Goal: Information Seeking & Learning: Learn about a topic

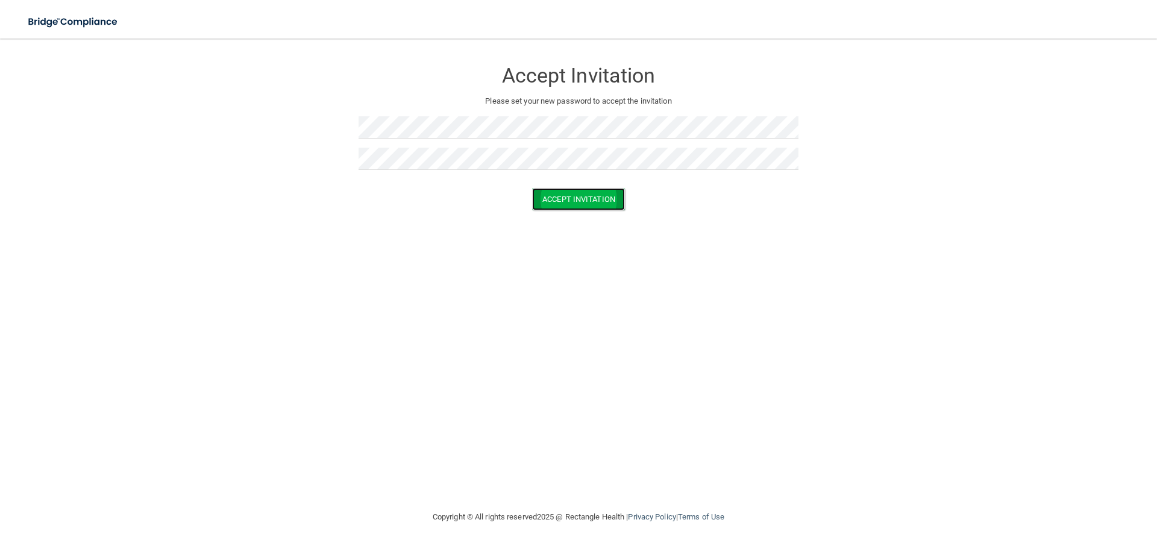
click at [581, 198] on button "Accept Invitation" at bounding box center [578, 199] width 93 height 22
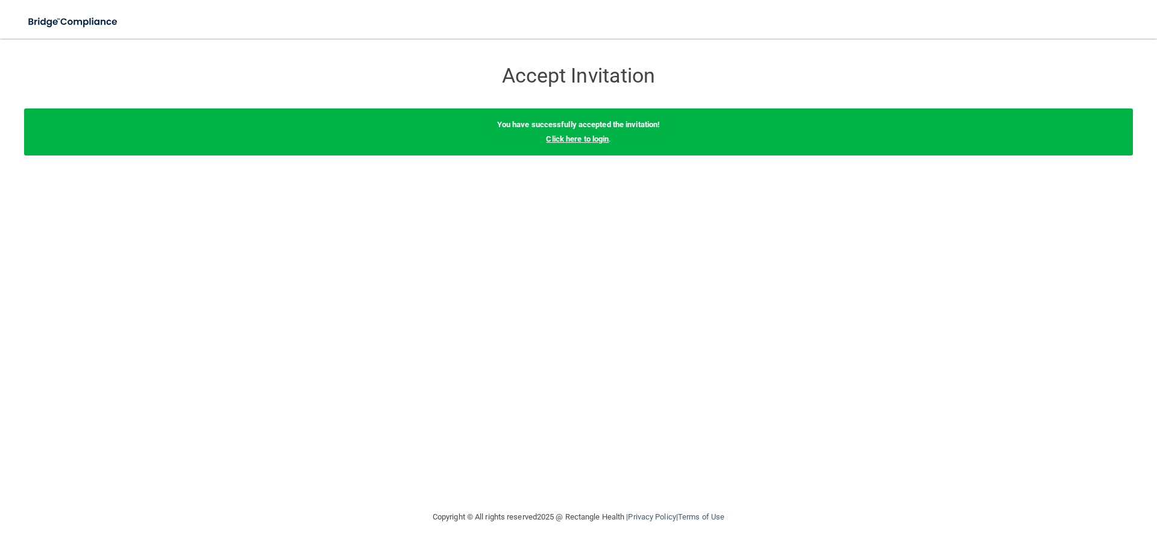
click at [576, 142] on link "Click here to login" at bounding box center [577, 138] width 63 height 9
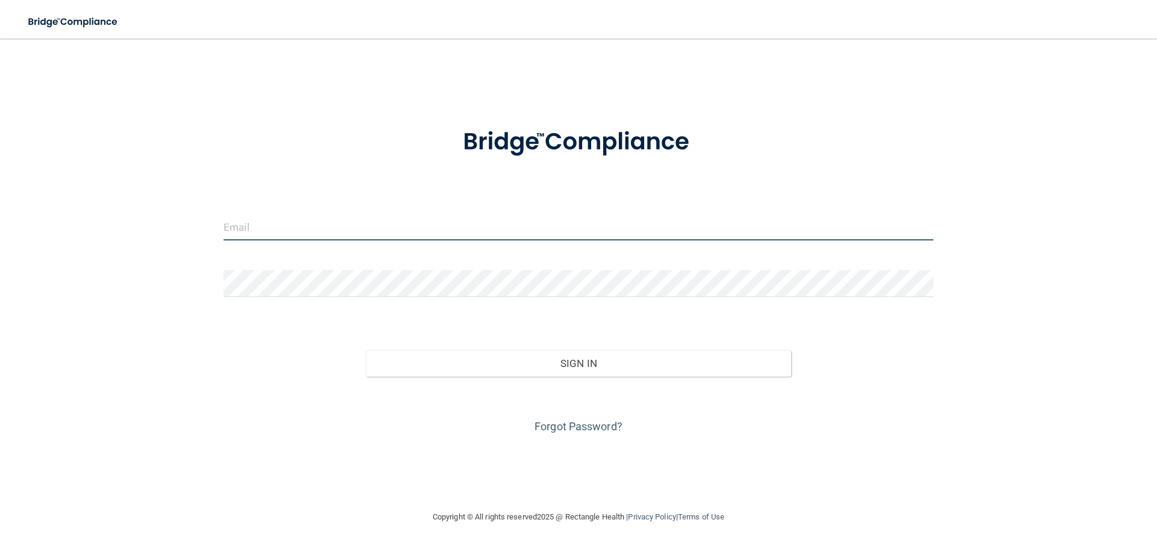
paste input "[PERSON_NAME][EMAIL_ADDRESS][PERSON_NAME][DOMAIN_NAME]"
type input "[PERSON_NAME][EMAIL_ADDRESS][PERSON_NAME][DOMAIN_NAME]"
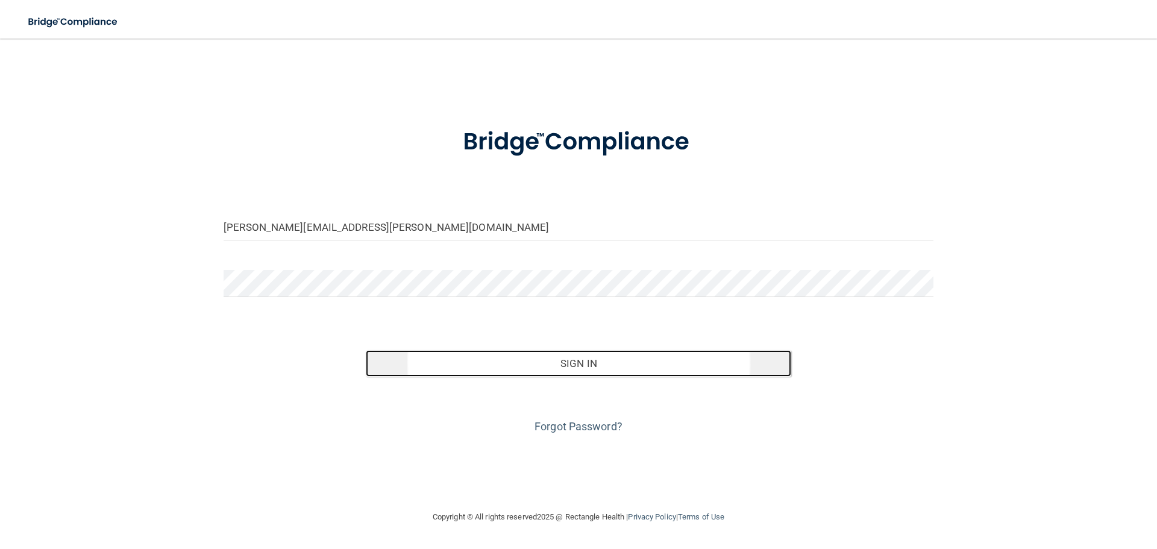
click at [583, 368] on button "Sign In" at bounding box center [579, 363] width 426 height 27
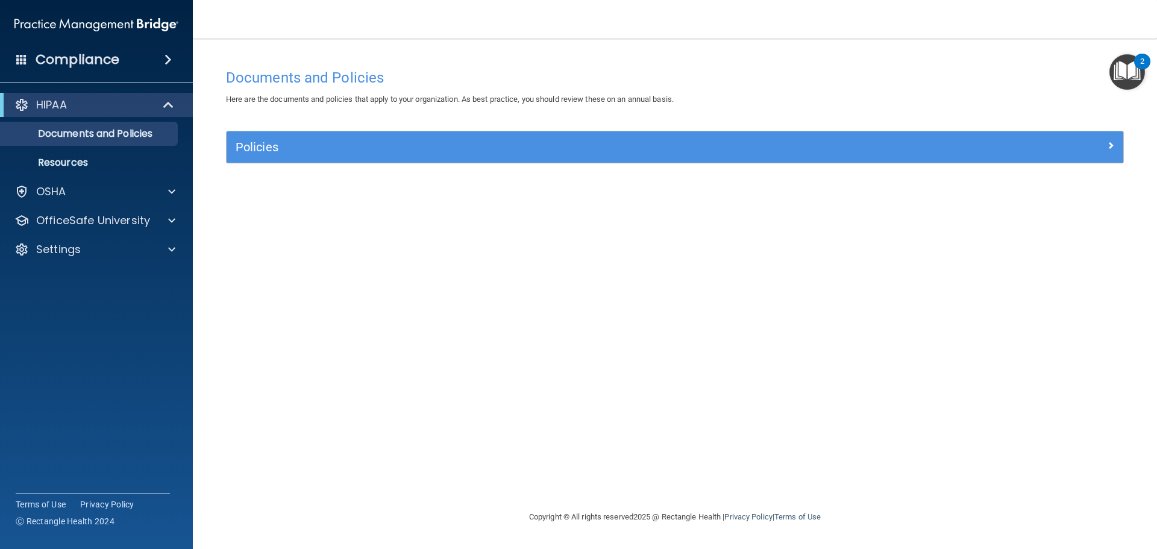
click at [1134, 70] on img "Open Resource Center, 2 new notifications" at bounding box center [1128, 72] width 36 height 36
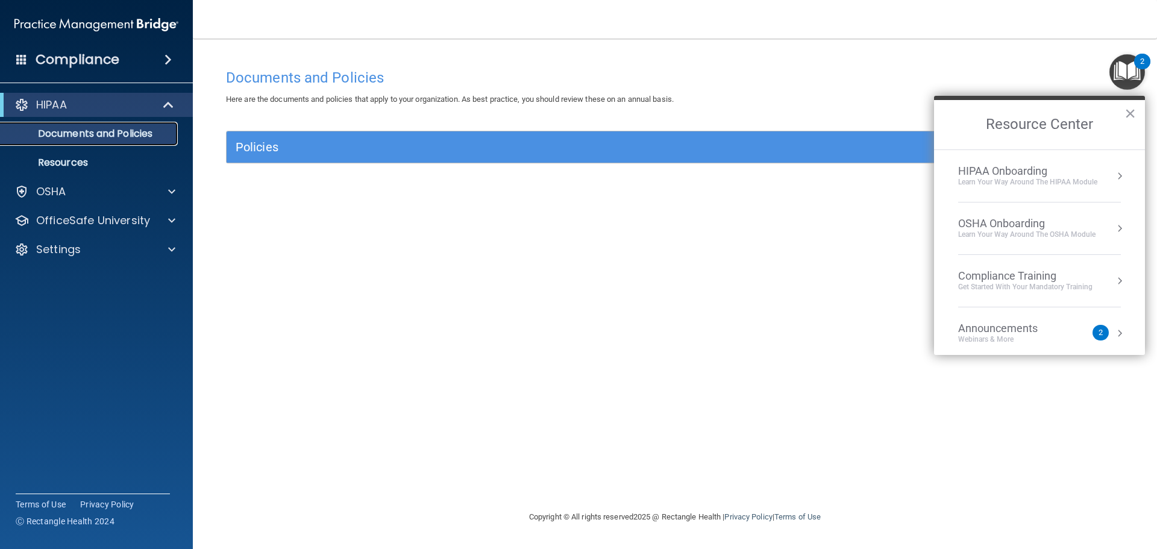
click at [84, 136] on p "Documents and Policies" at bounding box center [90, 134] width 165 height 12
click at [1133, 111] on button "×" at bounding box center [1130, 113] width 11 height 19
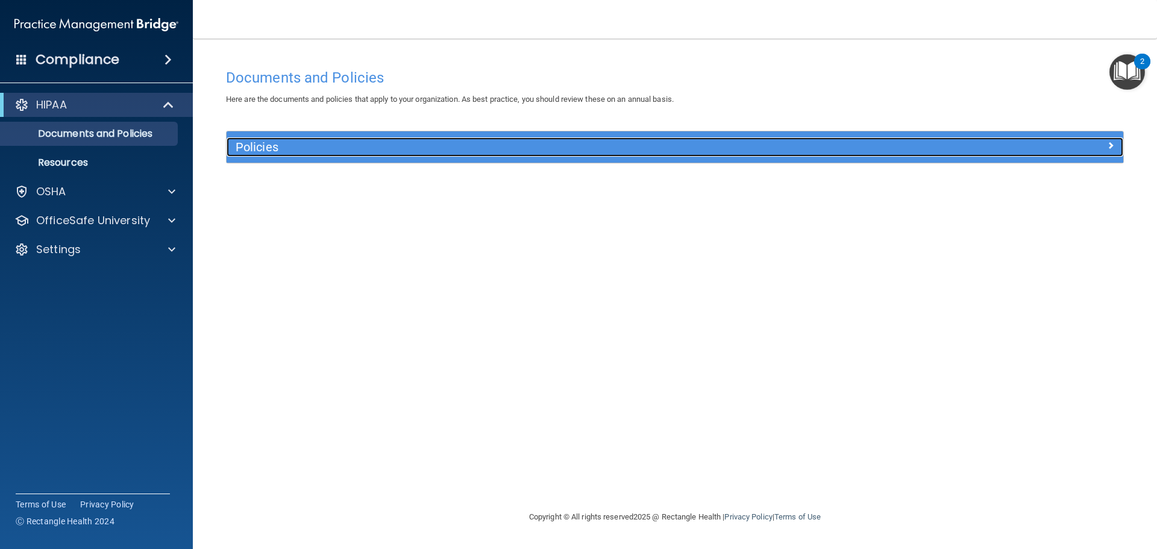
click at [1111, 142] on span at bounding box center [1110, 145] width 7 height 14
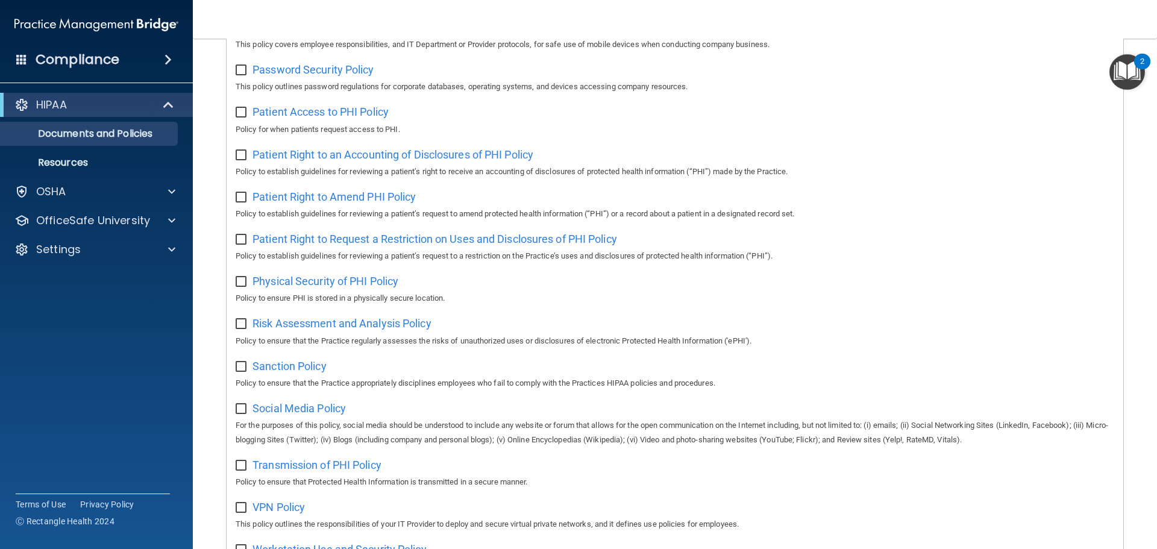
scroll to position [660, 0]
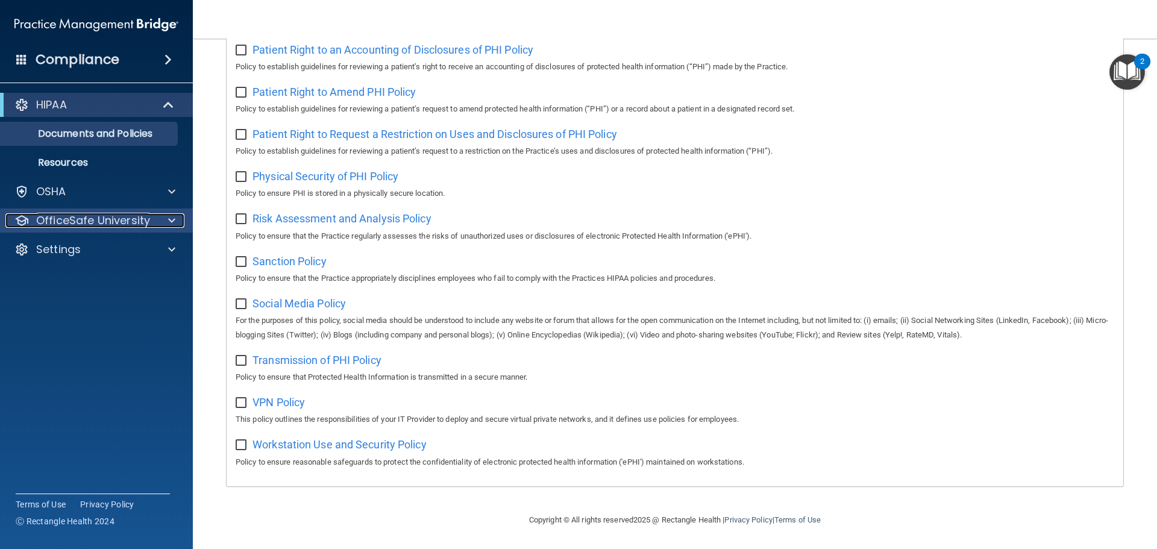
click at [84, 221] on p "OfficeSafe University" at bounding box center [93, 220] width 114 height 14
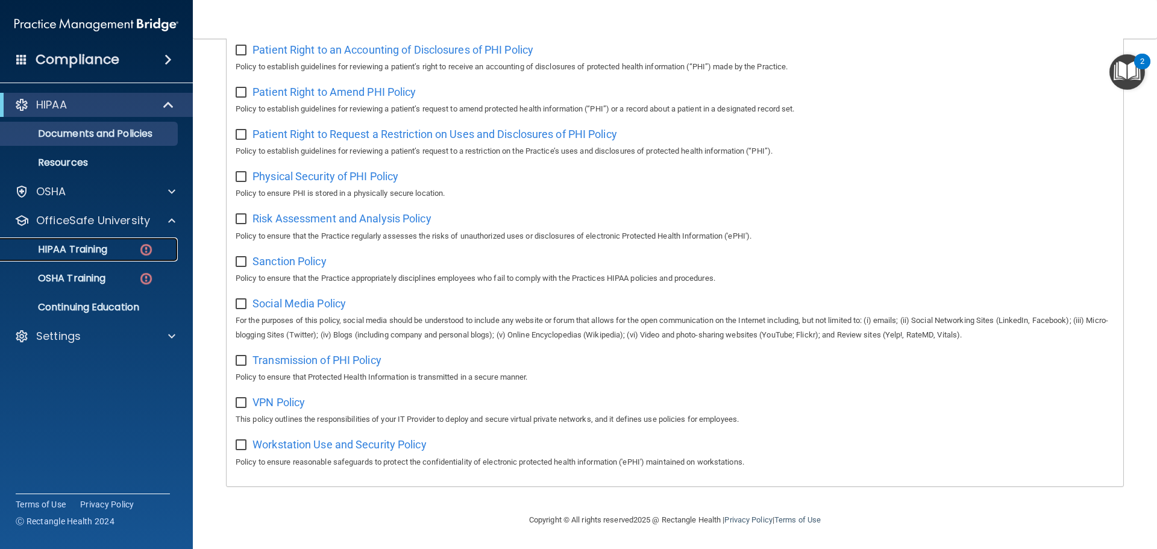
click at [86, 247] on p "HIPAA Training" at bounding box center [57, 250] width 99 height 12
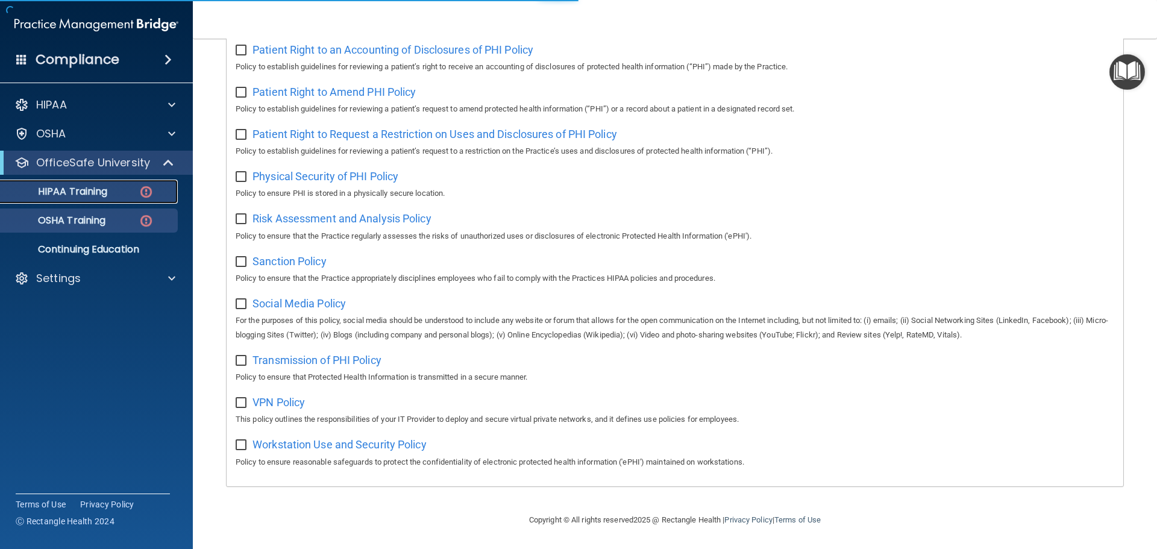
scroll to position [295, 0]
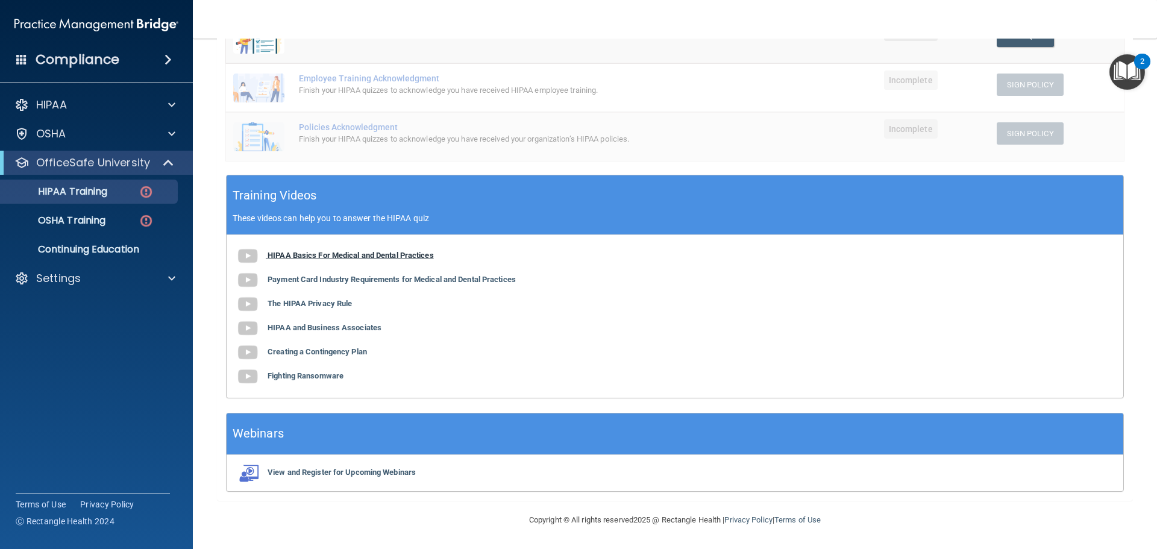
click at [391, 257] on b "HIPAA Basics For Medical and Dental Practices" at bounding box center [351, 255] width 166 height 9
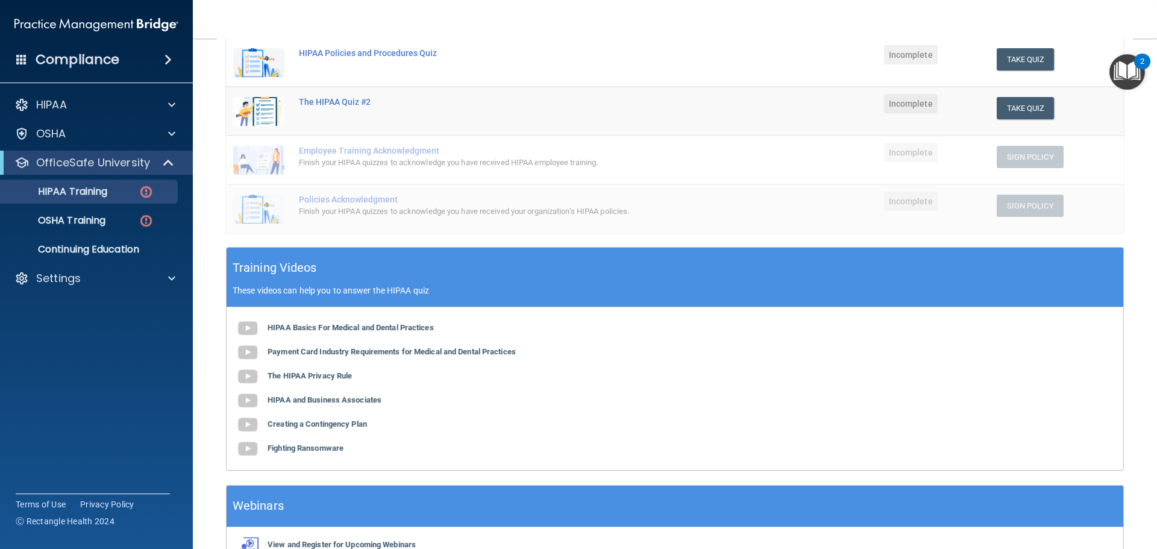
scroll to position [115, 0]
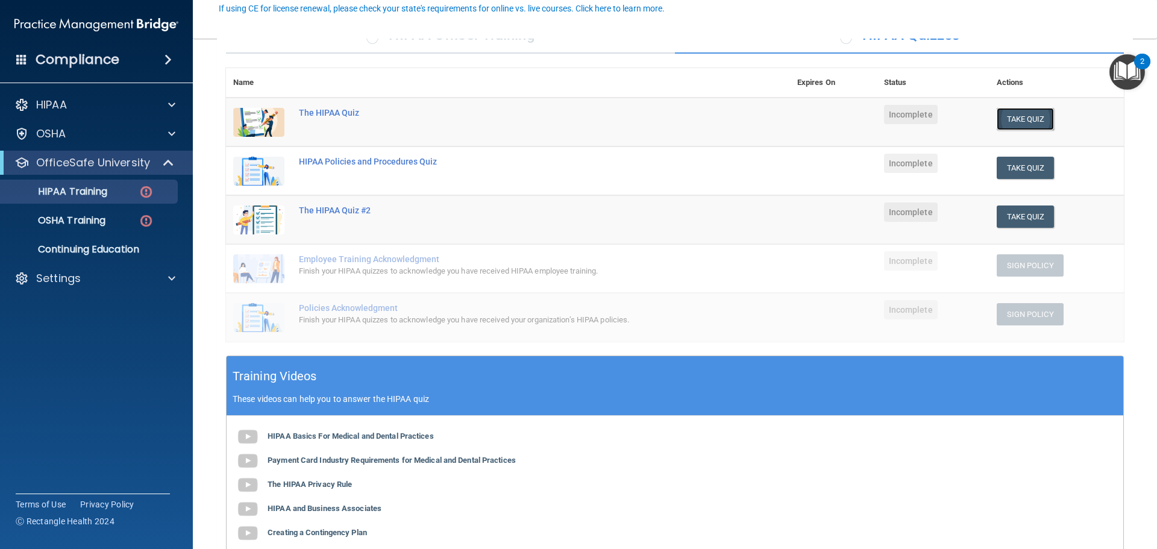
click at [1019, 117] on button "Take Quiz" at bounding box center [1026, 119] width 58 height 22
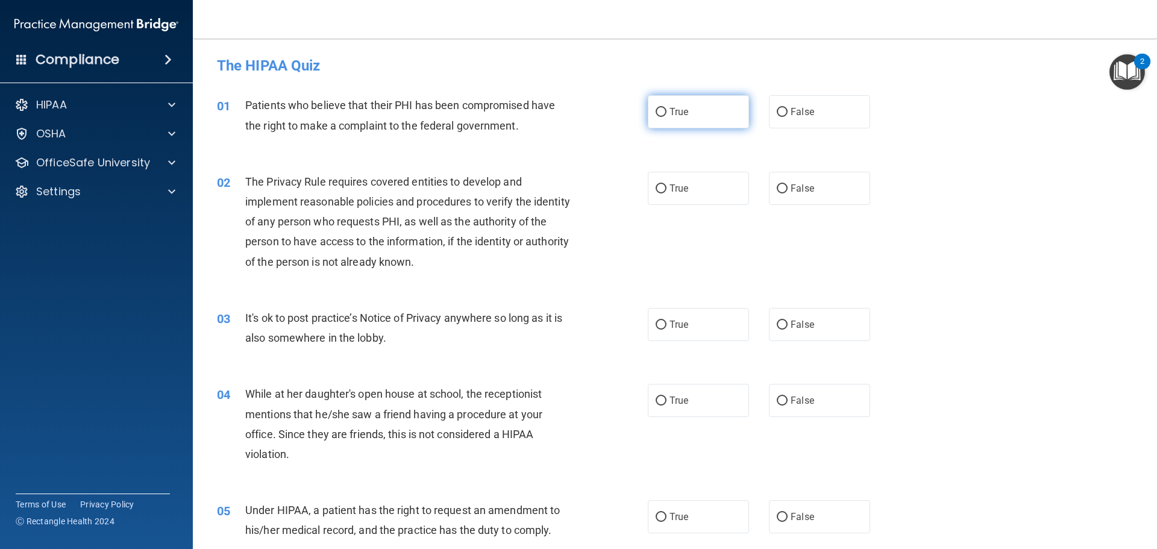
click at [656, 108] on input "True" at bounding box center [661, 112] width 11 height 9
radio input "true"
click at [656, 189] on input "True" at bounding box center [661, 188] width 11 height 9
radio input "true"
click at [777, 323] on input "False" at bounding box center [782, 325] width 11 height 9
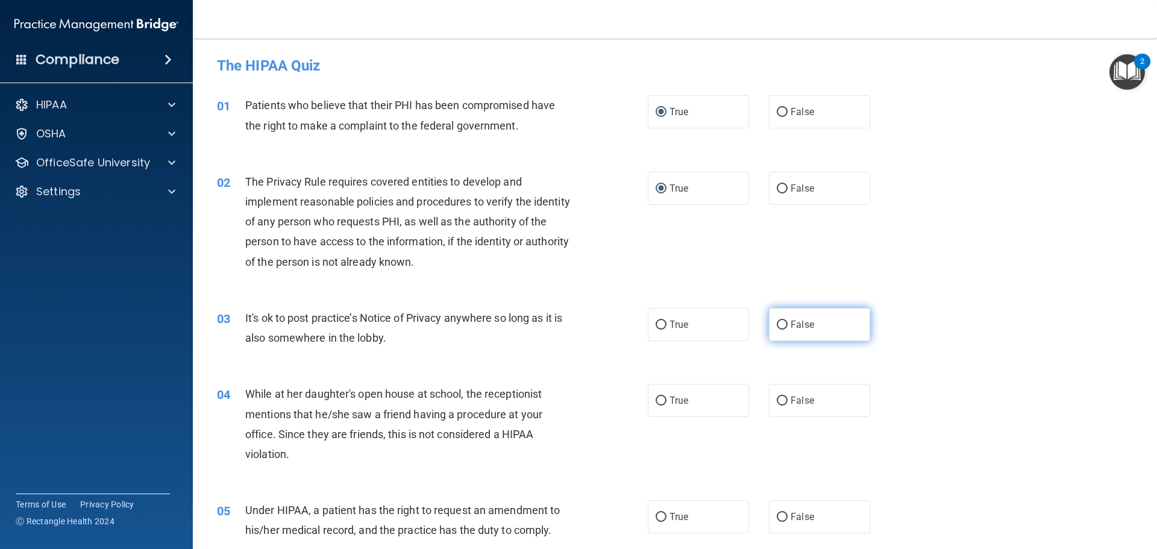
radio input "true"
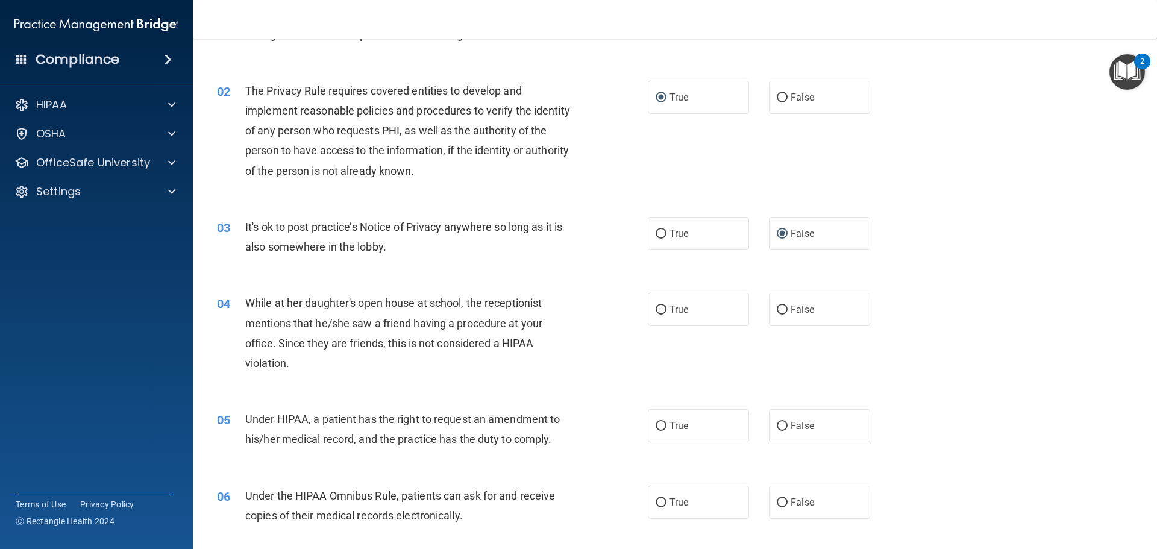
scroll to position [121, 0]
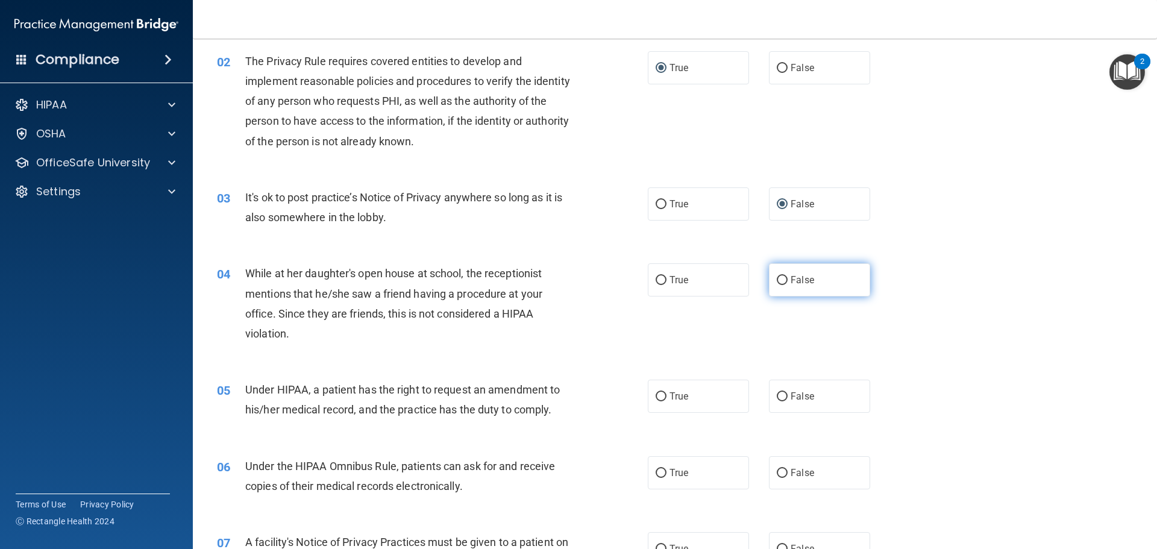
click at [777, 279] on input "False" at bounding box center [782, 280] width 11 height 9
radio input "true"
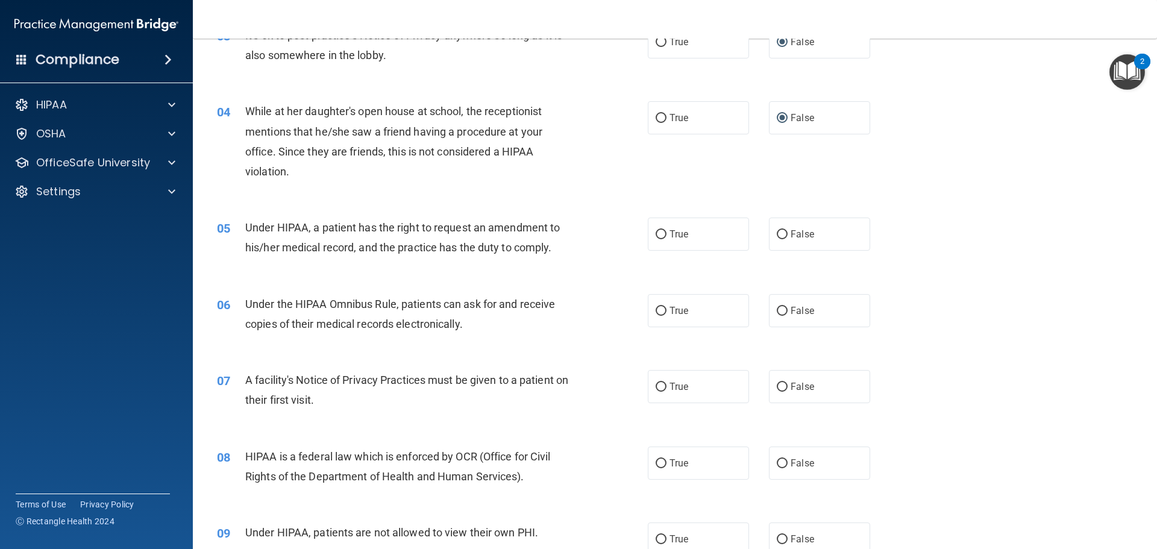
scroll to position [301, 0]
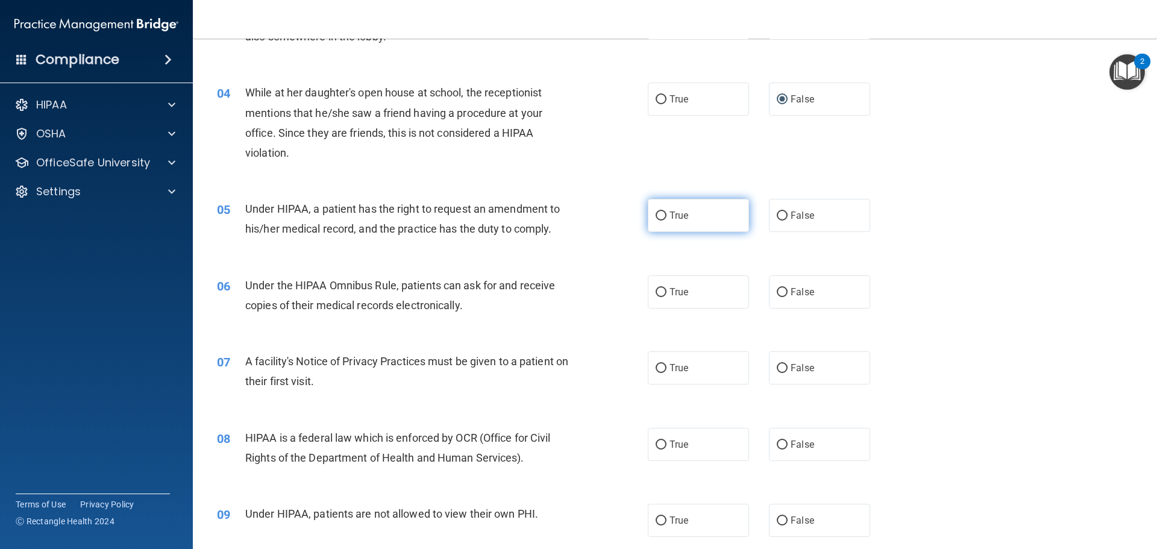
click at [657, 215] on input "True" at bounding box center [661, 216] width 11 height 9
radio input "true"
click at [661, 292] on input "True" at bounding box center [661, 292] width 11 height 9
radio input "true"
click at [659, 367] on input "True" at bounding box center [661, 368] width 11 height 9
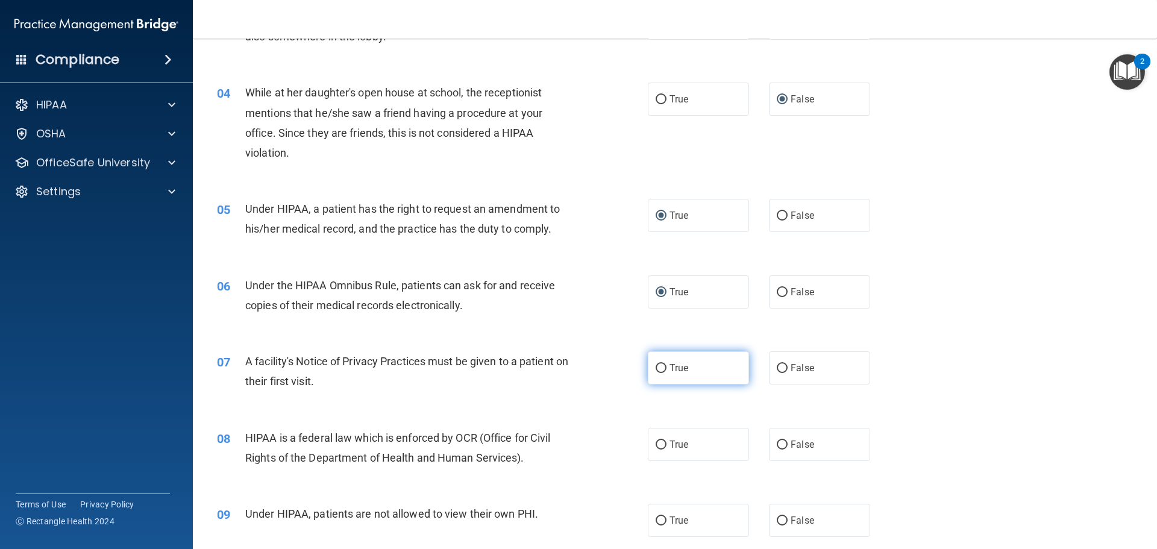
radio input "true"
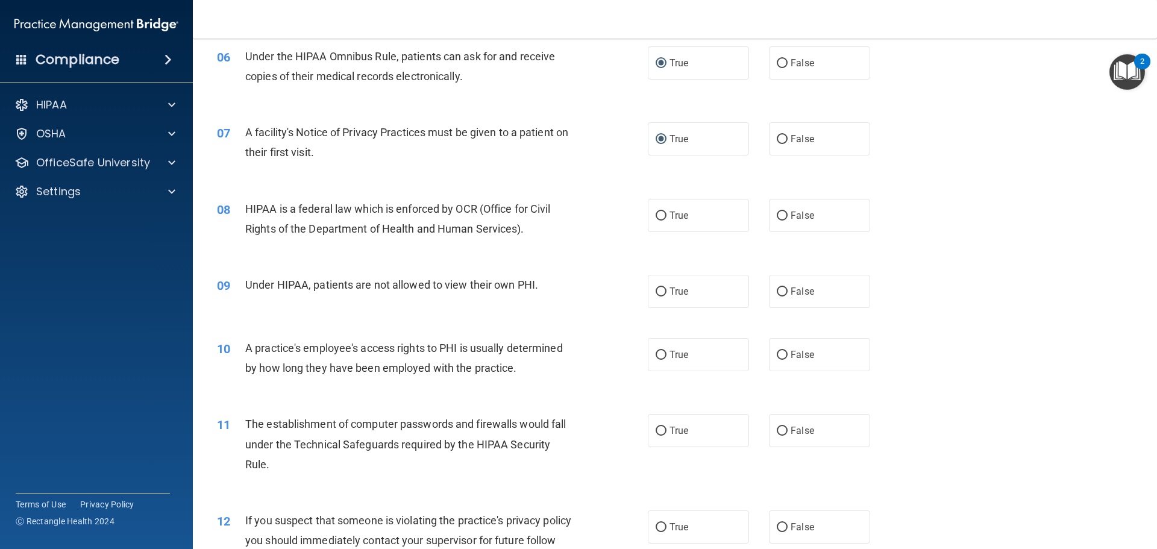
scroll to position [543, 0]
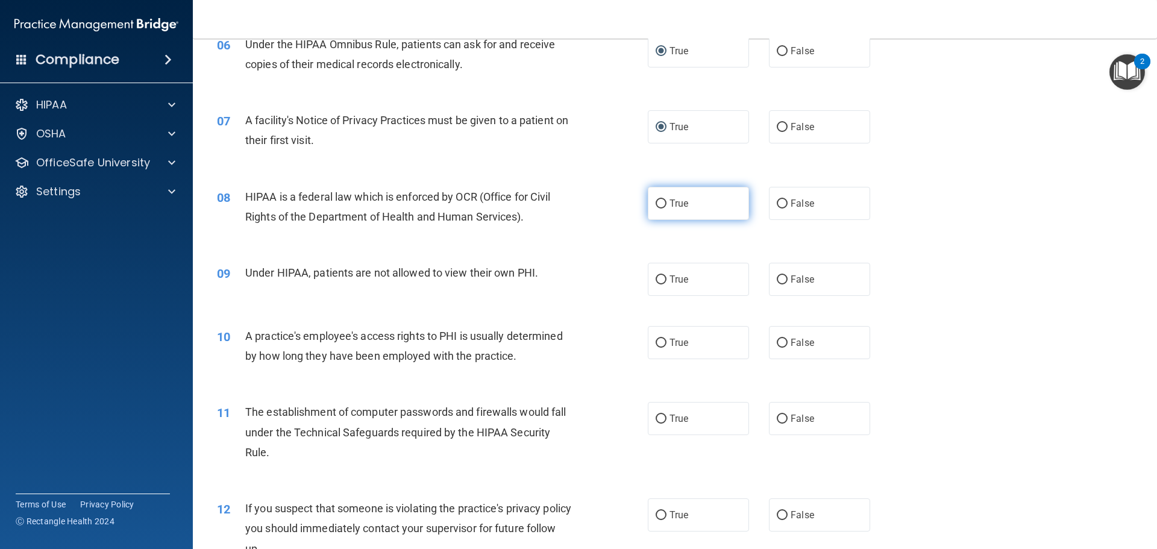
click at [657, 203] on input "True" at bounding box center [661, 204] width 11 height 9
radio input "true"
click at [778, 281] on input "False" at bounding box center [782, 280] width 11 height 9
radio input "true"
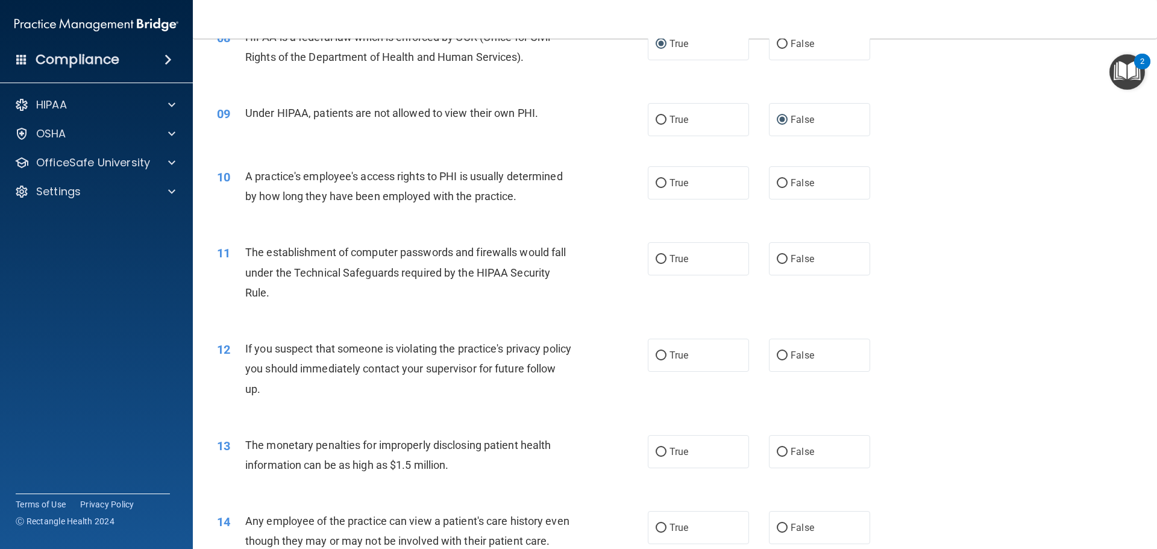
scroll to position [723, 0]
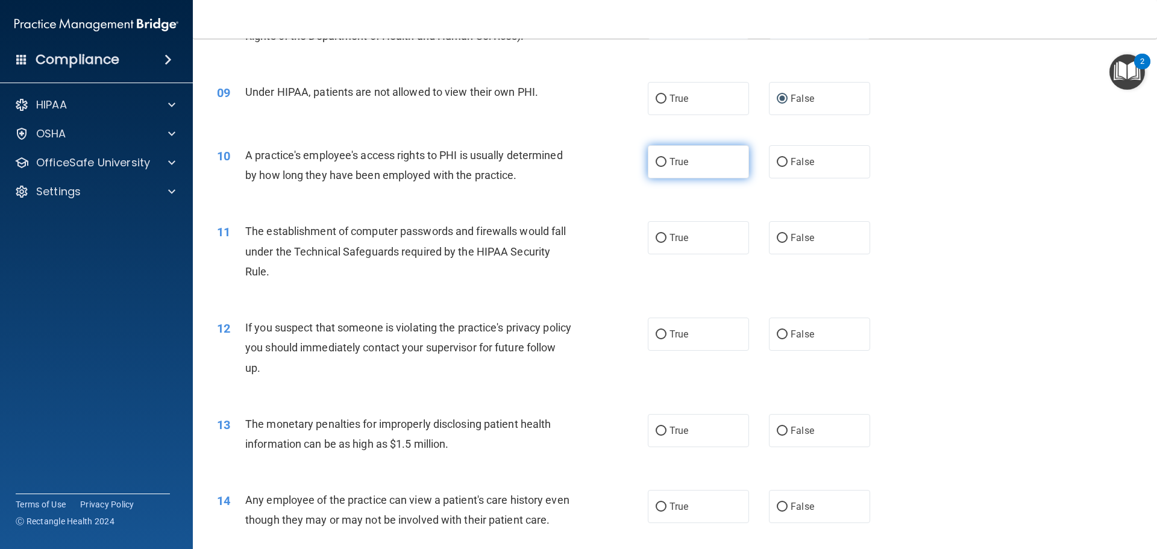
click at [656, 159] on input "True" at bounding box center [661, 162] width 11 height 9
radio input "true"
click at [656, 236] on input "True" at bounding box center [661, 238] width 11 height 9
radio input "true"
click at [658, 336] on input "True" at bounding box center [661, 334] width 11 height 9
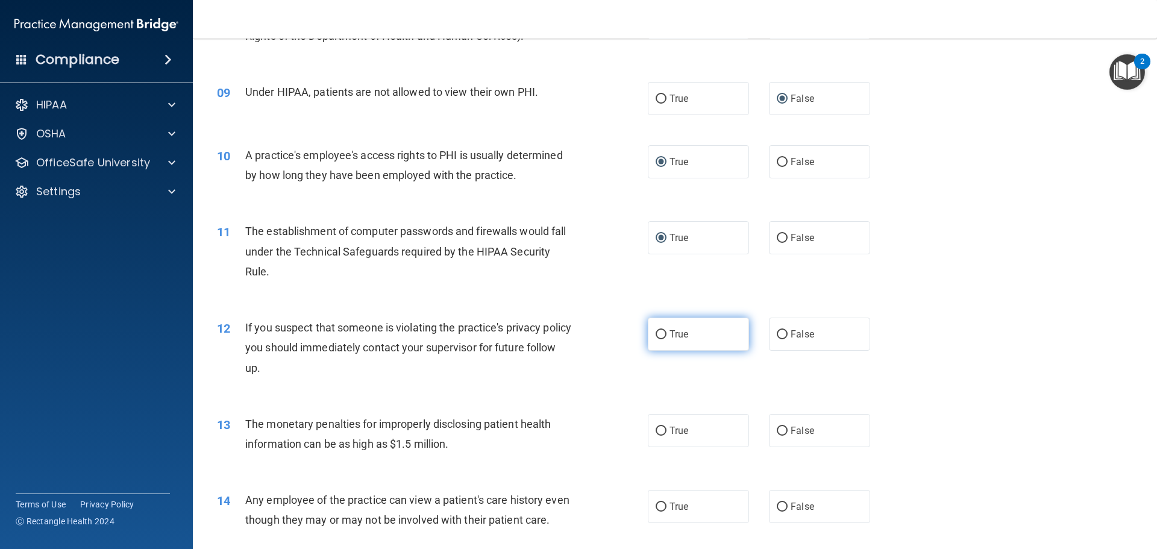
radio input "true"
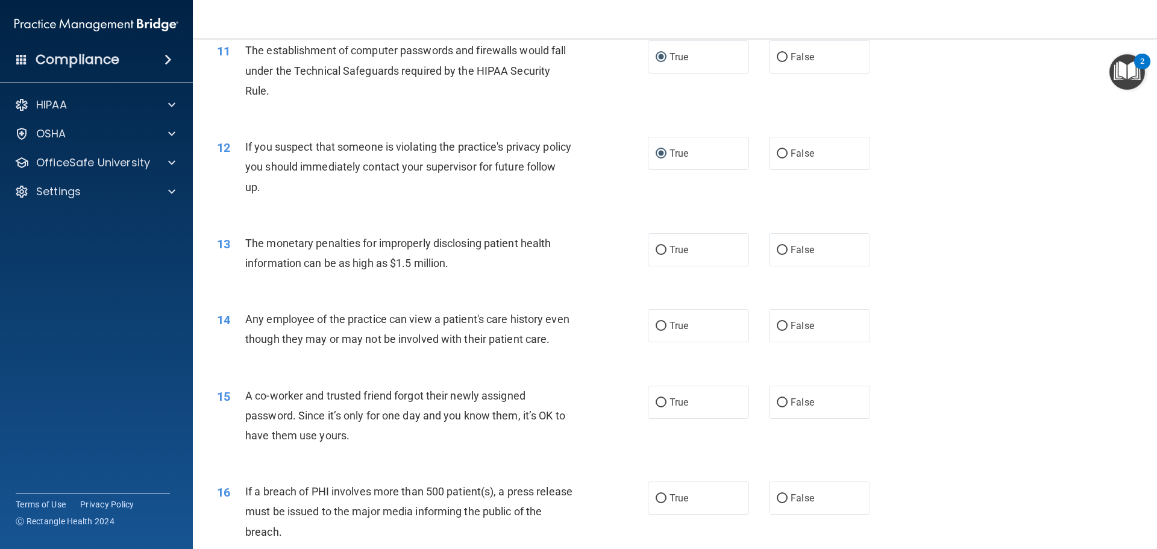
scroll to position [965, 0]
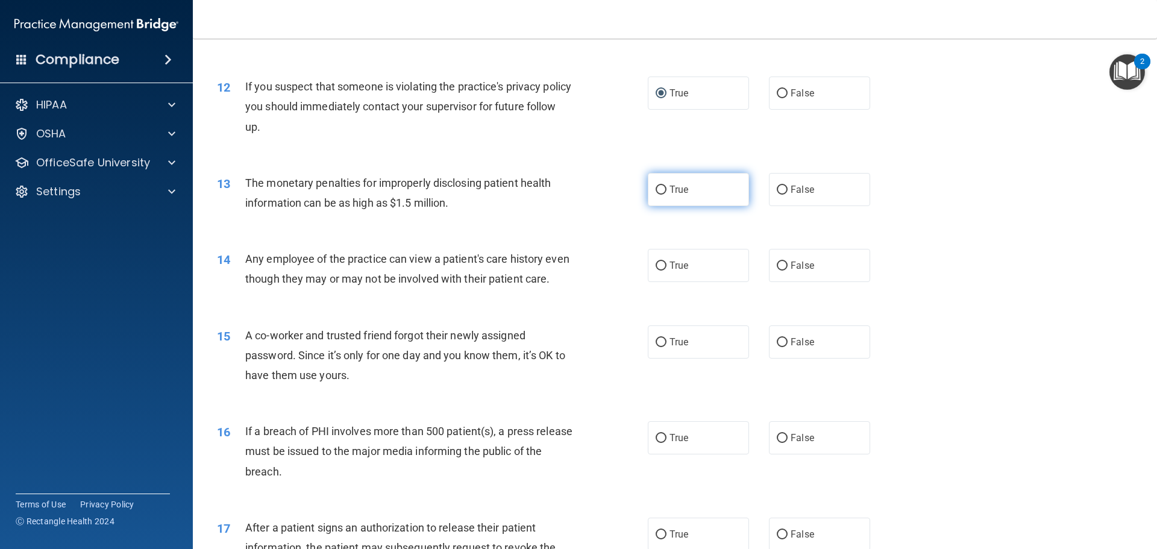
click at [660, 187] on input "True" at bounding box center [661, 190] width 11 height 9
radio input "true"
click at [656, 264] on input "True" at bounding box center [661, 266] width 11 height 9
radio input "true"
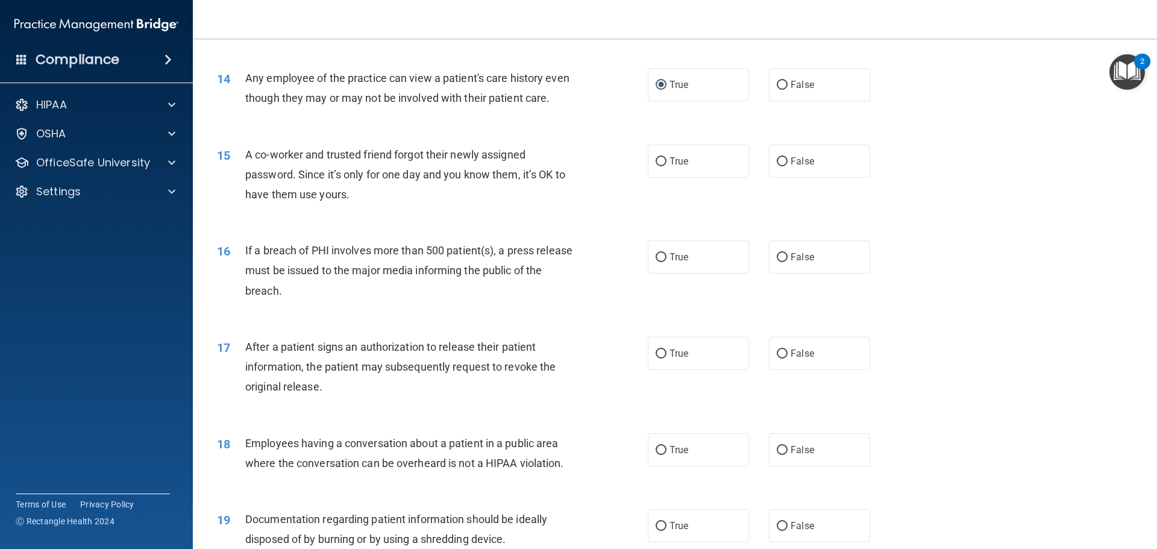
scroll to position [1206, 0]
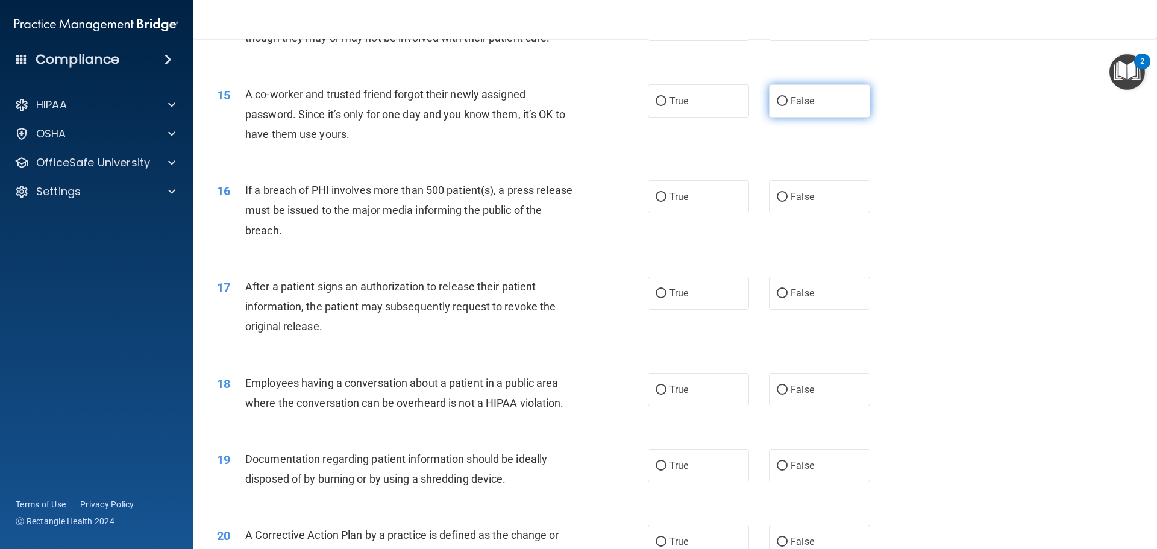
click at [778, 106] on input "False" at bounding box center [782, 101] width 11 height 9
radio input "true"
drag, startPoint x: 657, startPoint y: 213, endPoint x: 633, endPoint y: 219, distance: 25.0
click at [657, 202] on input "True" at bounding box center [661, 197] width 11 height 9
radio input "true"
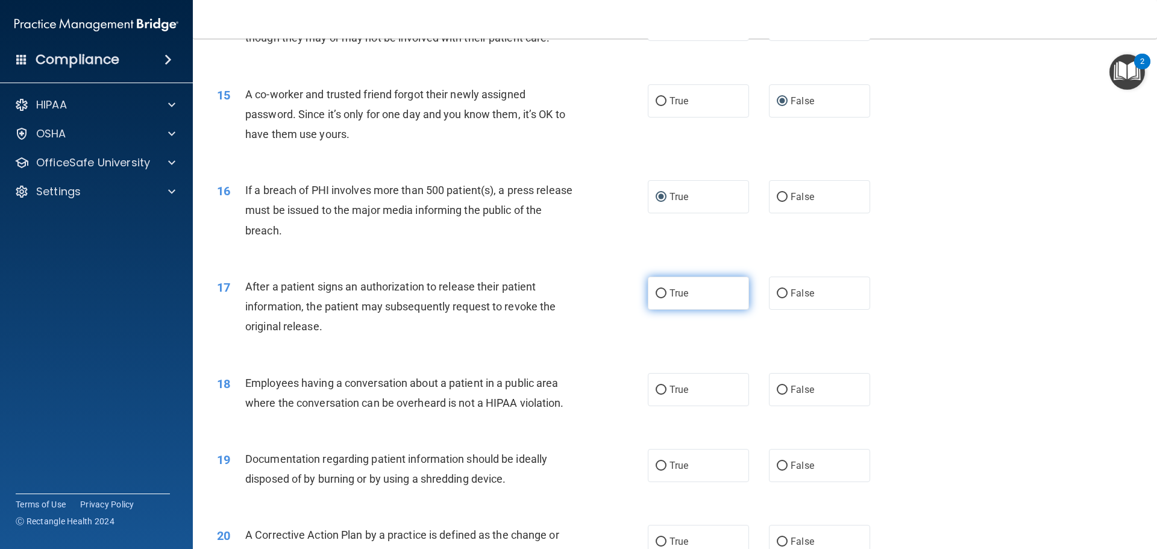
click at [656, 298] on input "True" at bounding box center [661, 293] width 11 height 9
radio input "true"
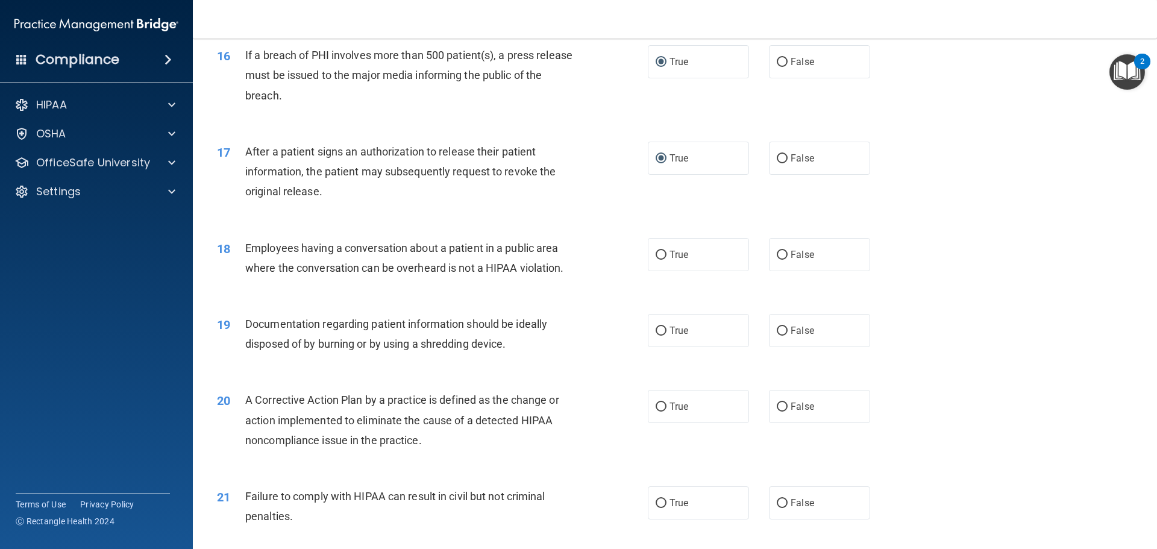
scroll to position [1340, 0]
click at [777, 261] on input "False" at bounding box center [782, 256] width 11 height 9
radio input "true"
click at [781, 337] on input "False" at bounding box center [782, 332] width 11 height 9
radio input "true"
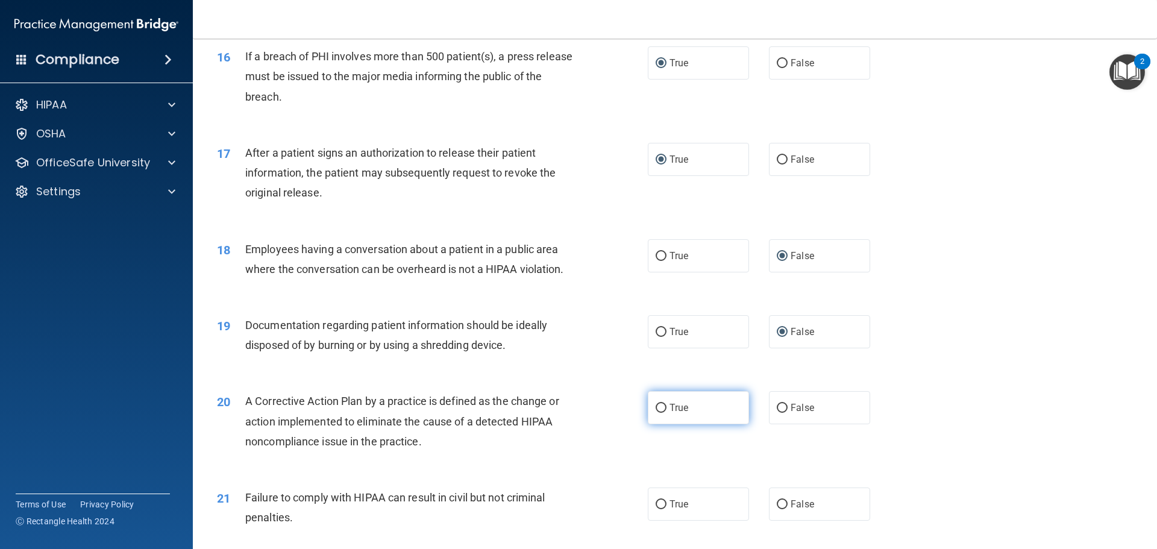
click at [656, 413] on input "True" at bounding box center [661, 408] width 11 height 9
radio input "true"
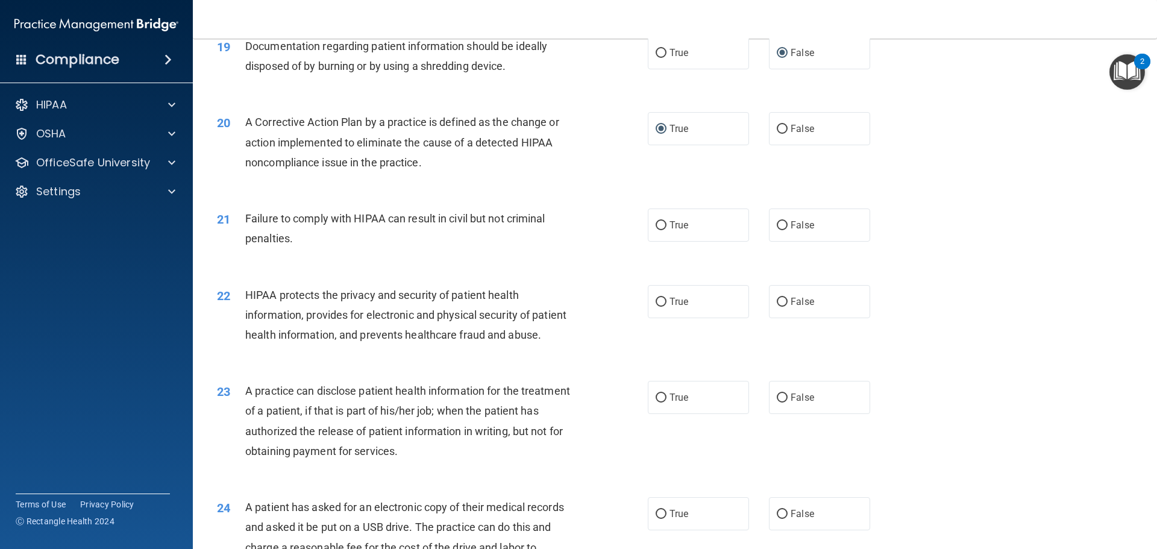
scroll to position [1641, 0]
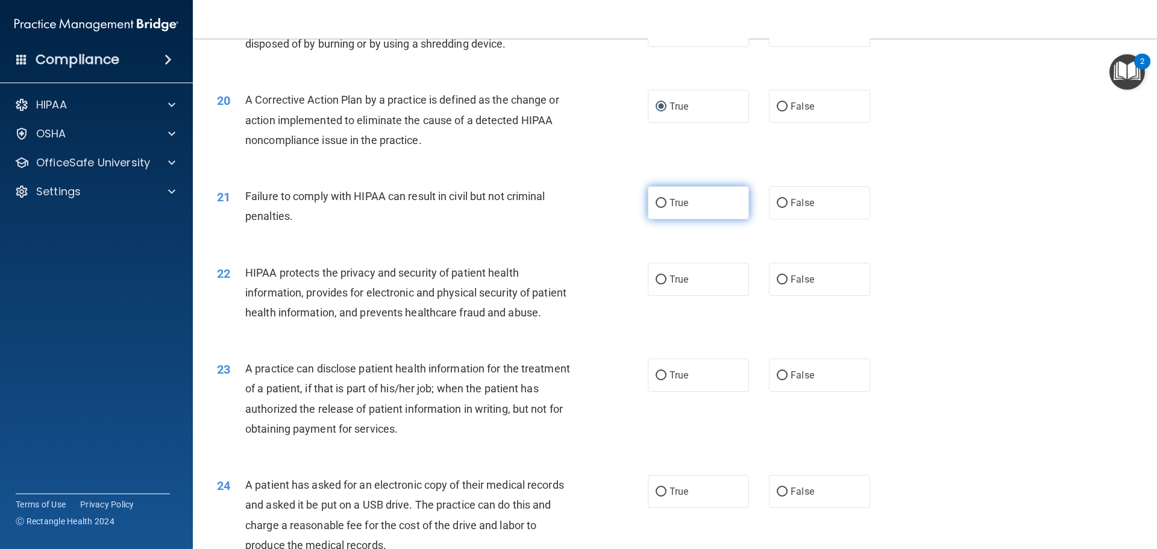
click at [656, 208] on input "True" at bounding box center [661, 203] width 11 height 9
radio input "true"
click at [658, 285] on input "True" at bounding box center [661, 280] width 11 height 9
radio input "true"
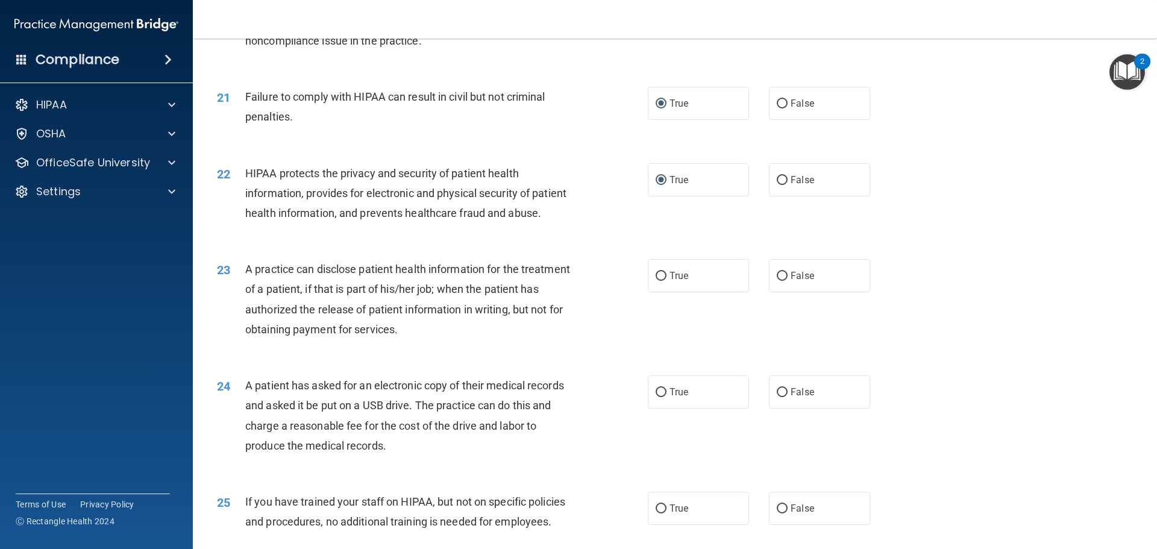
scroll to position [1762, 0]
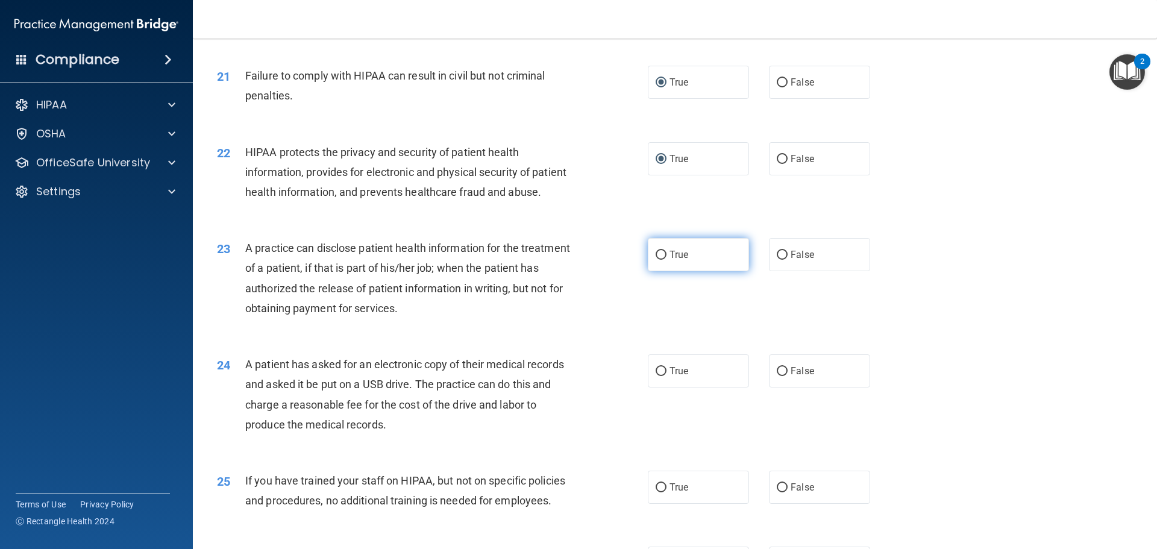
click at [658, 260] on input "True" at bounding box center [661, 255] width 11 height 9
radio input "true"
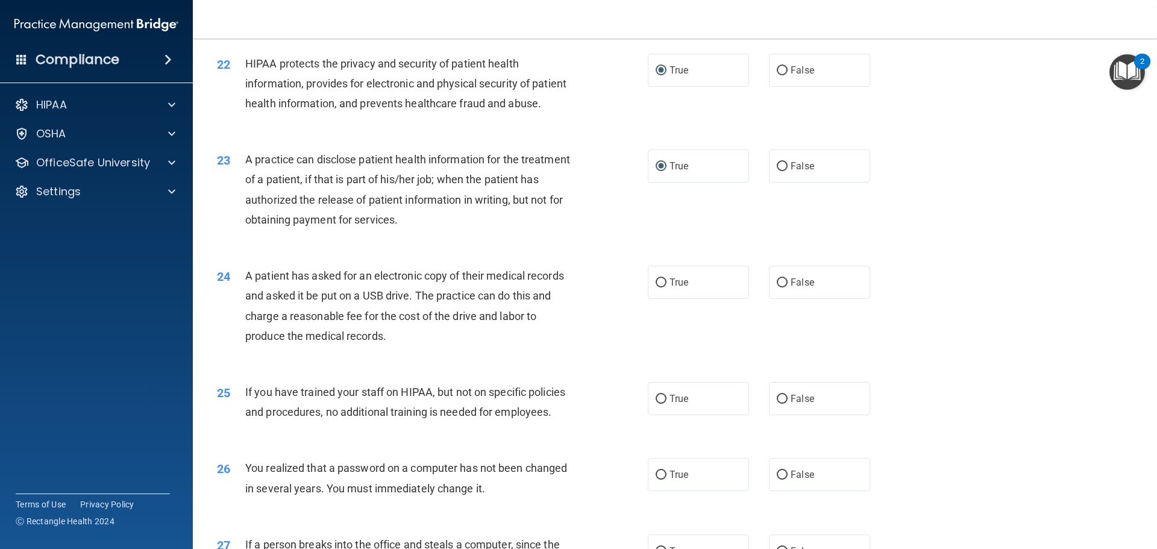
scroll to position [1882, 0]
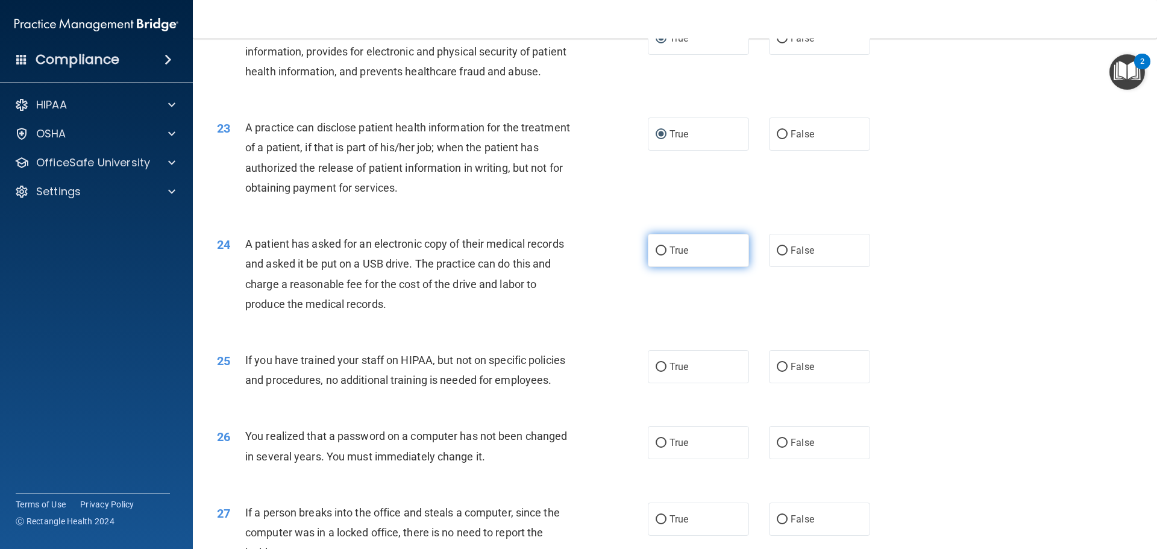
click at [656, 256] on input "True" at bounding box center [661, 251] width 11 height 9
radio input "true"
drag, startPoint x: 775, startPoint y: 407, endPoint x: 776, endPoint y: 401, distance: 6.1
click at [777, 372] on input "False" at bounding box center [782, 367] width 11 height 9
radio input "true"
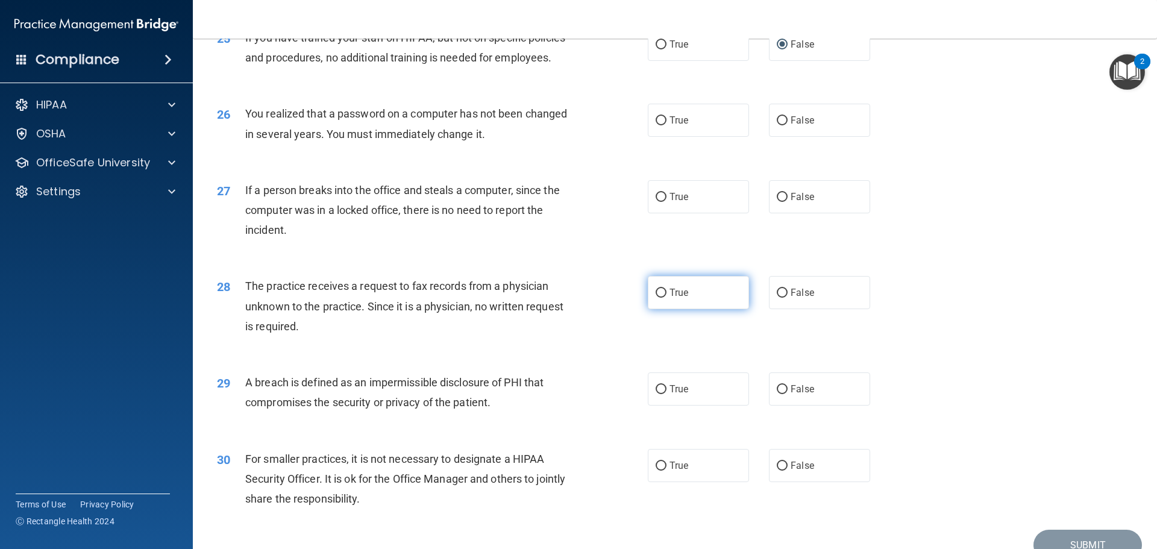
scroll to position [2184, 0]
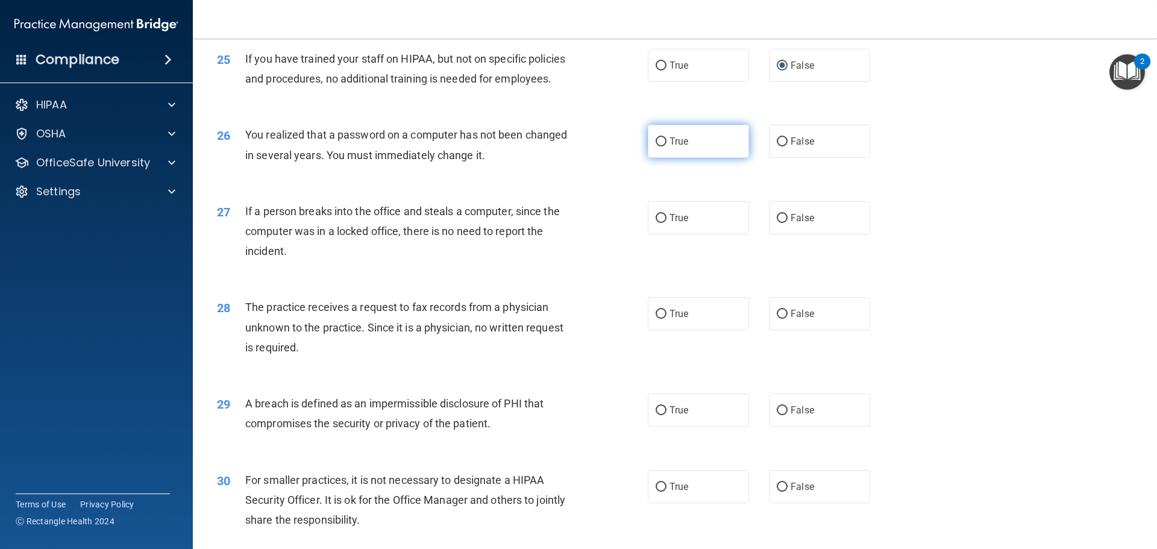
click at [657, 146] on input "True" at bounding box center [661, 141] width 11 height 9
radio input "true"
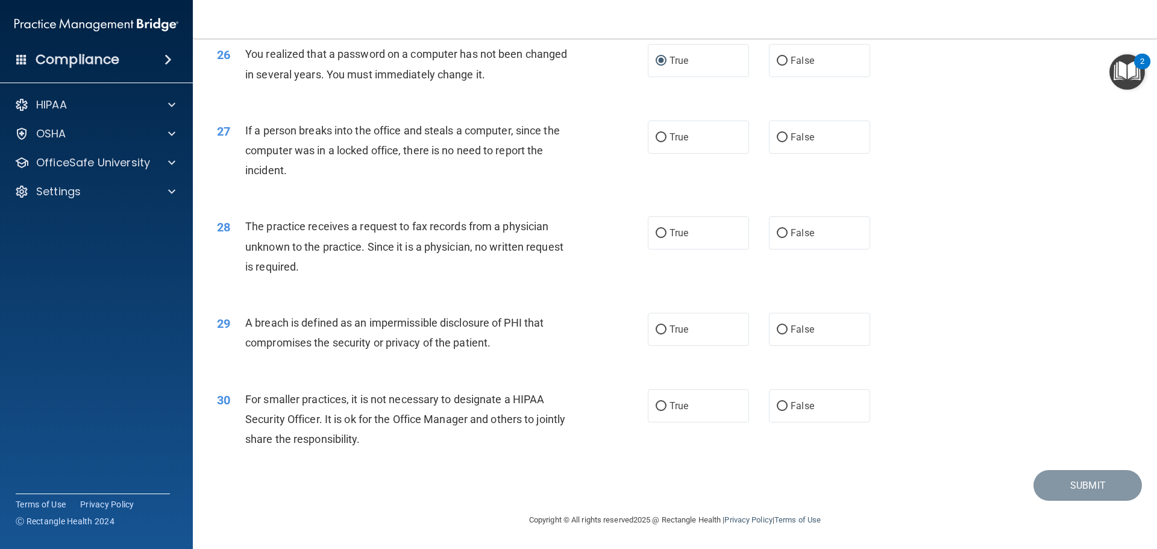
scroll to position [2304, 0]
click at [779, 136] on input "False" at bounding box center [782, 137] width 11 height 9
radio input "true"
click at [783, 228] on label "False" at bounding box center [819, 232] width 101 height 33
click at [783, 229] on input "False" at bounding box center [782, 233] width 11 height 9
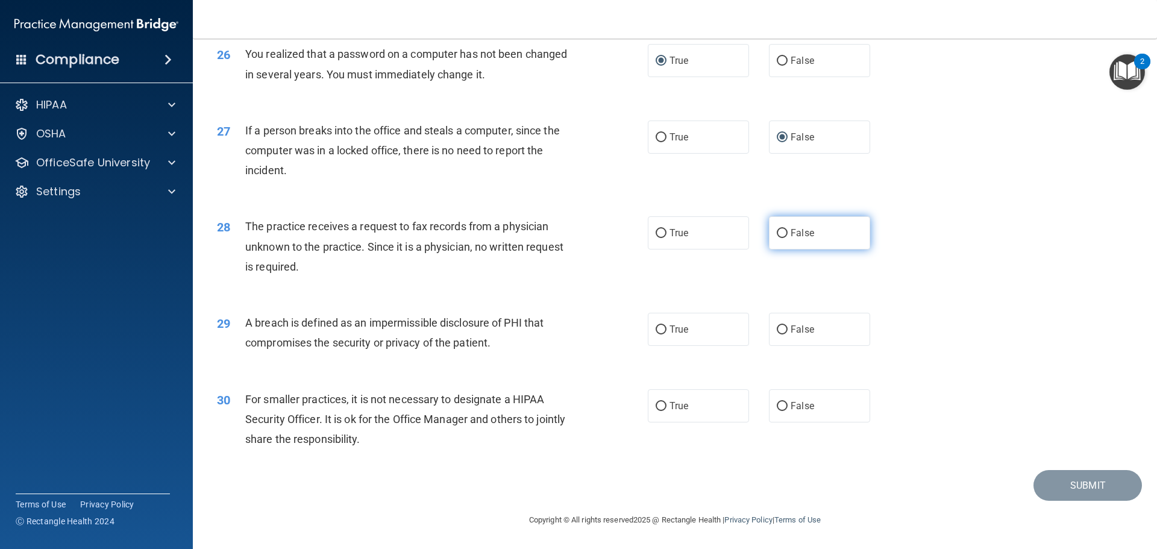
radio input "true"
click at [659, 326] on input "True" at bounding box center [661, 330] width 11 height 9
radio input "true"
click at [777, 404] on input "False" at bounding box center [782, 406] width 11 height 9
radio input "true"
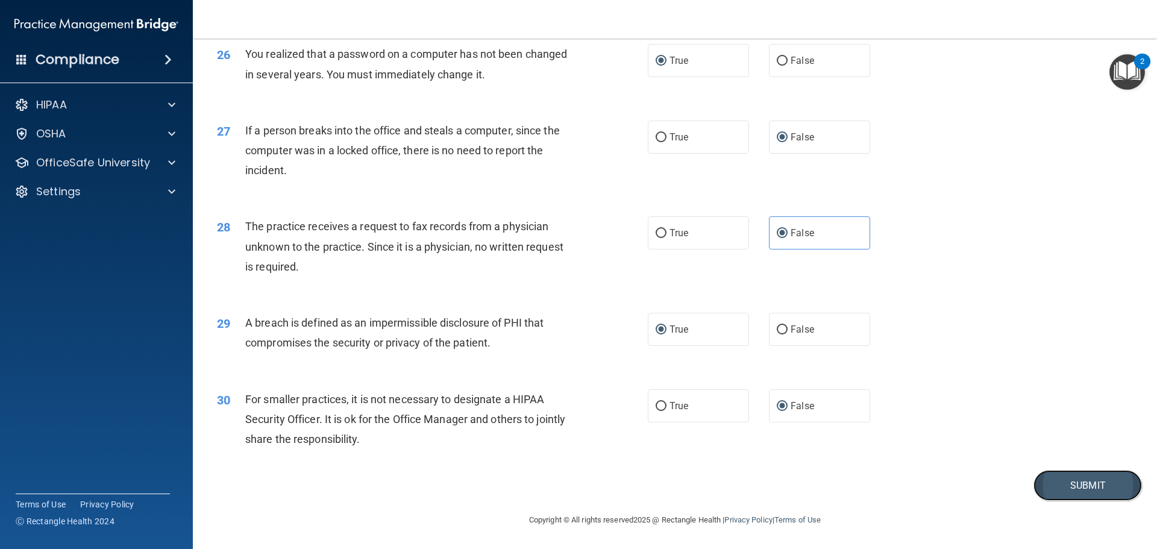
click at [1076, 485] on button "Submit" at bounding box center [1088, 485] width 109 height 31
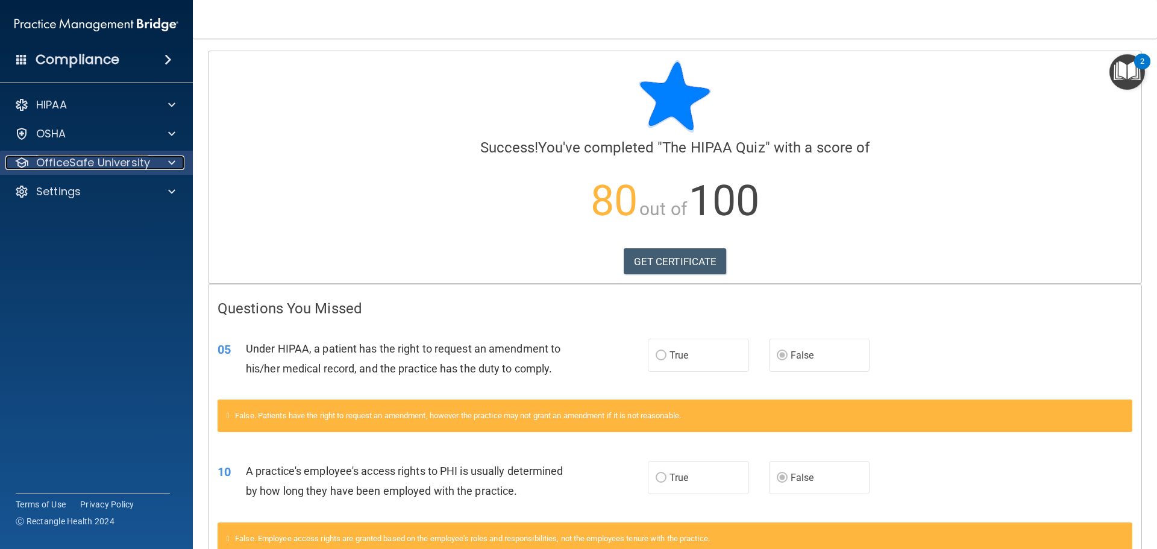
click at [89, 160] on p "OfficeSafe University" at bounding box center [93, 163] width 114 height 14
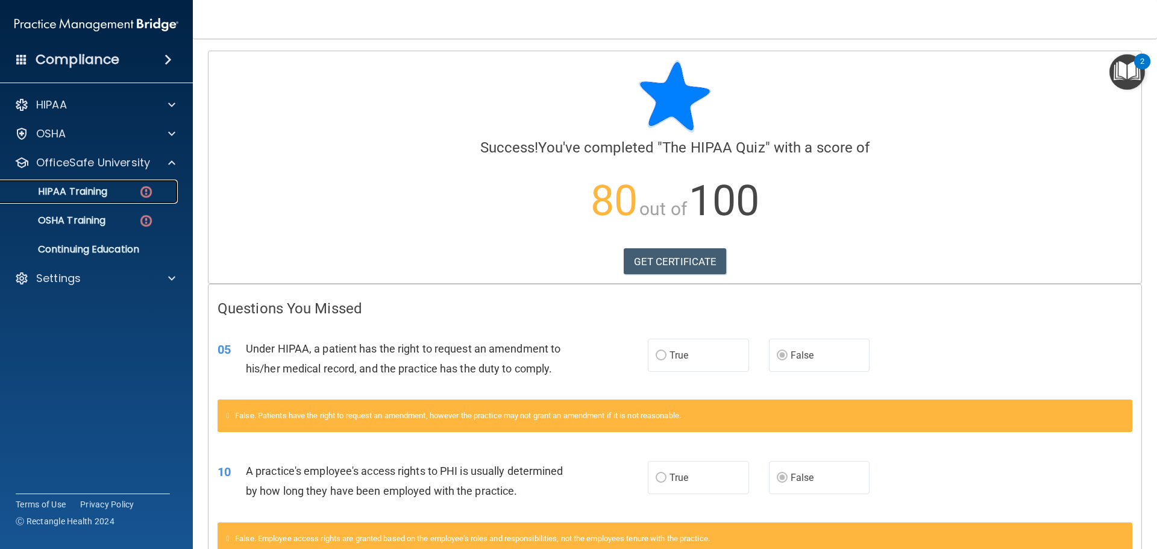
click at [90, 188] on p "HIPAA Training" at bounding box center [57, 192] width 99 height 12
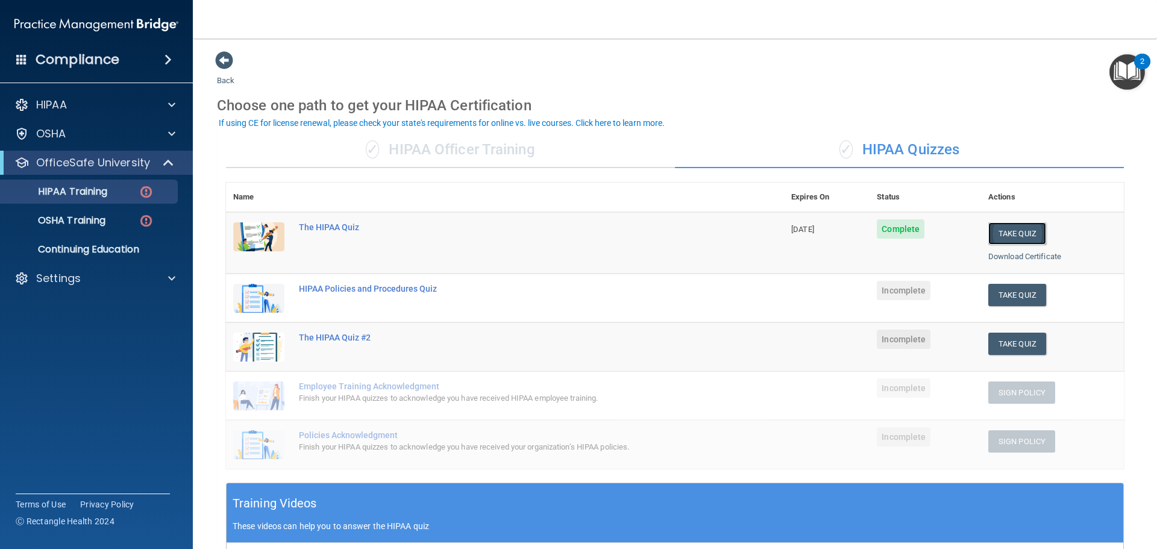
click at [1013, 232] on button "Take Quiz" at bounding box center [1018, 233] width 58 height 22
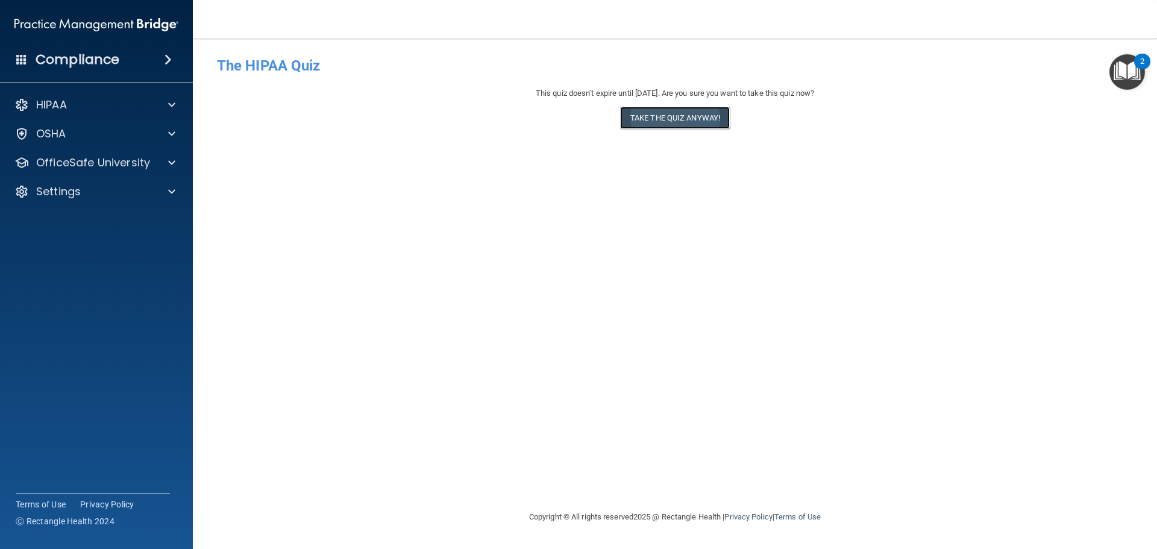
click at [671, 128] on button "Take the quiz anyway!" at bounding box center [675, 118] width 110 height 22
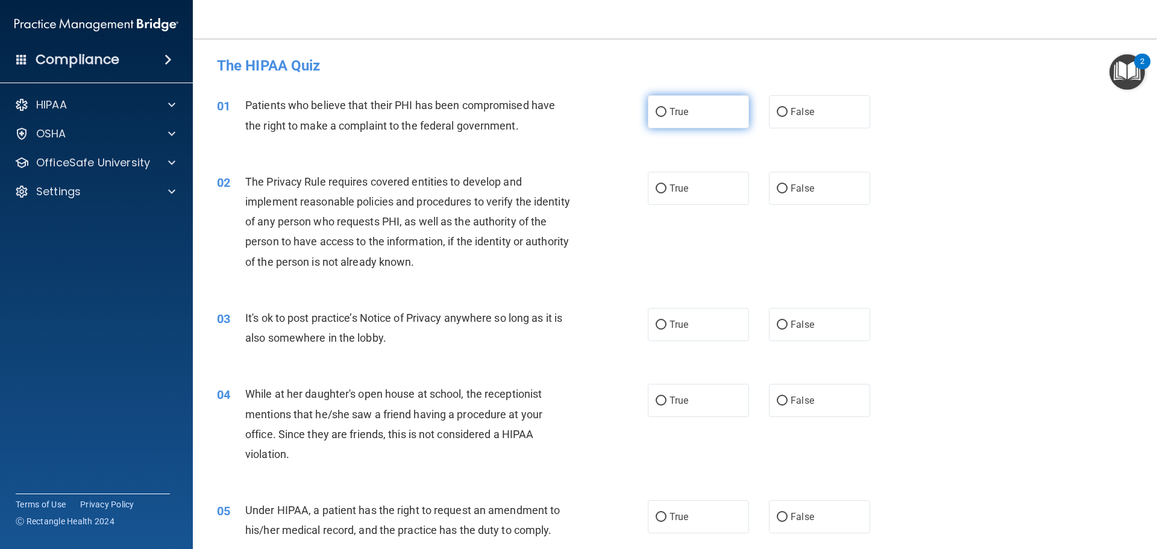
click at [657, 111] on input "True" at bounding box center [661, 112] width 11 height 9
radio input "true"
click at [657, 187] on input "True" at bounding box center [661, 188] width 11 height 9
radio input "true"
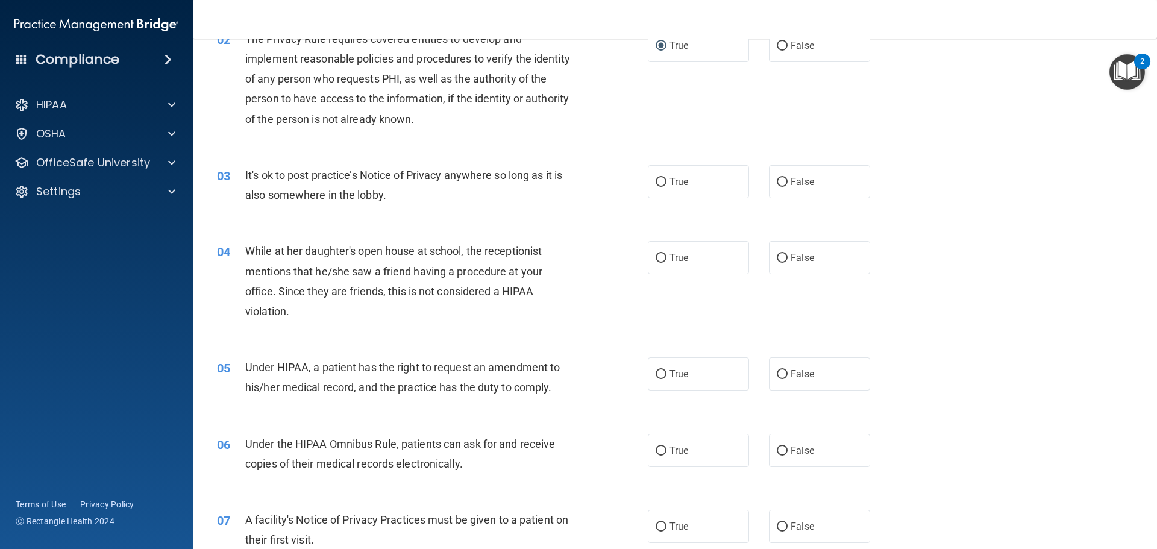
scroll to position [181, 0]
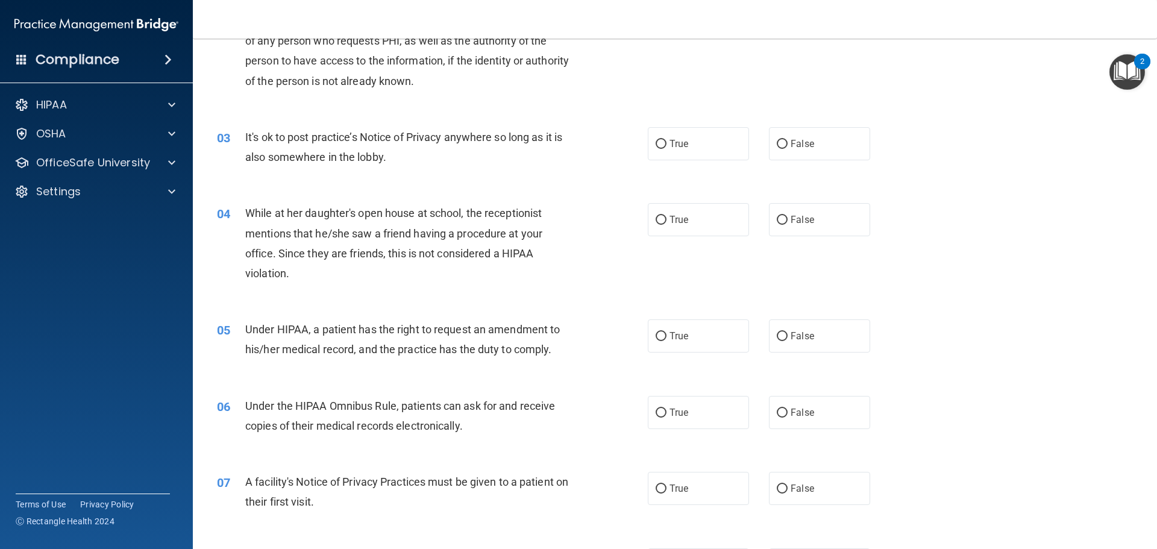
drag, startPoint x: 779, startPoint y: 145, endPoint x: 757, endPoint y: 163, distance: 28.7
click at [778, 145] on input "False" at bounding box center [782, 144] width 11 height 9
radio input "true"
click at [779, 218] on input "False" at bounding box center [782, 220] width 11 height 9
radio input "true"
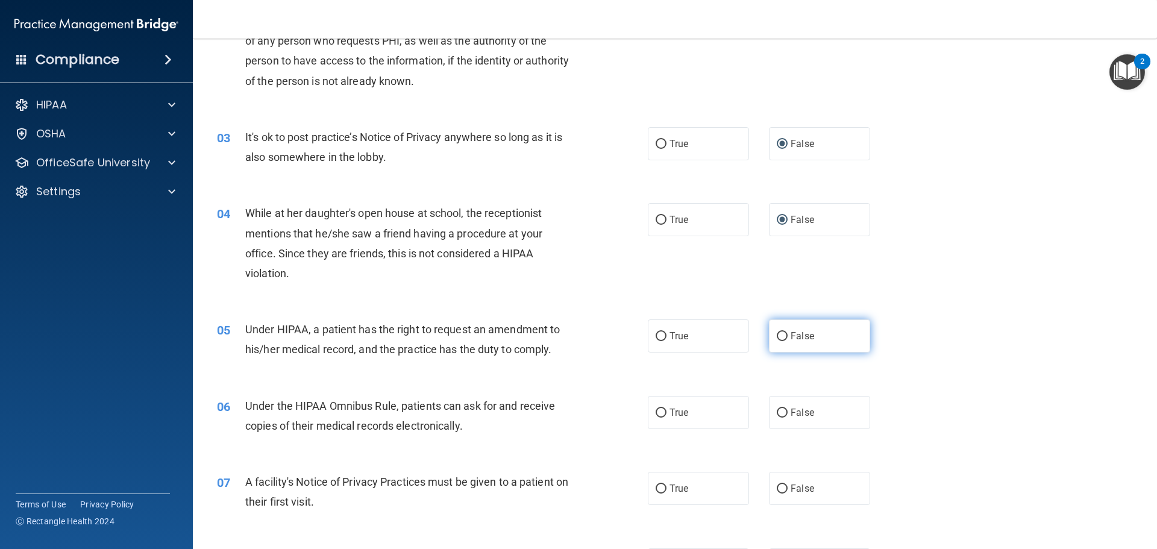
click at [777, 332] on input "False" at bounding box center [782, 336] width 11 height 9
radio input "true"
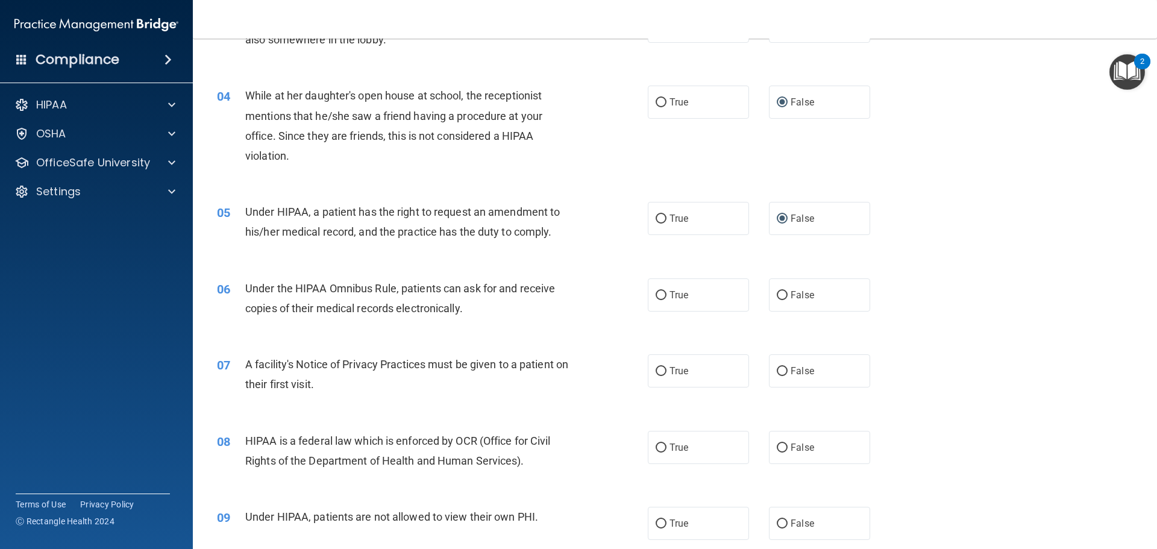
scroll to position [301, 0]
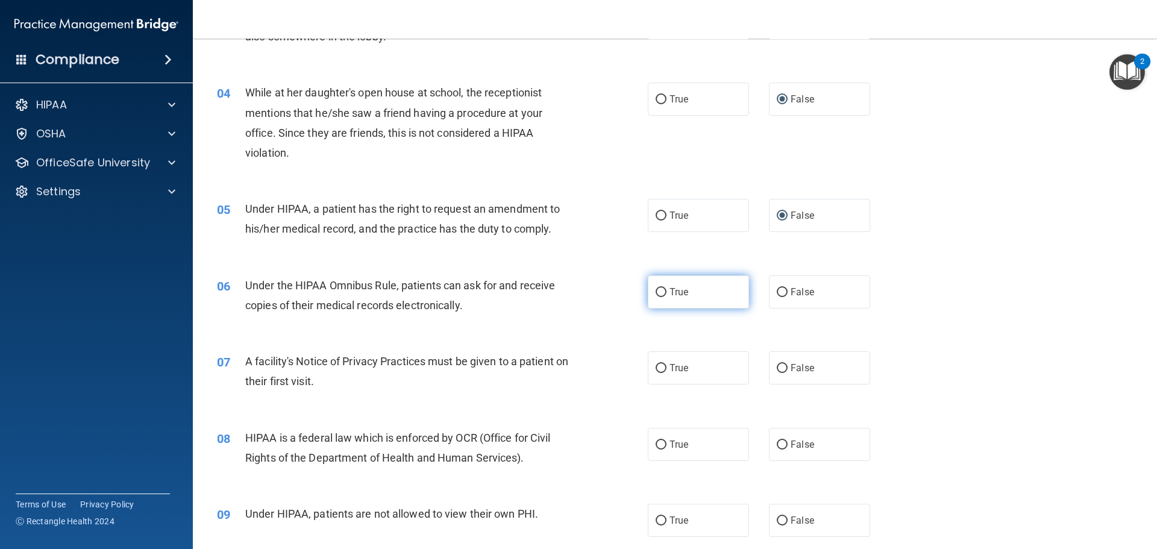
click at [656, 291] on input "True" at bounding box center [661, 292] width 11 height 9
radio input "true"
click at [656, 370] on input "True" at bounding box center [661, 368] width 11 height 9
radio input "true"
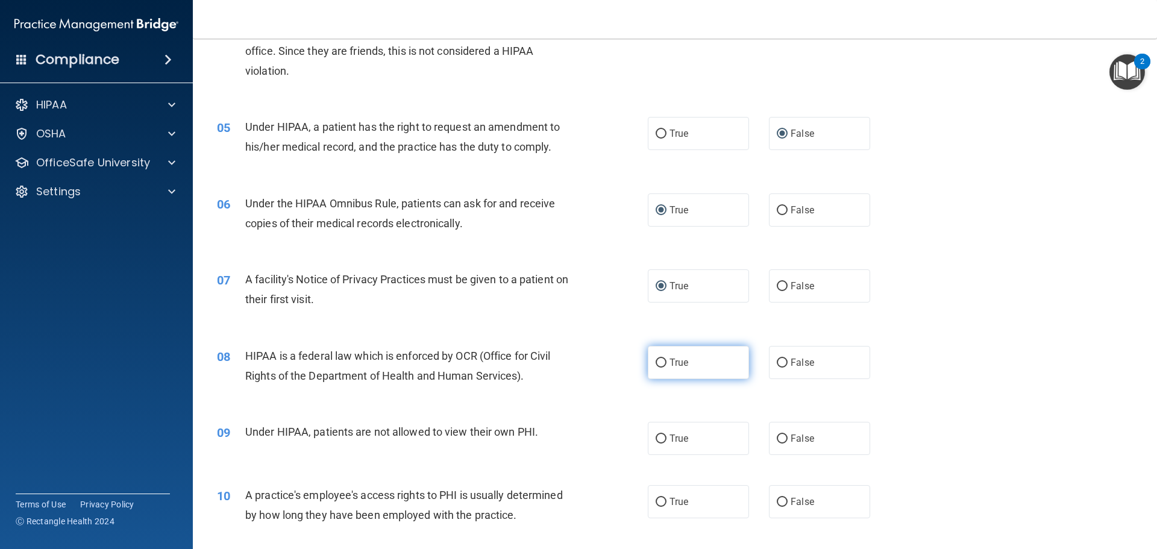
scroll to position [482, 0]
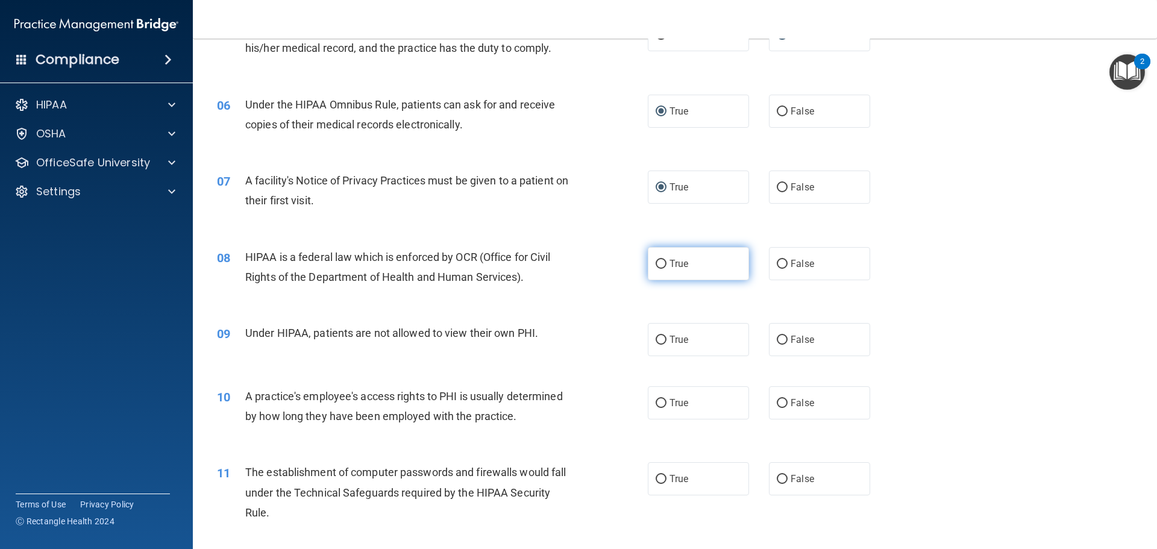
click at [658, 257] on label "True" at bounding box center [698, 263] width 101 height 33
click at [658, 260] on input "True" at bounding box center [661, 264] width 11 height 9
radio input "true"
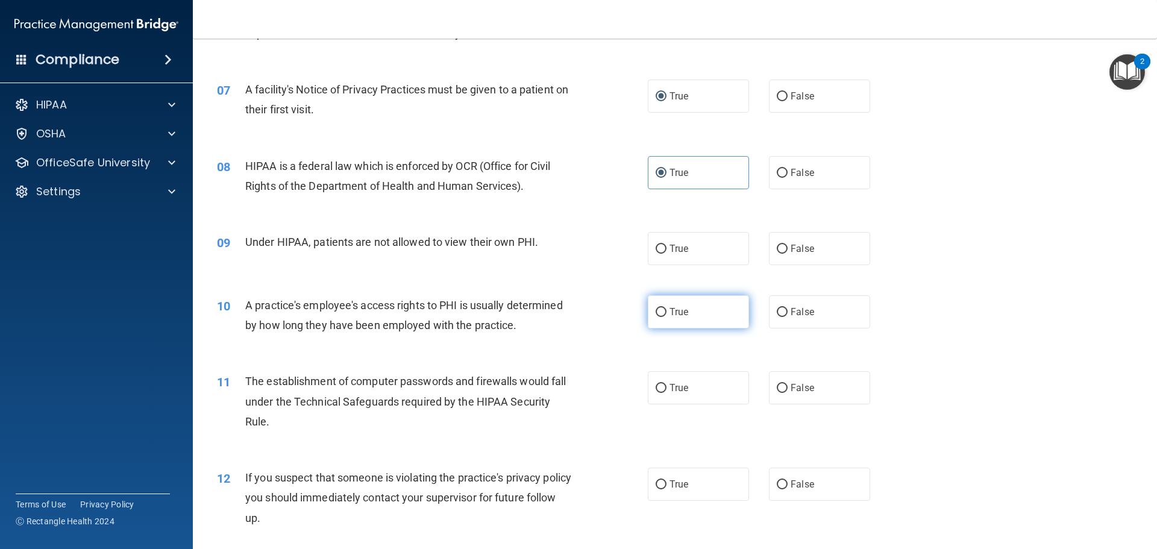
scroll to position [603, 0]
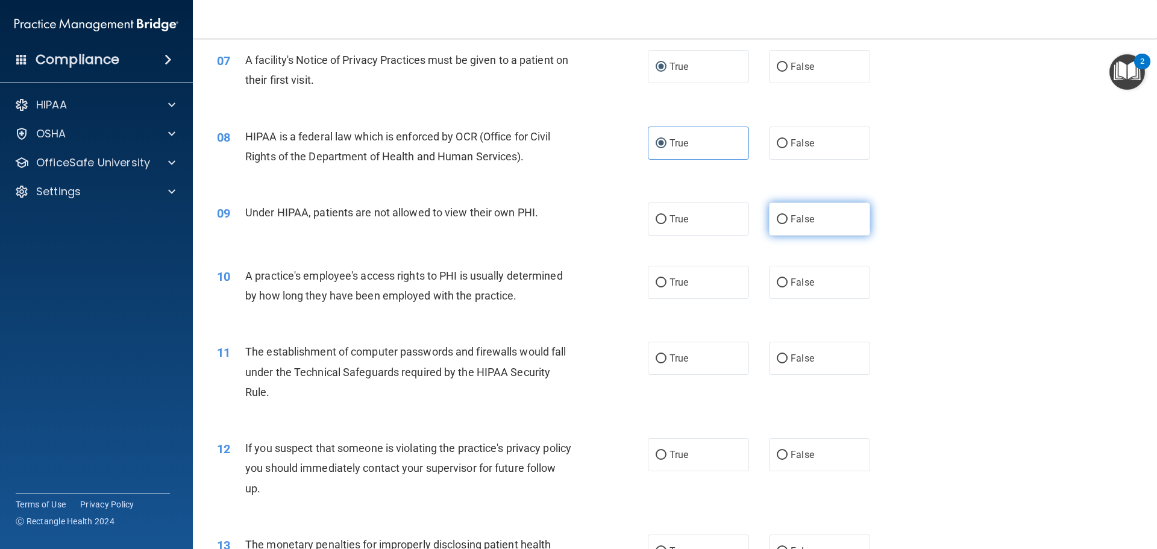
click at [779, 221] on input "False" at bounding box center [782, 219] width 11 height 9
radio input "true"
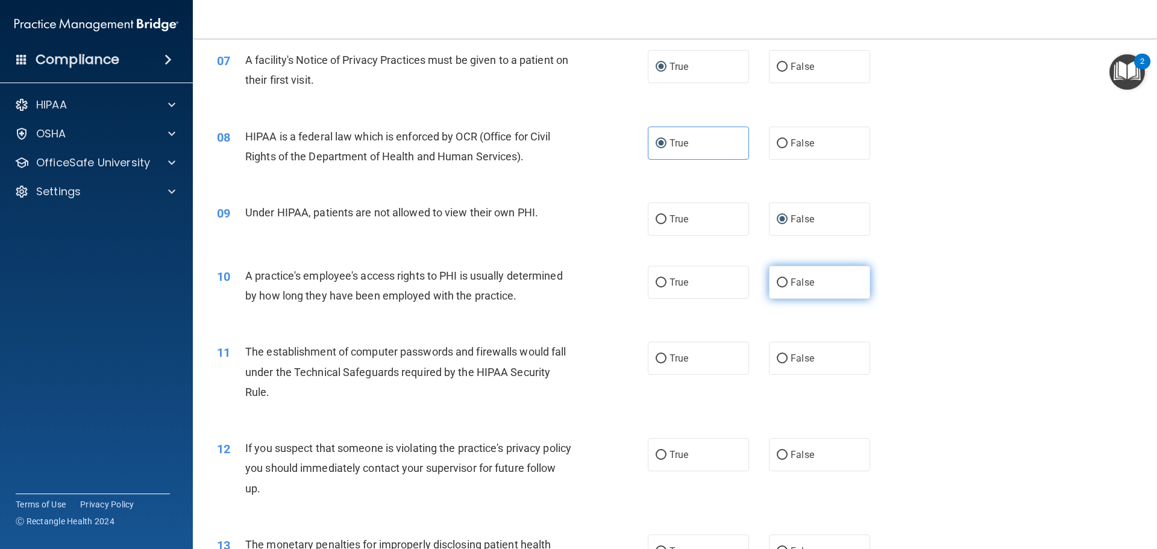
click at [777, 283] on input "False" at bounding box center [782, 283] width 11 height 9
radio input "true"
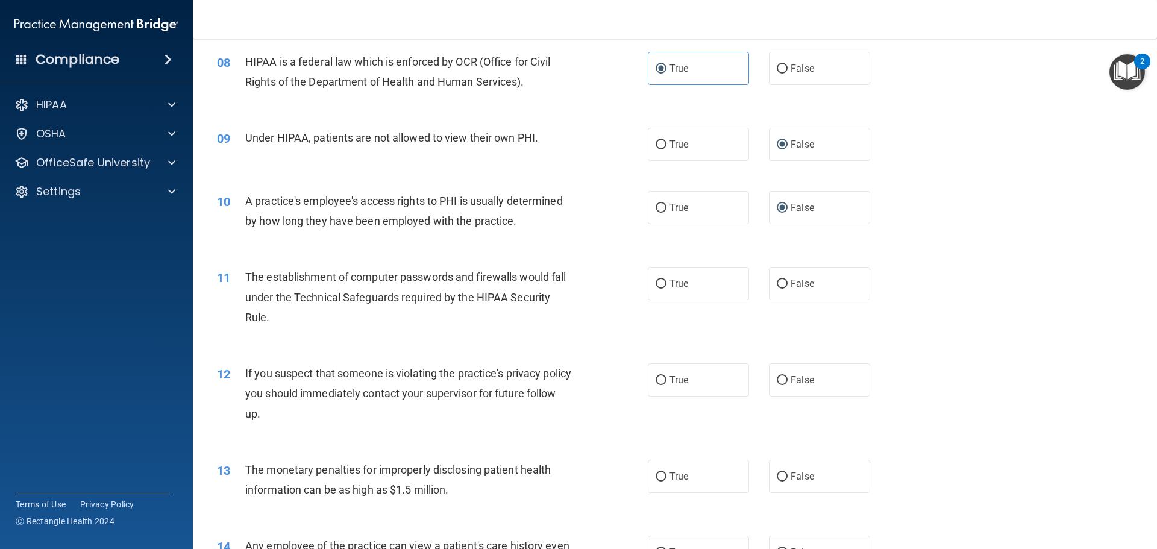
scroll to position [723, 0]
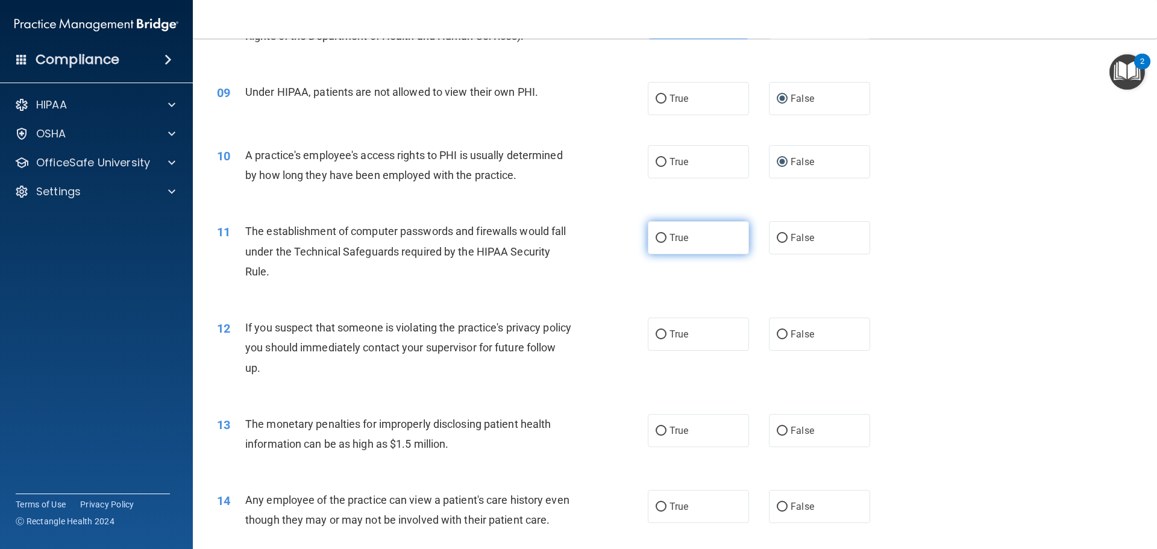
click at [656, 240] on input "True" at bounding box center [661, 238] width 11 height 9
radio input "true"
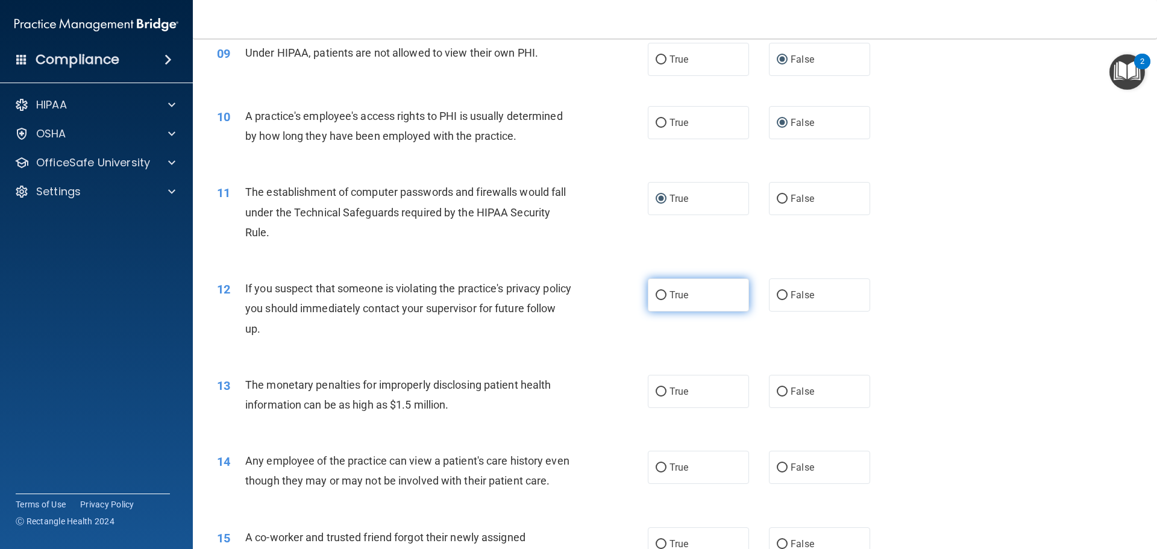
scroll to position [784, 0]
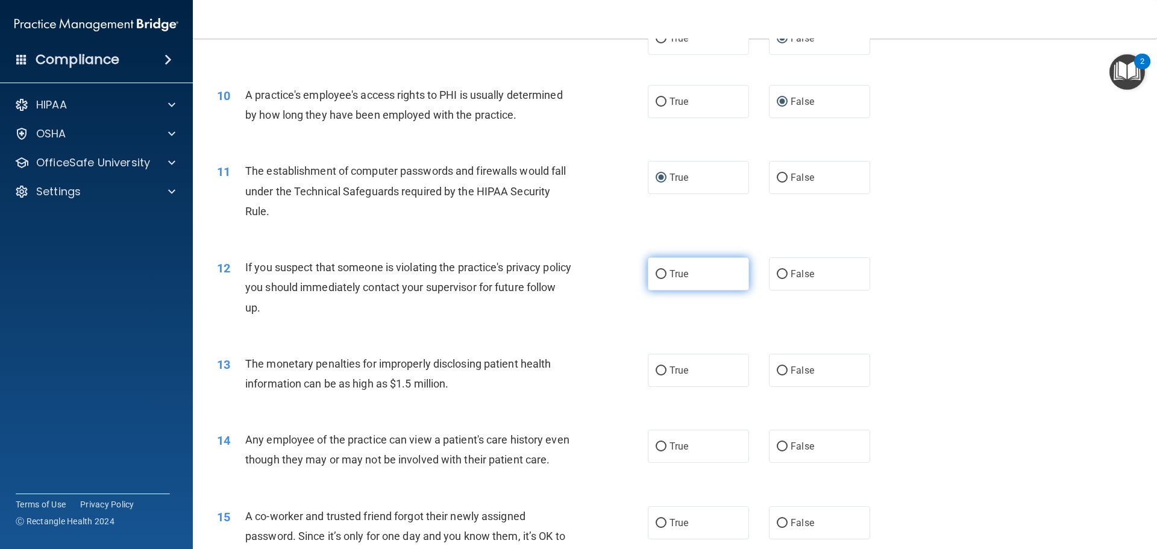
click at [656, 276] on input "True" at bounding box center [661, 274] width 11 height 9
radio input "true"
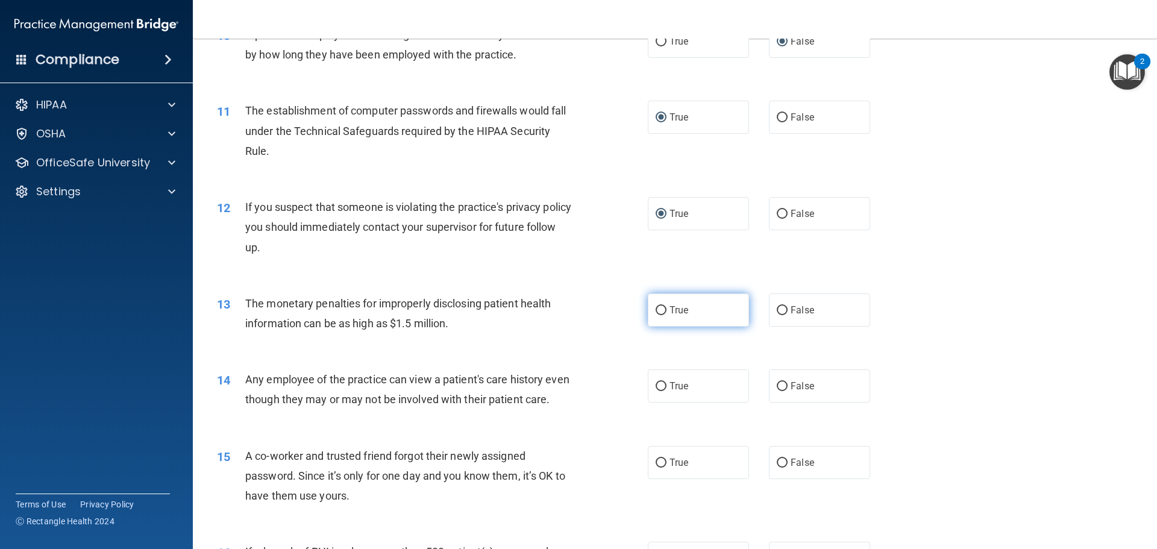
click at [656, 307] on input "True" at bounding box center [661, 310] width 11 height 9
radio input "true"
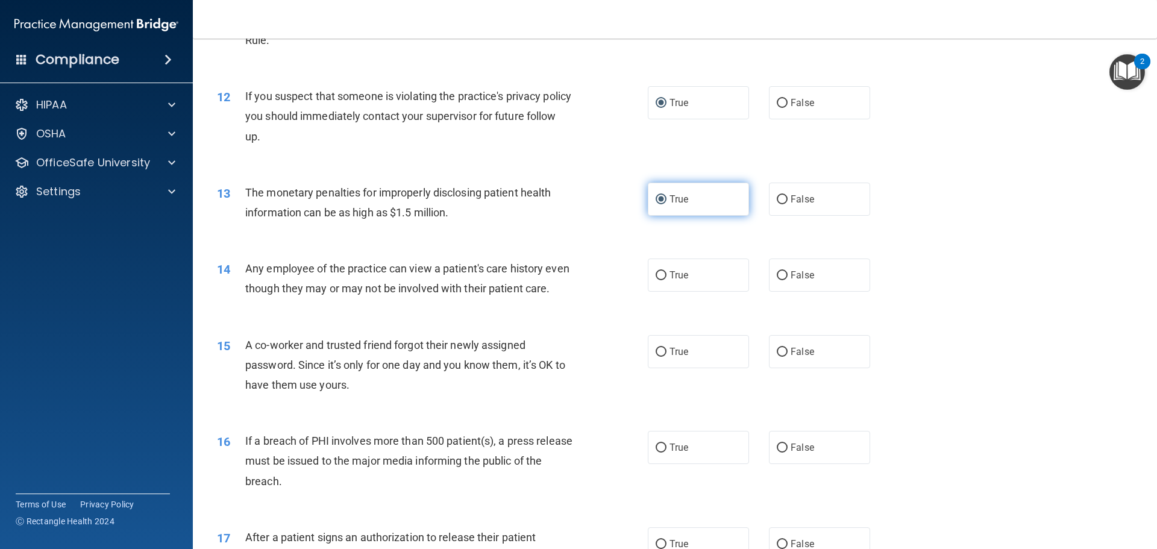
scroll to position [965, 0]
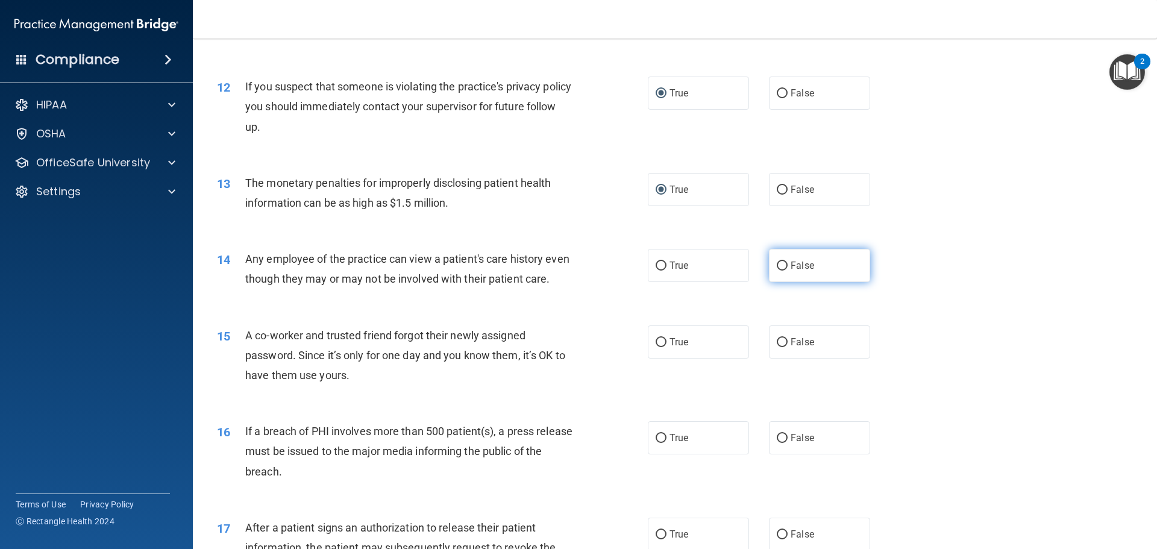
click at [776, 263] on label "False" at bounding box center [819, 265] width 101 height 33
click at [777, 264] on input "False" at bounding box center [782, 266] width 11 height 9
radio input "true"
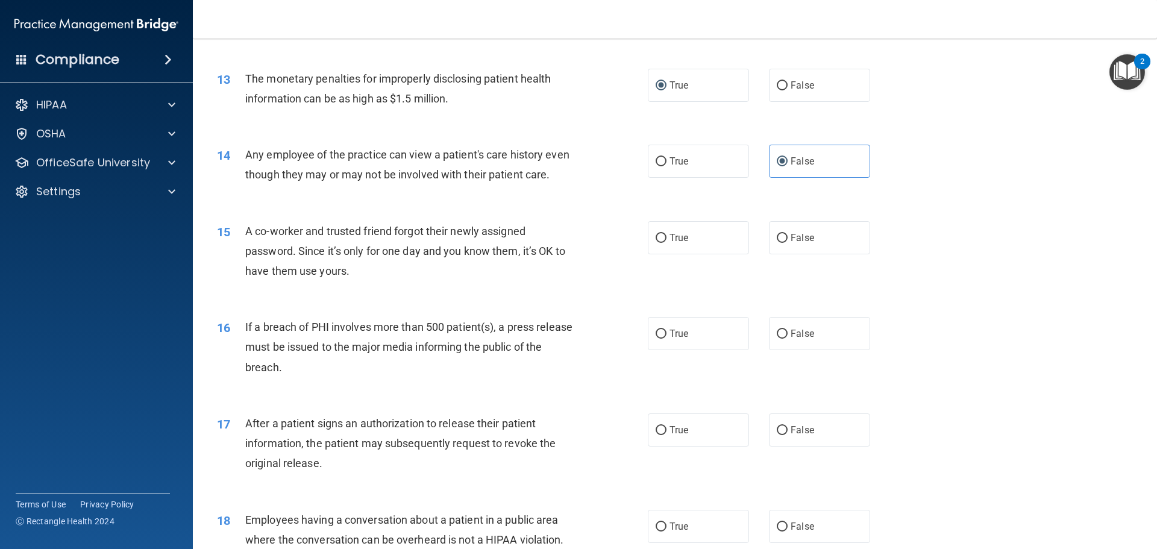
scroll to position [1085, 0]
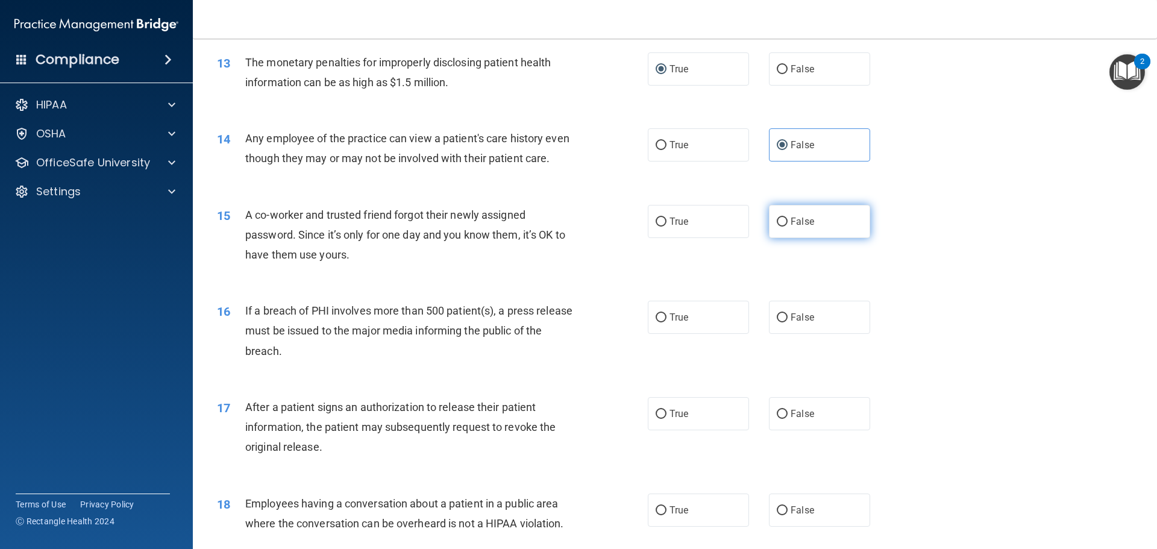
click at [779, 227] on input "False" at bounding box center [782, 222] width 11 height 9
radio input "true"
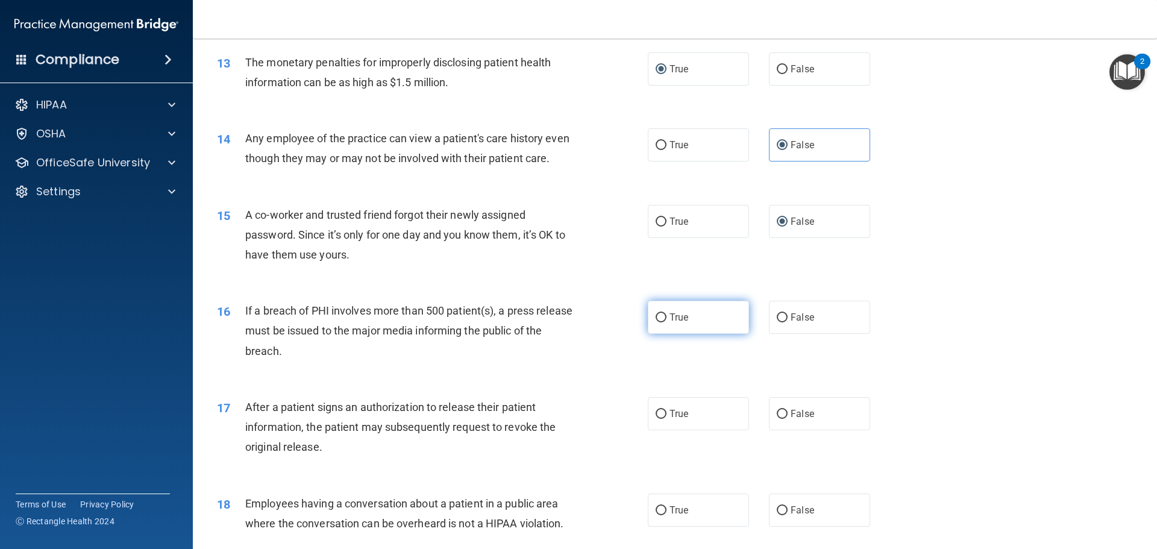
click at [656, 323] on input "True" at bounding box center [661, 317] width 11 height 9
radio input "true"
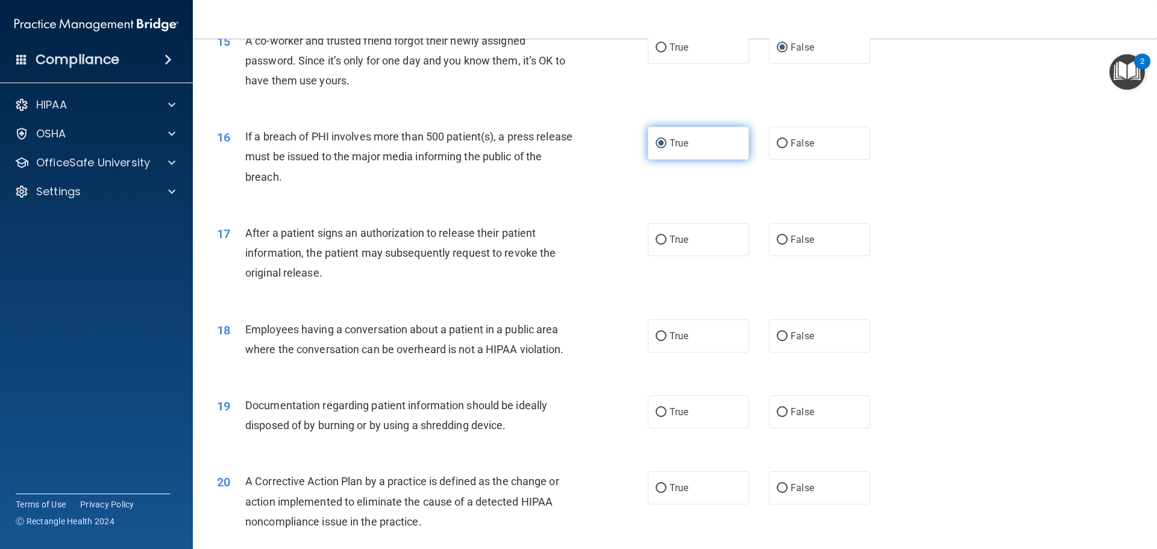
scroll to position [1326, 0]
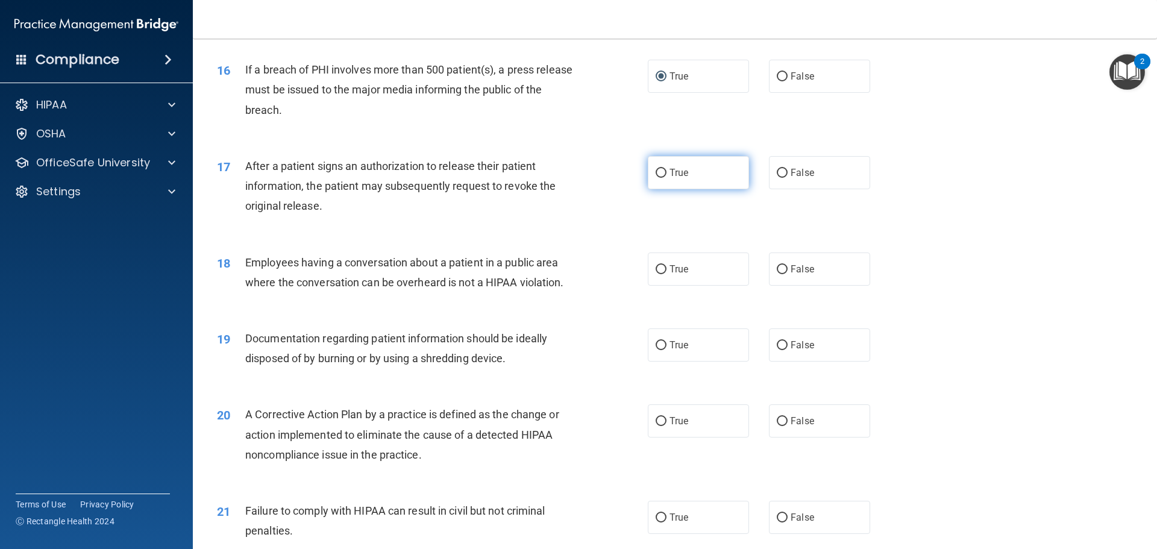
click at [657, 178] on input "True" at bounding box center [661, 173] width 11 height 9
radio input "true"
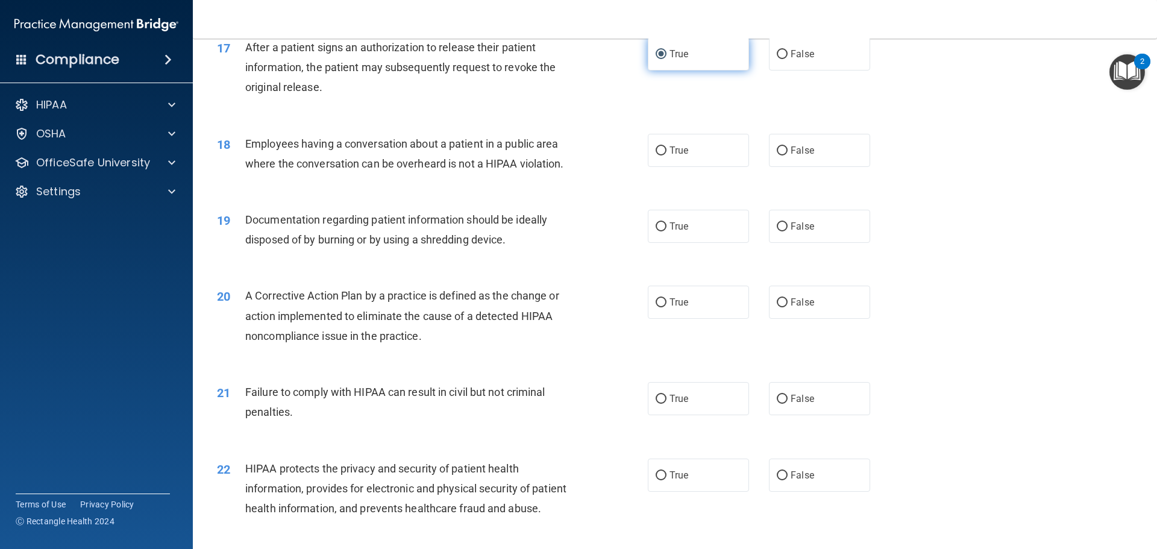
scroll to position [1447, 0]
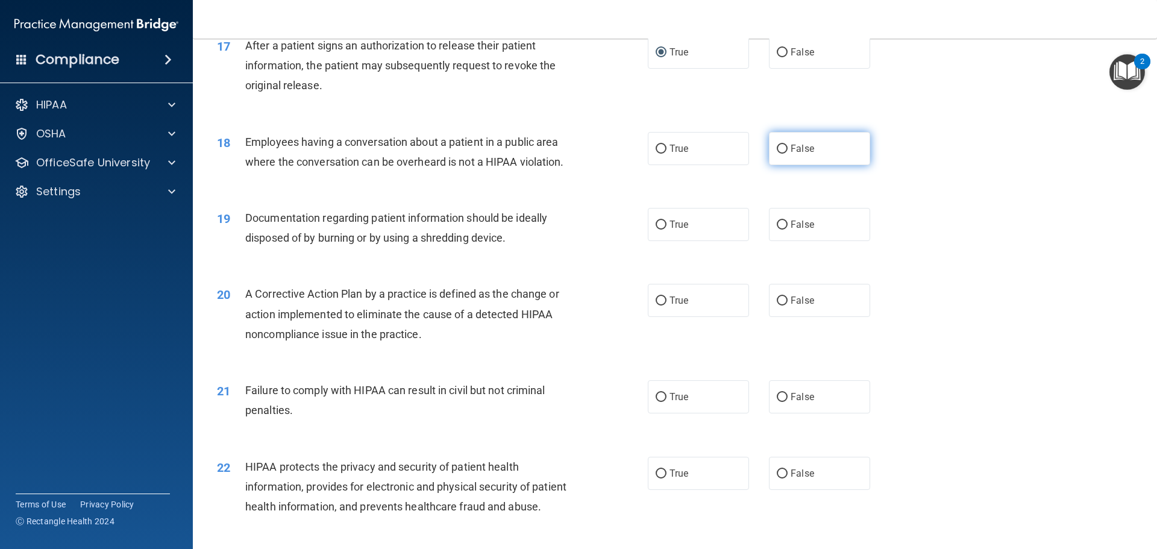
click at [777, 154] on input "False" at bounding box center [782, 149] width 11 height 9
radio input "true"
click at [777, 230] on input "False" at bounding box center [782, 225] width 11 height 9
radio input "true"
click at [656, 306] on input "True" at bounding box center [661, 301] width 11 height 9
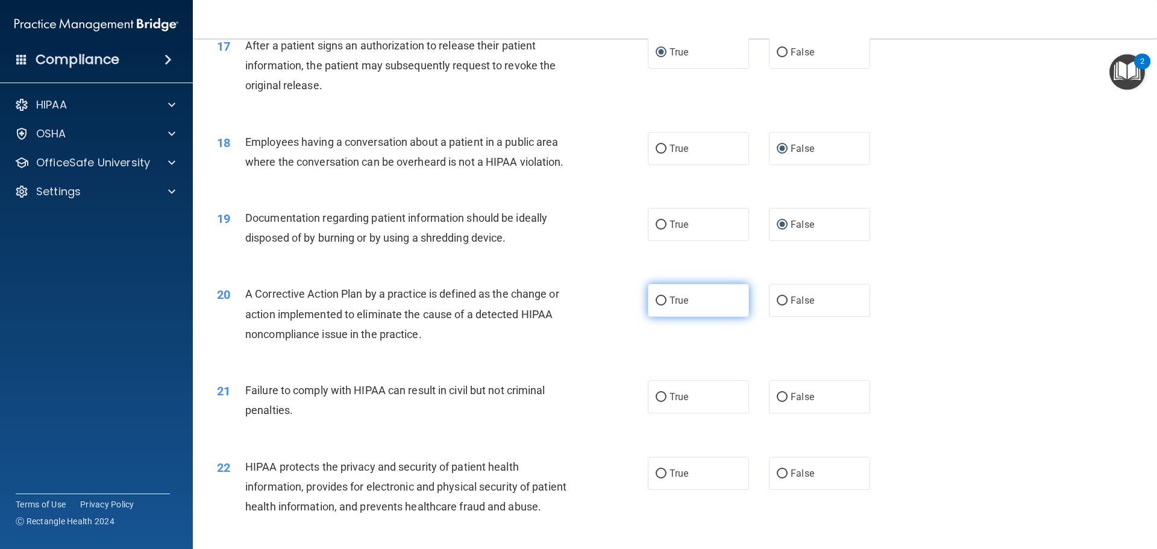
radio input "true"
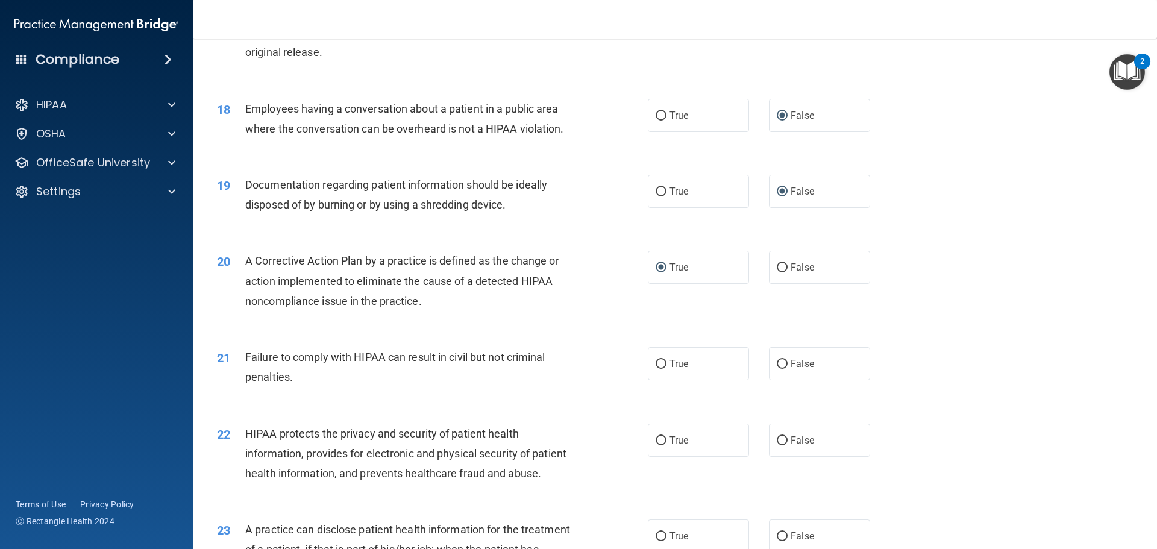
scroll to position [1507, 0]
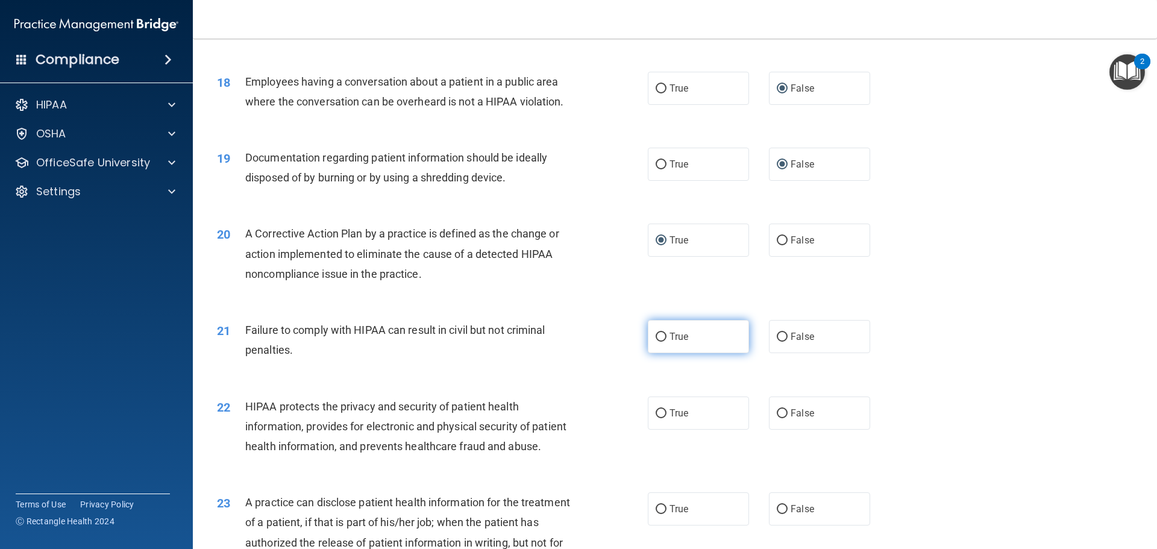
click at [657, 342] on input "True" at bounding box center [661, 337] width 11 height 9
radio input "true"
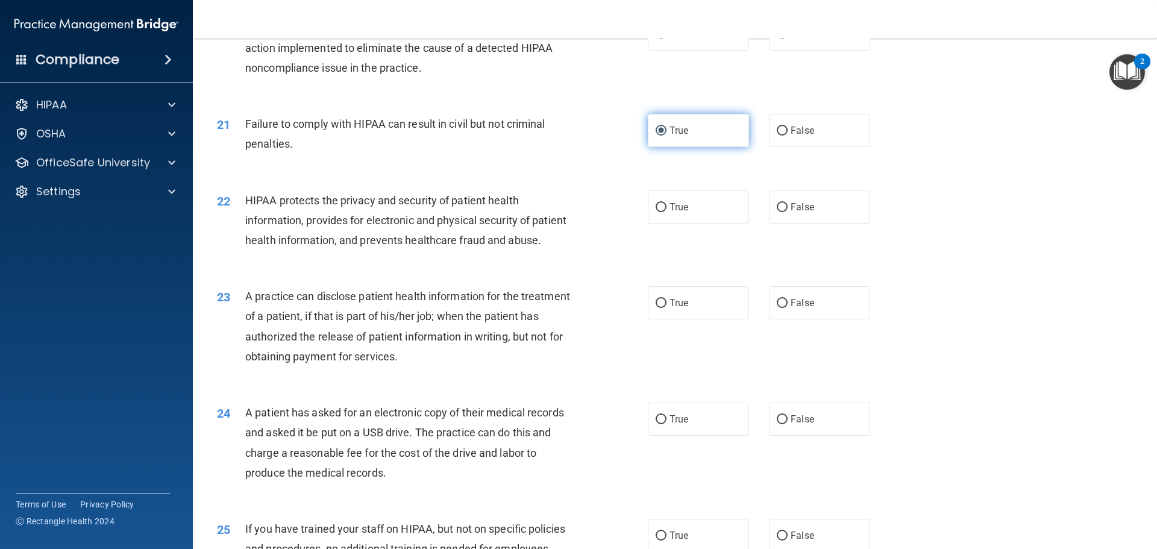
scroll to position [1748, 0]
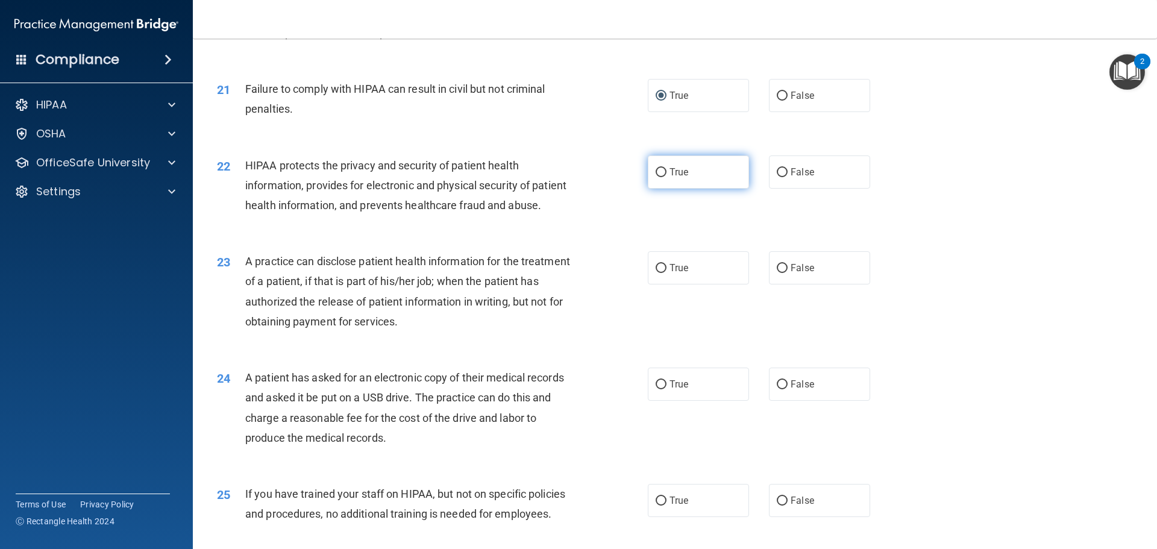
click at [656, 177] on input "True" at bounding box center [661, 172] width 11 height 9
radio input "true"
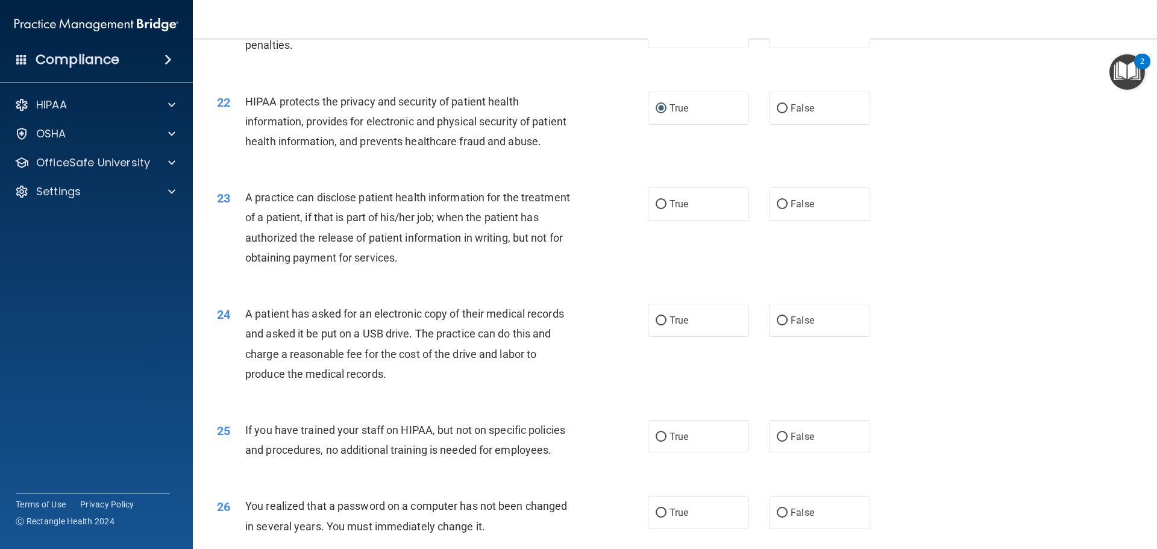
scroll to position [1869, 0]
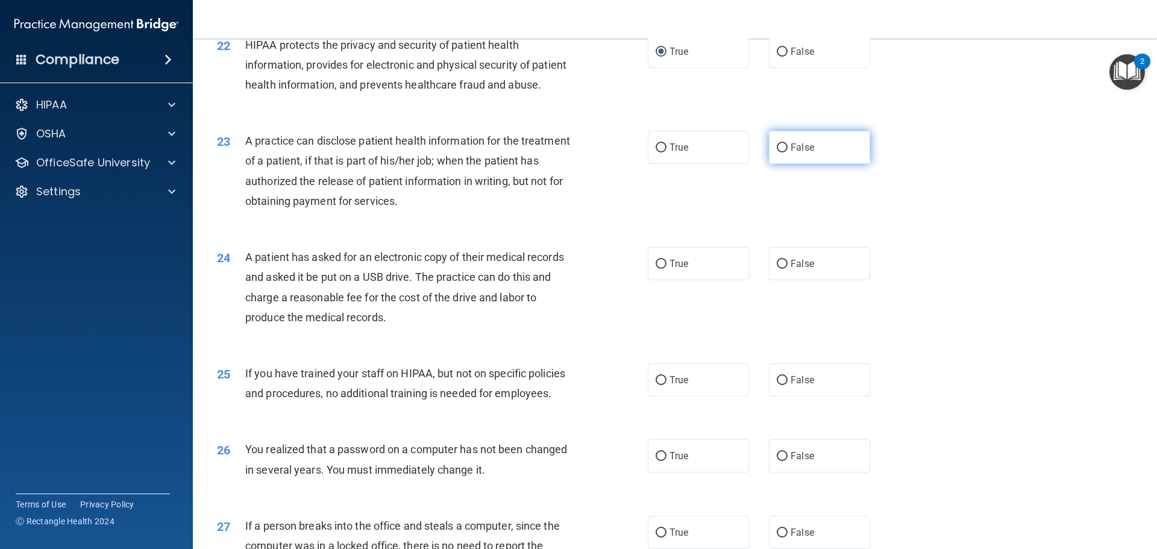
click at [777, 153] on input "False" at bounding box center [782, 147] width 11 height 9
radio input "true"
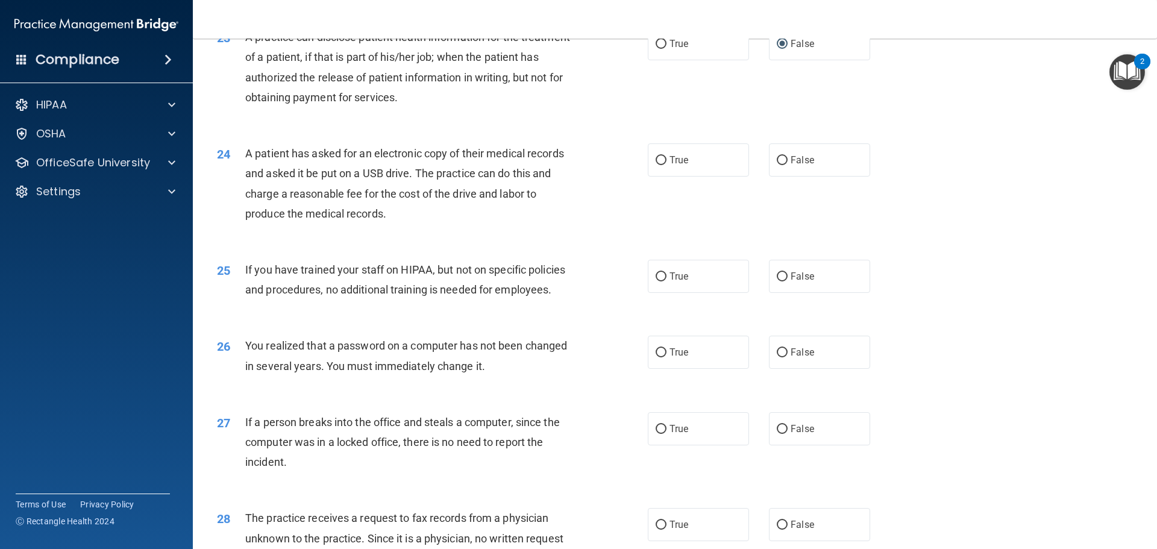
scroll to position [1989, 0]
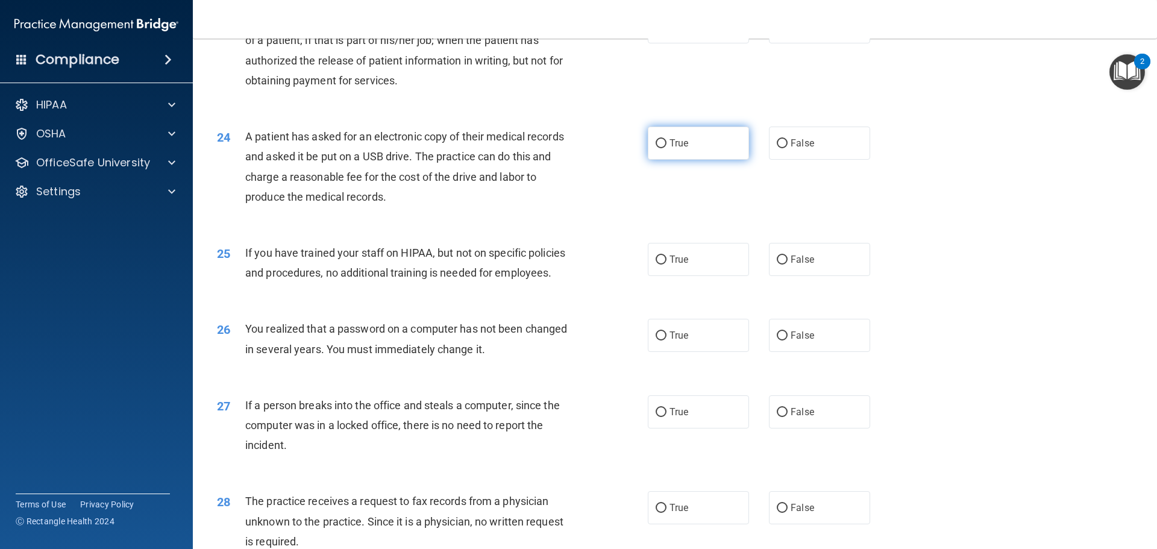
click at [658, 148] on input "True" at bounding box center [661, 143] width 11 height 9
radio input "true"
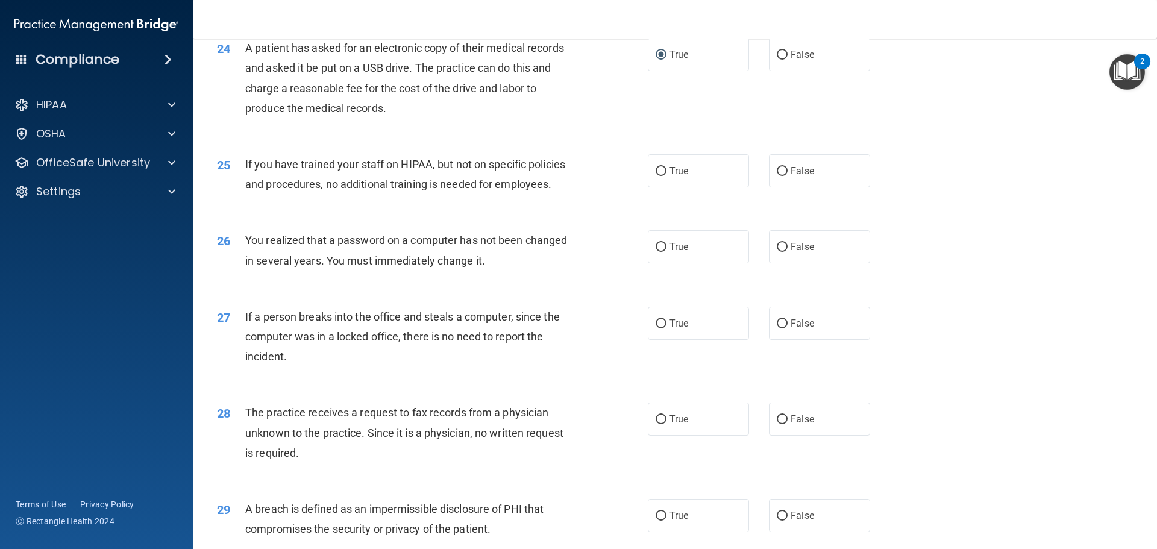
scroll to position [2110, 0]
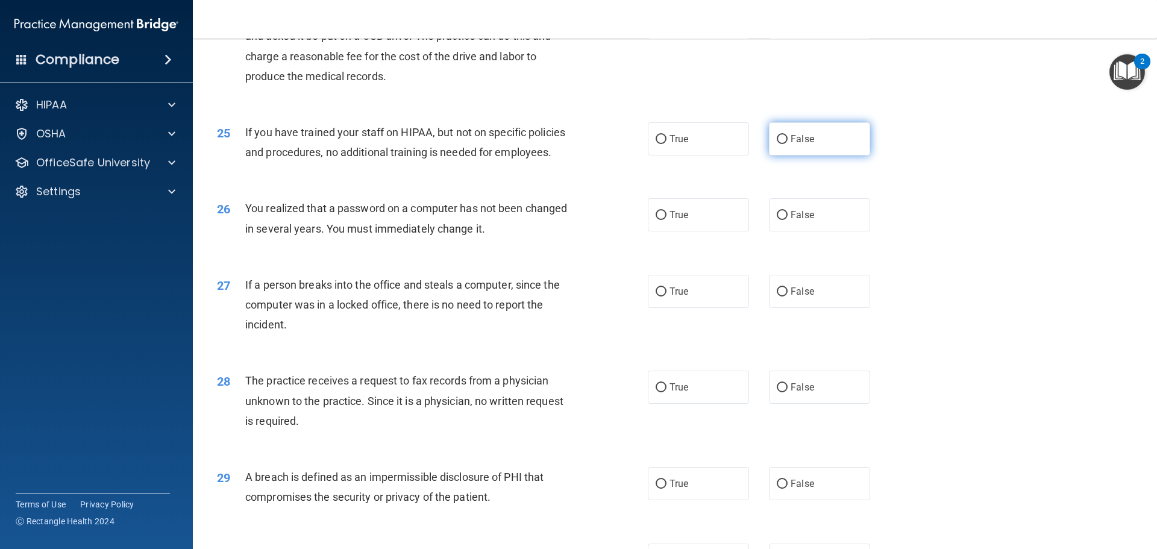
click at [778, 156] on label "False" at bounding box center [819, 138] width 101 height 33
click at [656, 220] on input "True" at bounding box center [661, 215] width 11 height 9
radio input "true"
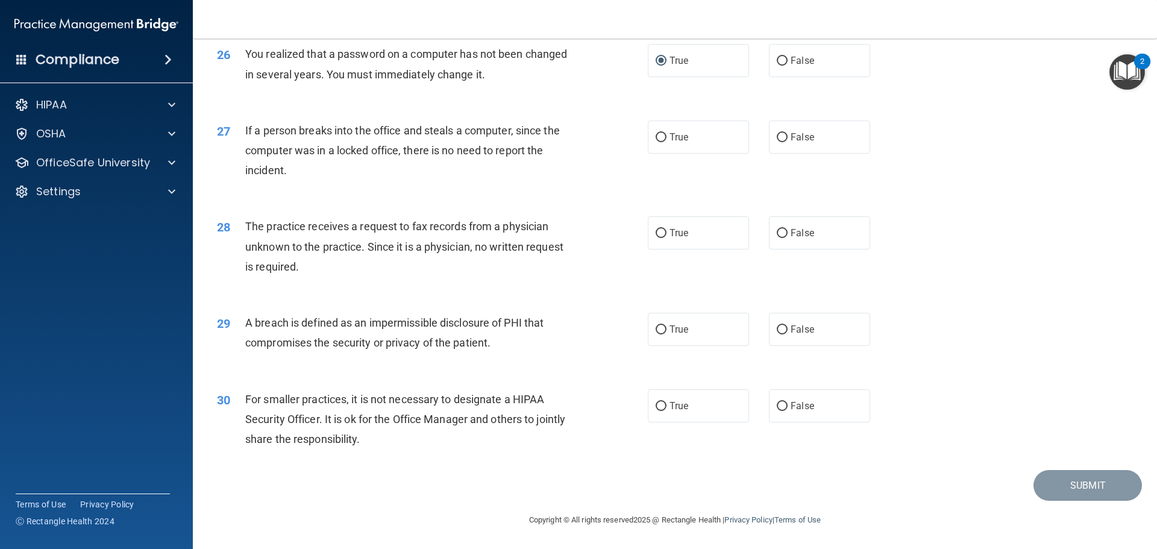
scroll to position [2304, 0]
click at [777, 134] on input "False" at bounding box center [782, 137] width 11 height 9
radio input "true"
click at [779, 233] on input "False" at bounding box center [782, 233] width 11 height 9
radio input "true"
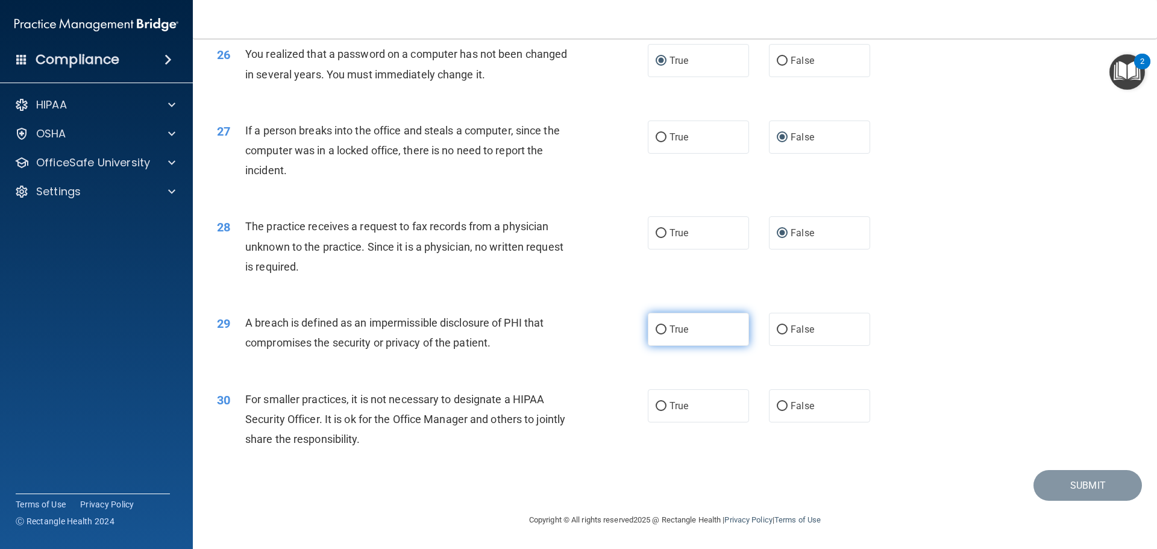
click at [657, 326] on input "True" at bounding box center [661, 330] width 11 height 9
radio input "true"
click at [780, 405] on input "False" at bounding box center [782, 406] width 11 height 9
radio input "true"
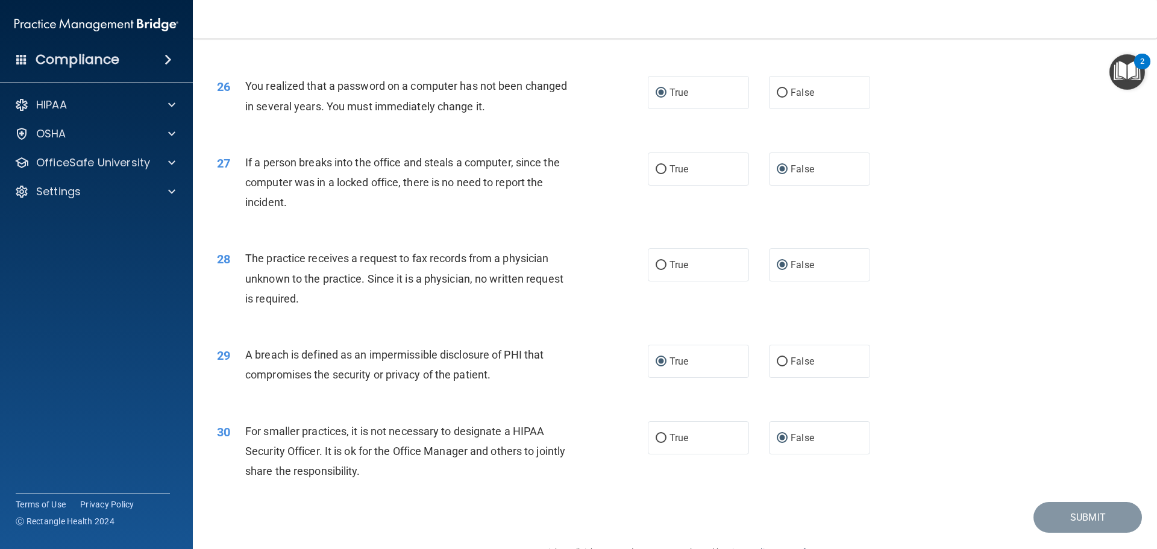
scroll to position [2123, 0]
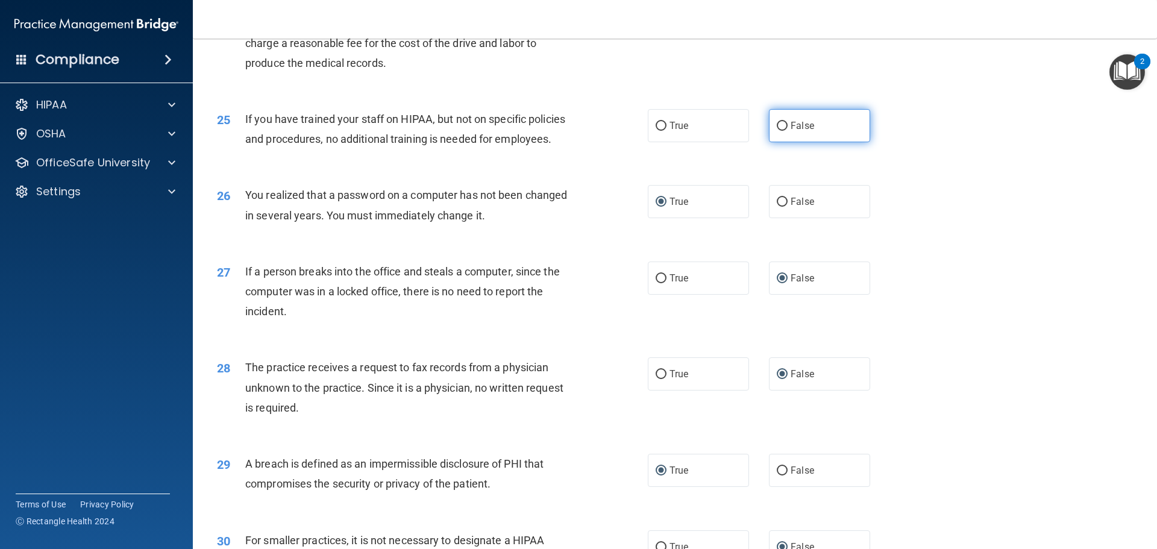
click at [781, 131] on input "False" at bounding box center [782, 126] width 11 height 9
radio input "true"
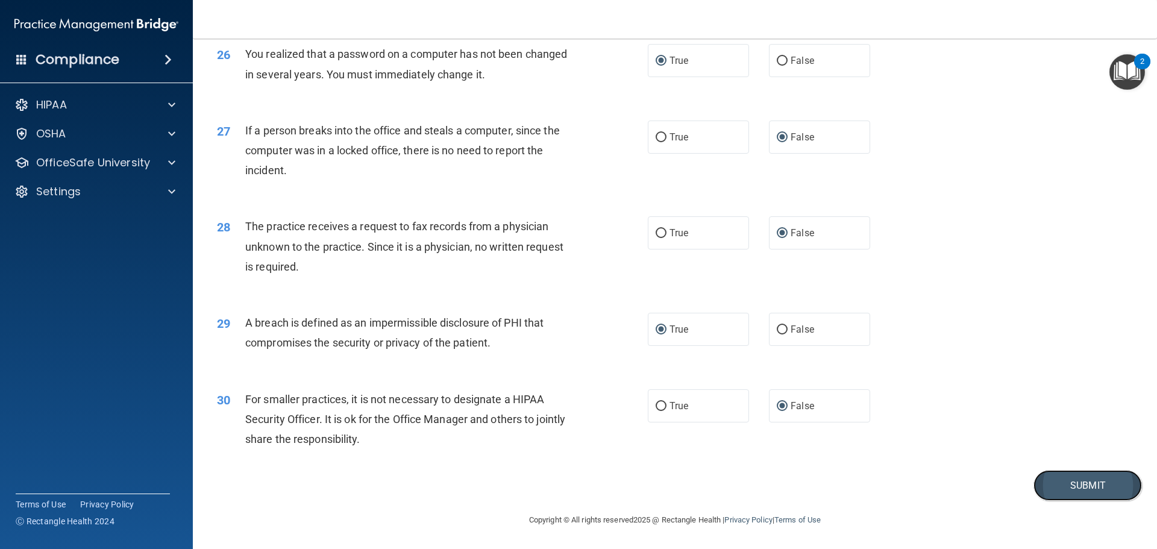
click at [1083, 479] on button "Submit" at bounding box center [1088, 485] width 109 height 31
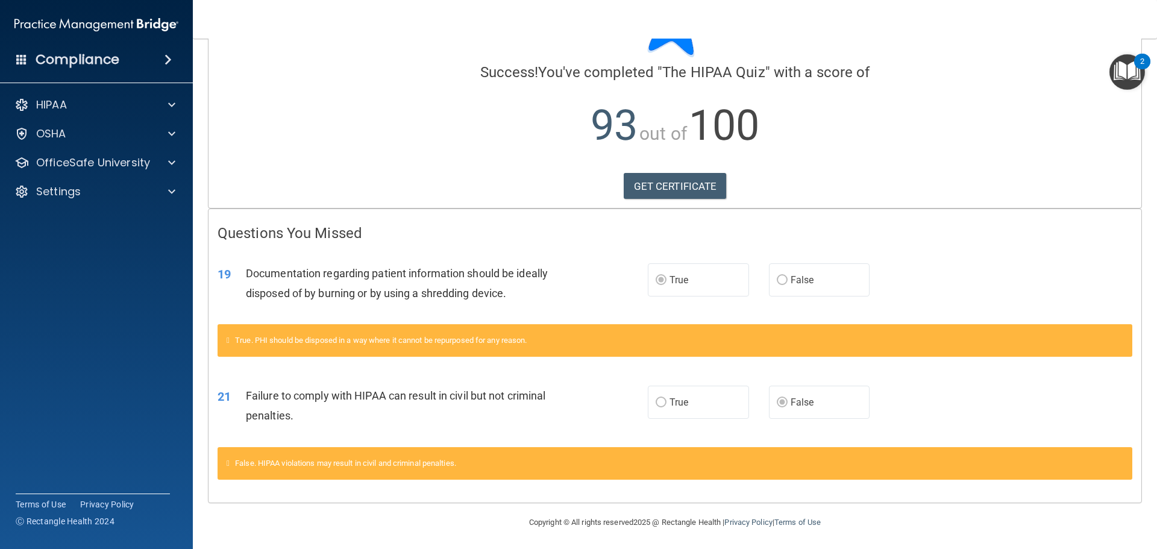
scroll to position [78, 0]
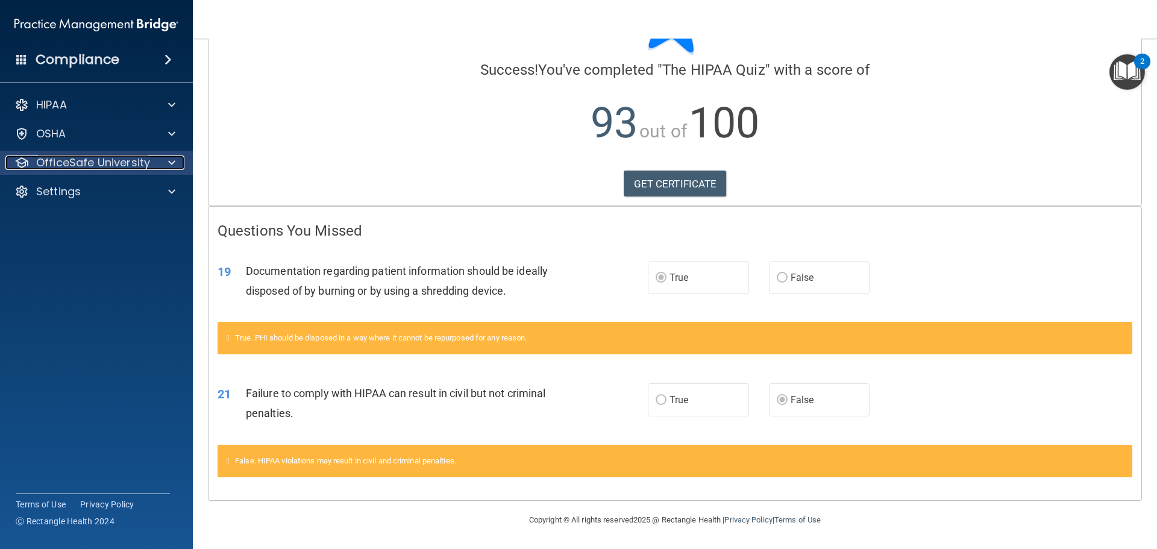
click at [80, 168] on p "OfficeSafe University" at bounding box center [93, 163] width 114 height 14
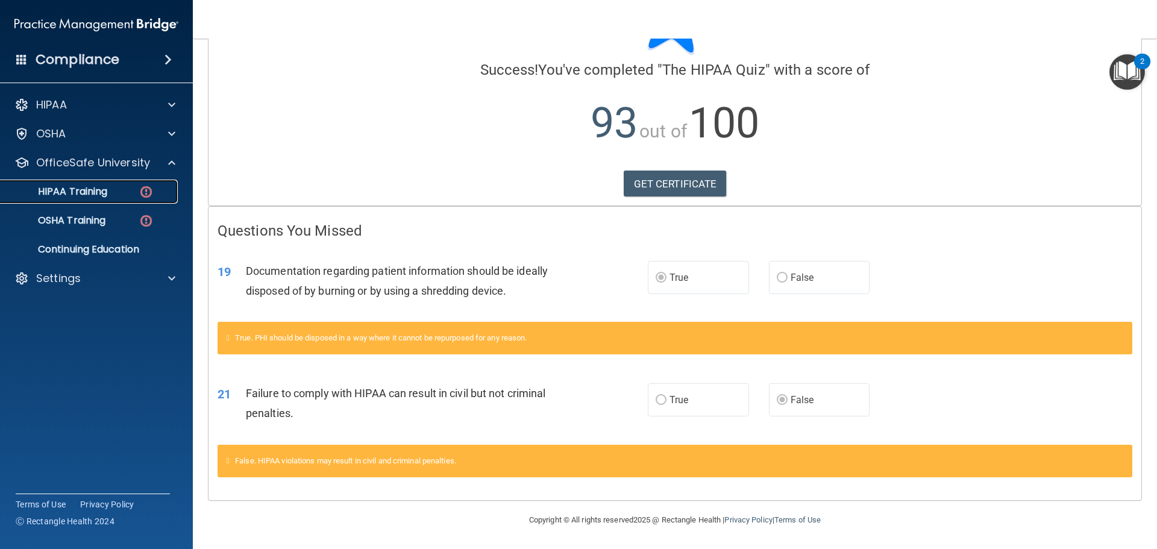
click at [80, 194] on p "HIPAA Training" at bounding box center [57, 192] width 99 height 12
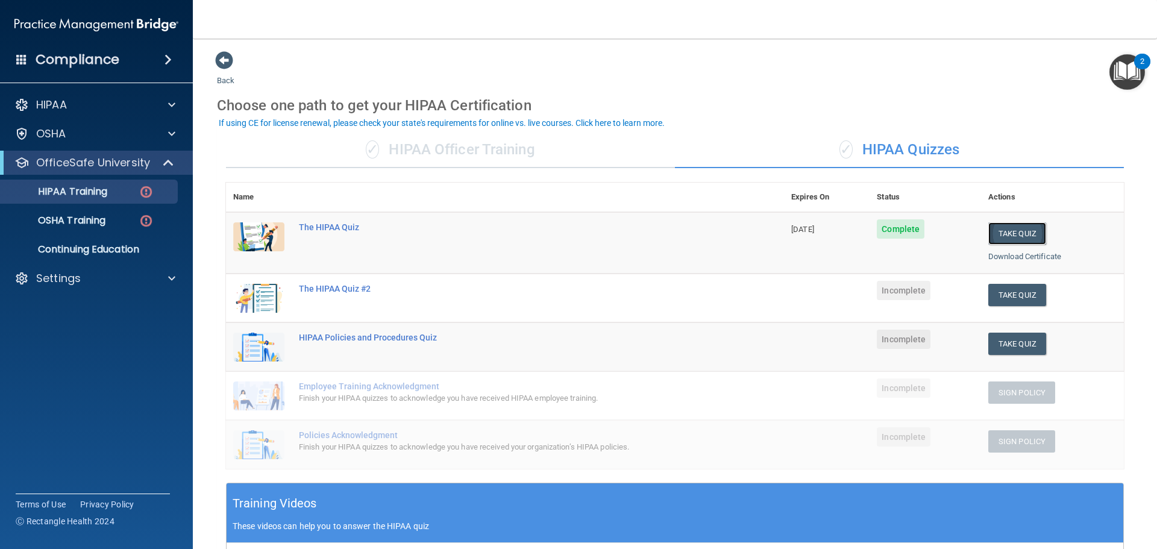
click at [1007, 234] on button "Take Quiz" at bounding box center [1018, 233] width 58 height 22
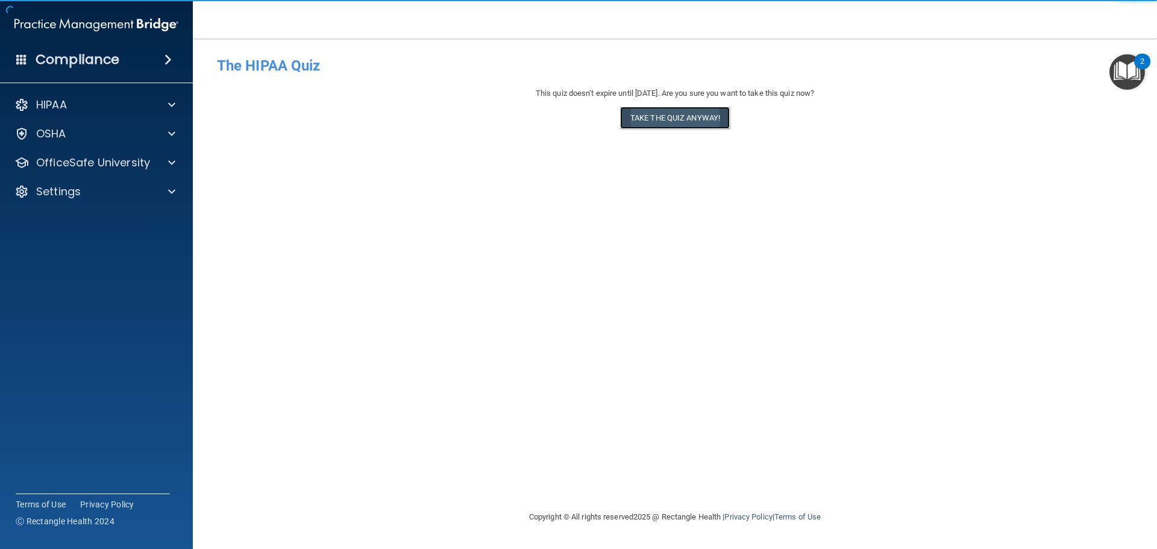
click at [671, 112] on button "Take the quiz anyway!" at bounding box center [675, 118] width 110 height 22
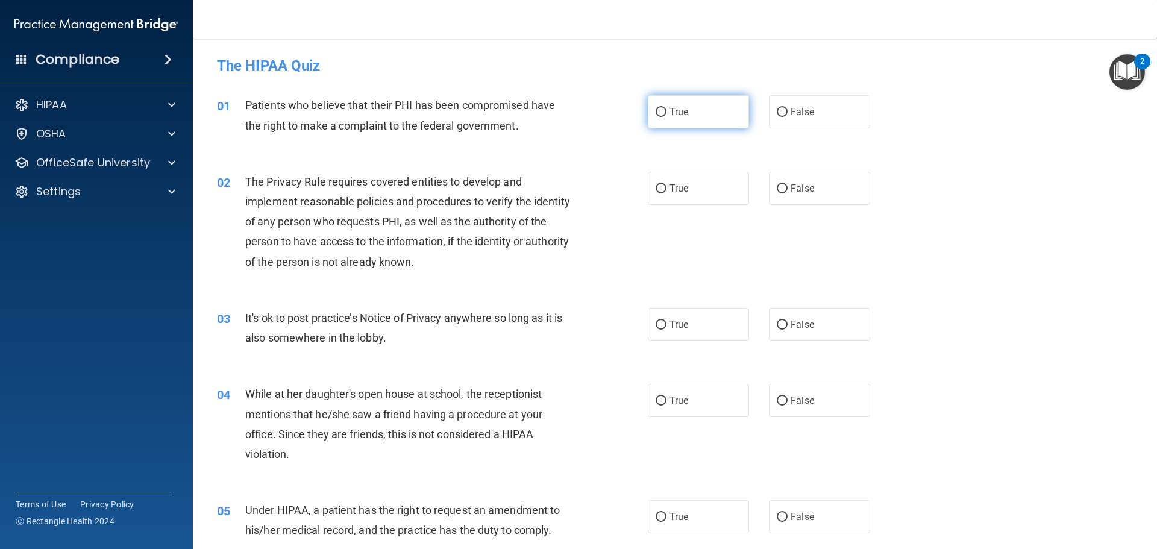
click at [656, 110] on input "True" at bounding box center [661, 112] width 11 height 9
radio input "true"
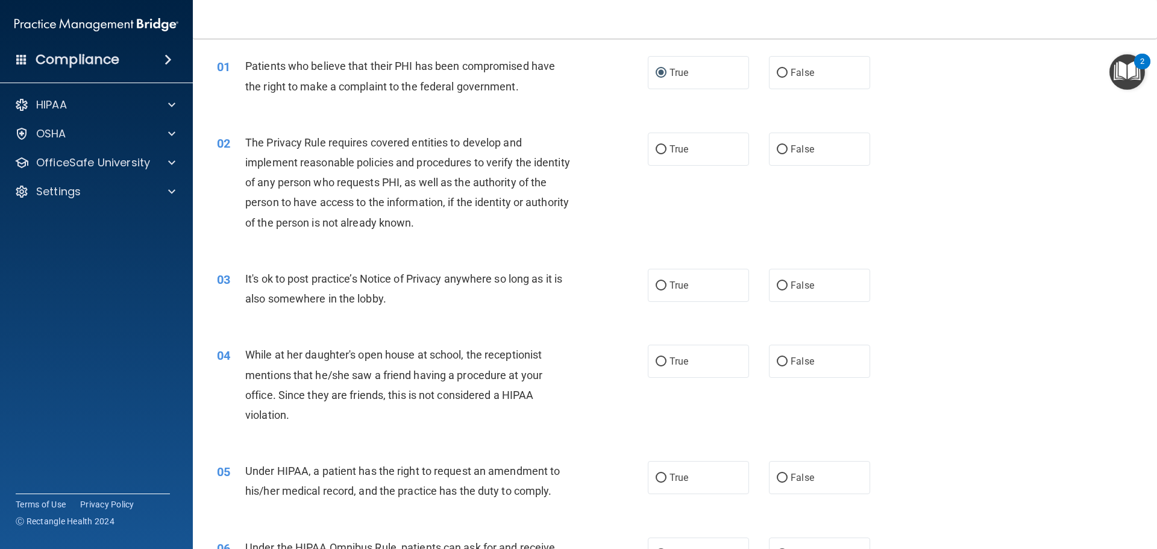
scroll to position [60, 0]
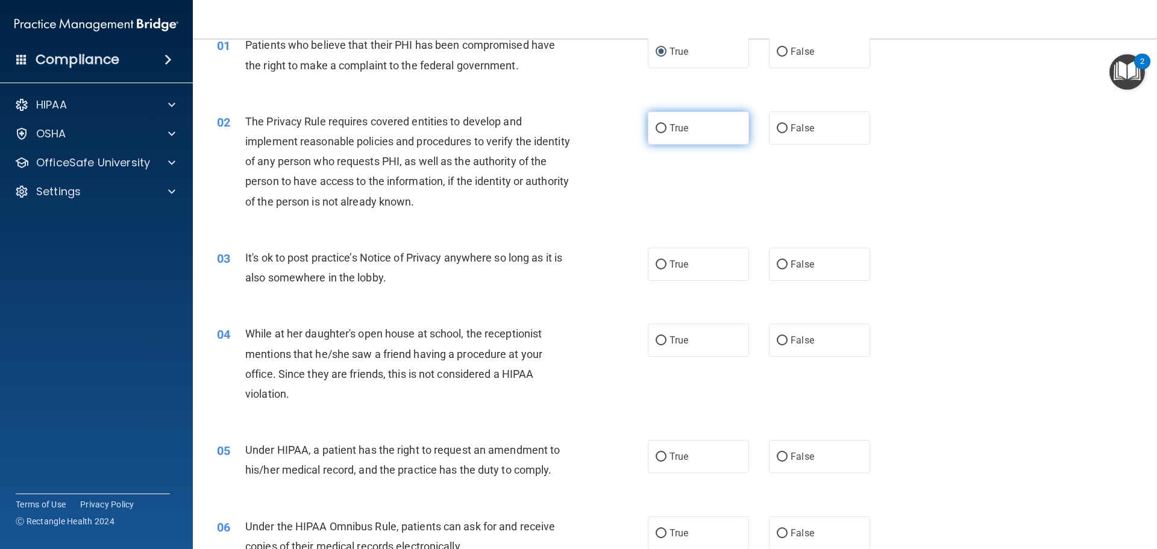
click at [657, 130] on input "True" at bounding box center [661, 128] width 11 height 9
radio input "true"
click at [777, 265] on input "False" at bounding box center [782, 264] width 11 height 9
radio input "true"
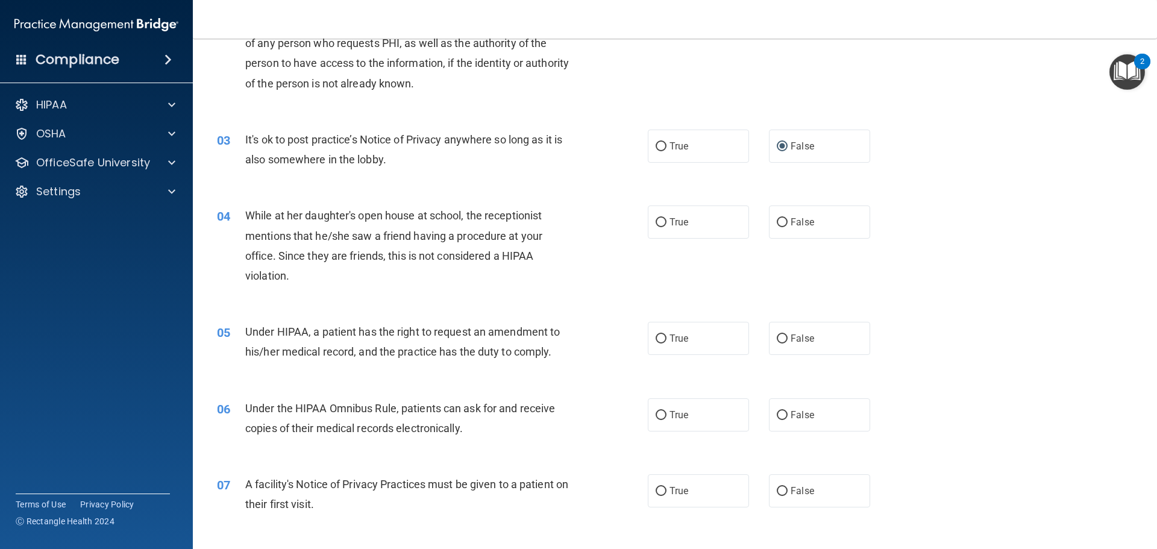
scroll to position [181, 0]
click at [777, 219] on input "False" at bounding box center [782, 220] width 11 height 9
radio input "true"
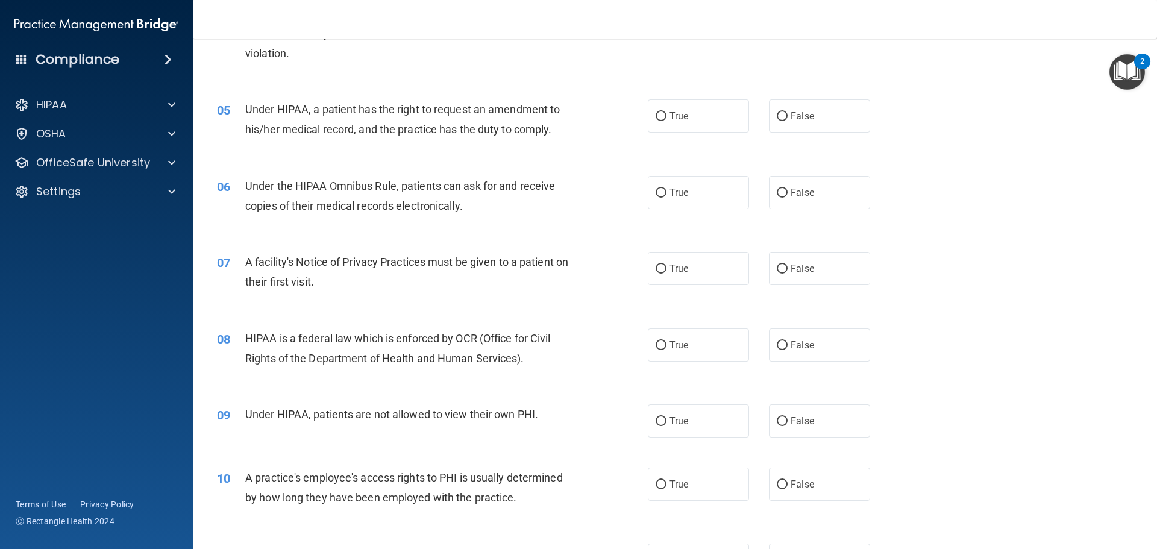
scroll to position [422, 0]
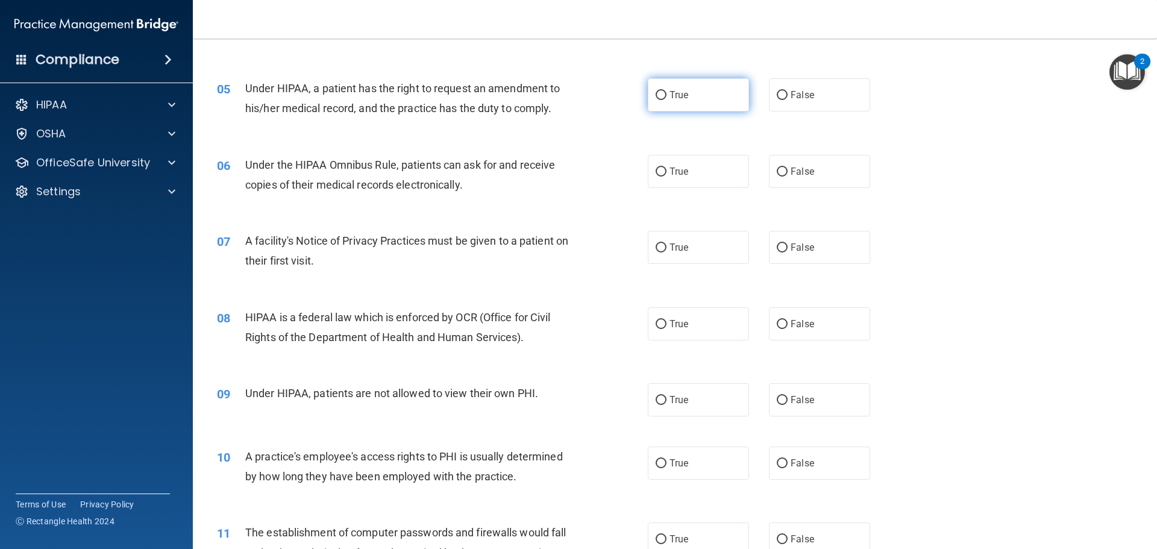
click at [657, 94] on input "True" at bounding box center [661, 95] width 11 height 9
radio input "true"
click at [658, 169] on input "True" at bounding box center [661, 172] width 11 height 9
radio input "true"
click at [658, 245] on input "True" at bounding box center [661, 248] width 11 height 9
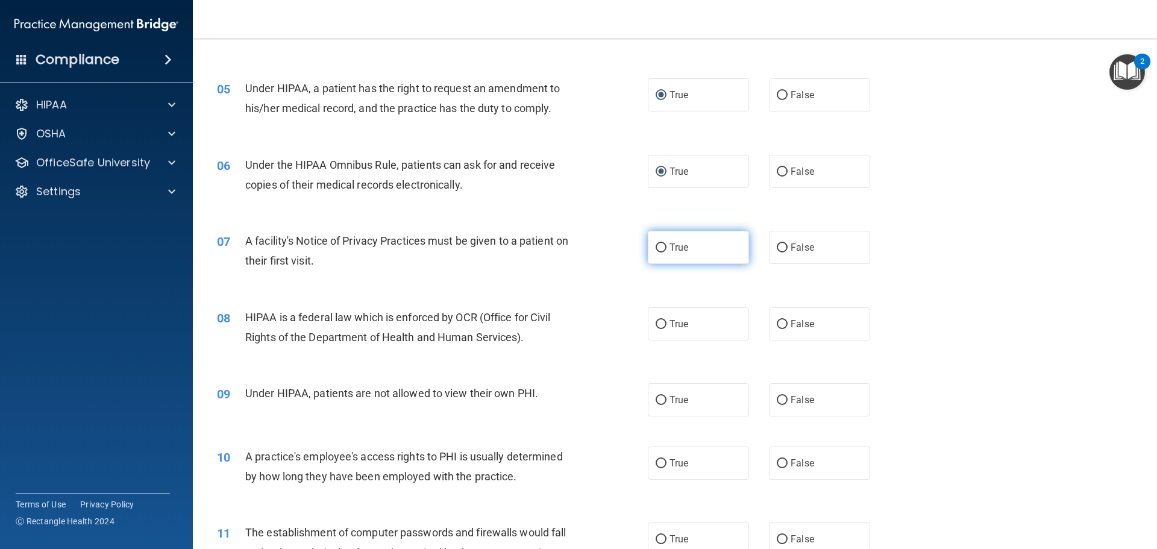
radio input "true"
click at [657, 322] on input "True" at bounding box center [661, 324] width 11 height 9
radio input "true"
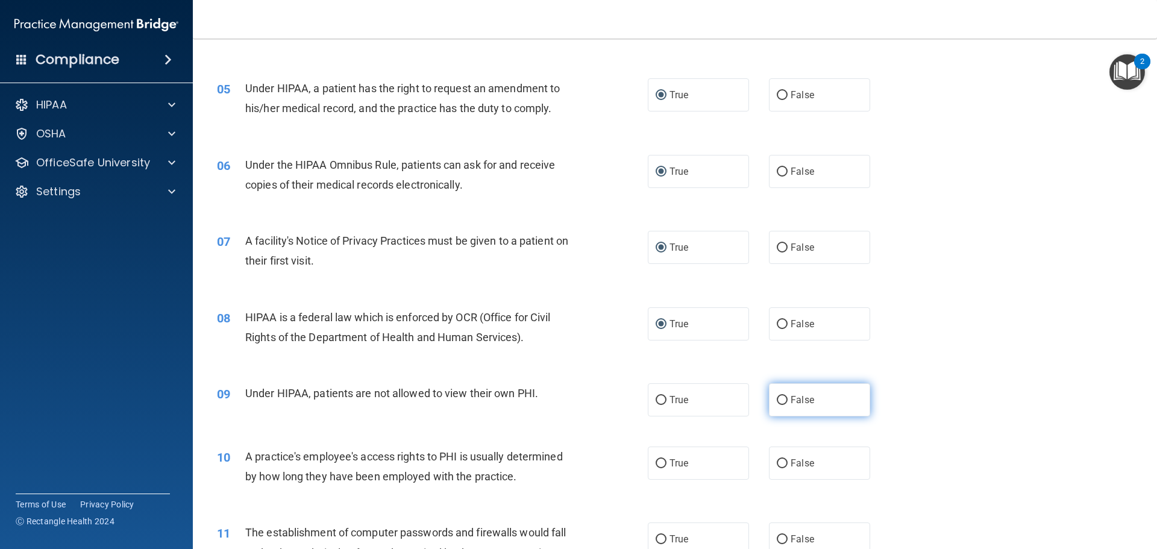
click at [777, 402] on input "False" at bounding box center [782, 400] width 11 height 9
radio input "true"
click at [777, 464] on input "False" at bounding box center [782, 463] width 11 height 9
radio input "true"
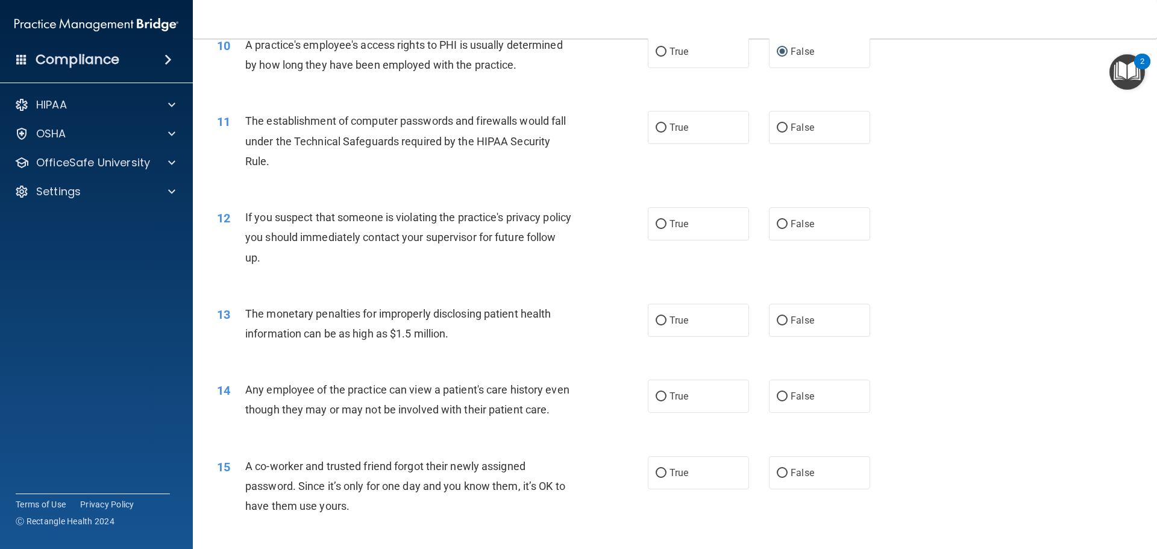
scroll to position [844, 0]
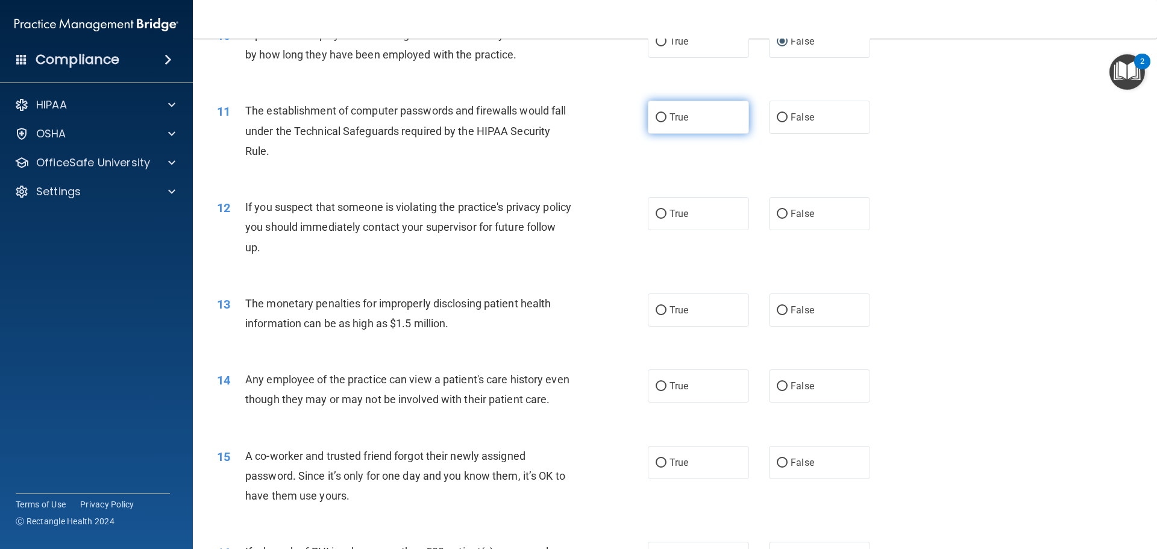
click at [658, 115] on input "True" at bounding box center [661, 117] width 11 height 9
radio input "true"
click at [658, 213] on input "True" at bounding box center [661, 214] width 11 height 9
radio input "true"
click at [656, 306] on input "True" at bounding box center [661, 310] width 11 height 9
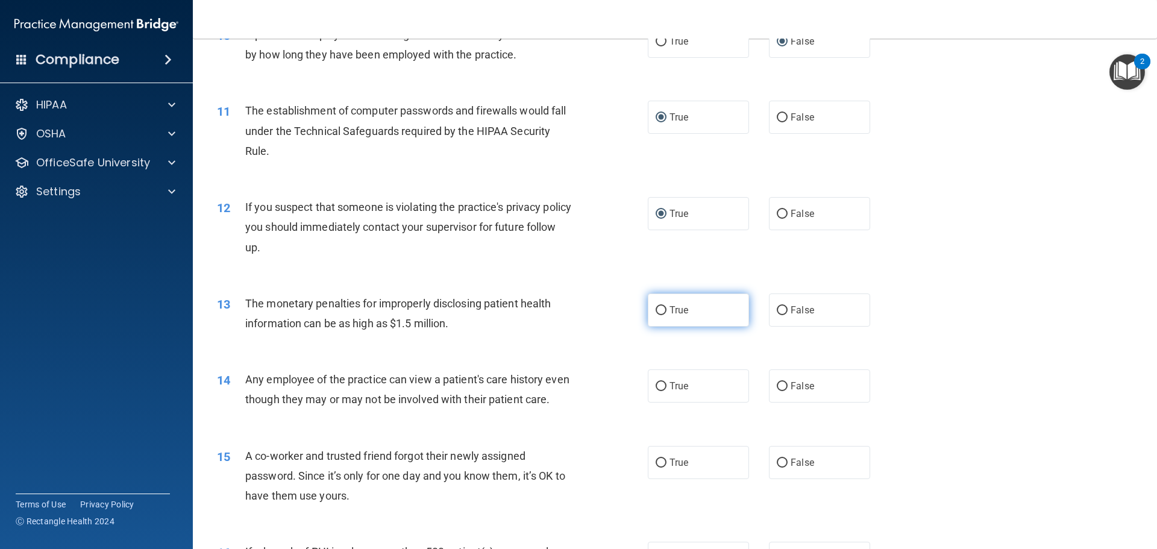
radio input "true"
click at [777, 382] on input "False" at bounding box center [782, 386] width 11 height 9
radio input "true"
click at [777, 468] on input "False" at bounding box center [782, 463] width 11 height 9
radio input "true"
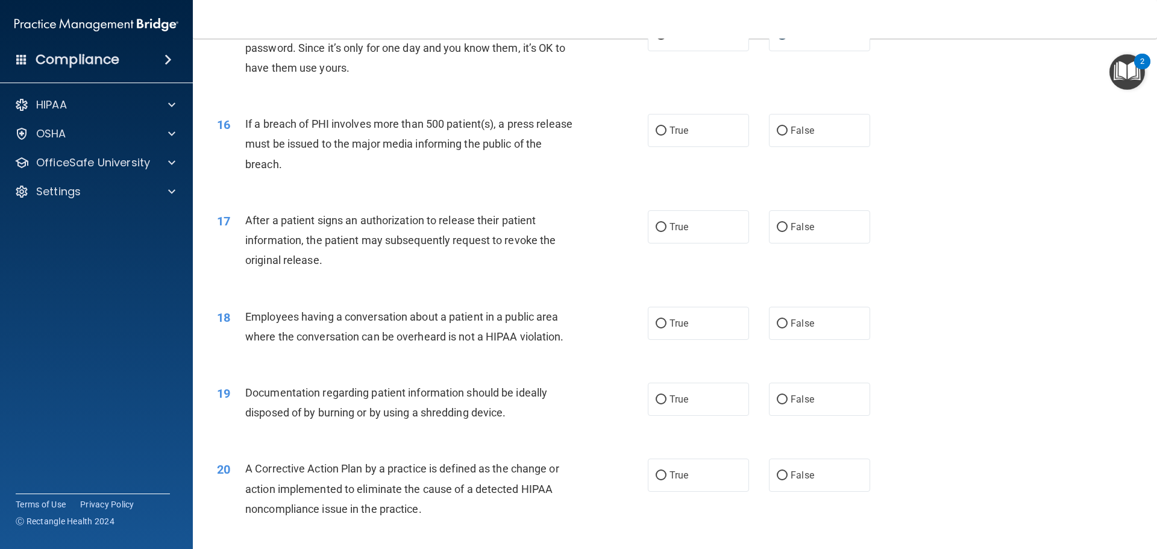
scroll to position [1326, 0]
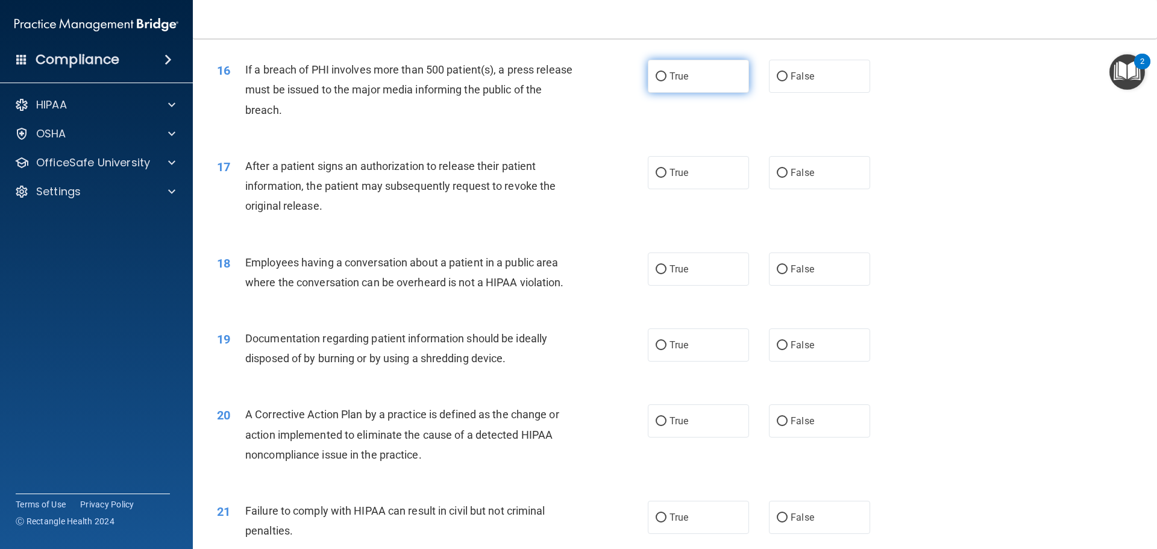
click at [658, 81] on input "True" at bounding box center [661, 76] width 11 height 9
radio input "true"
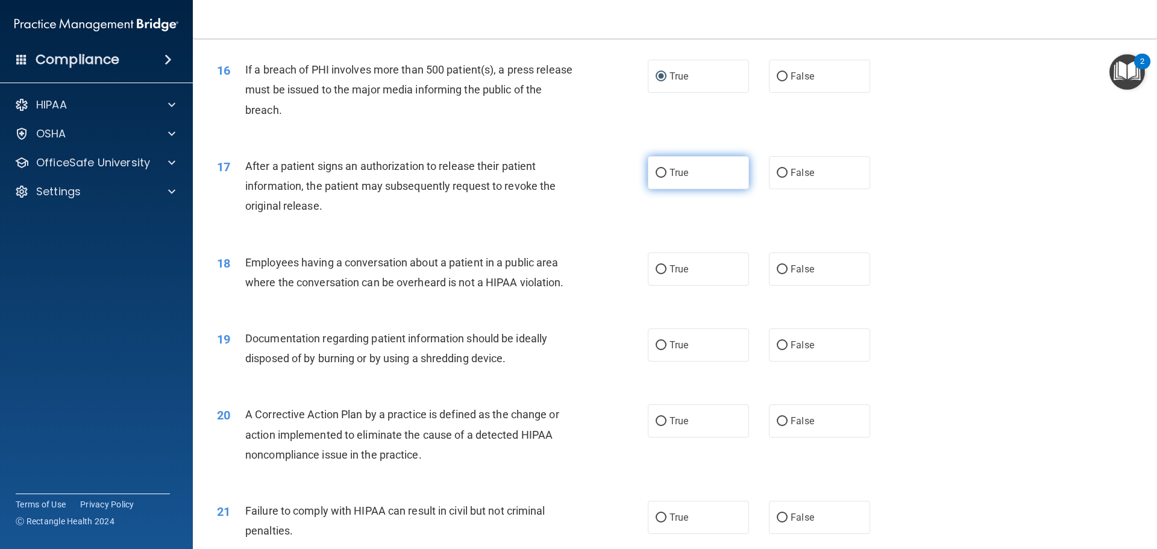
click at [656, 178] on input "True" at bounding box center [661, 173] width 11 height 9
radio input "true"
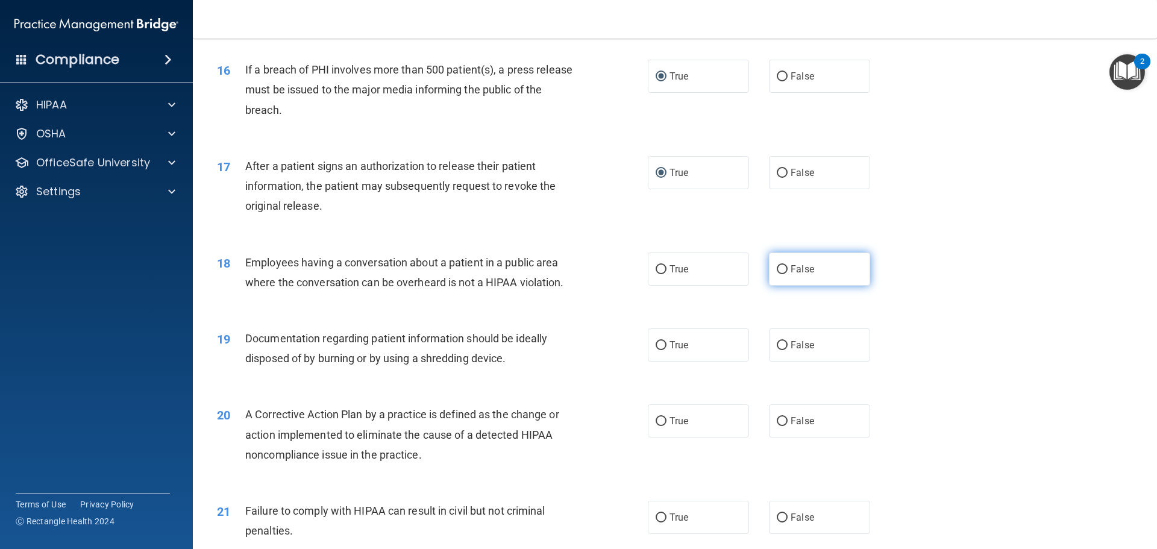
click at [777, 274] on input "False" at bounding box center [782, 269] width 11 height 9
radio input "true"
click at [657, 350] on input "True" at bounding box center [661, 345] width 11 height 9
radio input "true"
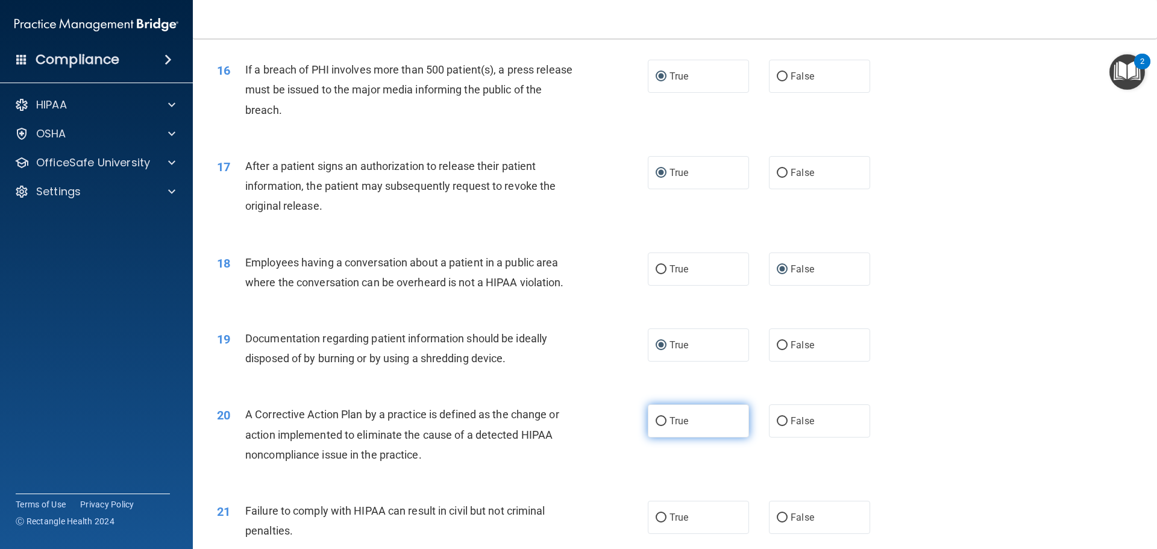
click at [657, 426] on input "True" at bounding box center [661, 421] width 11 height 9
radio input "true"
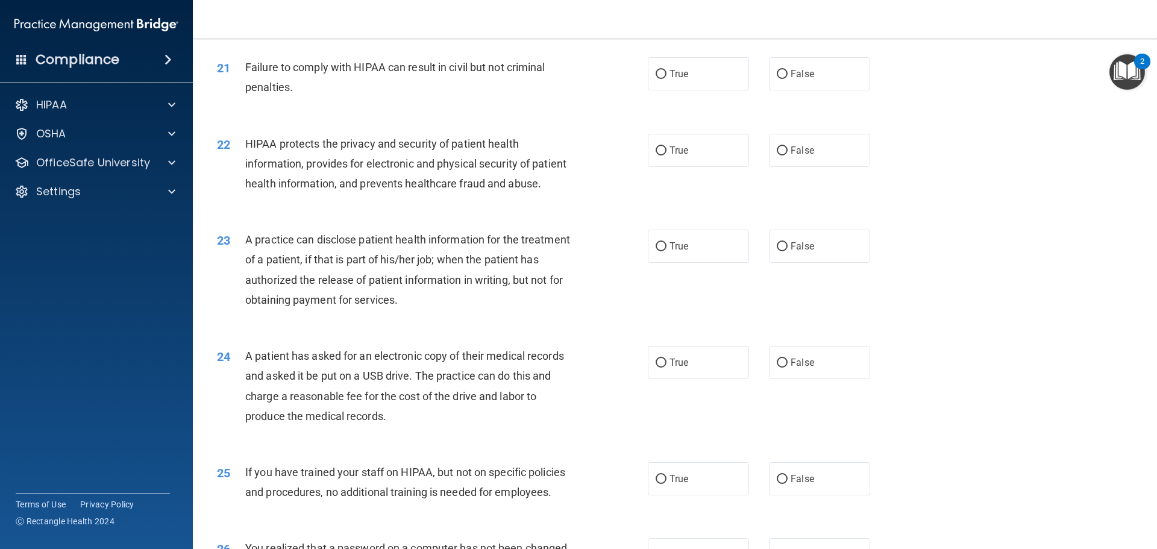
scroll to position [1748, 0]
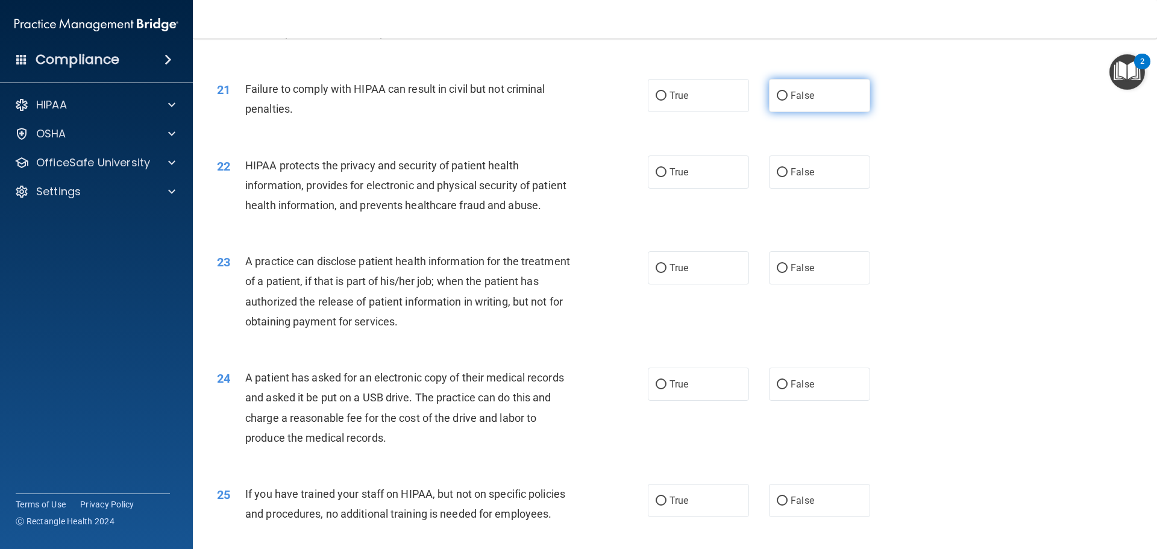
click at [778, 101] on input "False" at bounding box center [782, 96] width 11 height 9
radio input "true"
click at [656, 177] on input "True" at bounding box center [661, 172] width 11 height 9
radio input "true"
click at [778, 273] on input "False" at bounding box center [782, 268] width 11 height 9
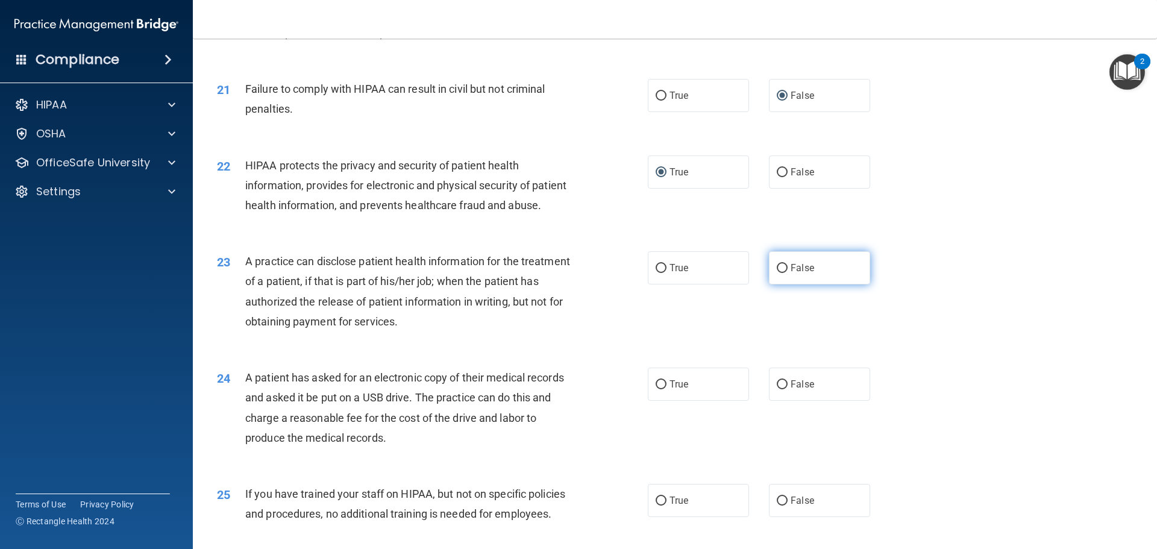
radio input "true"
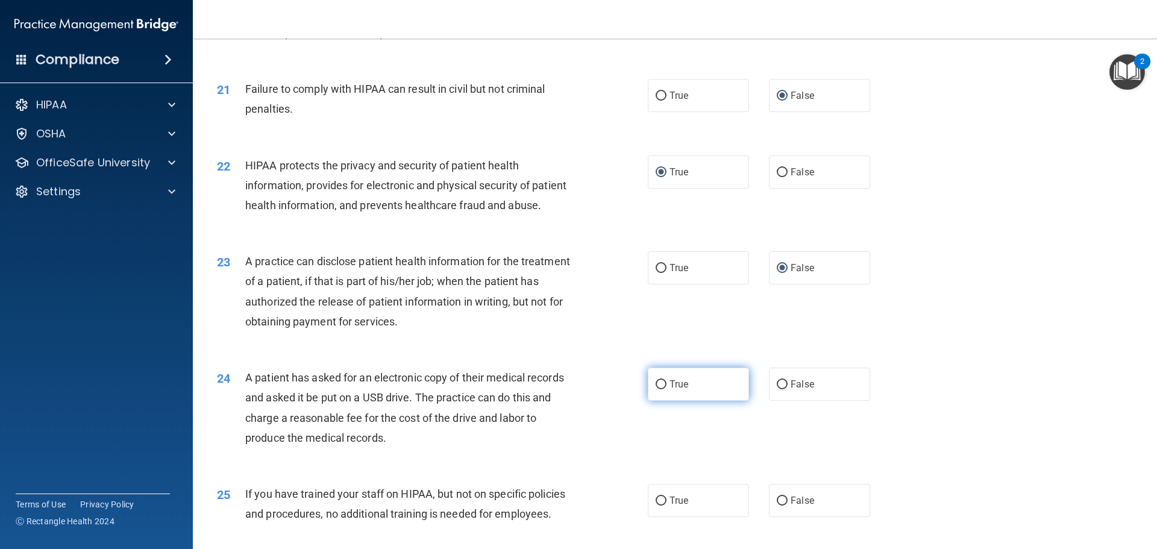
click at [657, 389] on input "True" at bounding box center [661, 384] width 11 height 9
radio input "true"
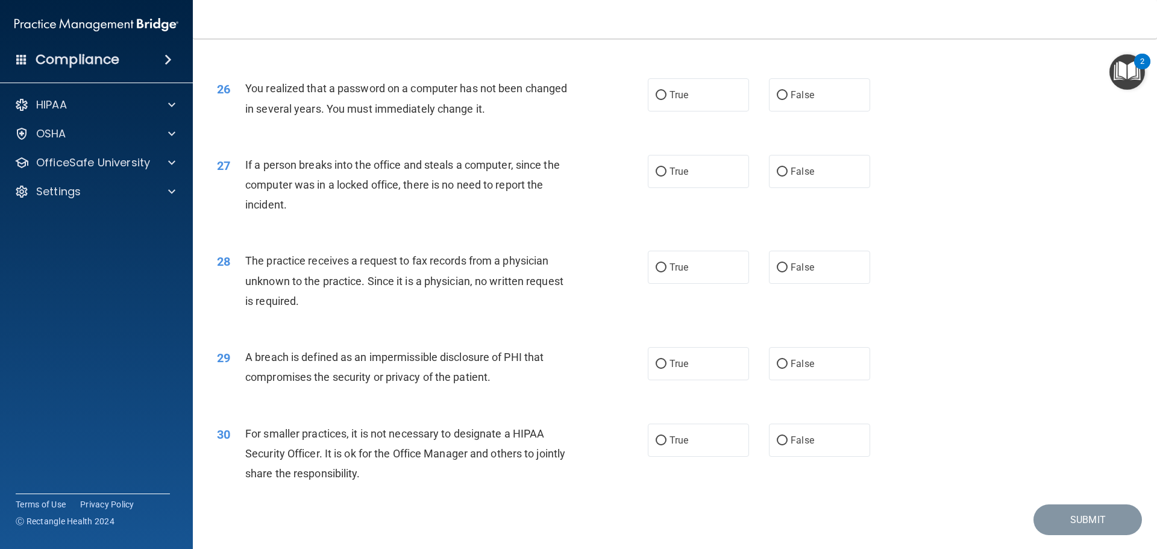
scroll to position [2231, 0]
click at [778, 24] on input "False" at bounding box center [782, 18] width 11 height 9
radio input "true"
click at [656, 99] on input "True" at bounding box center [661, 94] width 11 height 9
radio input "true"
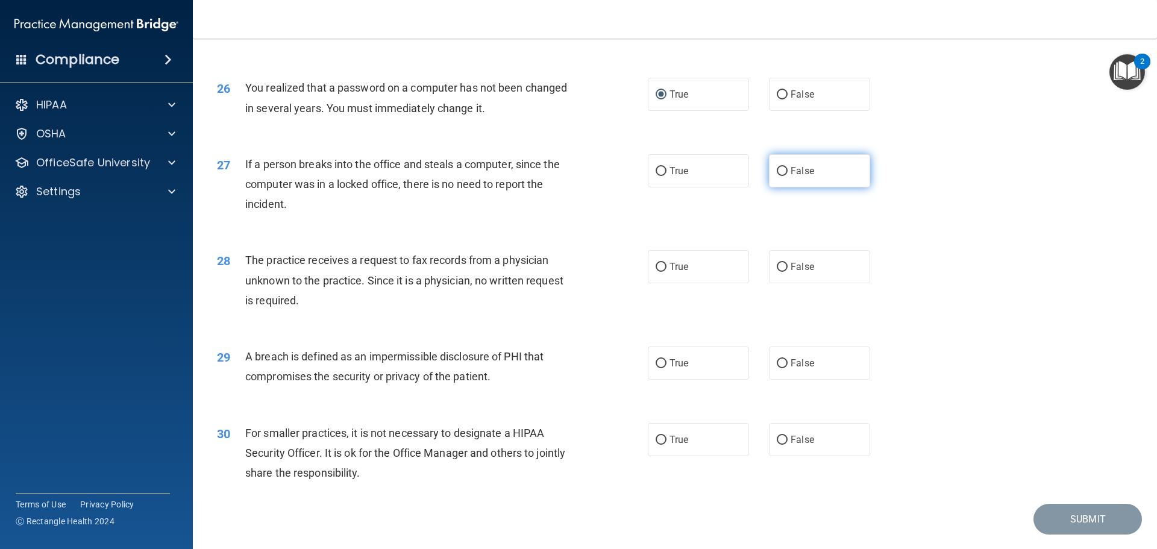
click at [778, 176] on input "False" at bounding box center [782, 171] width 11 height 9
radio input "true"
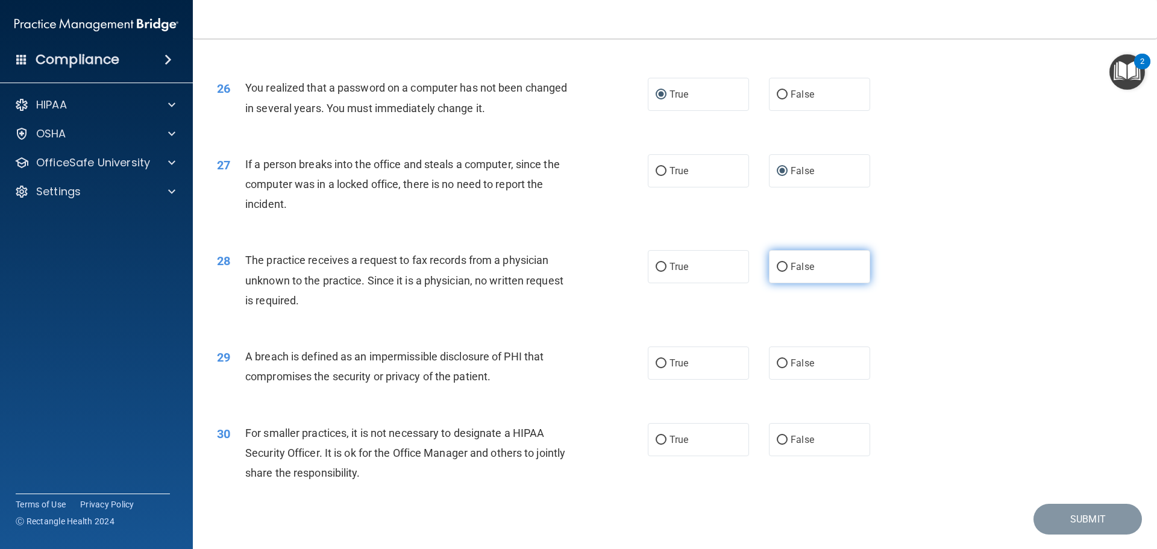
click at [777, 272] on input "False" at bounding box center [782, 267] width 11 height 9
radio input "true"
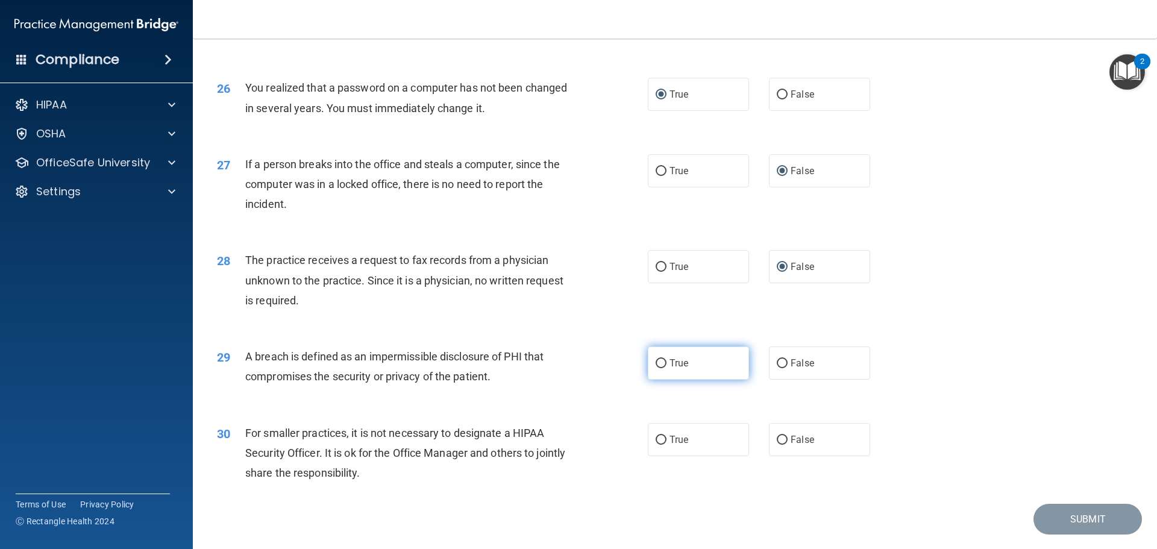
click at [656, 368] on input "True" at bounding box center [661, 363] width 11 height 9
radio input "true"
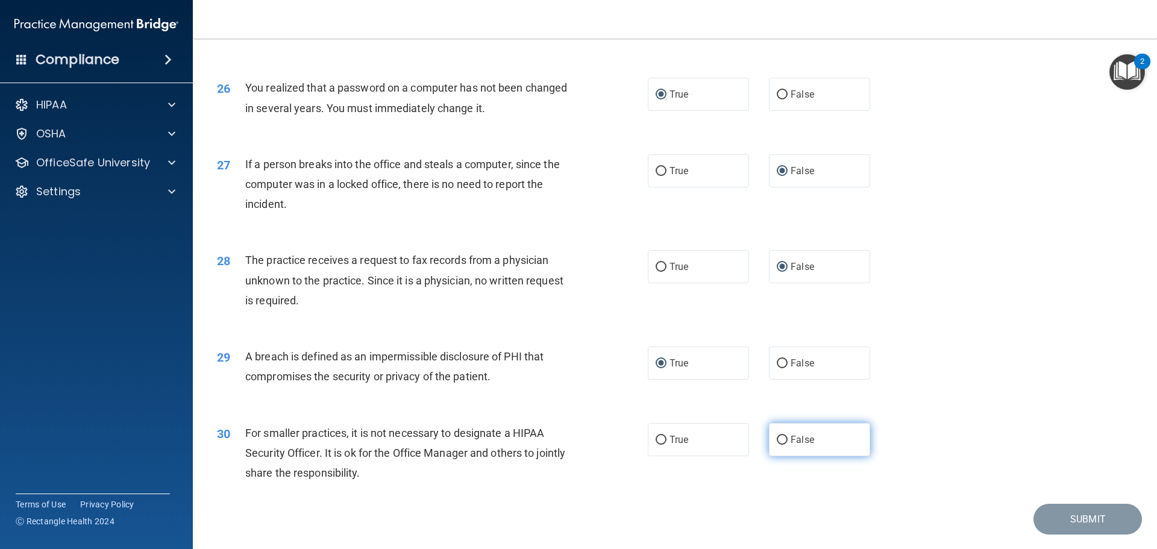
click at [777, 445] on input "False" at bounding box center [782, 440] width 11 height 9
radio input "true"
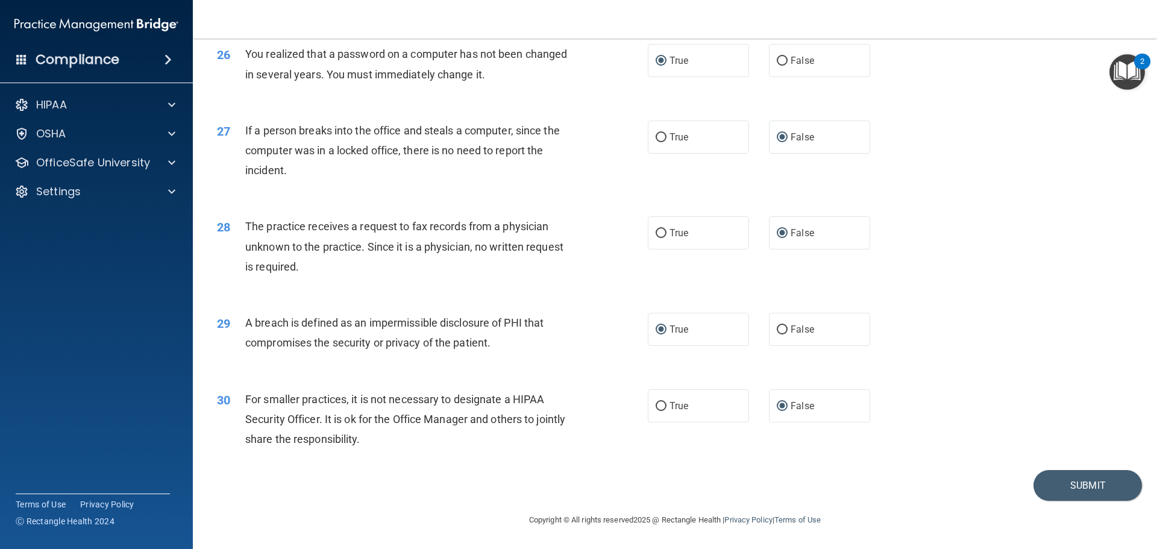
scroll to position [2304, 0]
click at [1068, 486] on button "Submit" at bounding box center [1088, 485] width 109 height 31
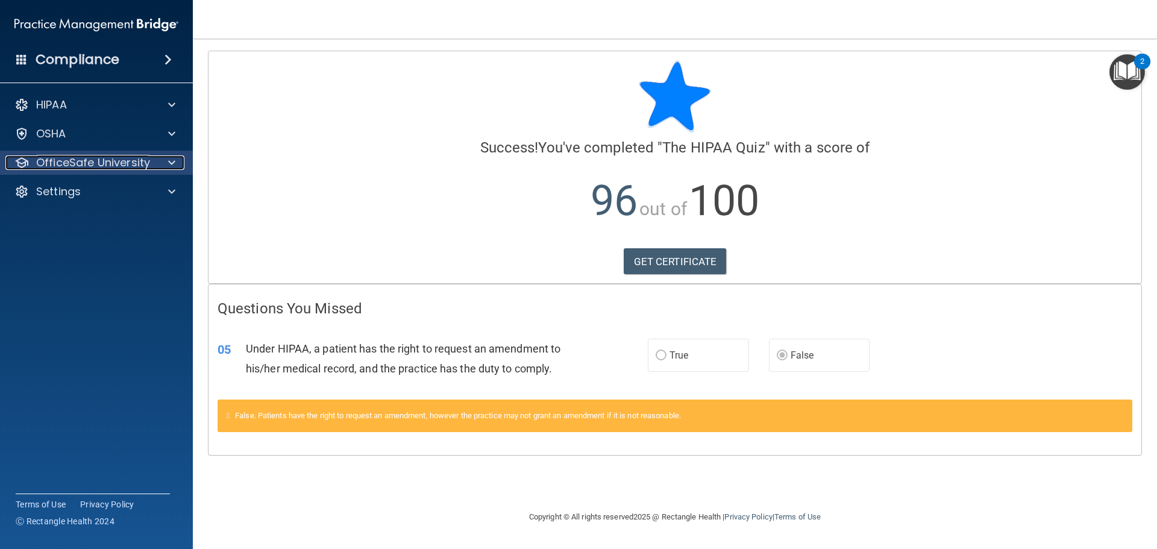
click at [96, 159] on p "OfficeSafe University" at bounding box center [93, 163] width 114 height 14
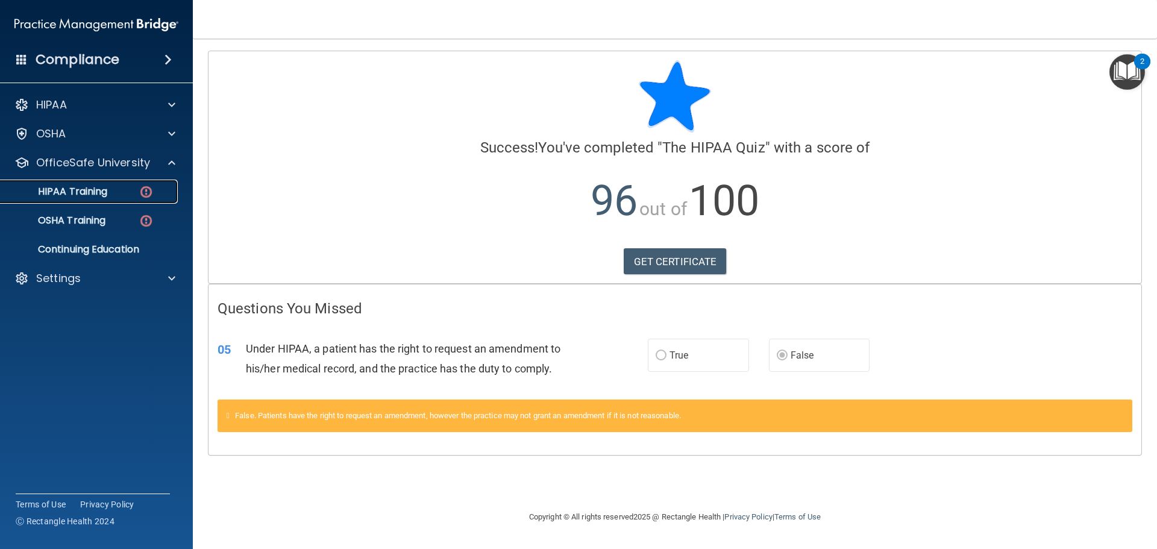
click at [81, 190] on p "HIPAA Training" at bounding box center [57, 192] width 99 height 12
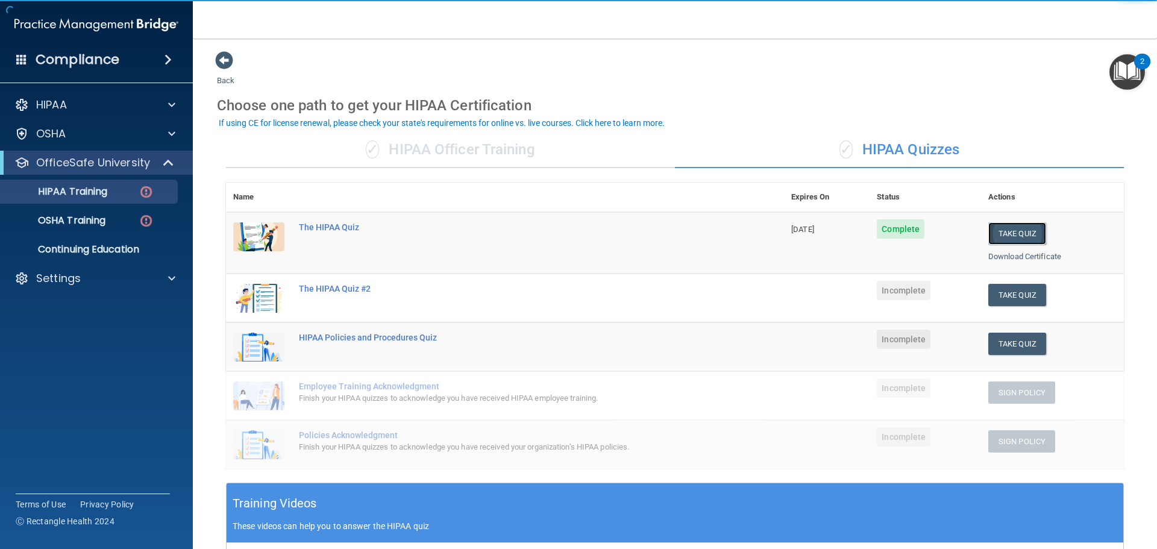
click at [1010, 241] on button "Take Quiz" at bounding box center [1018, 233] width 58 height 22
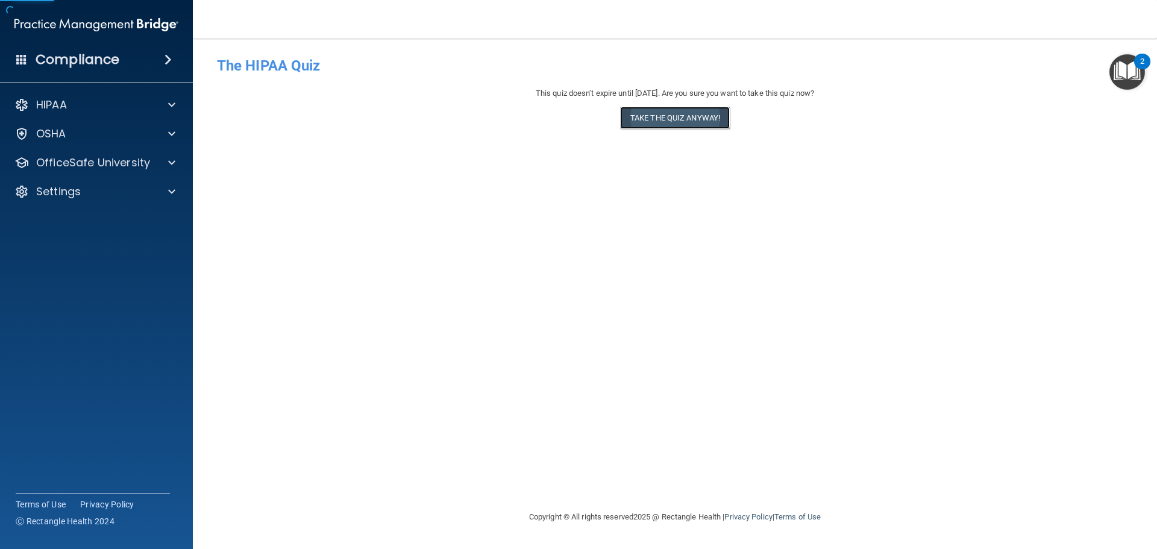
click at [658, 122] on button "Take the quiz anyway!" at bounding box center [675, 118] width 110 height 22
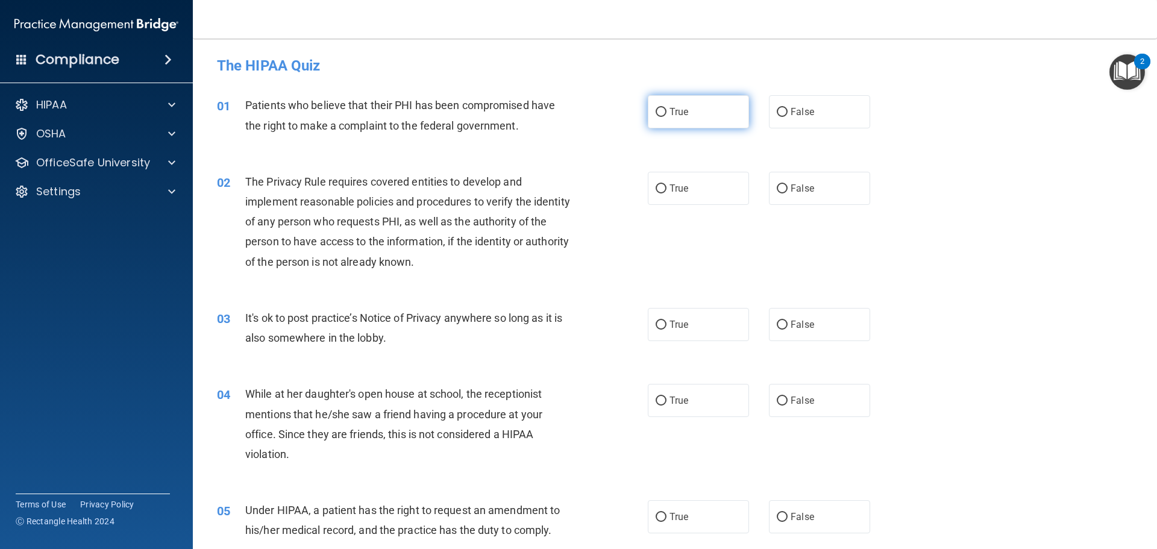
click at [657, 116] on input "True" at bounding box center [661, 112] width 11 height 9
radio input "true"
drag, startPoint x: 653, startPoint y: 187, endPoint x: 658, endPoint y: 193, distance: 7.3
click at [656, 189] on input "True" at bounding box center [661, 188] width 11 height 9
radio input "true"
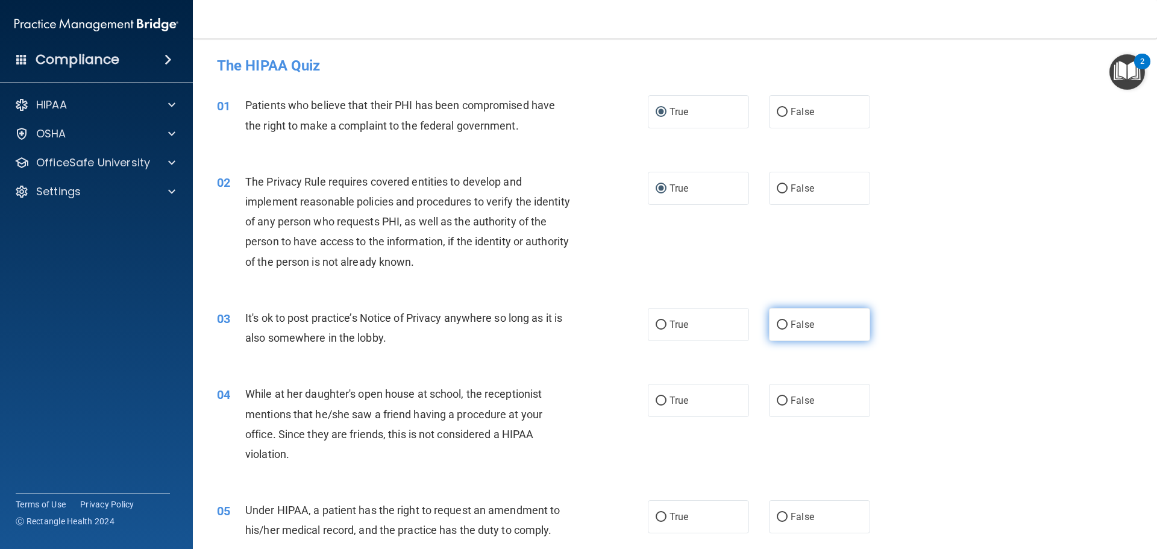
click at [777, 324] on input "False" at bounding box center [782, 325] width 11 height 9
radio input "true"
drag, startPoint x: 775, startPoint y: 402, endPoint x: 780, endPoint y: 427, distance: 25.8
click at [775, 406] on label "False" at bounding box center [819, 400] width 101 height 33
click at [777, 406] on input "False" at bounding box center [782, 401] width 11 height 9
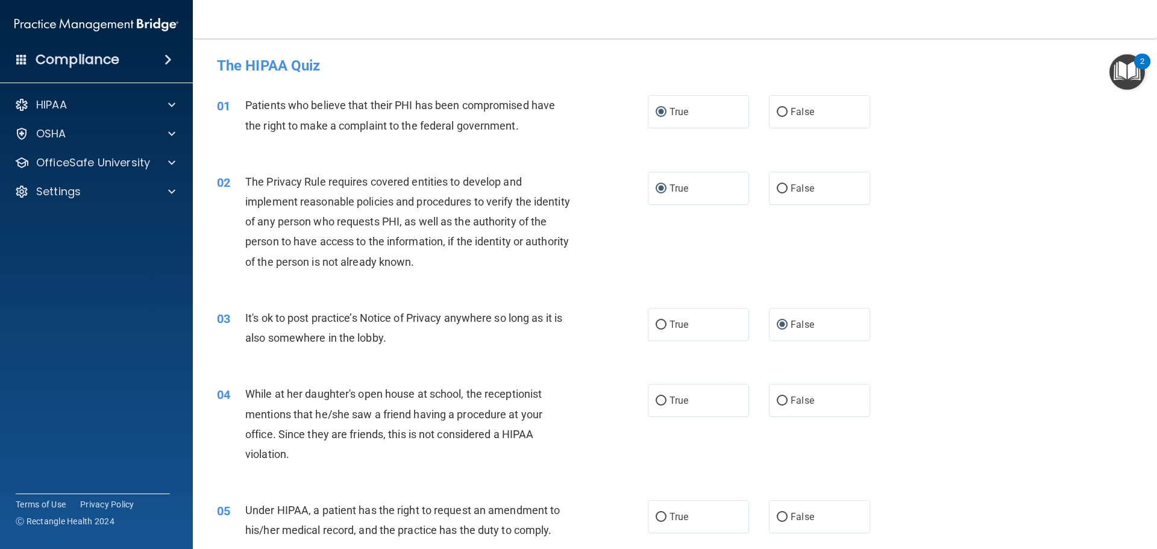
radio input "true"
click at [778, 515] on input "False" at bounding box center [782, 517] width 11 height 9
radio input "true"
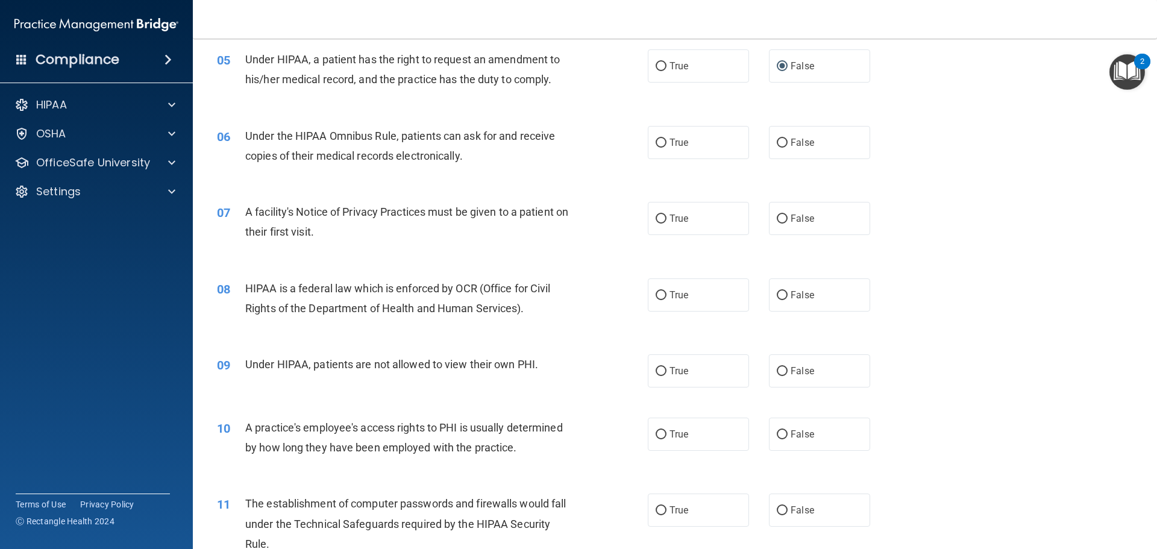
scroll to position [482, 0]
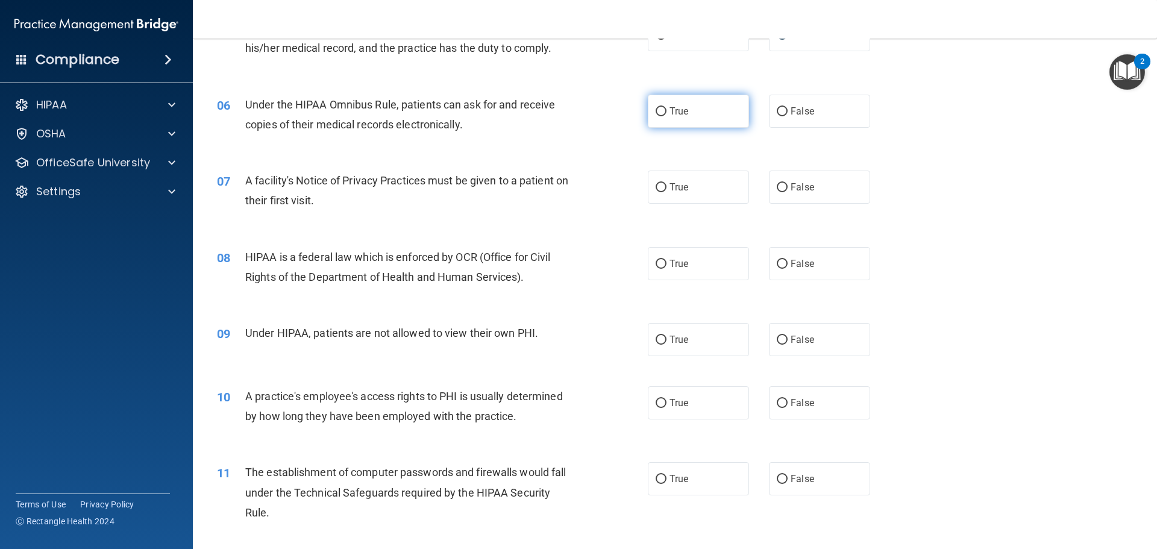
click at [656, 110] on input "True" at bounding box center [661, 111] width 11 height 9
radio input "true"
drag, startPoint x: 655, startPoint y: 185, endPoint x: 655, endPoint y: 230, distance: 45.2
click at [655, 193] on label "True" at bounding box center [698, 187] width 101 height 33
click at [656, 192] on input "True" at bounding box center [661, 187] width 11 height 9
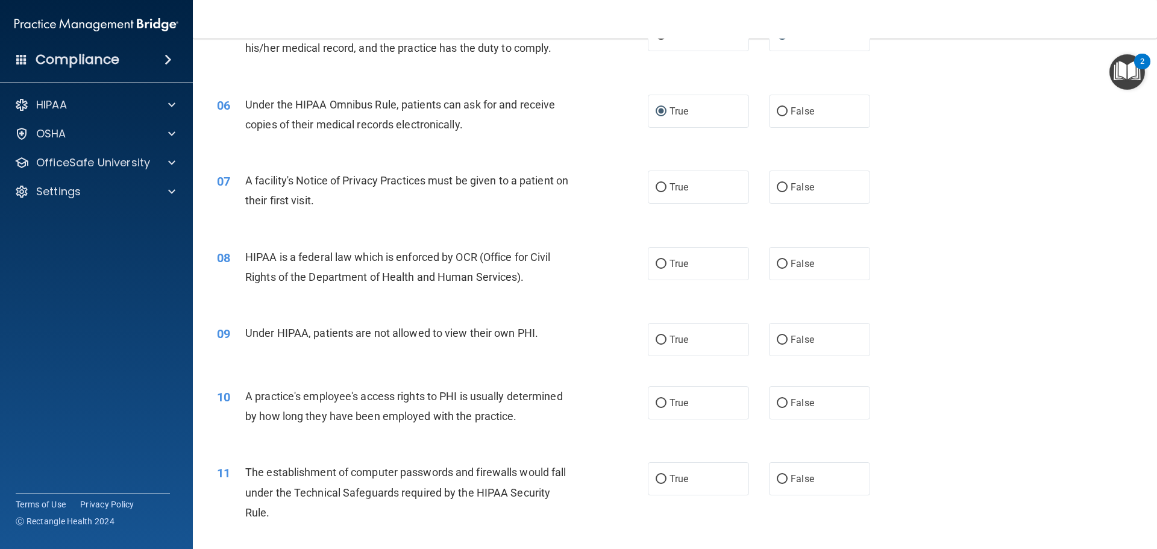
radio input "true"
drag, startPoint x: 658, startPoint y: 264, endPoint x: 704, endPoint y: 313, distance: 67.8
click at [658, 266] on input "True" at bounding box center [661, 264] width 11 height 9
radio input "true"
drag, startPoint x: 777, startPoint y: 343, endPoint x: 783, endPoint y: 365, distance: 22.5
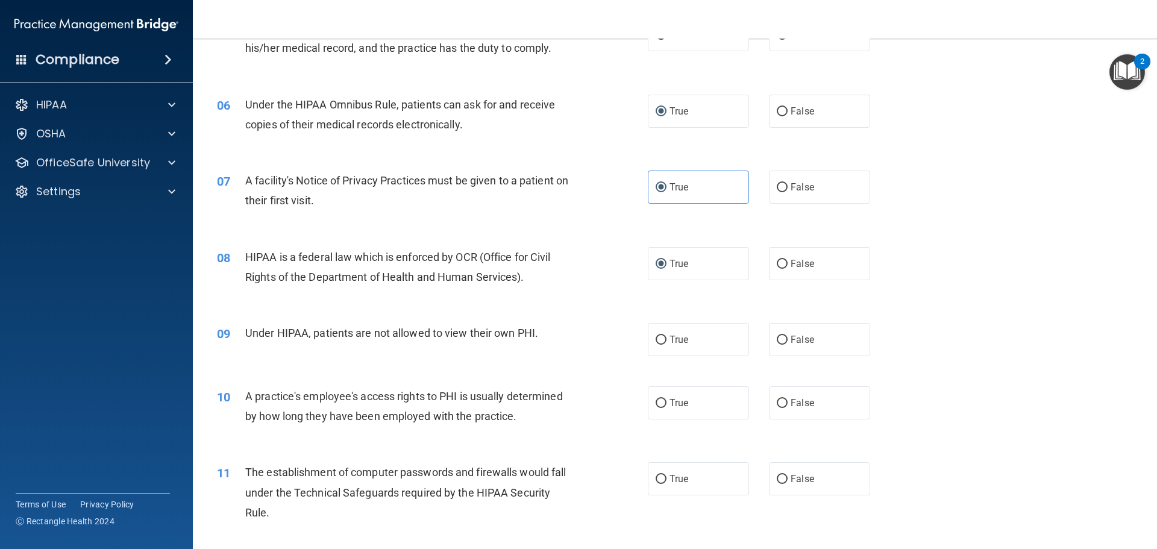
click at [783, 357] on div "09 Under HIPAA, patients are not allowed to view their own PHI. True False" at bounding box center [675, 339] width 934 height 63
click at [777, 338] on input "False" at bounding box center [782, 340] width 11 height 9
radio input "true"
click at [777, 399] on input "False" at bounding box center [782, 403] width 11 height 9
radio input "true"
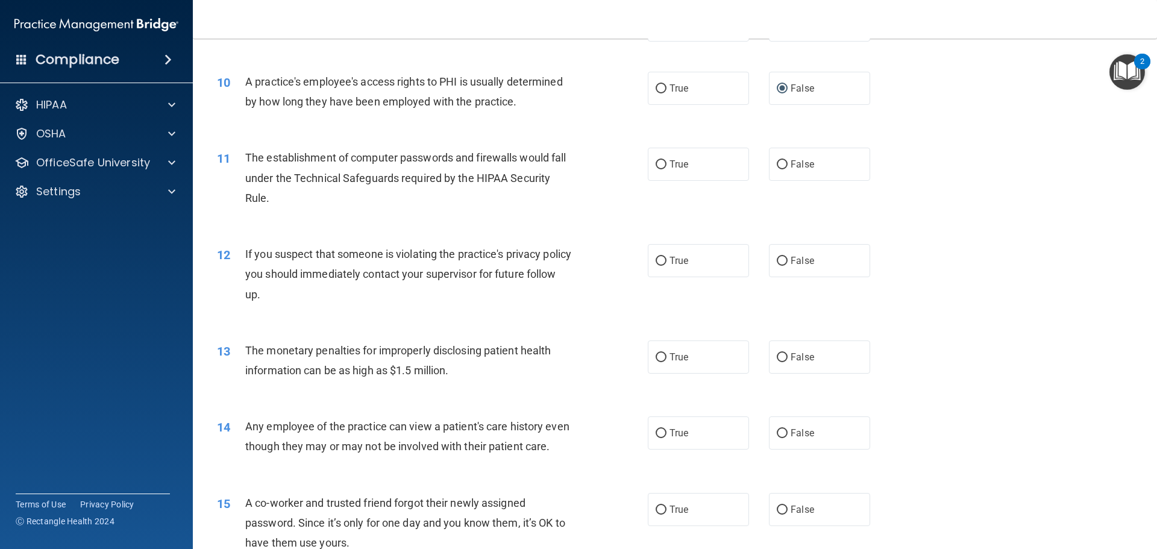
scroll to position [844, 0]
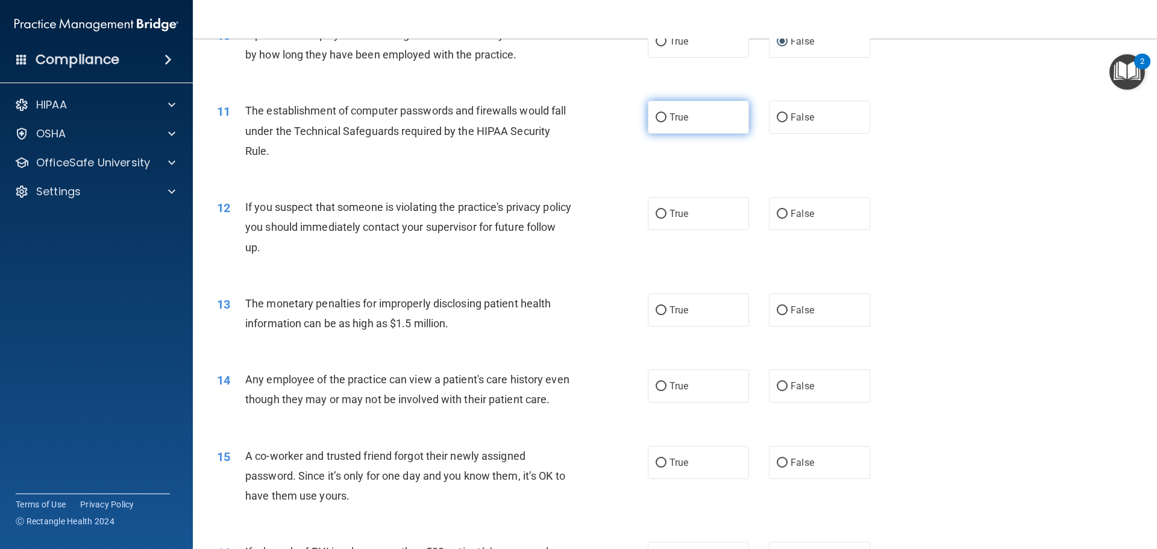
click at [656, 113] on input "True" at bounding box center [661, 117] width 11 height 9
radio input "true"
click at [656, 213] on input "True" at bounding box center [661, 214] width 11 height 9
radio input "true"
drag, startPoint x: 657, startPoint y: 310, endPoint x: 704, endPoint y: 383, distance: 86.8
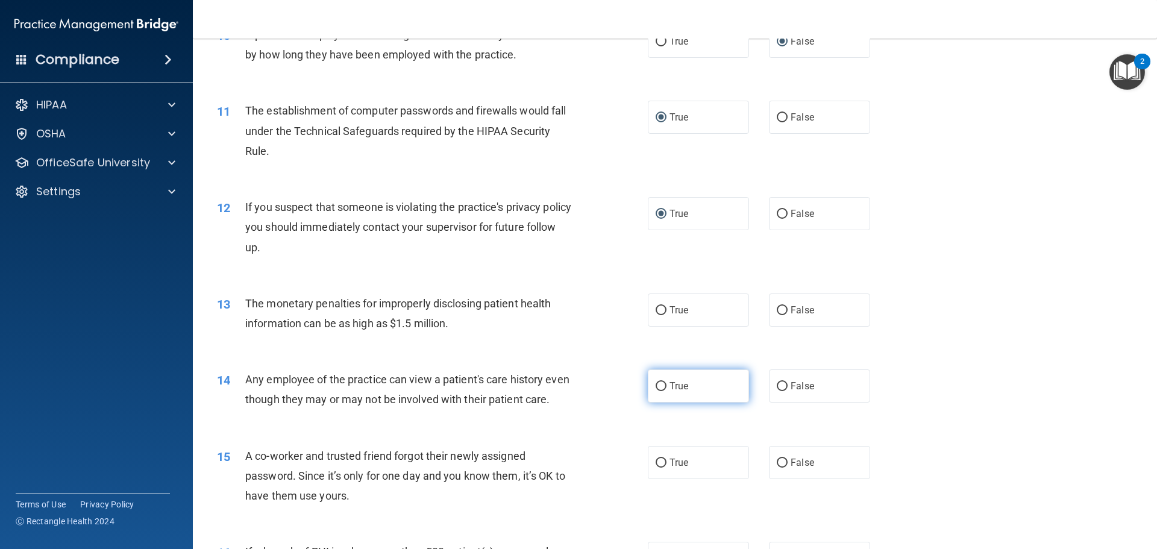
click at [657, 311] on input "True" at bounding box center [661, 310] width 11 height 9
radio input "true"
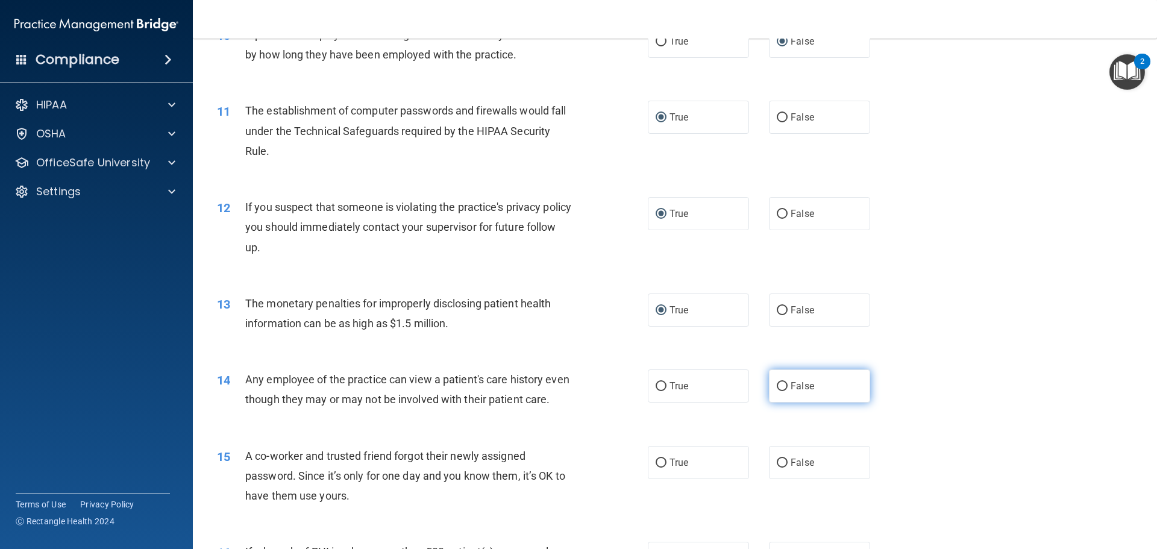
click at [779, 383] on input "False" at bounding box center [782, 386] width 11 height 9
radio input "true"
click at [778, 468] on input "False" at bounding box center [782, 463] width 11 height 9
radio input "true"
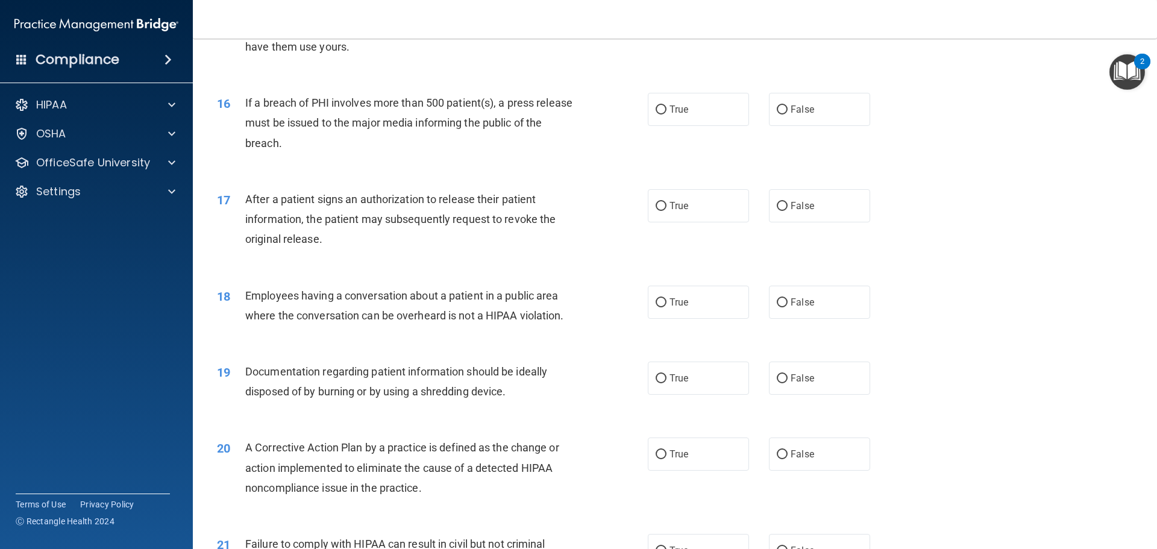
scroll to position [1326, 0]
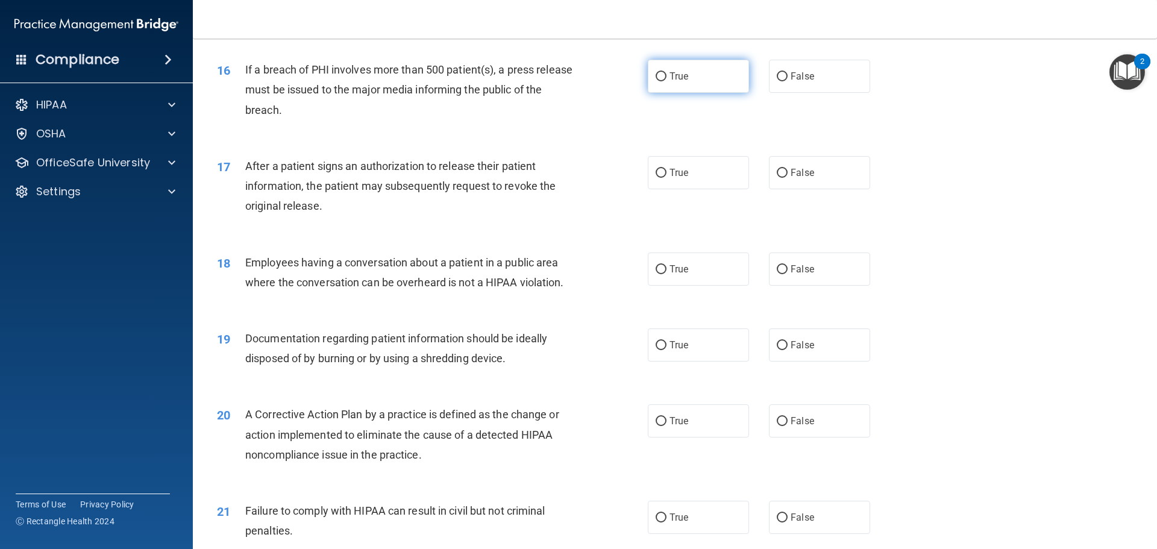
click at [656, 81] on input "True" at bounding box center [661, 76] width 11 height 9
radio input "true"
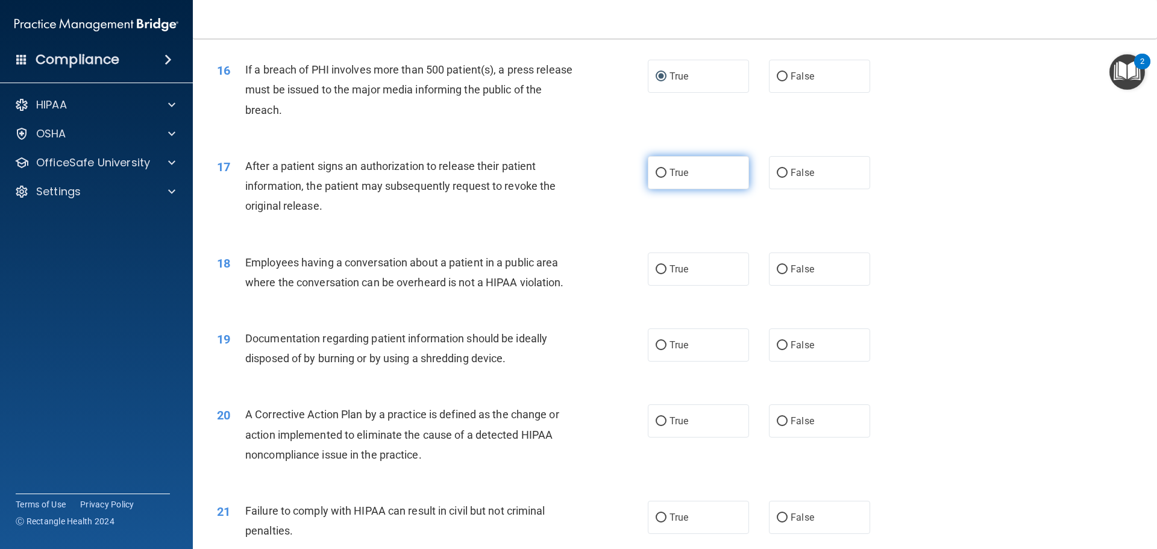
click at [652, 186] on label "True" at bounding box center [698, 172] width 101 height 33
click at [656, 178] on input "True" at bounding box center [661, 173] width 11 height 9
radio input "true"
click at [777, 274] on input "False" at bounding box center [782, 269] width 11 height 9
radio input "true"
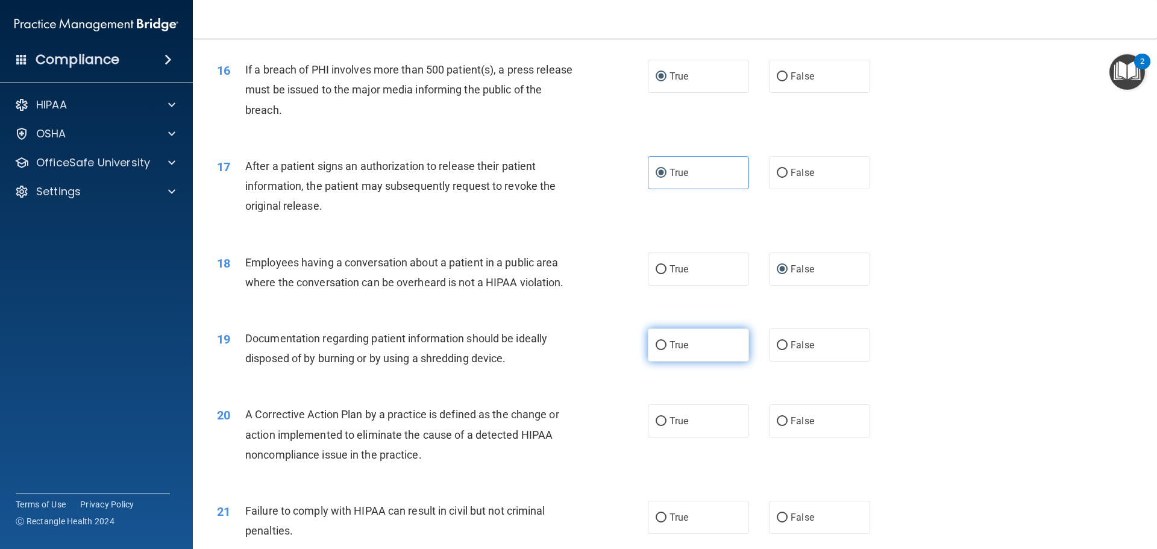
click at [648, 362] on label "True" at bounding box center [698, 345] width 101 height 33
click at [656, 350] on input "True" at bounding box center [661, 345] width 11 height 9
radio input "true"
click at [656, 350] on input "True" at bounding box center [661, 345] width 11 height 9
click at [658, 426] on input "True" at bounding box center [661, 421] width 11 height 9
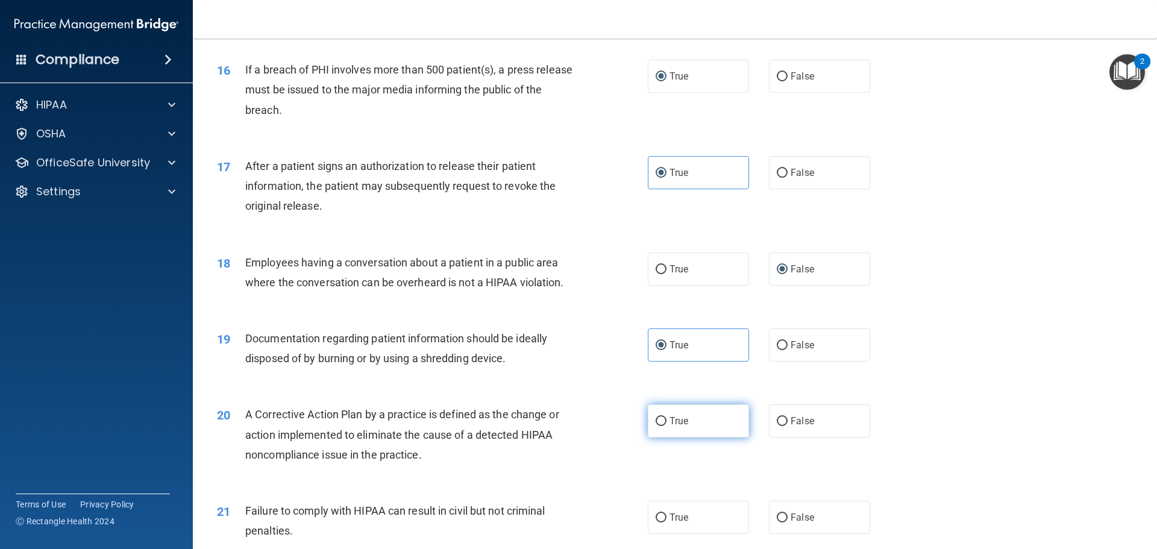
radio input "true"
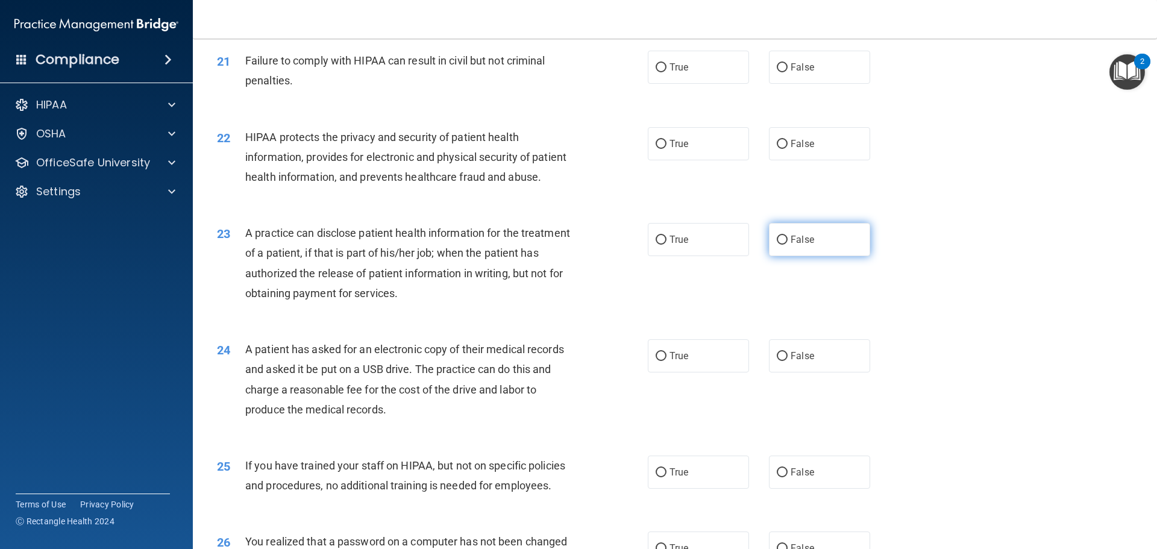
scroll to position [1809, 0]
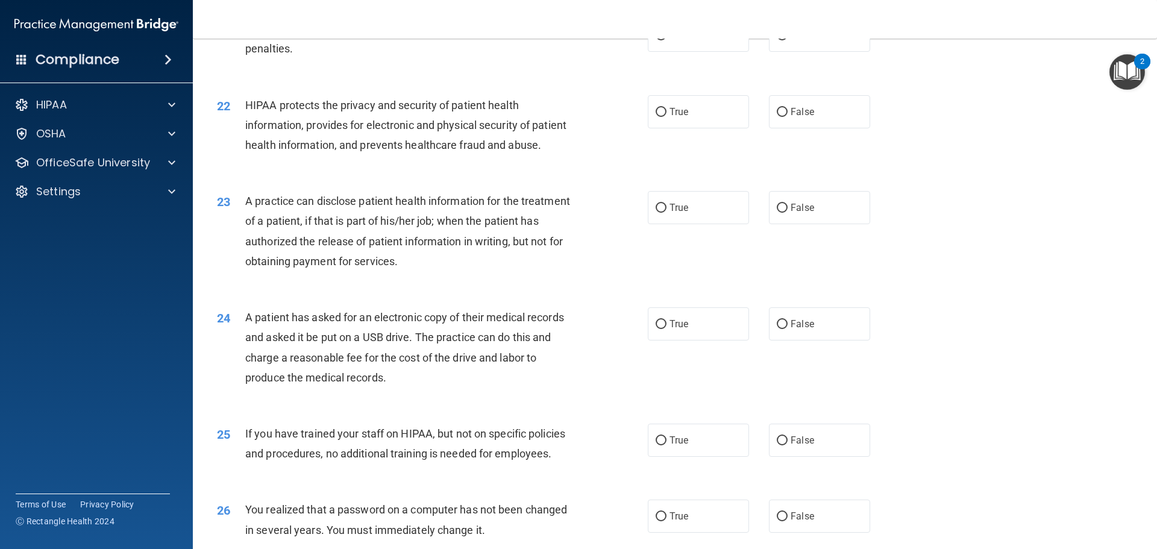
drag, startPoint x: 779, startPoint y: 55, endPoint x: 629, endPoint y: 132, distance: 168.8
click at [777, 40] on input "False" at bounding box center [782, 35] width 11 height 9
radio input "true"
click at [653, 128] on label "True" at bounding box center [698, 111] width 101 height 33
click at [657, 117] on input "True" at bounding box center [661, 112] width 11 height 9
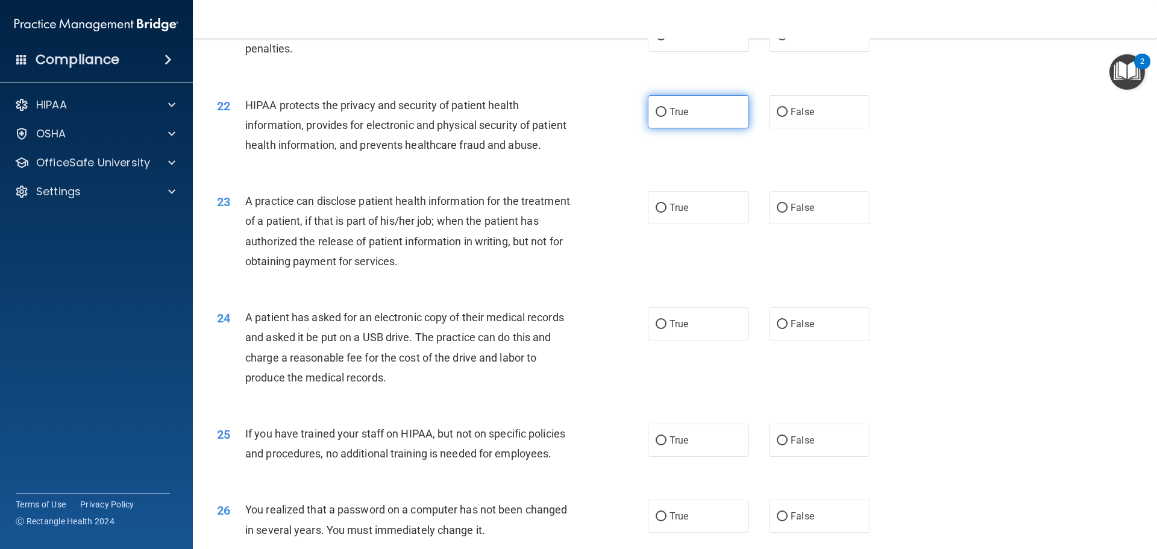
radio input "true"
click at [779, 213] on input "False" at bounding box center [782, 208] width 11 height 9
radio input "true"
click at [656, 329] on input "True" at bounding box center [661, 324] width 11 height 9
radio input "true"
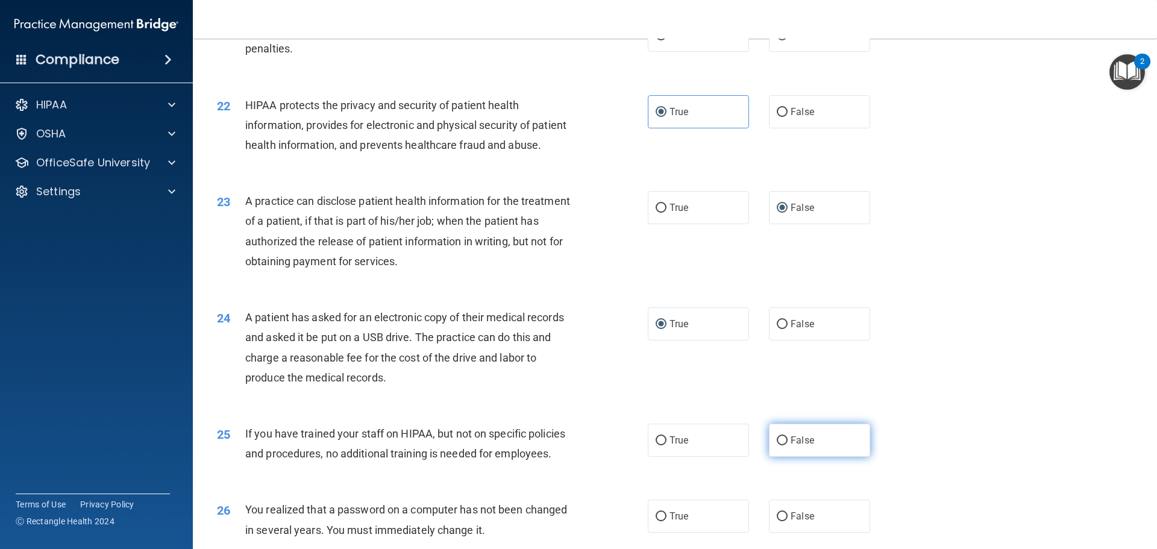
click at [777, 446] on input "False" at bounding box center [782, 440] width 11 height 9
radio input "true"
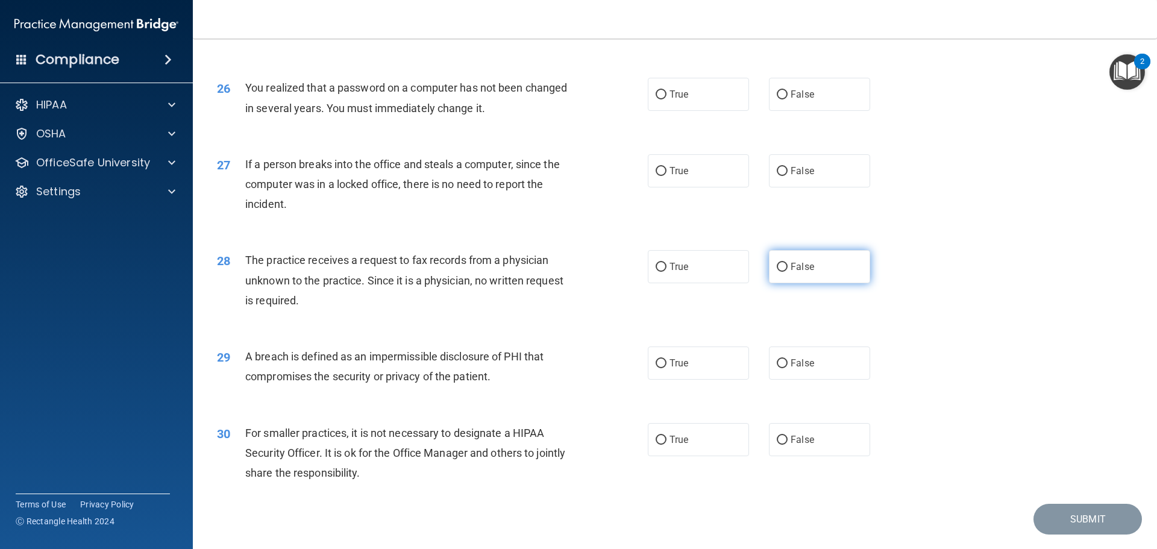
scroll to position [2291, 0]
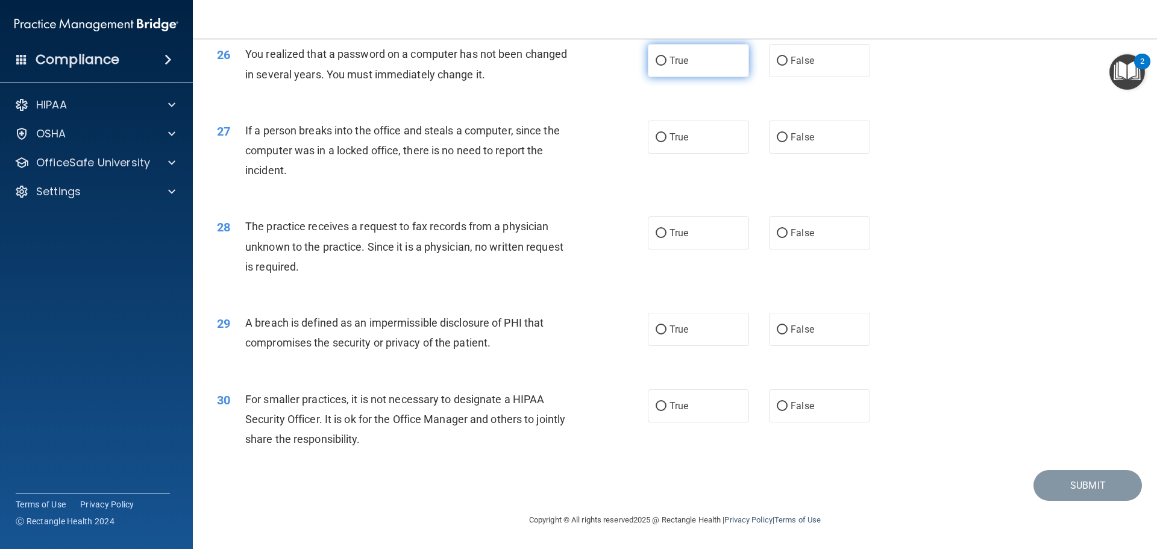
click at [656, 66] on input "True" at bounding box center [661, 61] width 11 height 9
radio input "true"
drag, startPoint x: 779, startPoint y: 148, endPoint x: 784, endPoint y: 166, distance: 18.0
click at [779, 142] on input "False" at bounding box center [782, 137] width 11 height 9
radio input "true"
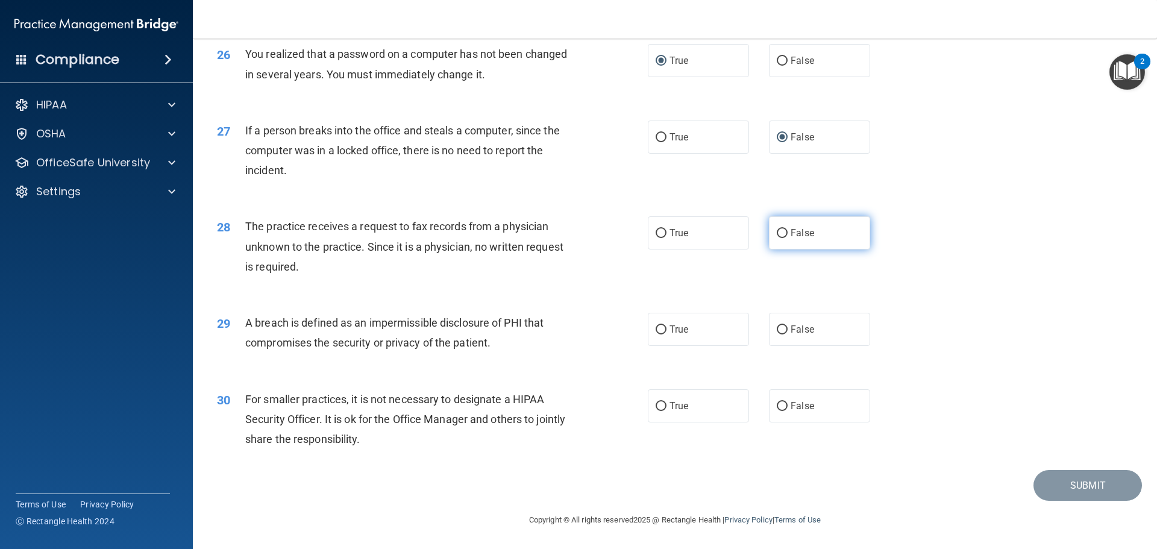
click at [777, 238] on input "False" at bounding box center [782, 233] width 11 height 9
radio input "true"
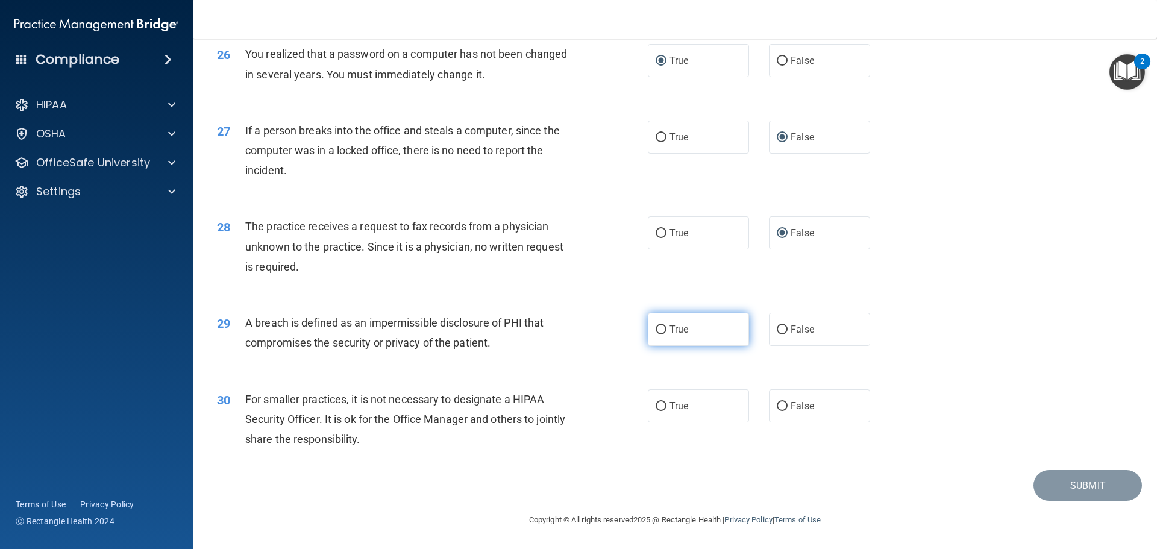
click at [656, 335] on input "True" at bounding box center [661, 330] width 11 height 9
radio input "true"
click at [777, 411] on input "False" at bounding box center [782, 406] width 11 height 9
radio input "true"
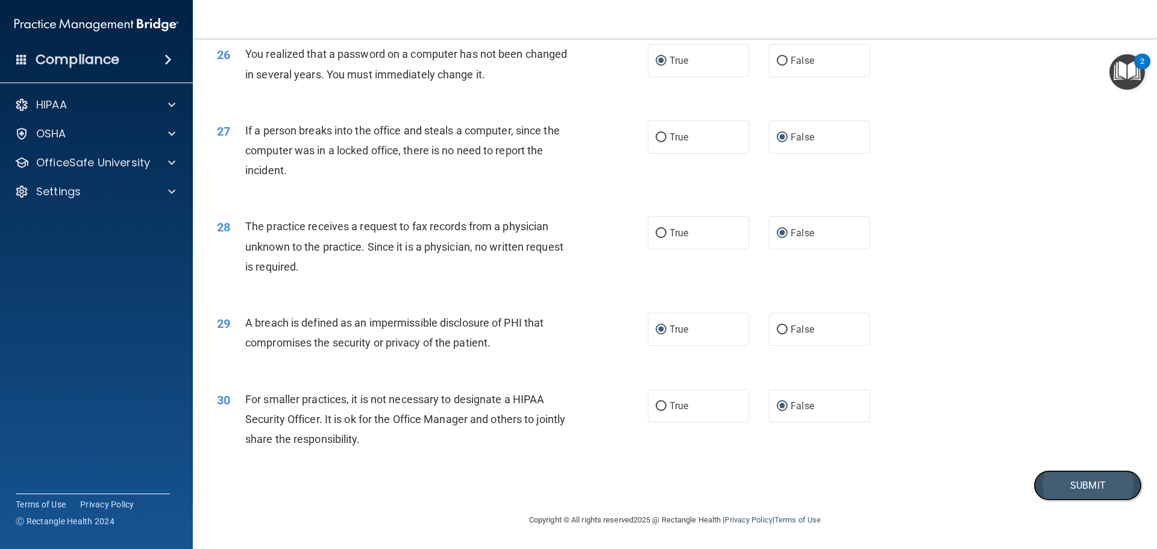
click at [1058, 497] on button "Submit" at bounding box center [1088, 485] width 109 height 31
click at [1072, 497] on button "Submit" at bounding box center [1088, 485] width 109 height 31
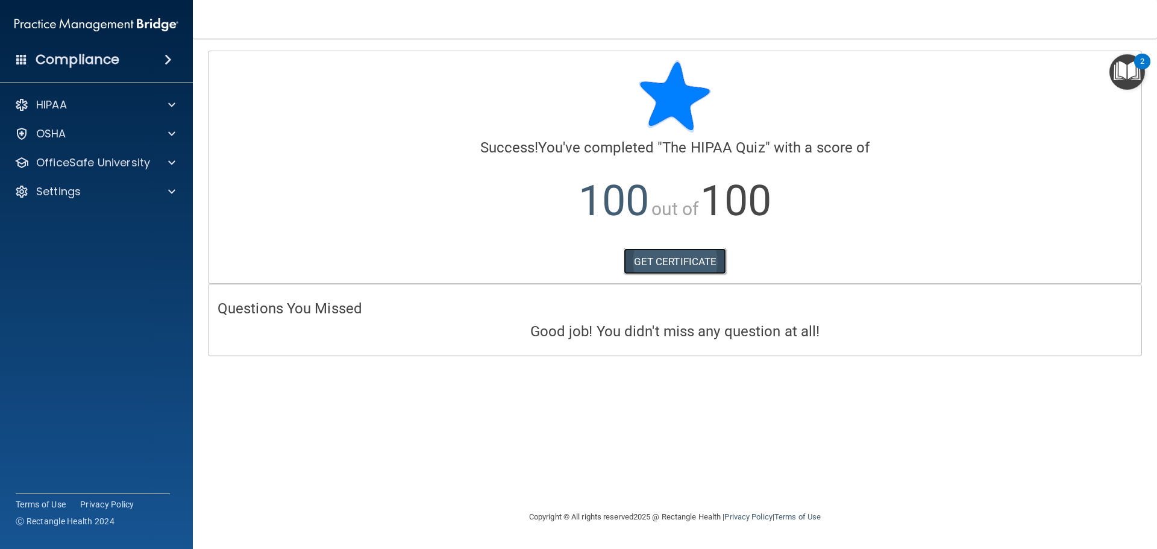
click at [665, 263] on link "GET CERTIFICATE" at bounding box center [675, 261] width 103 height 27
click at [68, 162] on p "OfficeSafe University" at bounding box center [93, 163] width 114 height 14
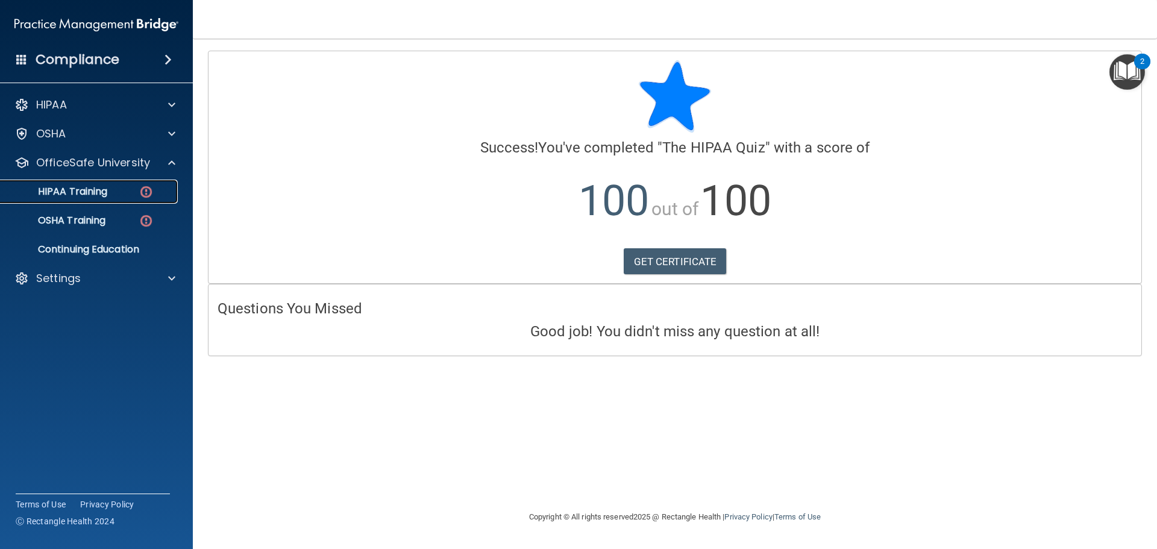
click at [72, 194] on p "HIPAA Training" at bounding box center [57, 192] width 99 height 12
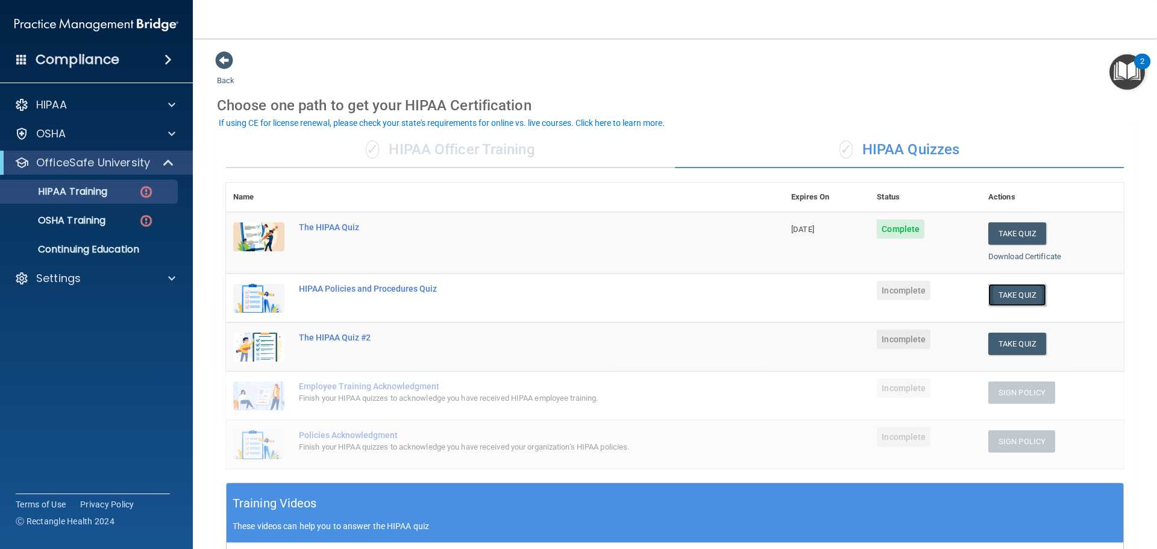
click at [1016, 291] on button "Take Quiz" at bounding box center [1018, 295] width 58 height 22
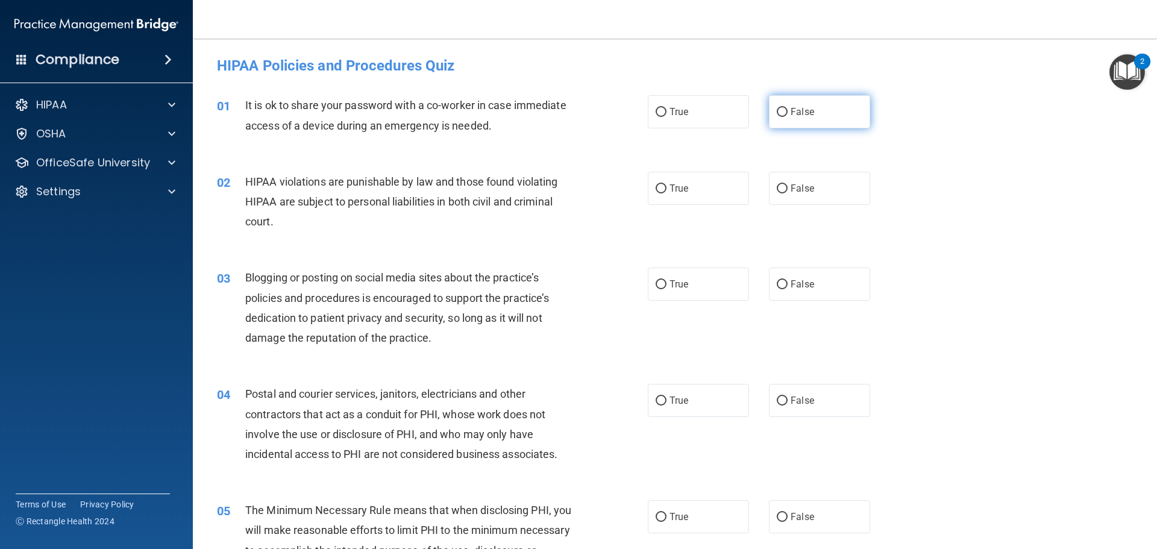
click at [777, 112] on input "False" at bounding box center [782, 112] width 11 height 9
radio input "true"
click at [657, 189] on input "True" at bounding box center [661, 188] width 11 height 9
radio input "true"
click at [778, 276] on label "False" at bounding box center [819, 284] width 101 height 33
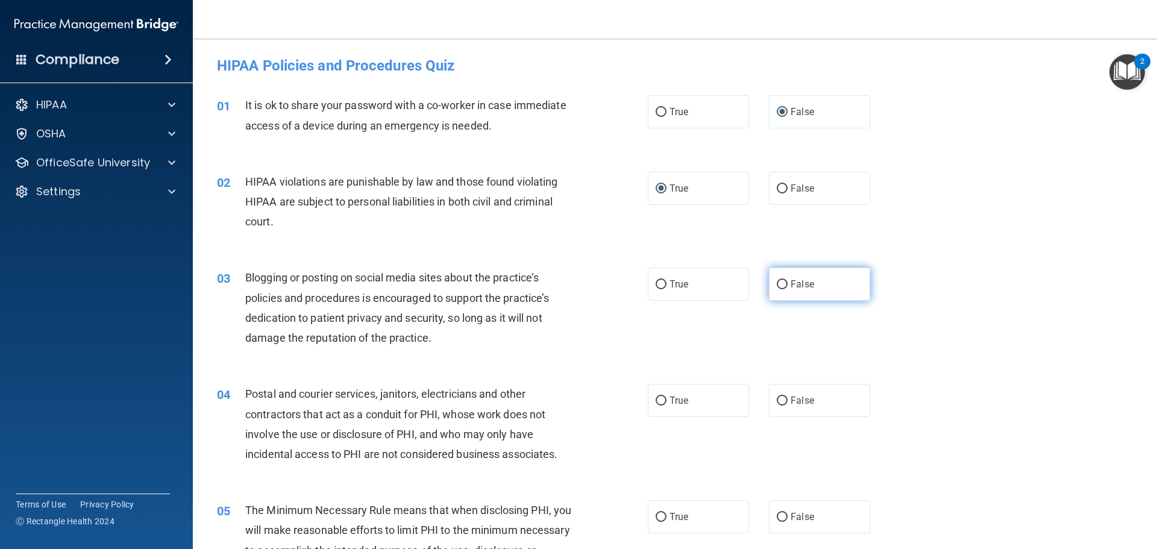
click at [778, 280] on input "False" at bounding box center [782, 284] width 11 height 9
radio input "true"
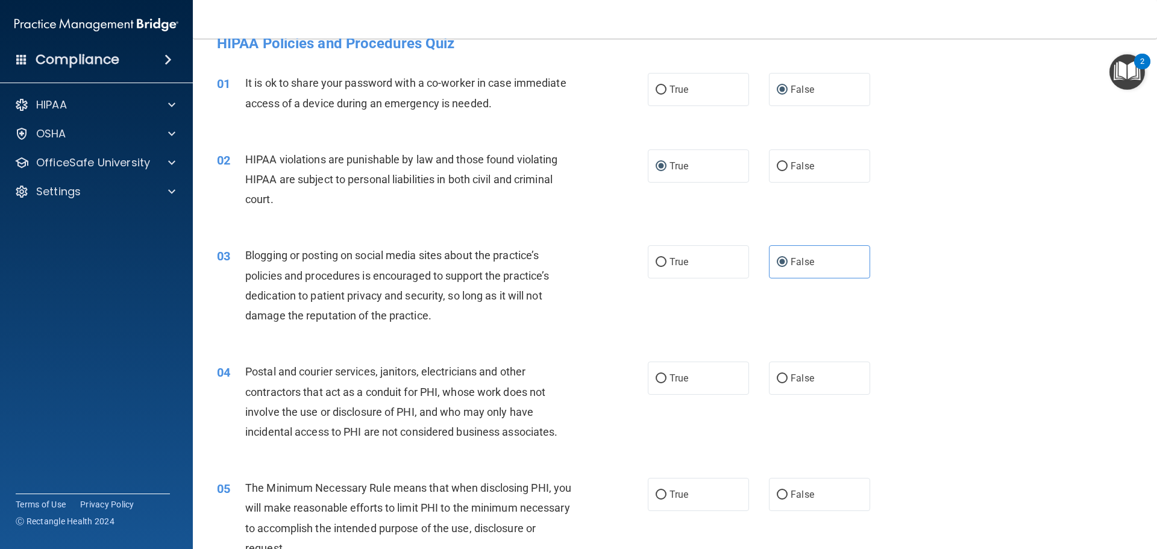
scroll to position [44, 0]
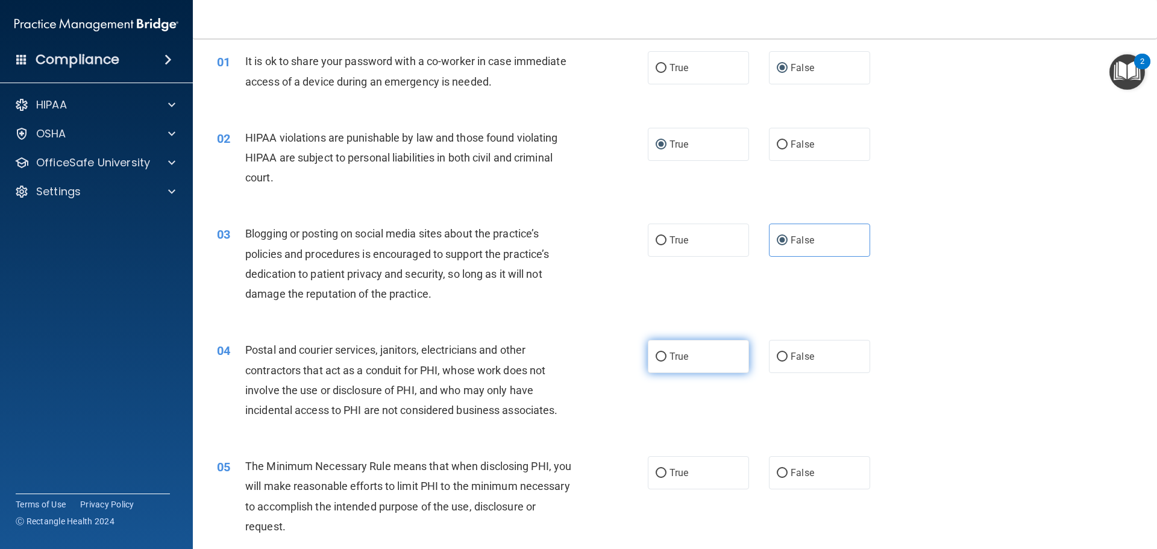
click at [657, 353] on input "True" at bounding box center [661, 357] width 11 height 9
radio input "true"
click at [660, 470] on input "True" at bounding box center [661, 473] width 11 height 9
radio input "true"
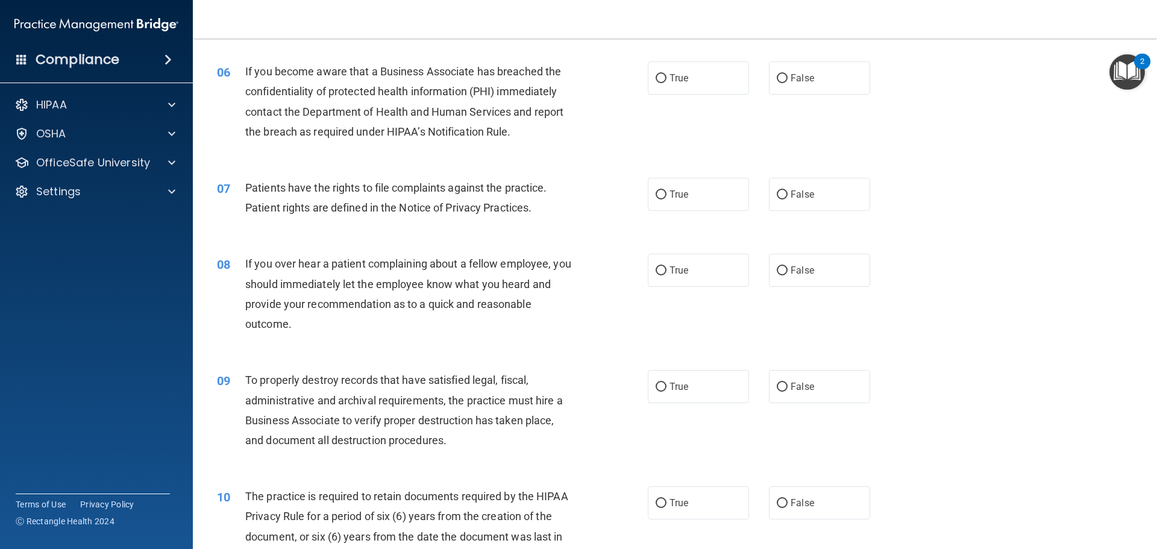
scroll to position [526, 0]
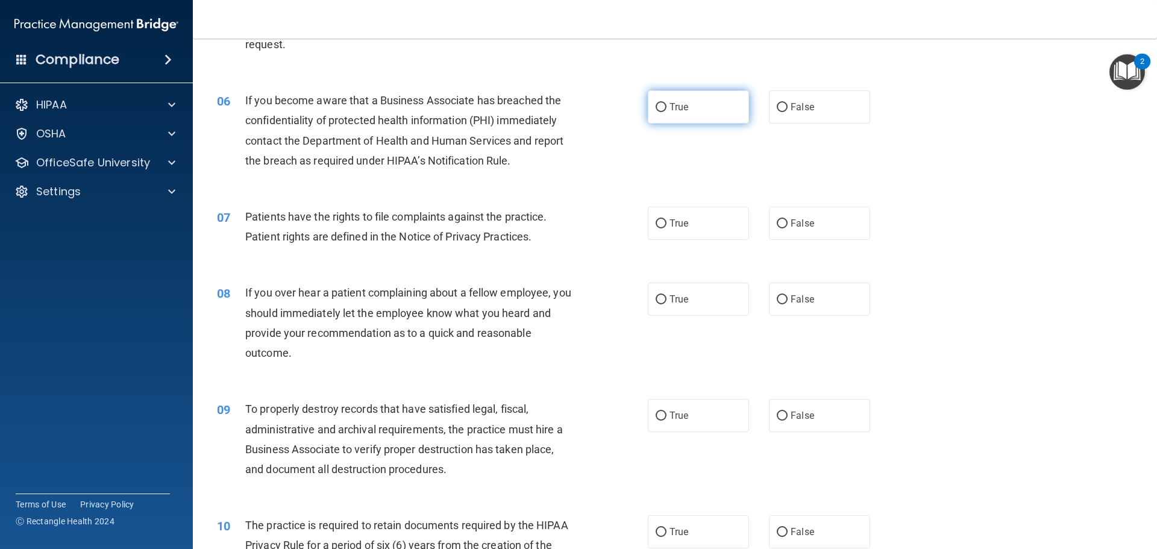
click at [656, 104] on input "True" at bounding box center [661, 107] width 11 height 9
radio input "true"
click at [657, 222] on input "True" at bounding box center [661, 223] width 11 height 9
radio input "true"
click at [778, 298] on input "False" at bounding box center [782, 299] width 11 height 9
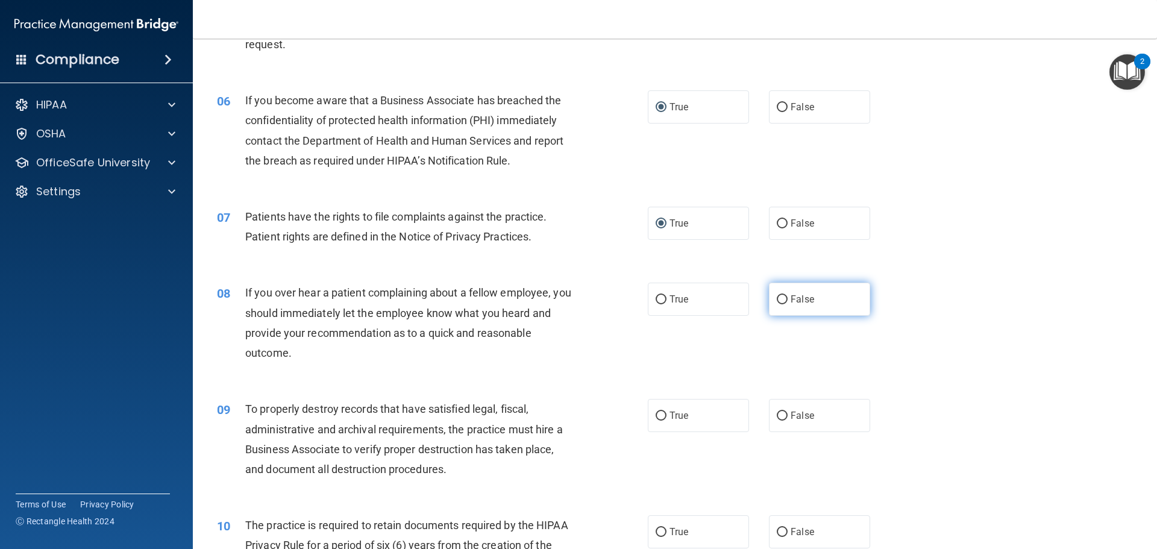
radio input "true"
click at [656, 418] on input "True" at bounding box center [661, 416] width 11 height 9
radio input "true"
click at [658, 532] on input "True" at bounding box center [661, 532] width 11 height 9
radio input "true"
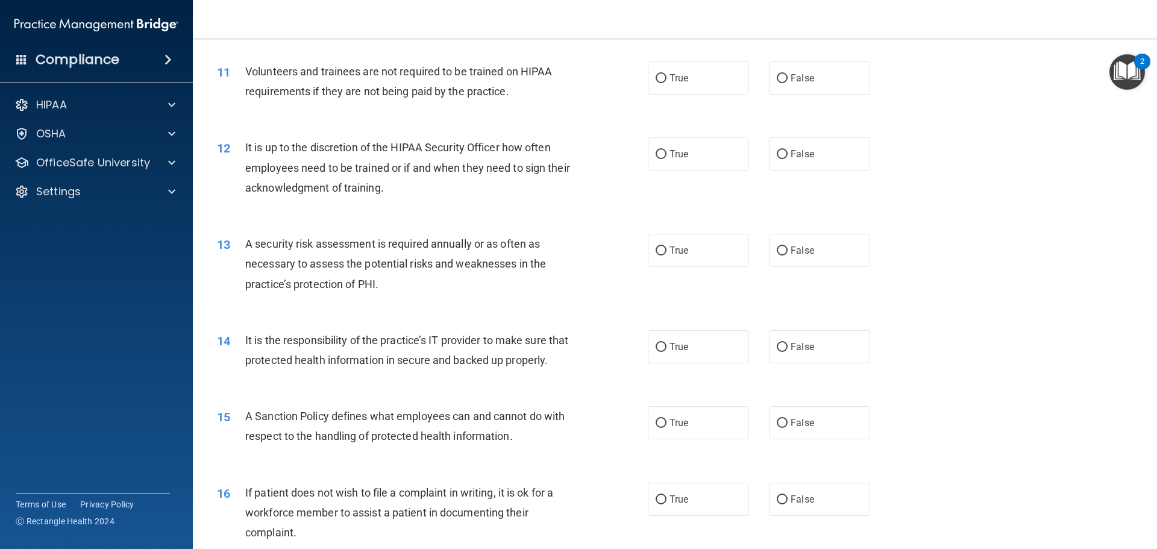
scroll to position [1069, 0]
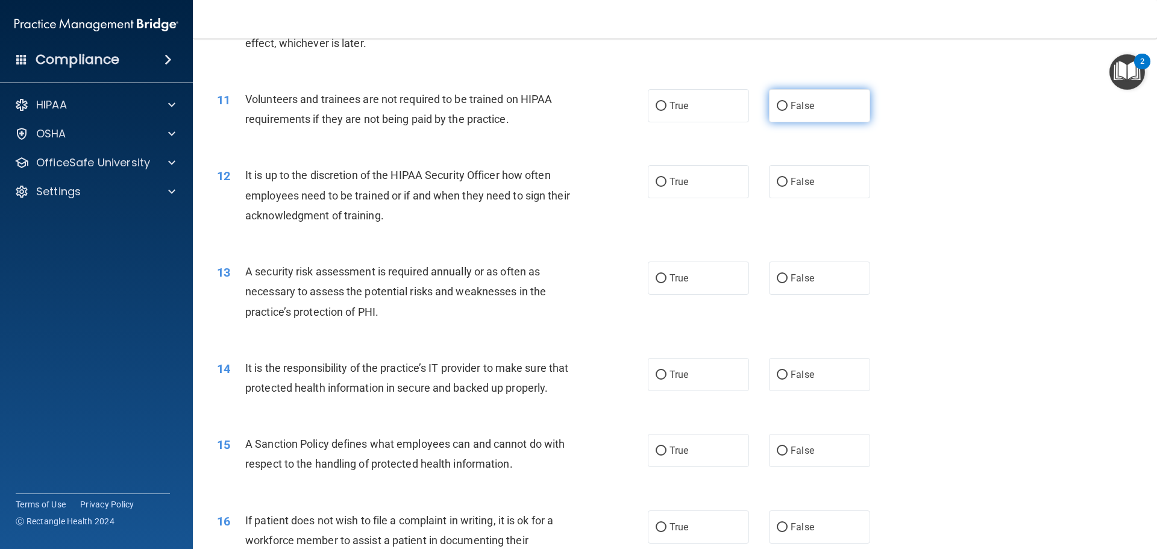
click at [777, 104] on input "False" at bounding box center [782, 106] width 11 height 9
radio input "true"
click at [778, 178] on input "False" at bounding box center [782, 182] width 11 height 9
radio input "true"
click at [656, 276] on input "True" at bounding box center [661, 278] width 11 height 9
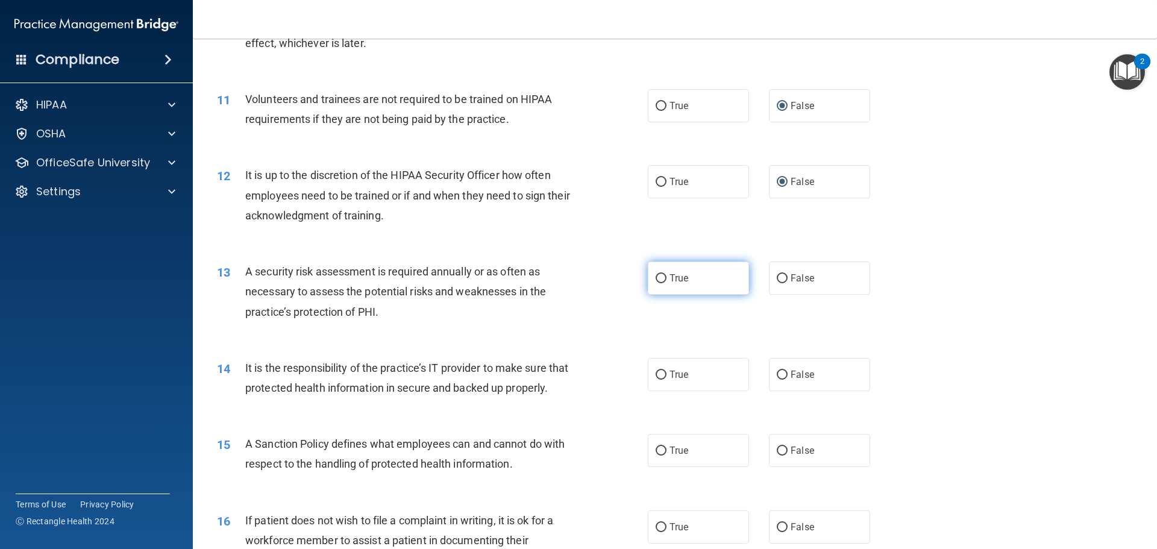
radio input "true"
click at [657, 376] on input "True" at bounding box center [661, 375] width 11 height 9
radio input "true"
click at [656, 456] on input "True" at bounding box center [661, 451] width 11 height 9
radio input "true"
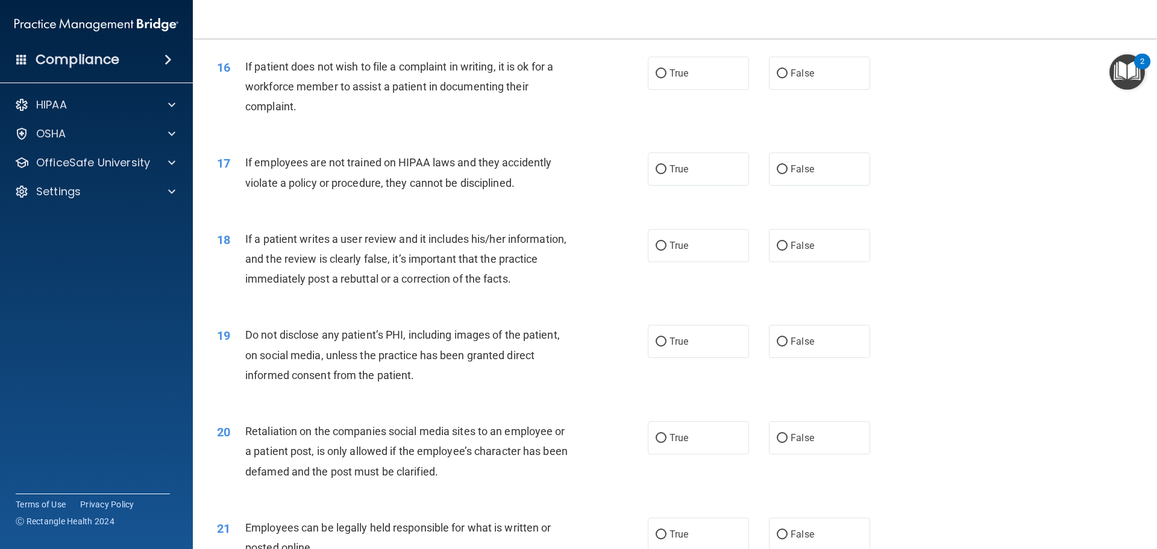
scroll to position [1551, 0]
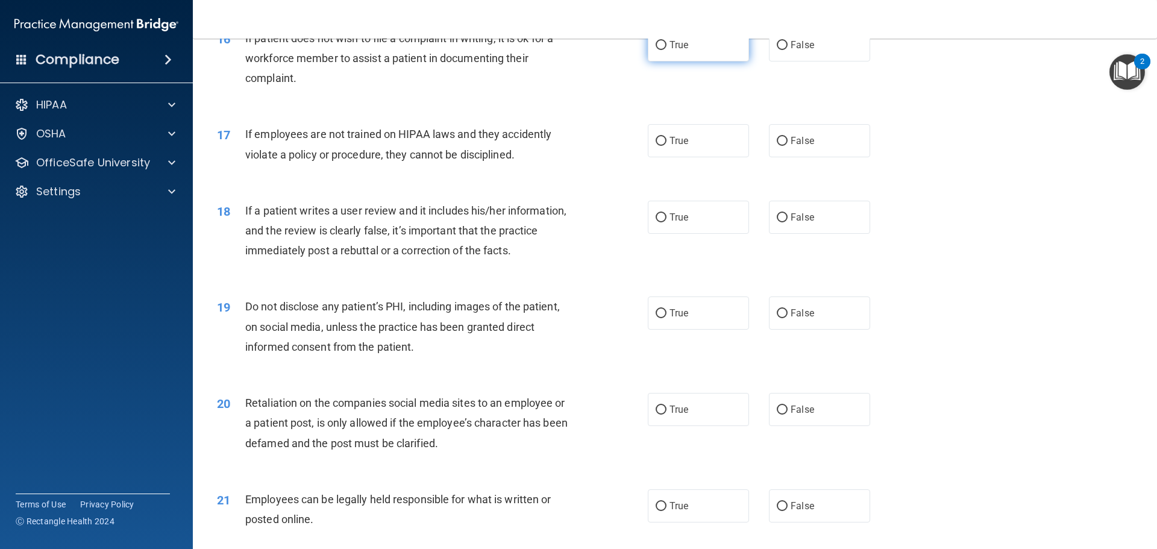
click at [659, 50] on input "True" at bounding box center [661, 45] width 11 height 9
radio input "true"
drag, startPoint x: 776, startPoint y: 159, endPoint x: 752, endPoint y: 170, distance: 26.4
click at [777, 146] on input "False" at bounding box center [782, 141] width 11 height 9
radio input "true"
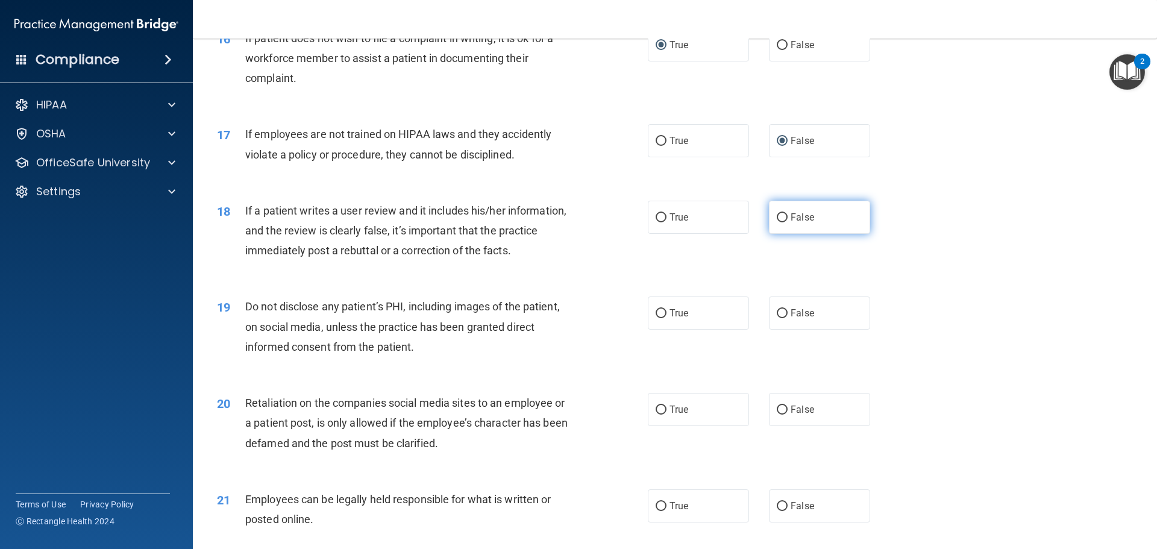
click at [777, 222] on input "False" at bounding box center [782, 217] width 11 height 9
radio input "true"
click at [656, 318] on input "True" at bounding box center [661, 313] width 11 height 9
radio input "true"
click at [778, 415] on input "False" at bounding box center [782, 410] width 11 height 9
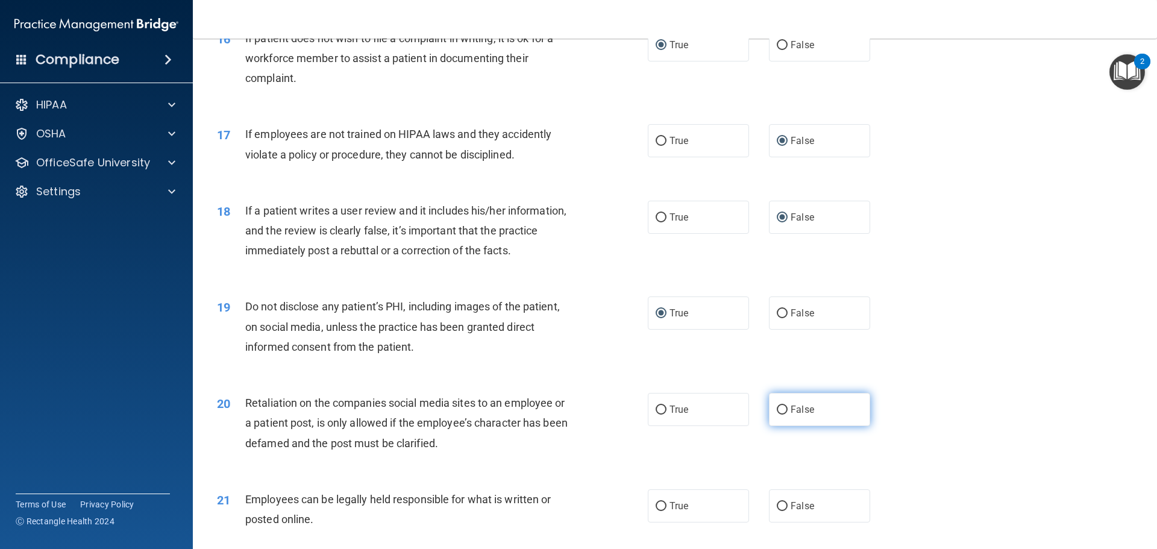
radio input "true"
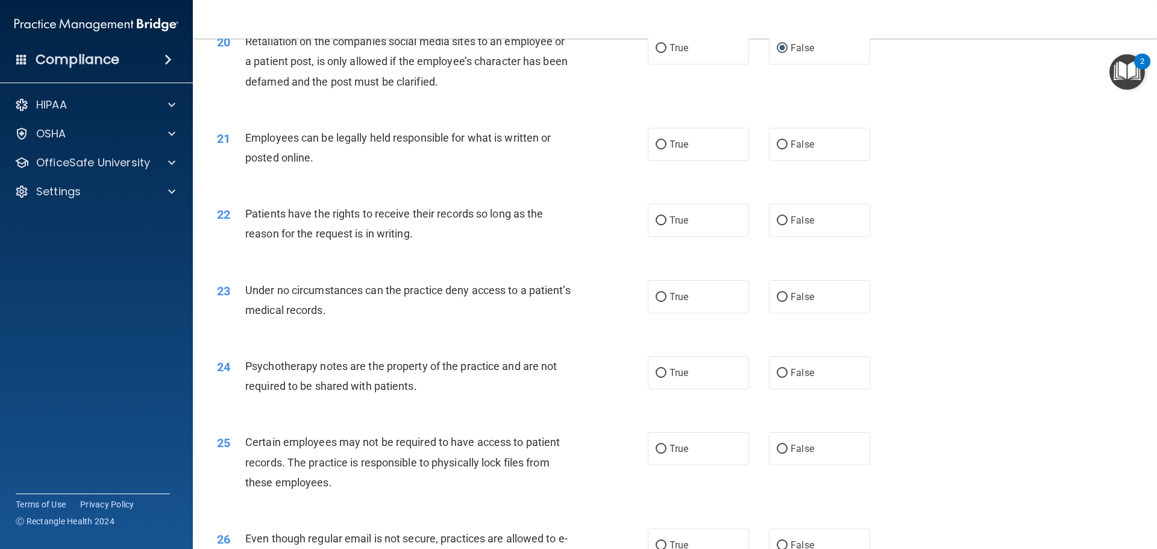
scroll to position [1973, 0]
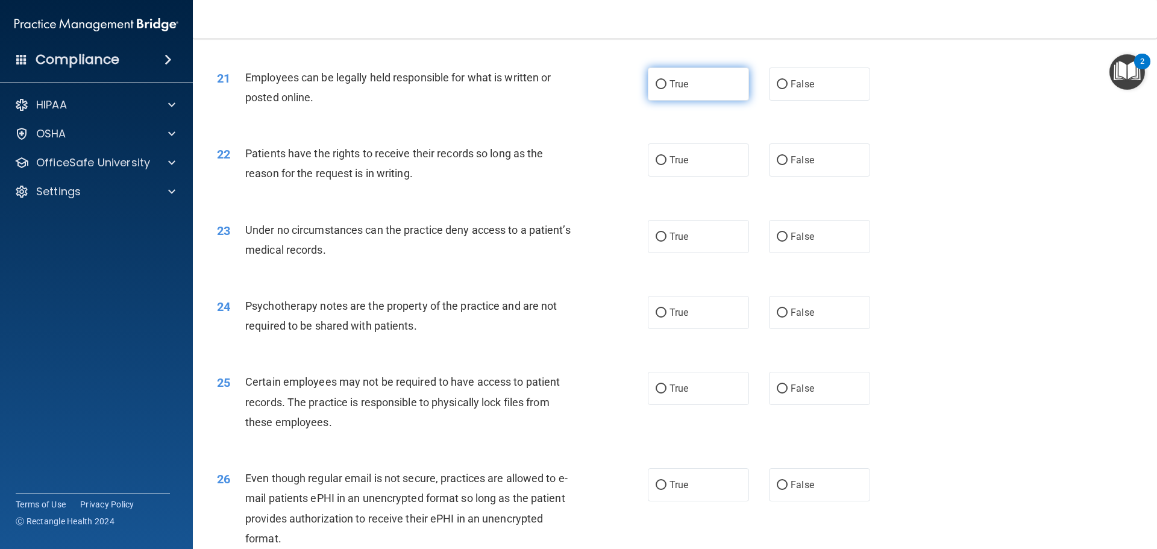
click at [661, 89] on input "True" at bounding box center [661, 84] width 11 height 9
radio input "true"
click at [659, 165] on input "True" at bounding box center [661, 160] width 11 height 9
radio input "true"
click at [656, 242] on input "True" at bounding box center [661, 237] width 11 height 9
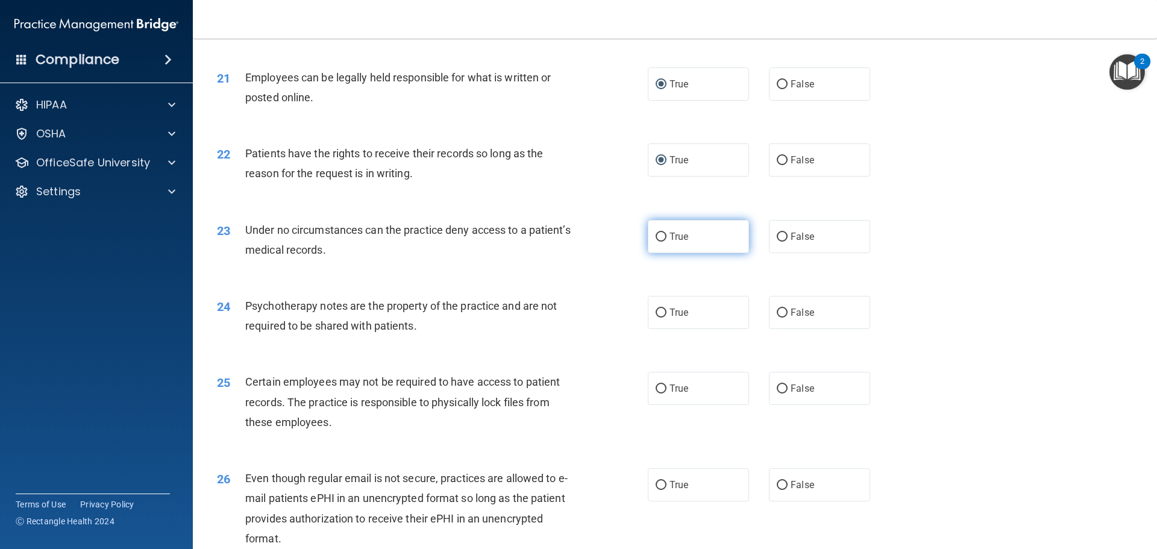
radio input "true"
click at [777, 318] on input "False" at bounding box center [782, 313] width 11 height 9
radio input "true"
click at [656, 394] on input "True" at bounding box center [661, 389] width 11 height 9
radio input "true"
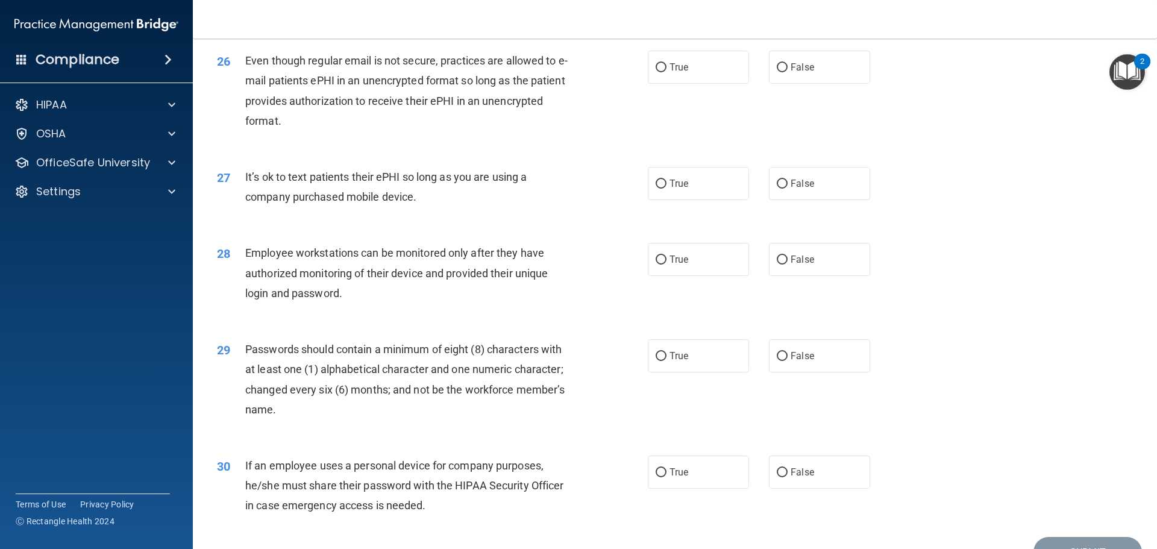
scroll to position [2395, 0]
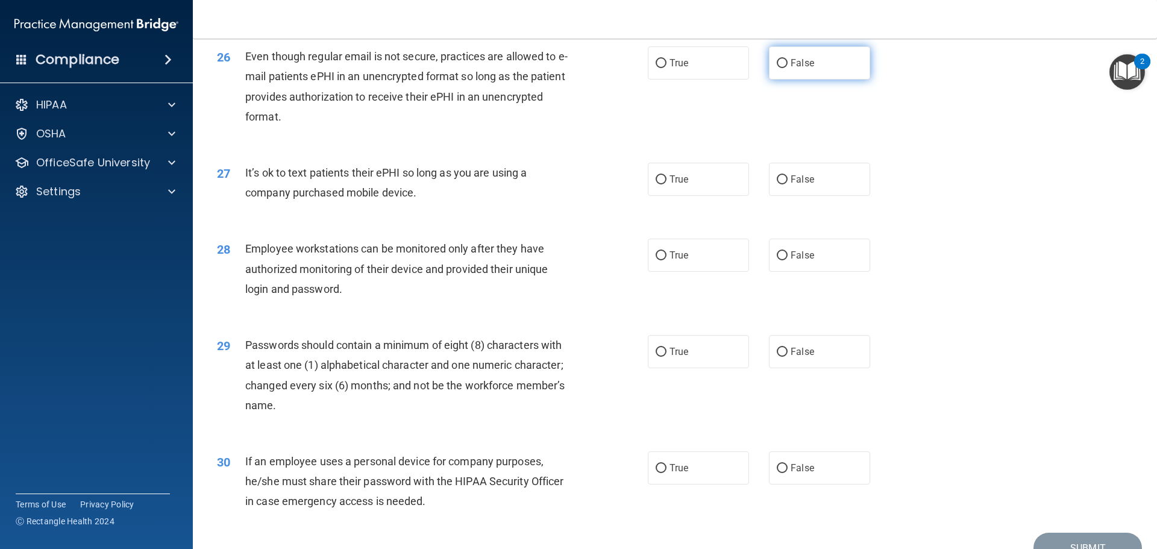
click at [777, 68] on input "False" at bounding box center [782, 63] width 11 height 9
radio input "true"
click at [777, 184] on input "False" at bounding box center [782, 179] width 11 height 9
radio input "true"
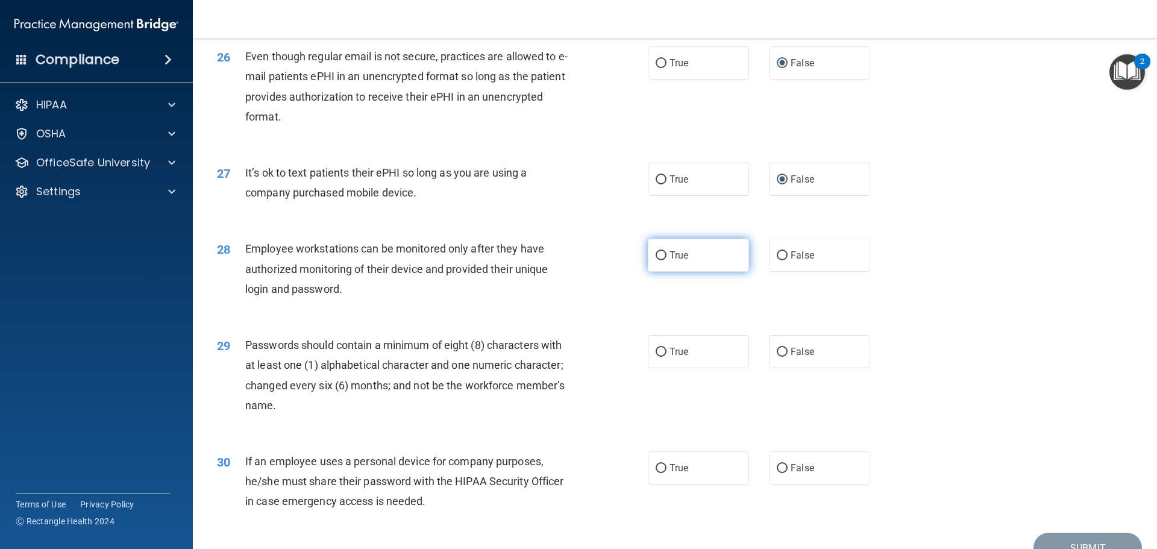
click at [656, 260] on input "True" at bounding box center [661, 255] width 11 height 9
radio input "true"
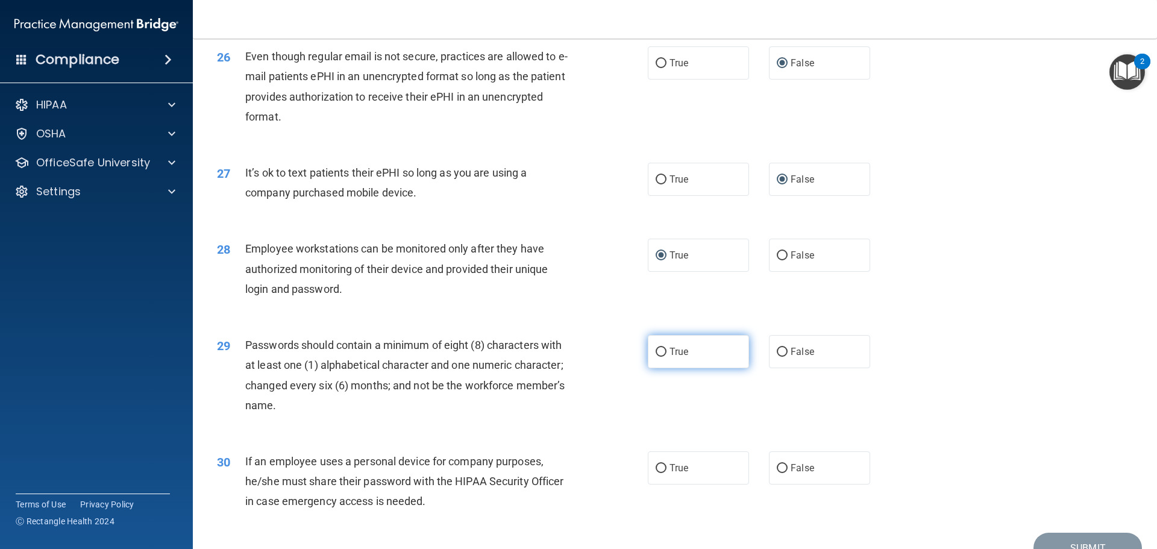
click at [657, 357] on input "True" at bounding box center [661, 352] width 11 height 9
radio input "true"
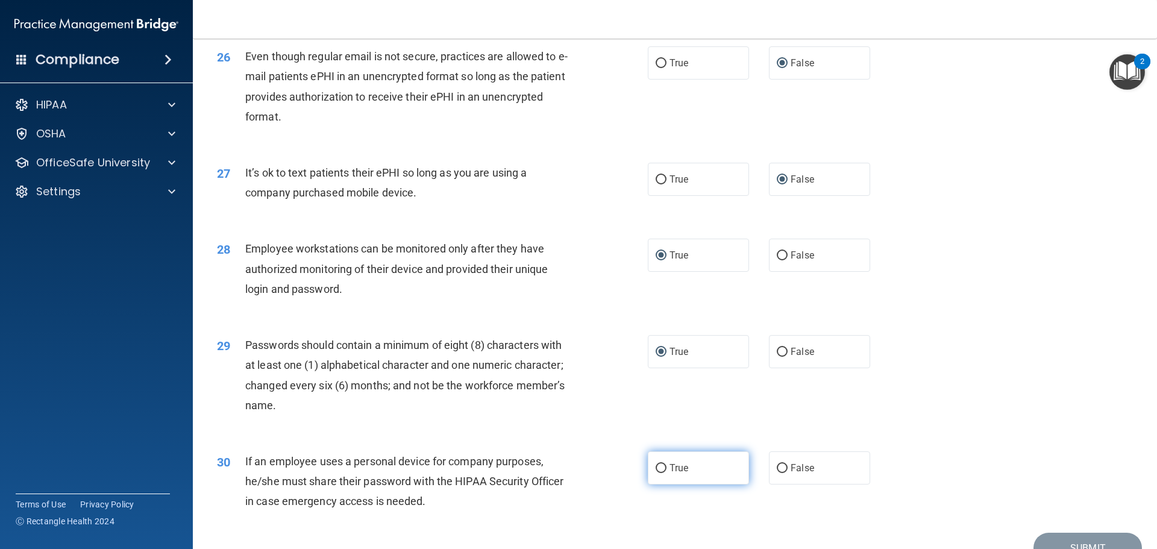
click at [658, 473] on input "True" at bounding box center [661, 468] width 11 height 9
radio input "true"
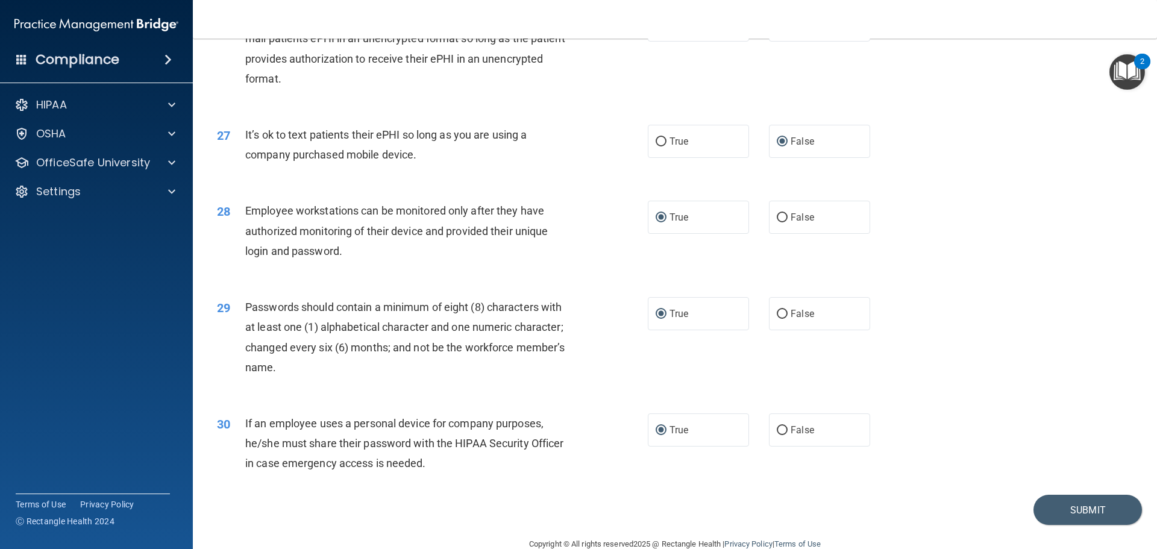
scroll to position [2477, 0]
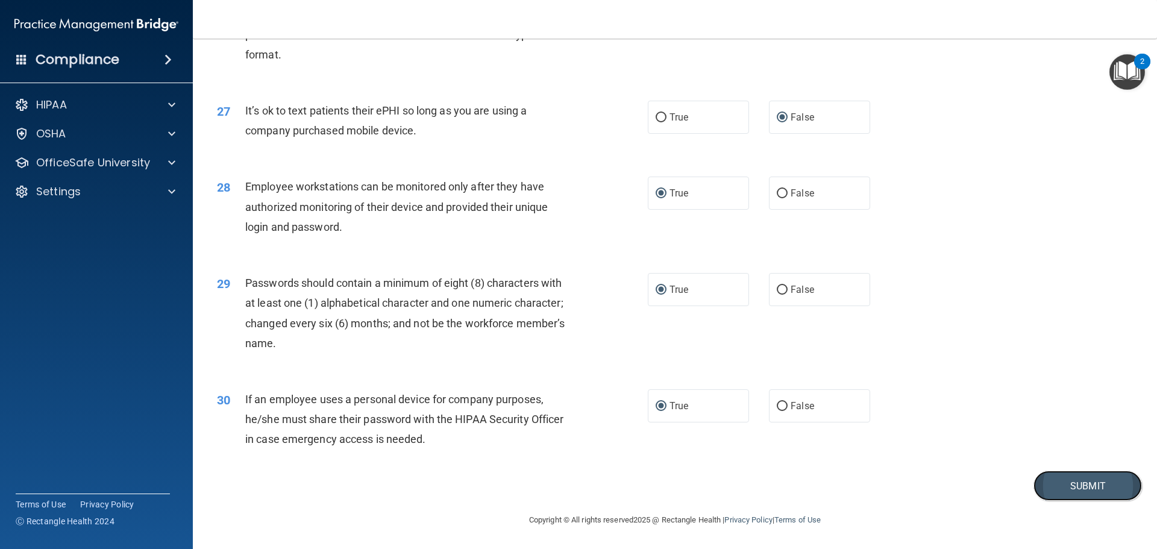
click at [1076, 485] on button "Submit" at bounding box center [1088, 486] width 109 height 31
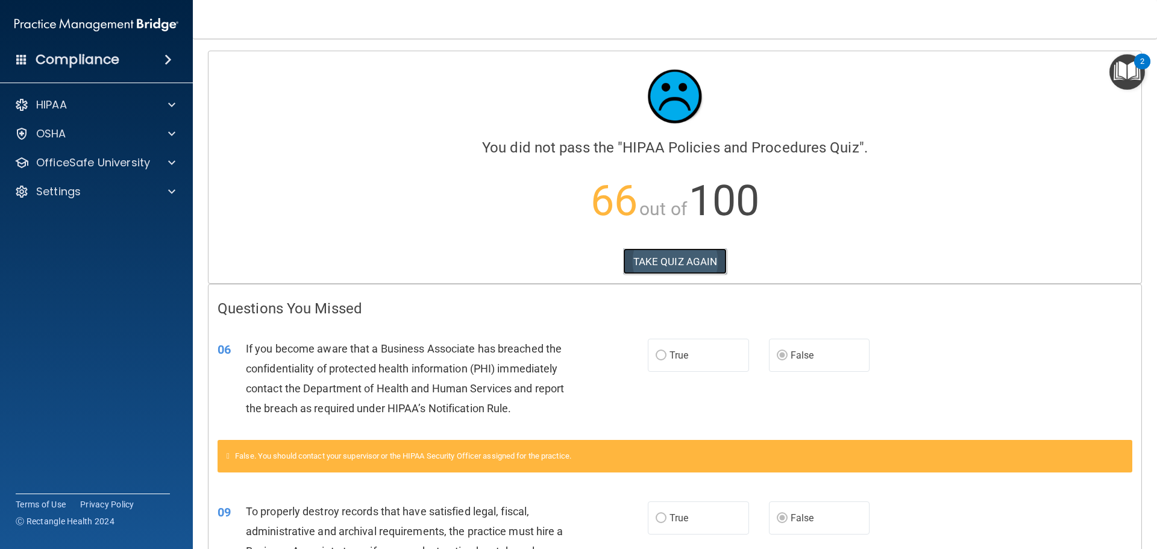
click at [675, 259] on button "TAKE QUIZ AGAIN" at bounding box center [675, 261] width 104 height 27
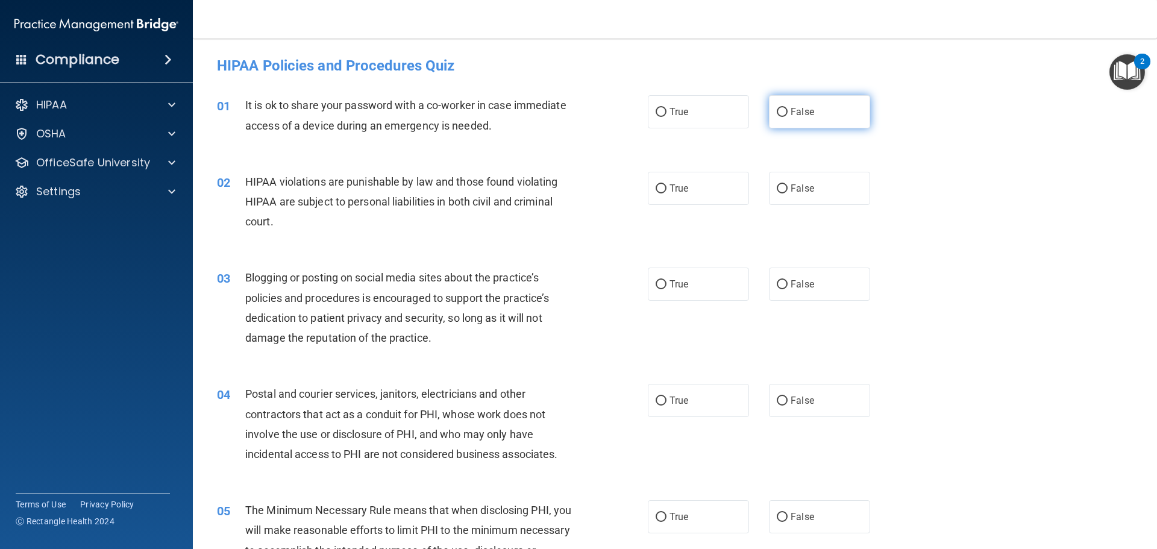
click at [777, 110] on input "False" at bounding box center [782, 112] width 11 height 9
radio input "true"
drag, startPoint x: 654, startPoint y: 189, endPoint x: 670, endPoint y: 199, distance: 19.2
click at [661, 194] on label "True" at bounding box center [698, 188] width 101 height 33
click at [661, 194] on input "True" at bounding box center [661, 188] width 11 height 9
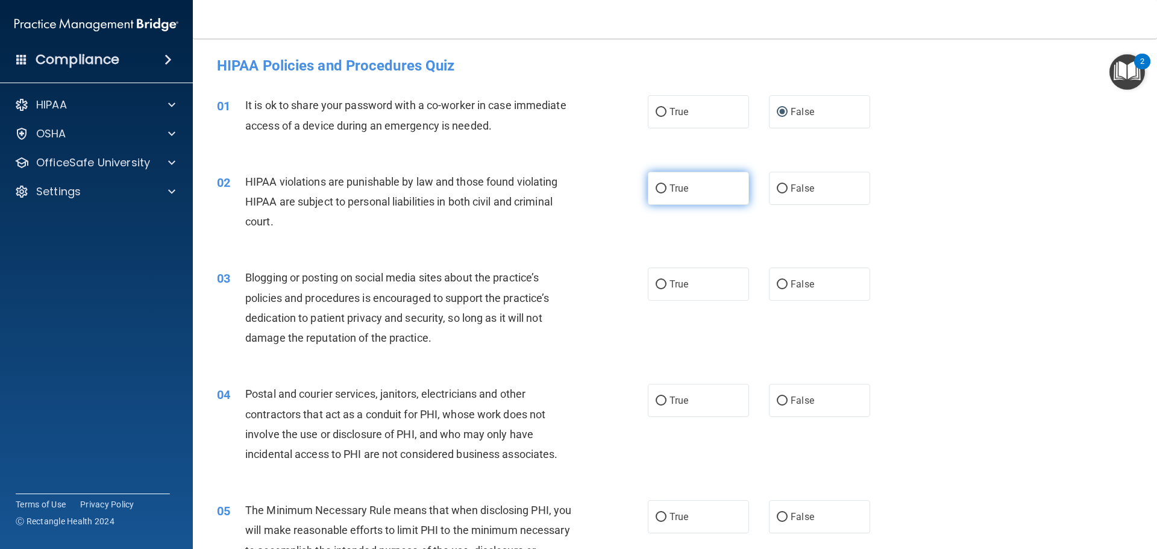
radio input "true"
click at [777, 283] on input "False" at bounding box center [782, 284] width 11 height 9
radio input "true"
click at [657, 398] on input "True" at bounding box center [661, 401] width 11 height 9
radio input "true"
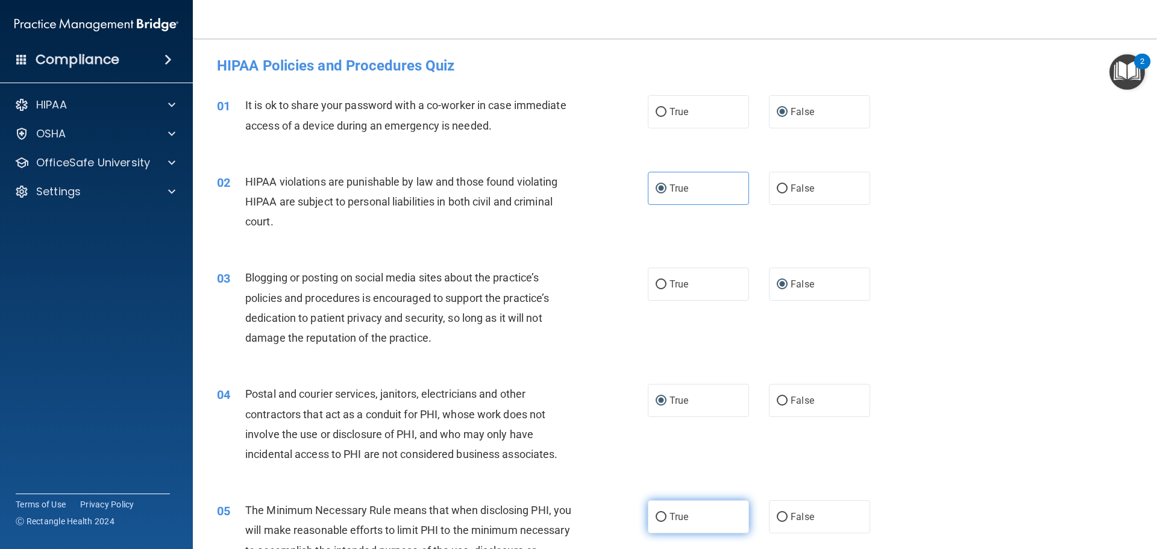
click at [656, 513] on input "True" at bounding box center [661, 517] width 11 height 9
radio input "true"
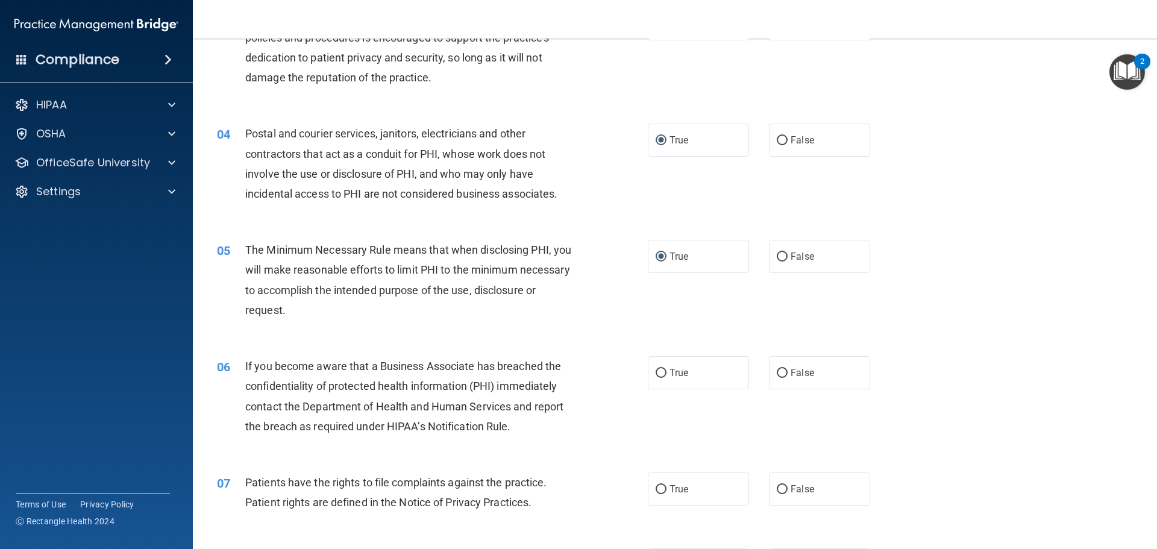
scroll to position [301, 0]
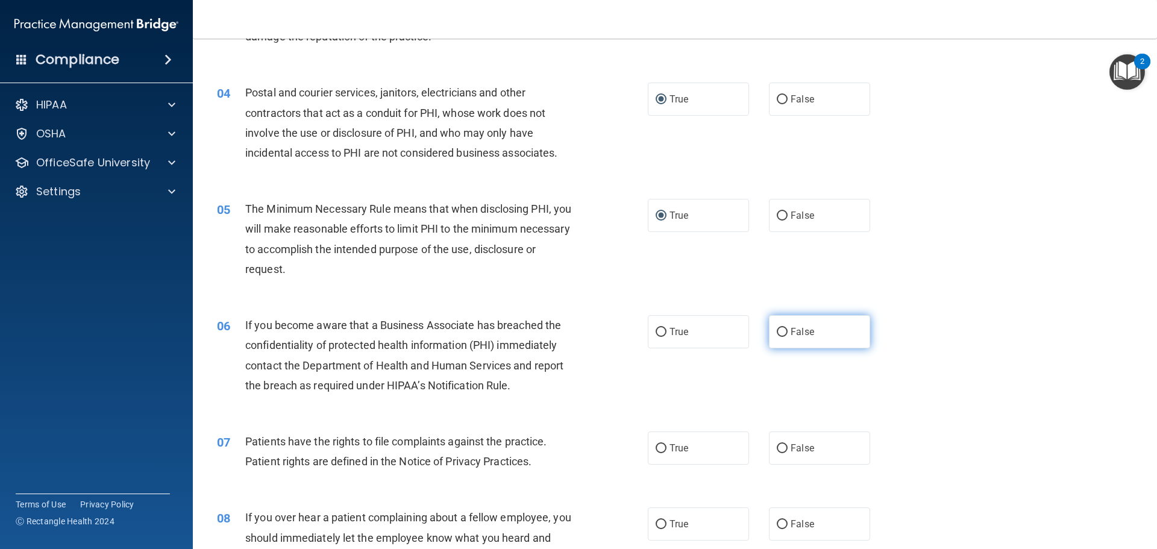
click at [778, 330] on input "False" at bounding box center [782, 332] width 11 height 9
radio input "true"
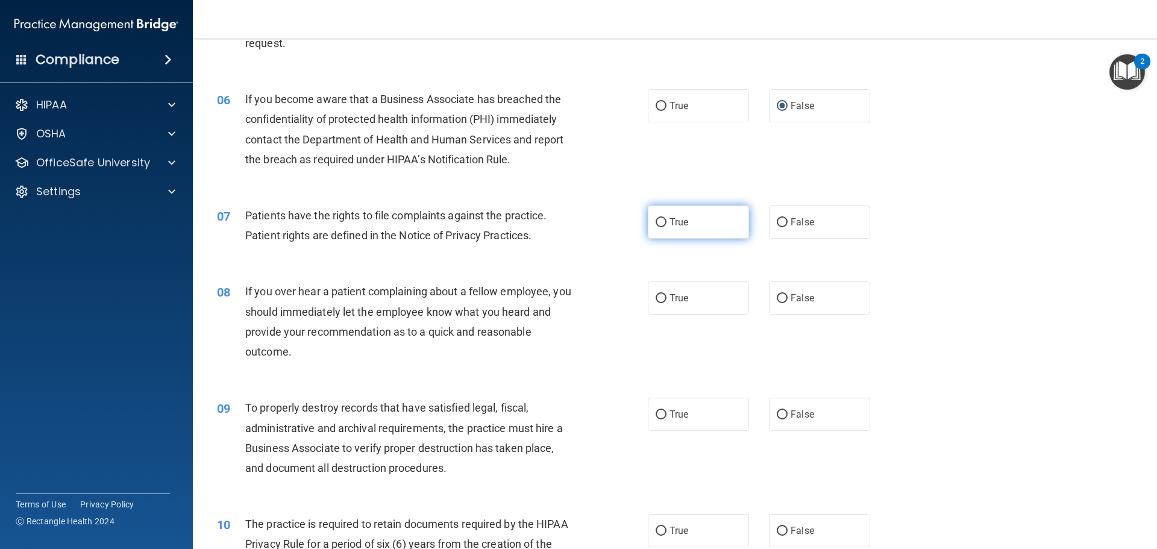
scroll to position [543, 0]
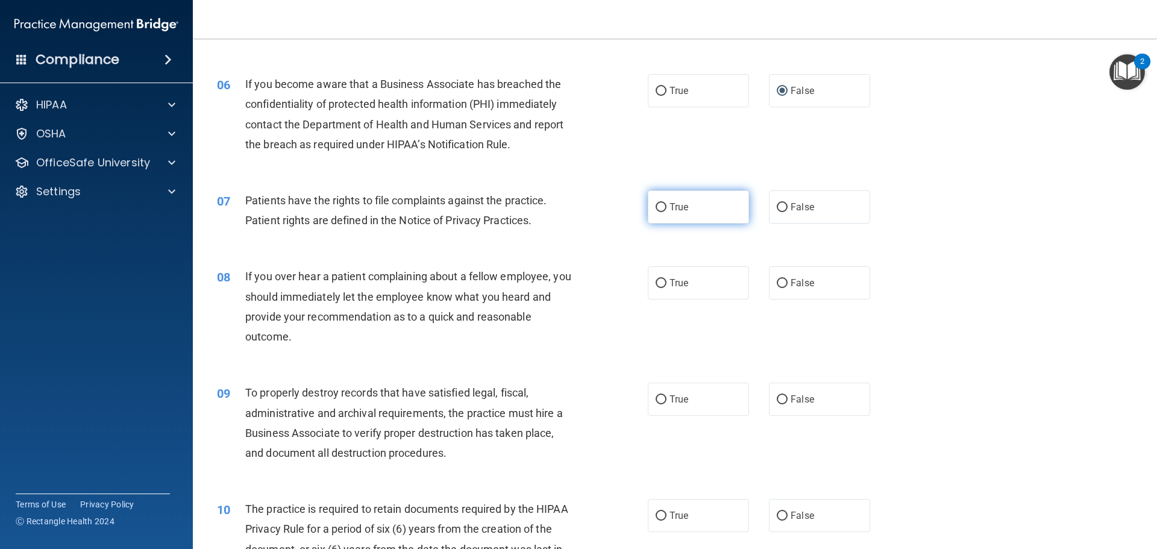
click at [656, 208] on input "True" at bounding box center [661, 207] width 11 height 9
radio input "true"
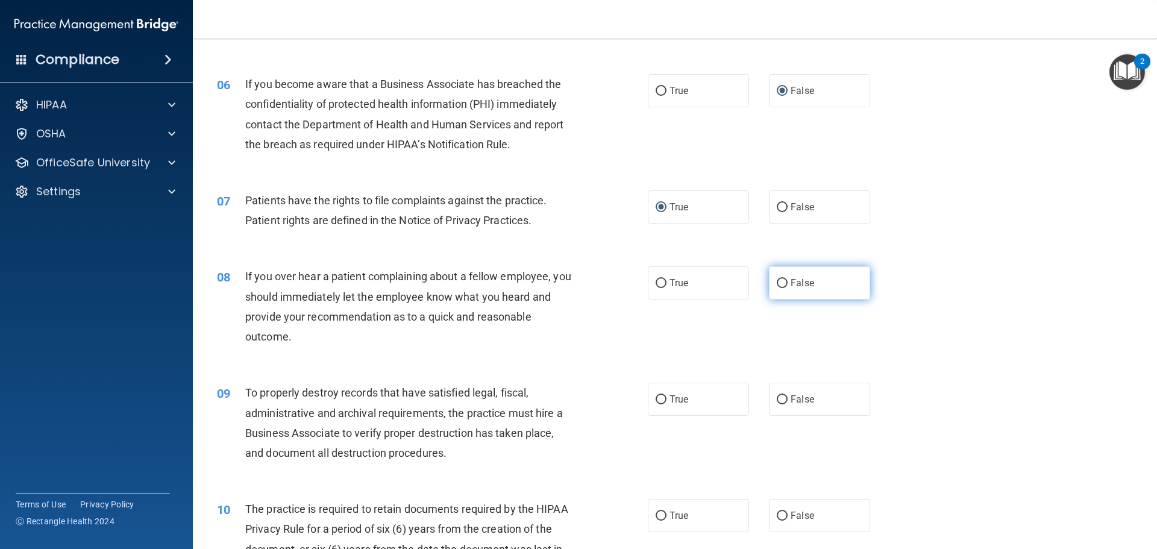
click at [777, 281] on input "False" at bounding box center [782, 283] width 11 height 9
radio input "true"
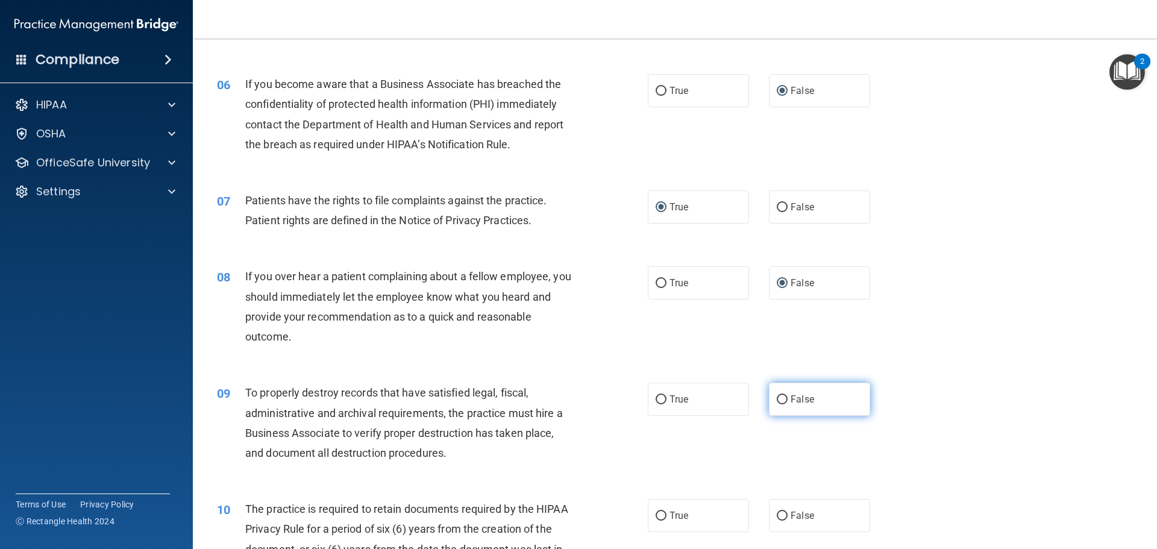
click at [778, 398] on input "False" at bounding box center [782, 399] width 11 height 9
radio input "true"
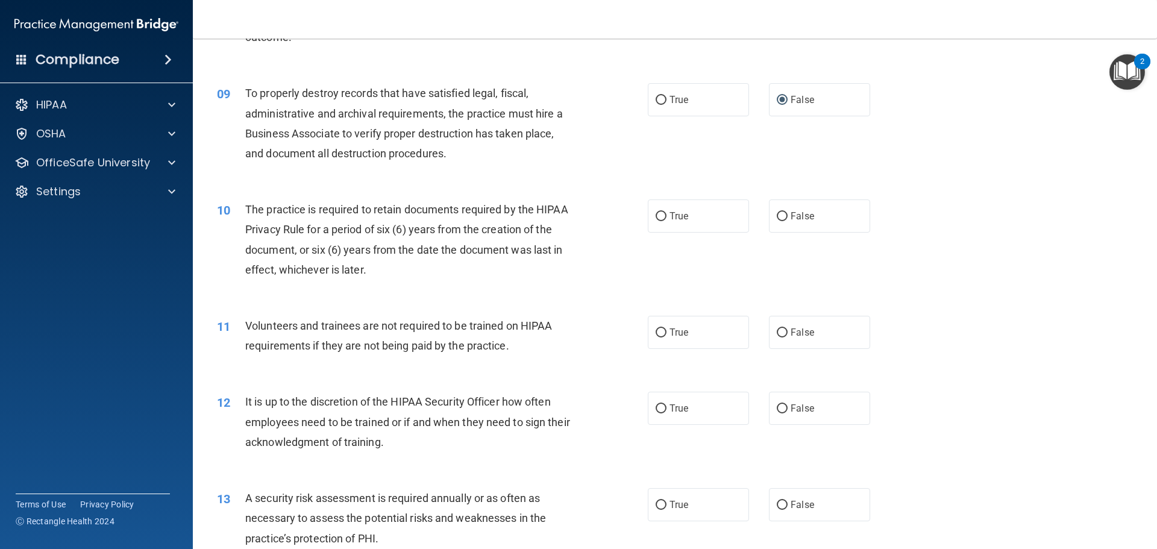
scroll to position [844, 0]
click at [656, 210] on input "True" at bounding box center [661, 214] width 11 height 9
radio input "true"
click at [779, 329] on input "False" at bounding box center [782, 331] width 11 height 9
radio input "true"
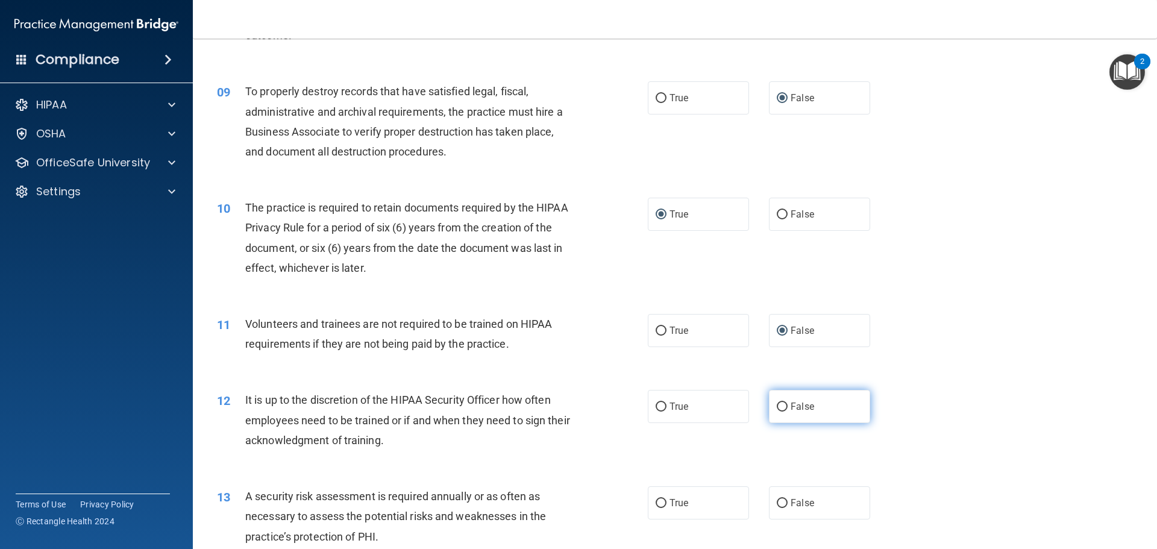
click at [777, 407] on input "False" at bounding box center [782, 407] width 11 height 9
radio input "true"
click at [656, 503] on input "True" at bounding box center [661, 503] width 11 height 9
radio input "true"
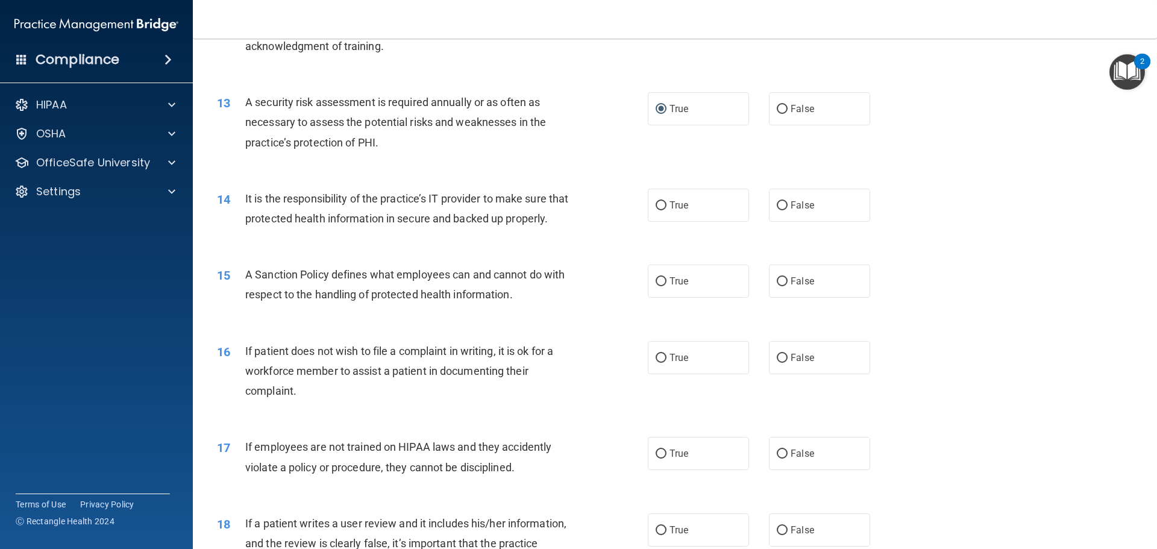
scroll to position [1326, 0]
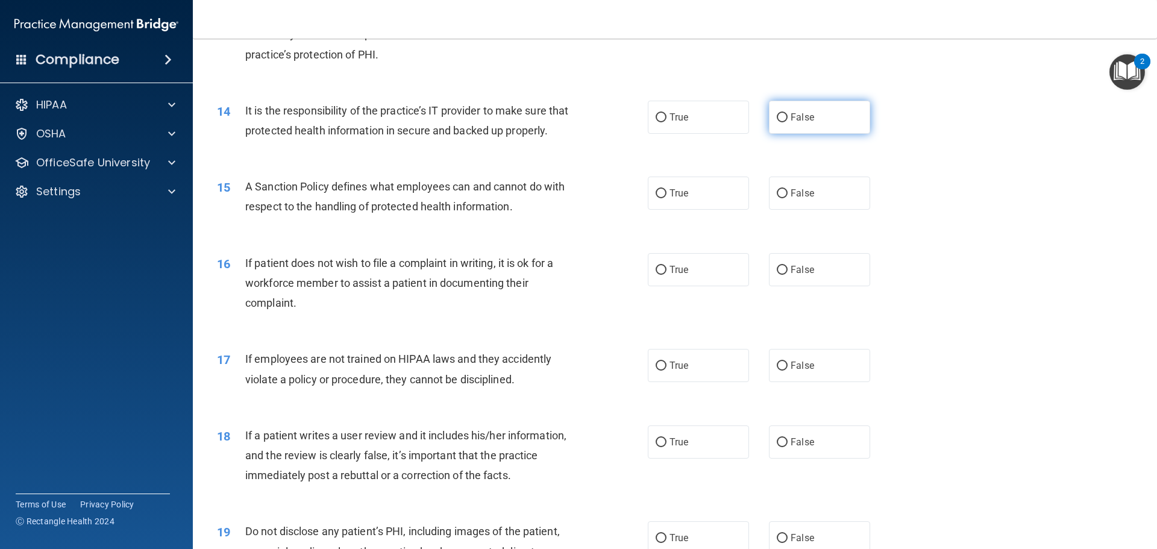
click at [778, 118] on input "False" at bounding box center [782, 117] width 11 height 9
radio input "true"
click at [777, 198] on input "False" at bounding box center [782, 193] width 11 height 9
radio input "true"
click at [656, 275] on input "True" at bounding box center [661, 270] width 11 height 9
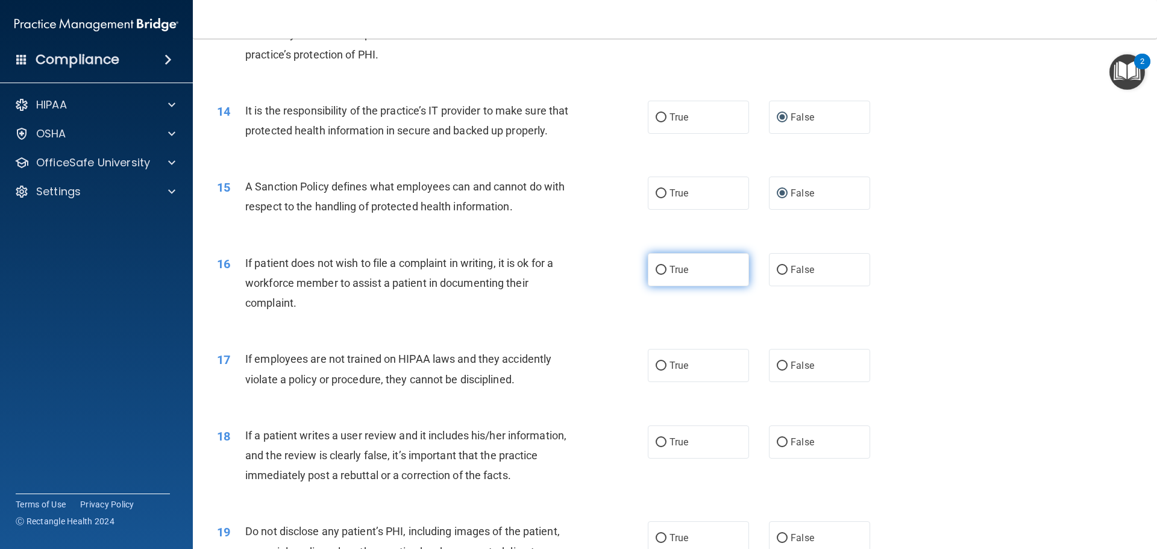
radio input "true"
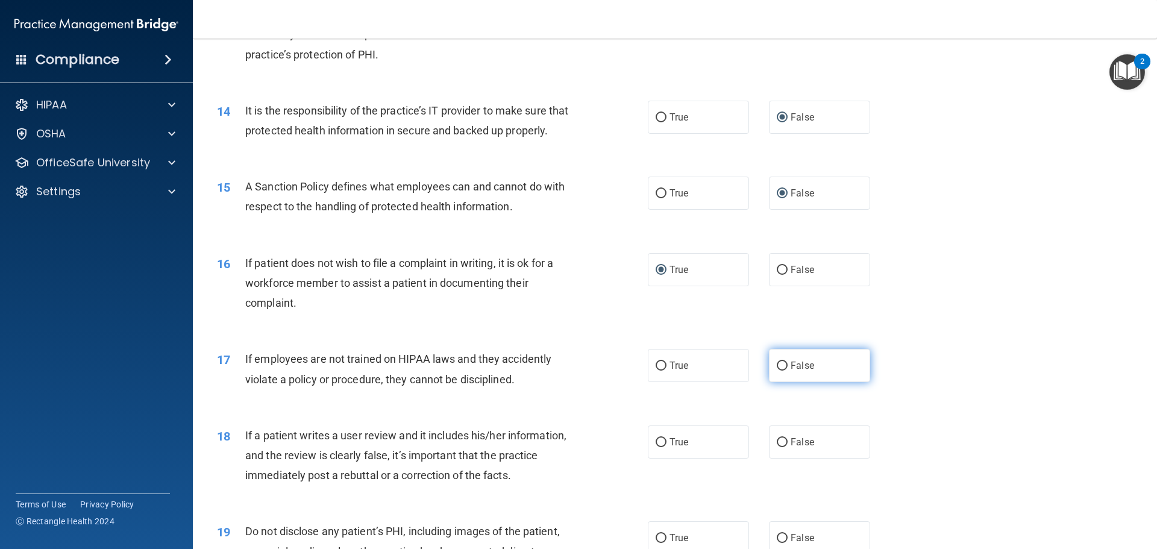
drag, startPoint x: 776, startPoint y: 384, endPoint x: 776, endPoint y: 395, distance: 11.5
click at [777, 371] on input "False" at bounding box center [782, 366] width 11 height 9
radio input "true"
click at [777, 447] on input "False" at bounding box center [782, 442] width 11 height 9
radio input "true"
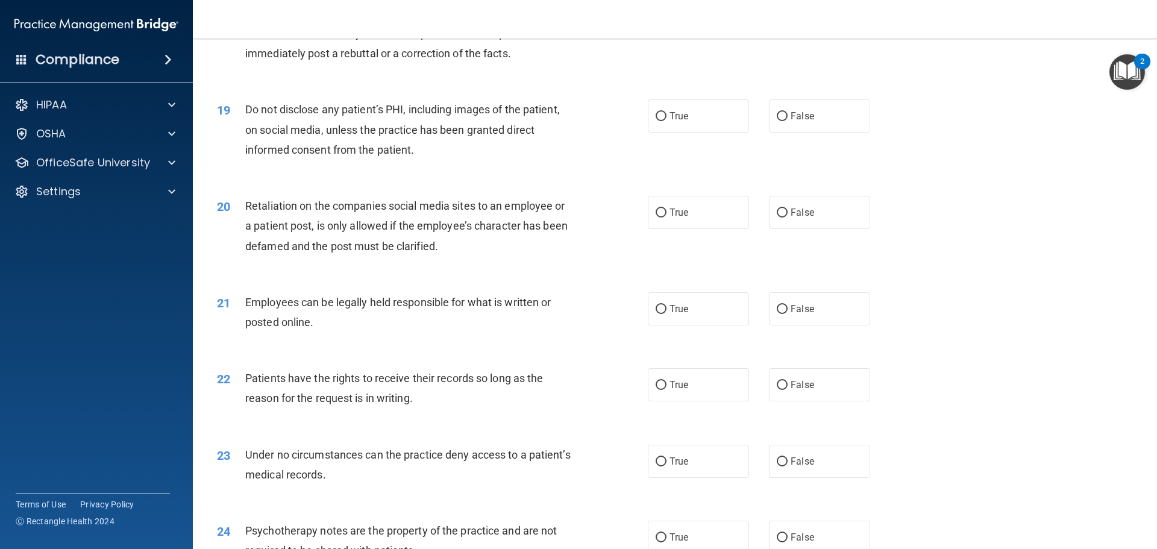
scroll to position [1809, 0]
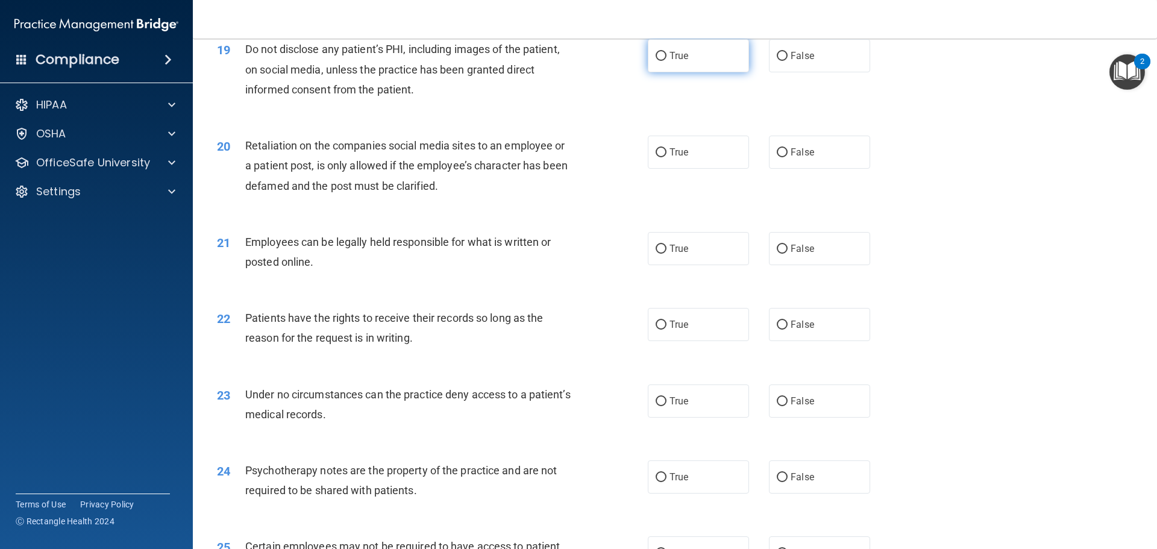
click at [656, 61] on input "True" at bounding box center [661, 56] width 11 height 9
radio input "true"
drag, startPoint x: 776, startPoint y: 168, endPoint x: 774, endPoint y: 174, distance: 6.9
click at [777, 157] on input "False" at bounding box center [782, 152] width 11 height 9
radio input "true"
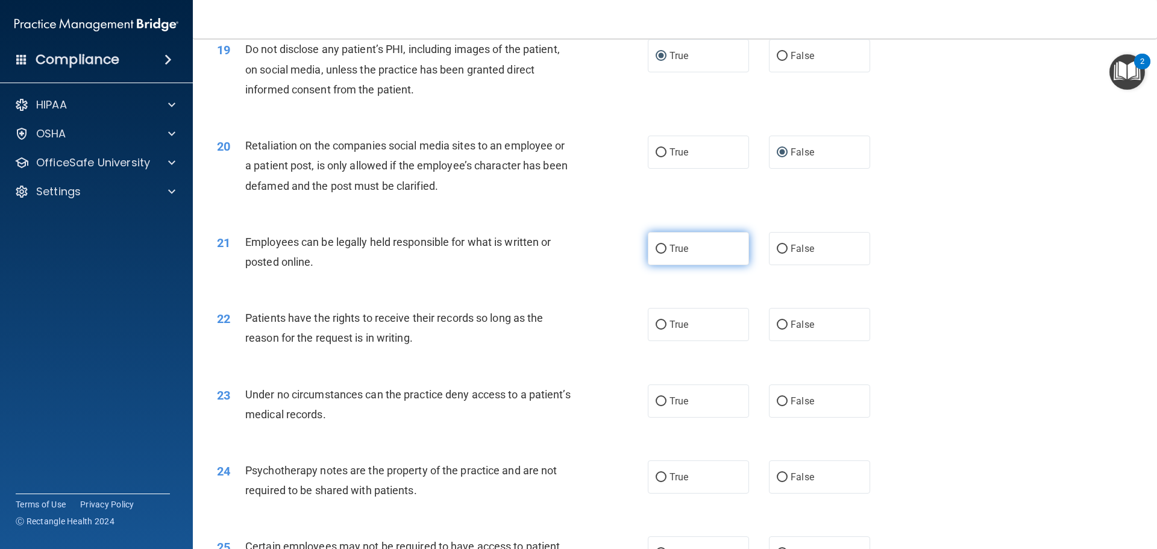
click at [657, 254] on input "True" at bounding box center [661, 249] width 11 height 9
radio input "true"
click at [779, 330] on input "False" at bounding box center [782, 325] width 11 height 9
radio input "true"
click at [778, 406] on input "False" at bounding box center [782, 401] width 11 height 9
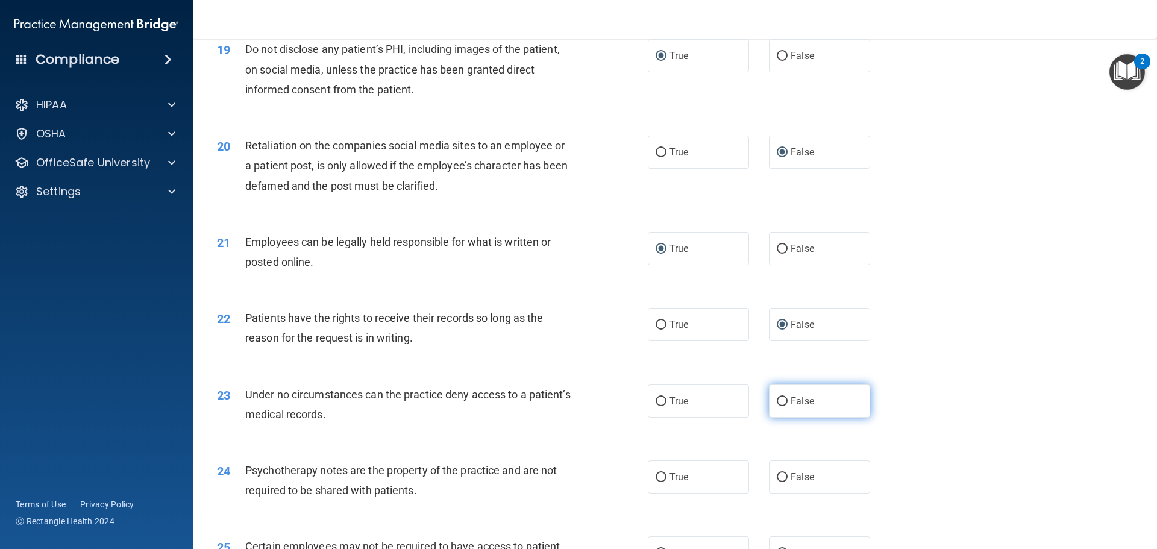
radio input "true"
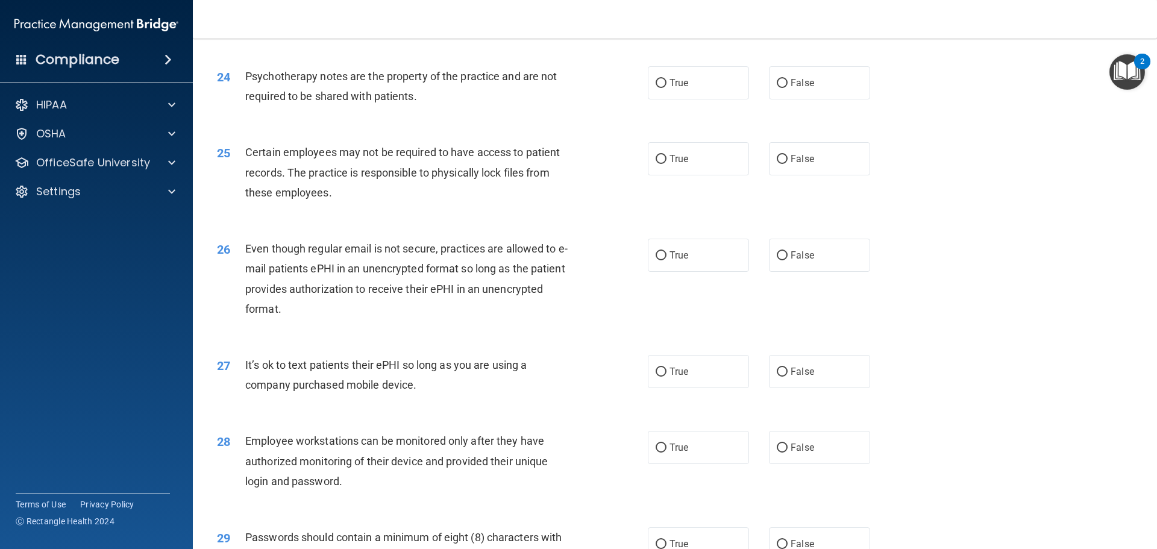
scroll to position [2231, 0]
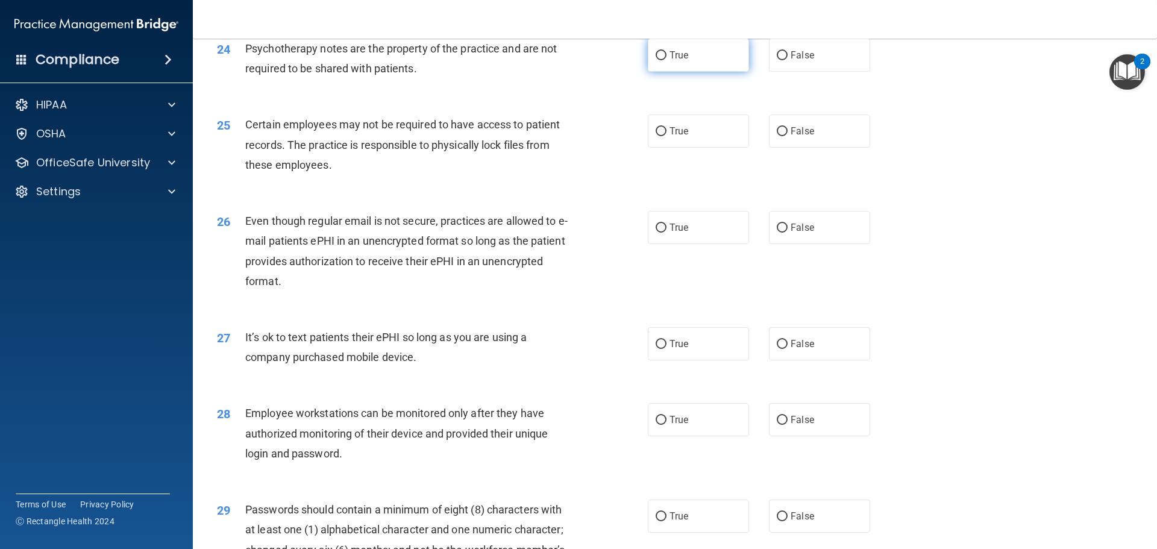
click at [653, 69] on label "True" at bounding box center [698, 55] width 101 height 33
click at [656, 60] on input "True" at bounding box center [661, 55] width 11 height 9
radio input "true"
click at [656, 136] on input "True" at bounding box center [661, 131] width 11 height 9
radio input "true"
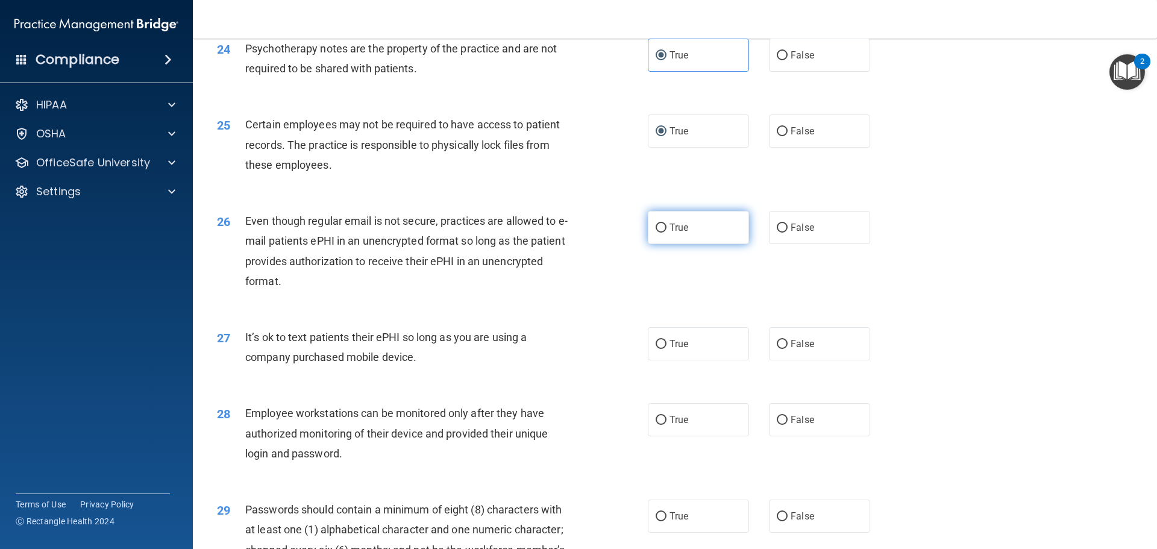
click at [658, 233] on input "True" at bounding box center [661, 228] width 11 height 9
radio input "true"
click at [777, 349] on input "False" at bounding box center [782, 344] width 11 height 9
radio input "true"
click at [777, 425] on input "False" at bounding box center [782, 420] width 11 height 9
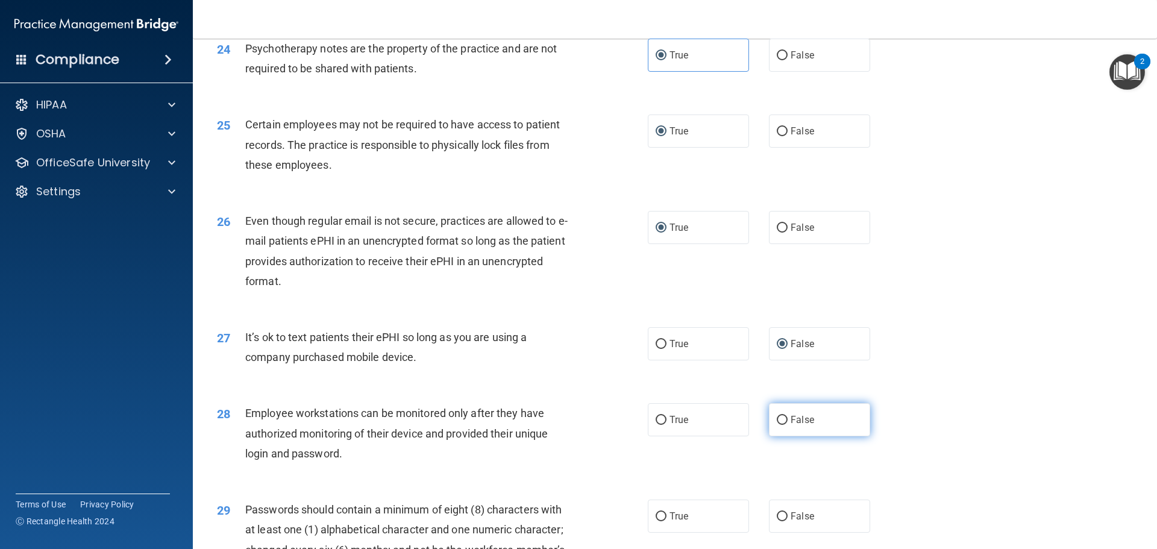
radio input "true"
click at [656, 425] on input "True" at bounding box center [661, 420] width 11 height 9
radio input "true"
radio input "false"
click at [777, 521] on input "False" at bounding box center [782, 516] width 11 height 9
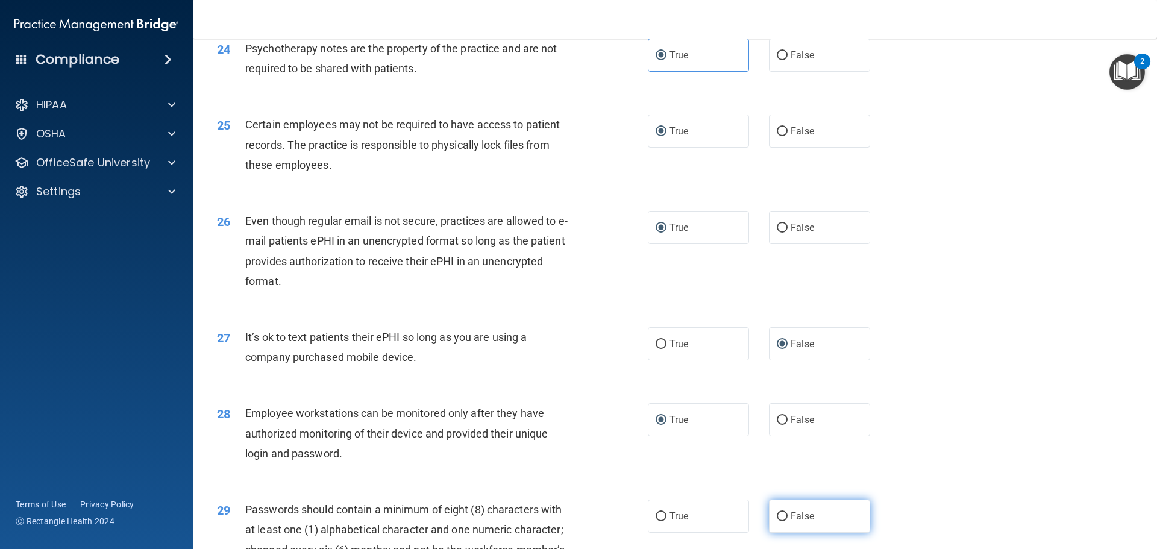
radio input "true"
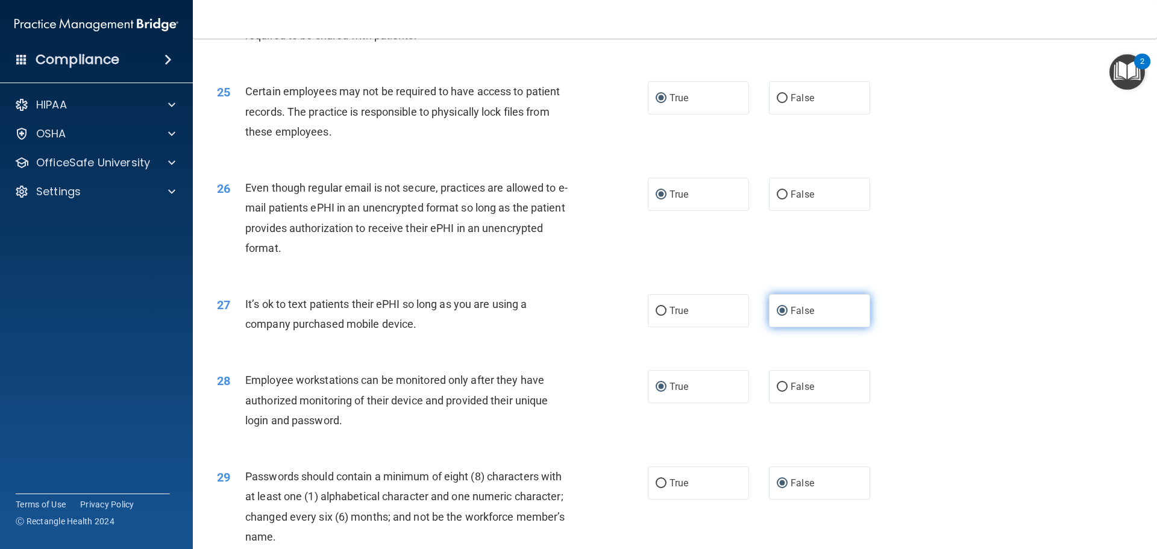
scroll to position [2296, 0]
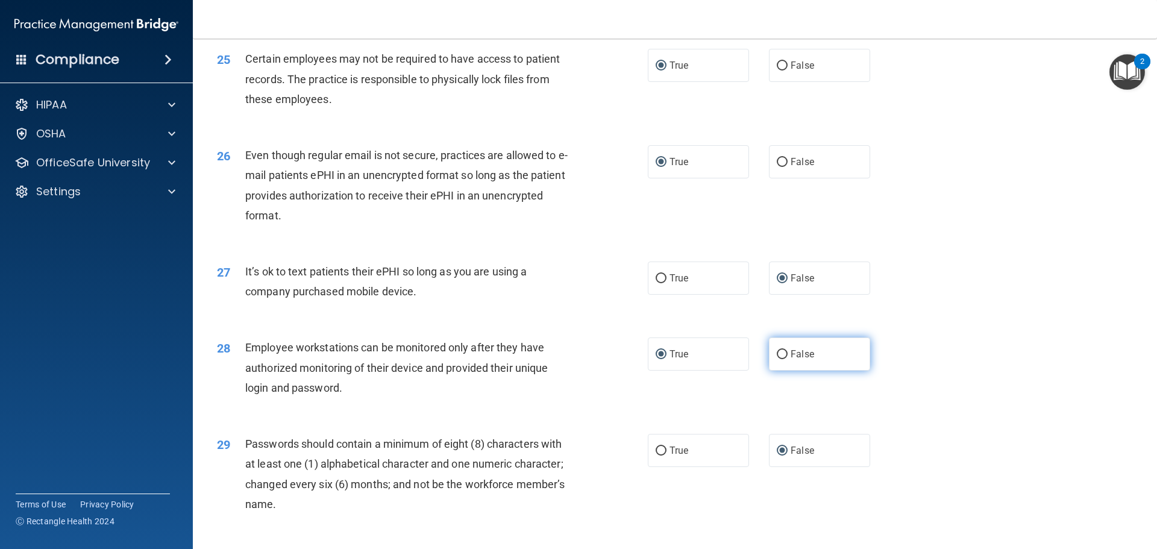
click at [777, 359] on input "False" at bounding box center [782, 354] width 11 height 9
radio input "true"
radio input "false"
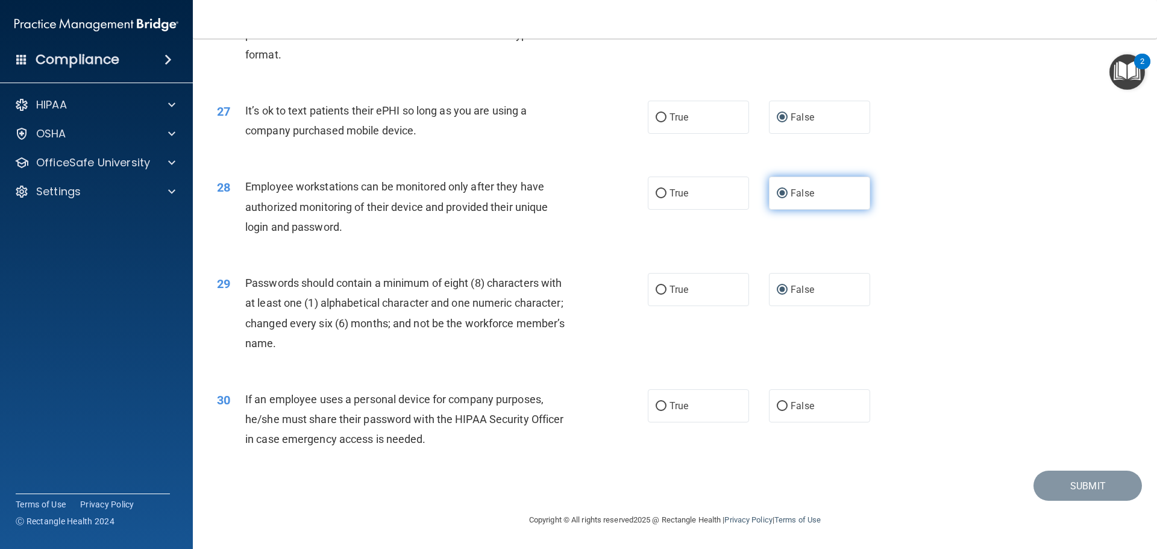
scroll to position [2477, 0]
click at [656, 288] on input "True" at bounding box center [661, 290] width 11 height 9
radio input "true"
radio input "false"
click at [777, 407] on input "False" at bounding box center [782, 406] width 11 height 9
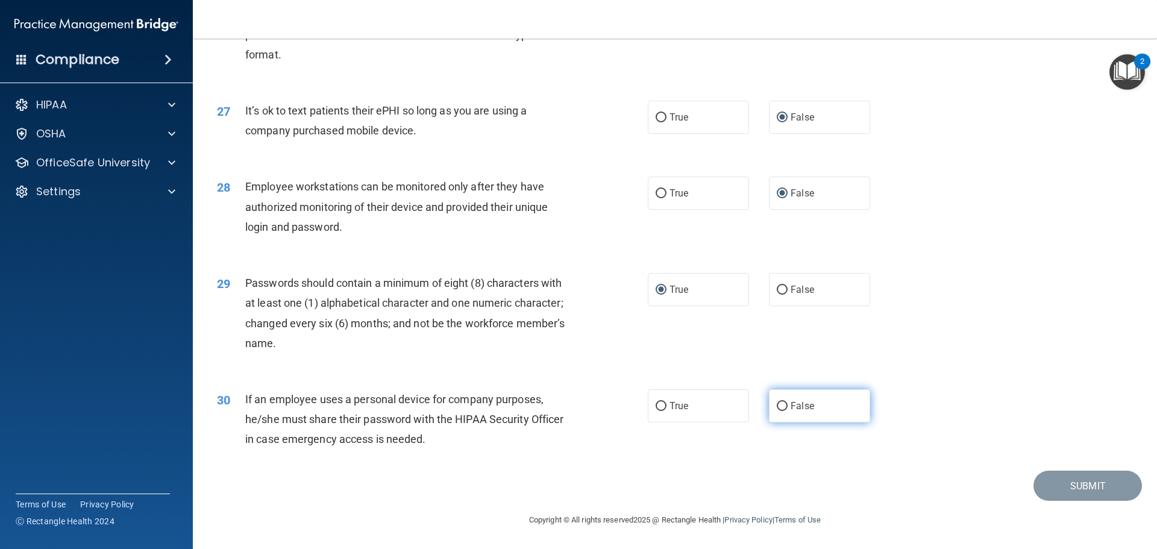
radio input "true"
click at [1062, 482] on button "Submit" at bounding box center [1088, 486] width 109 height 31
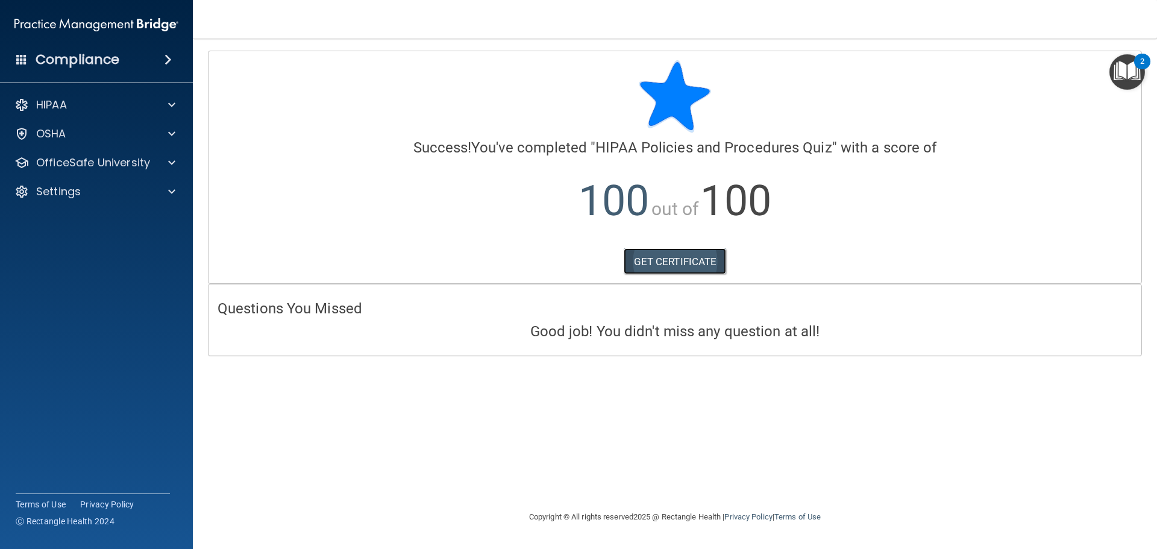
click at [678, 262] on link "GET CERTIFICATE" at bounding box center [675, 261] width 103 height 27
click at [55, 151] on div "OfficeSafe University" at bounding box center [97, 163] width 194 height 24
click at [164, 159] on div at bounding box center [170, 163] width 30 height 14
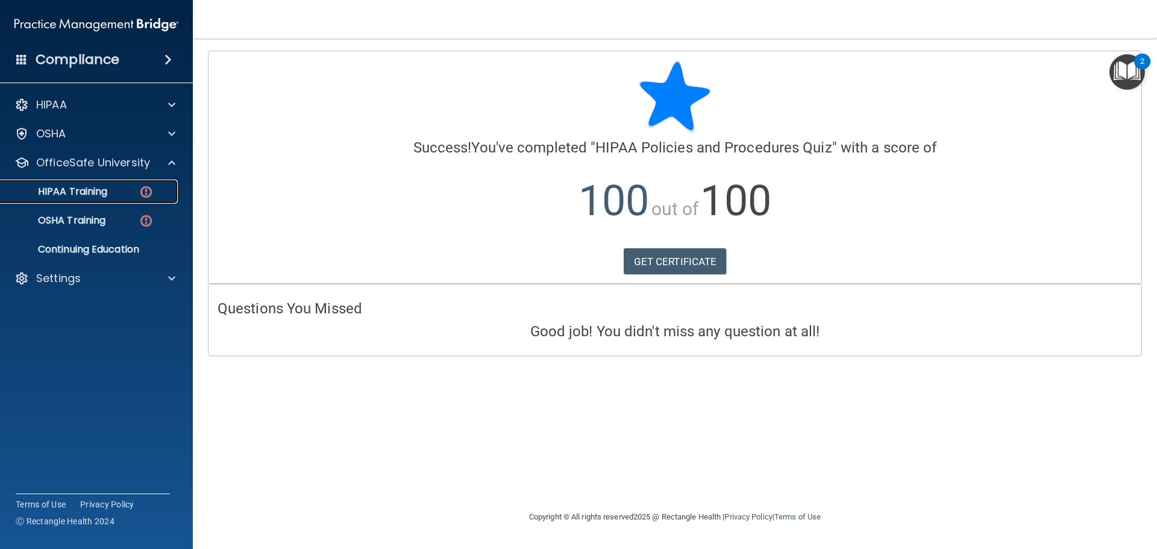
click at [58, 192] on p "HIPAA Training" at bounding box center [57, 192] width 99 height 12
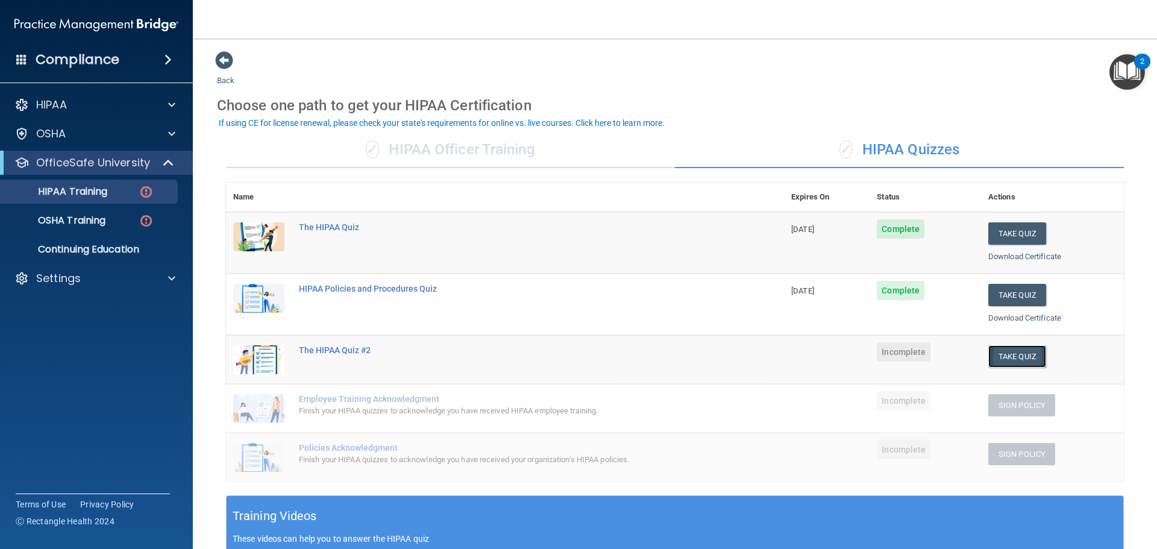
click at [1009, 354] on button "Take Quiz" at bounding box center [1018, 356] width 58 height 22
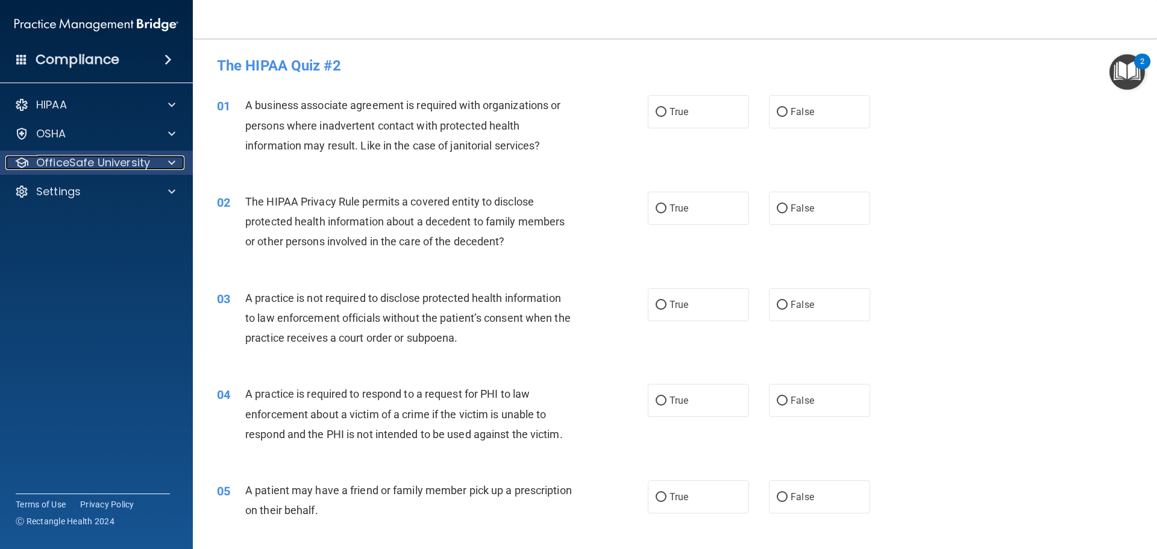
click at [118, 159] on p "OfficeSafe University" at bounding box center [93, 163] width 114 height 14
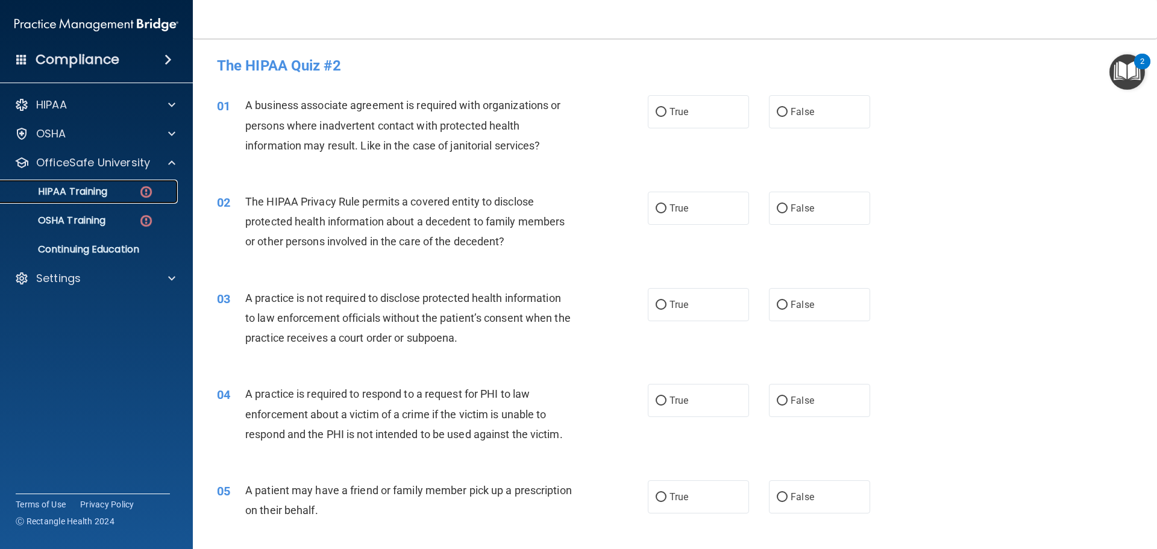
click at [99, 191] on p "HIPAA Training" at bounding box center [57, 192] width 99 height 12
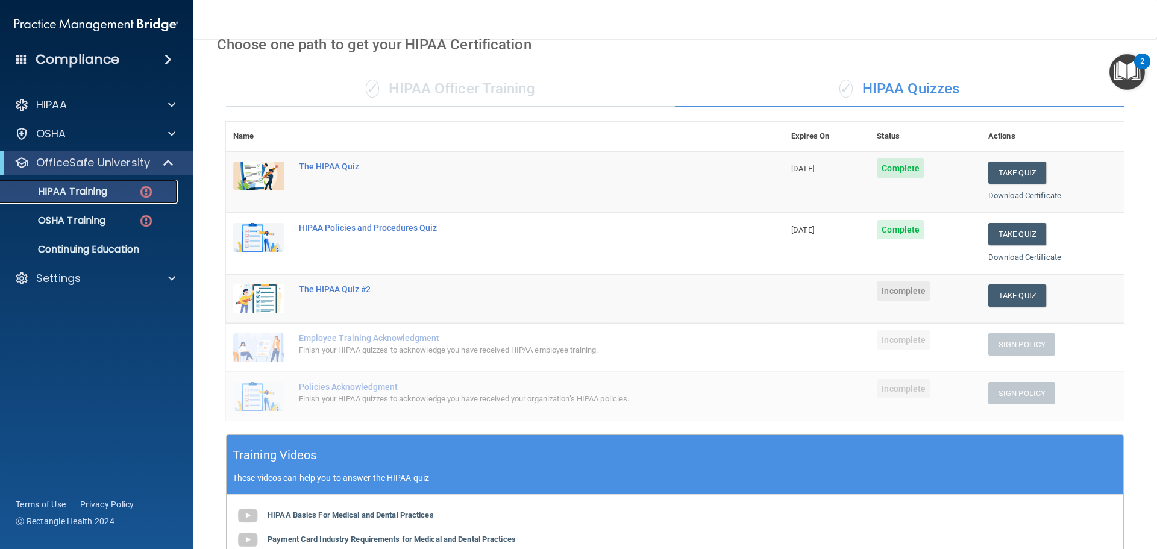
scroll to position [60, 0]
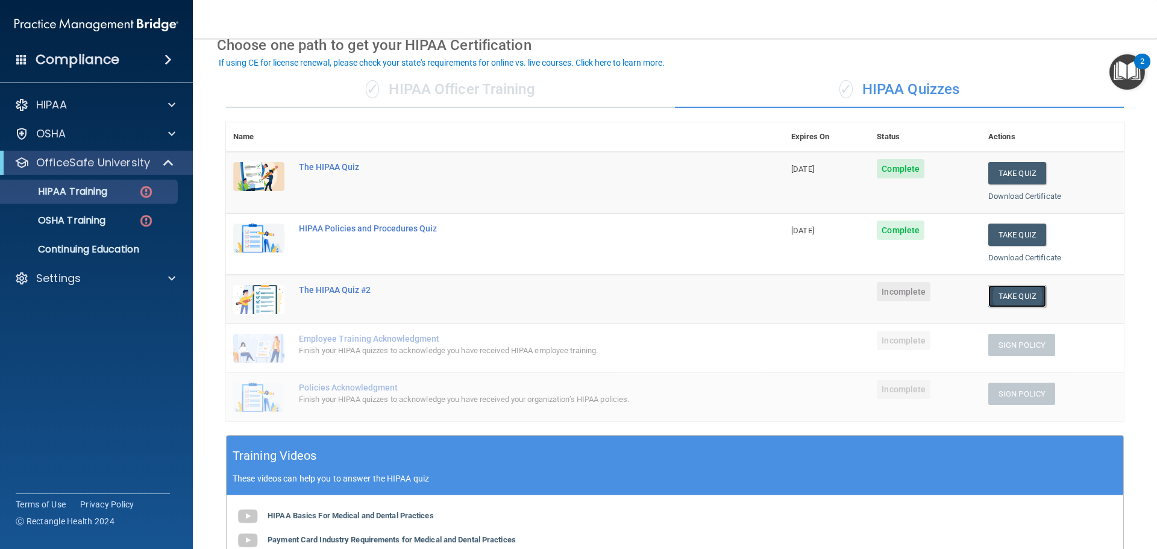
click at [1006, 297] on button "Take Quiz" at bounding box center [1018, 296] width 58 height 22
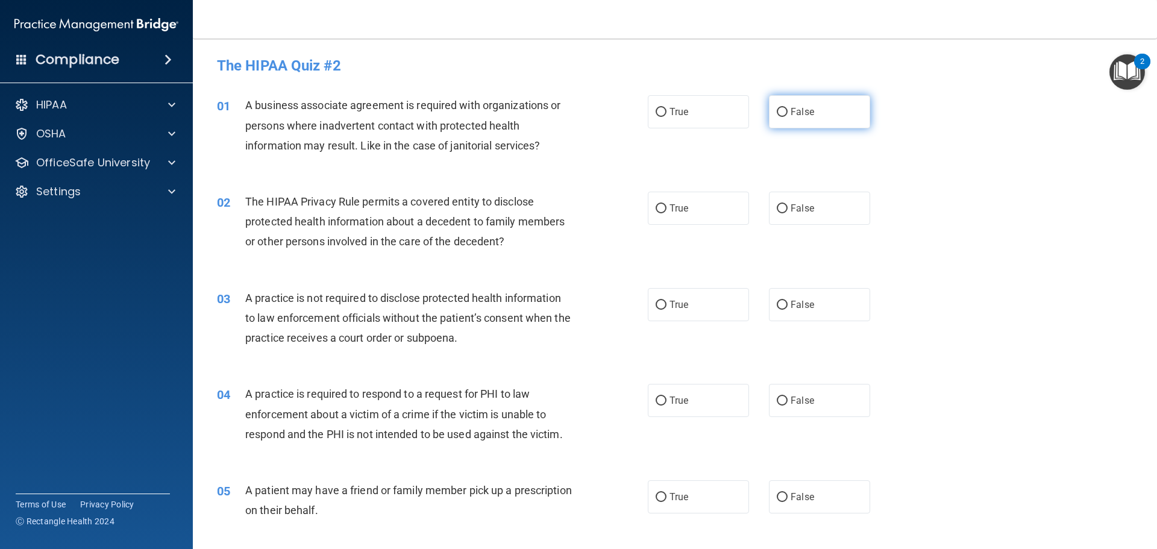
click at [779, 110] on input "False" at bounding box center [782, 112] width 11 height 9
radio input "true"
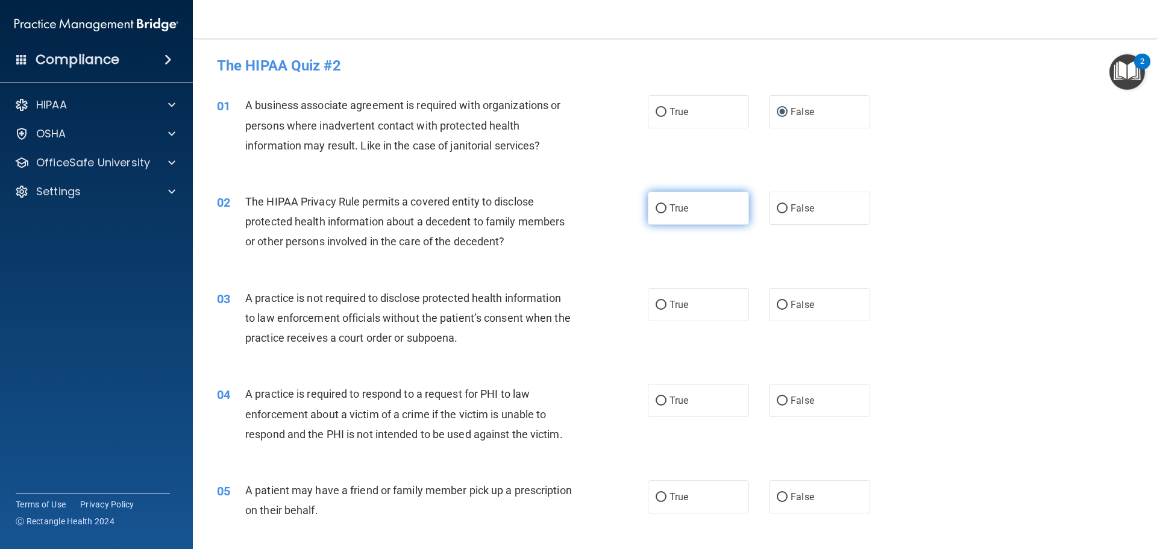
click at [656, 206] on input "True" at bounding box center [661, 208] width 11 height 9
radio input "true"
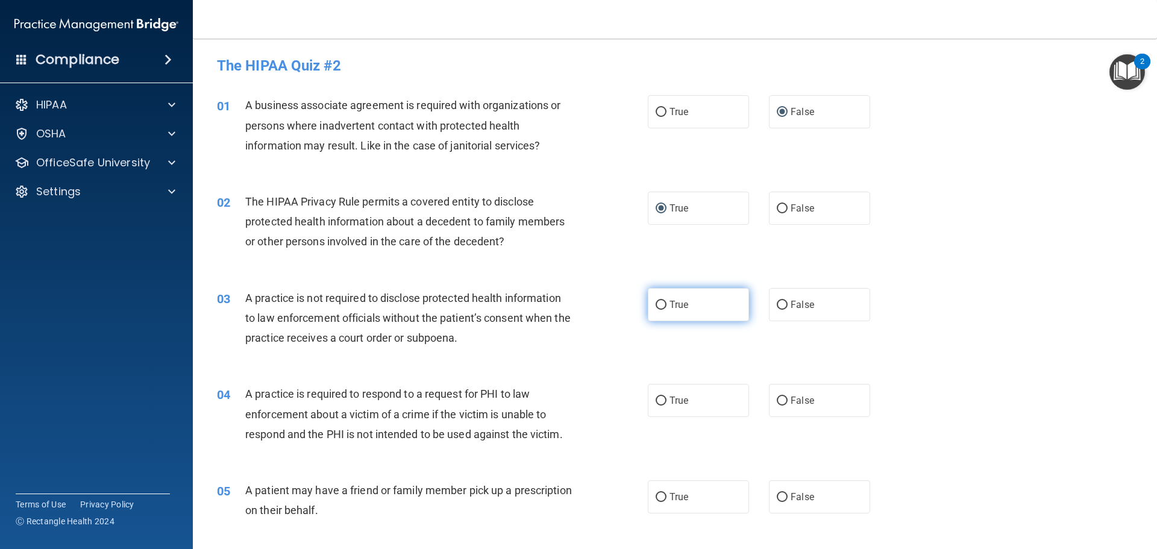
click at [658, 304] on input "True" at bounding box center [661, 305] width 11 height 9
radio input "true"
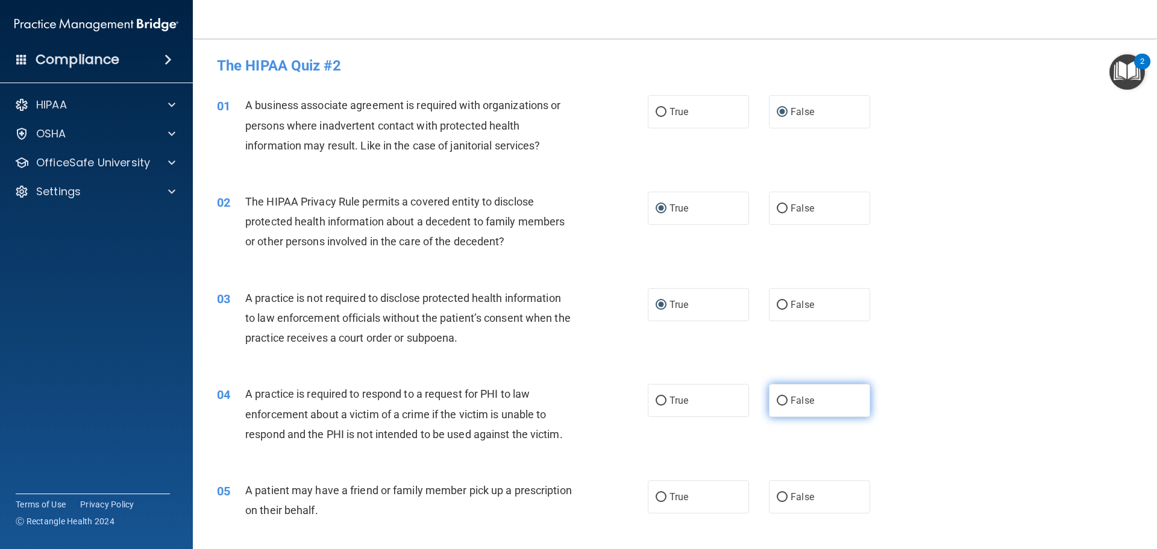
click at [777, 400] on input "False" at bounding box center [782, 401] width 11 height 9
radio input "true"
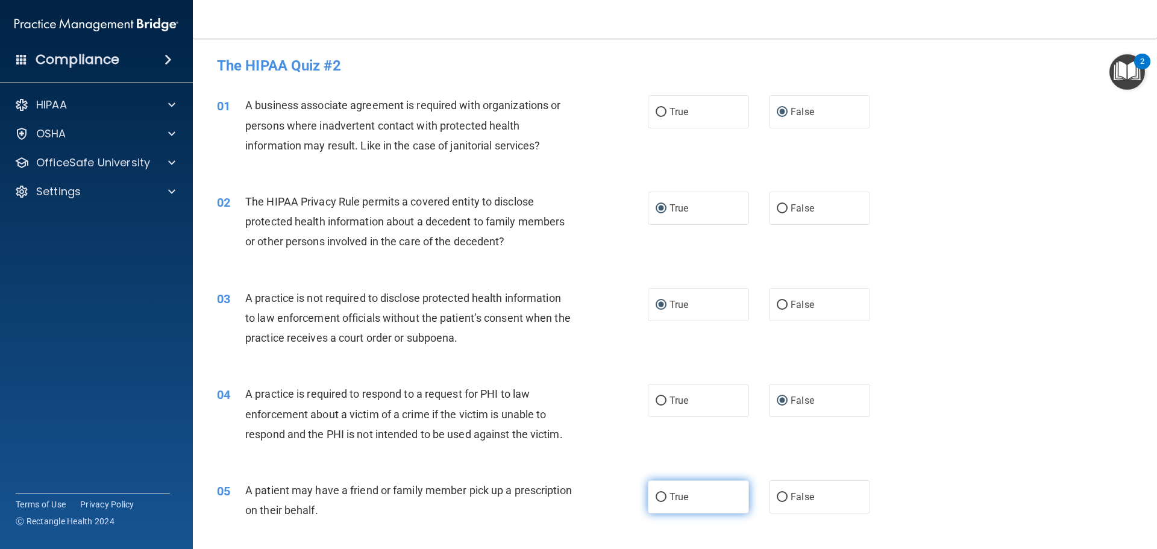
click at [656, 496] on input "True" at bounding box center [661, 497] width 11 height 9
radio input "true"
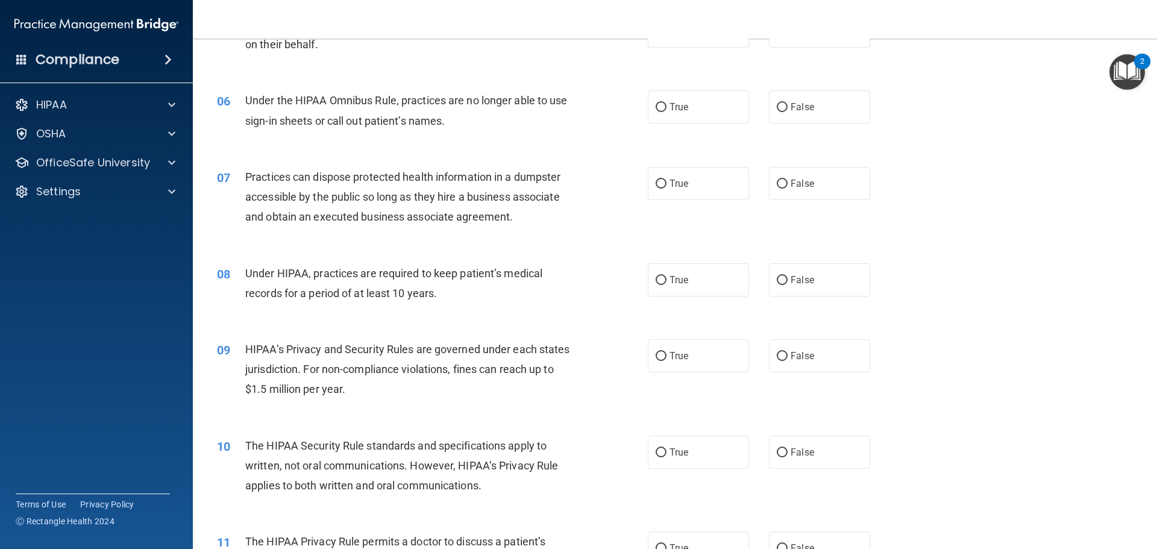
scroll to position [482, 0]
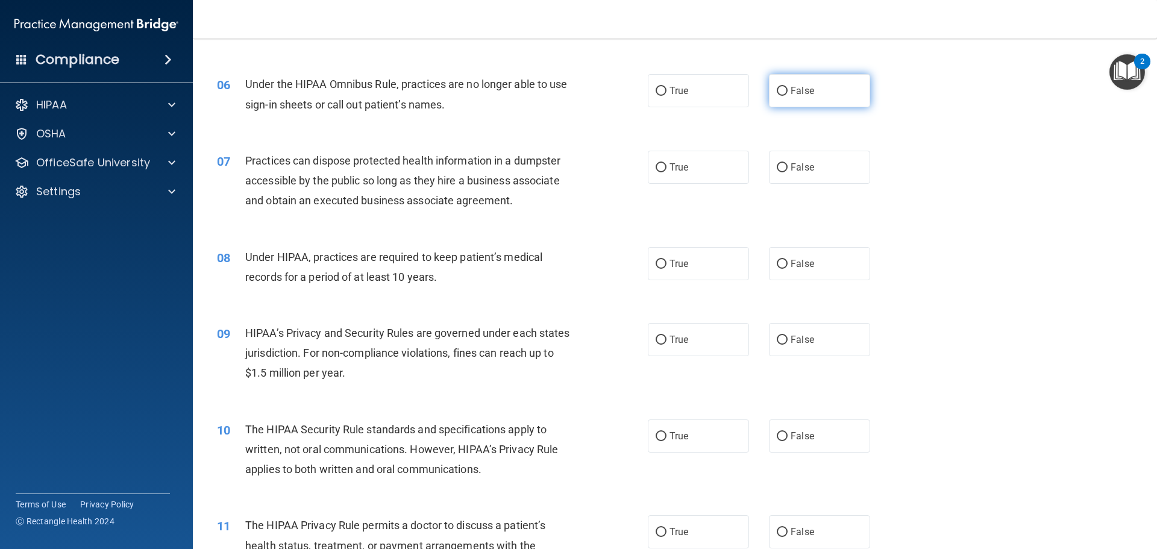
click at [777, 90] on input "False" at bounding box center [782, 91] width 11 height 9
radio input "true"
click at [779, 166] on input "False" at bounding box center [782, 167] width 11 height 9
radio input "true"
click at [657, 265] on input "True" at bounding box center [661, 264] width 11 height 9
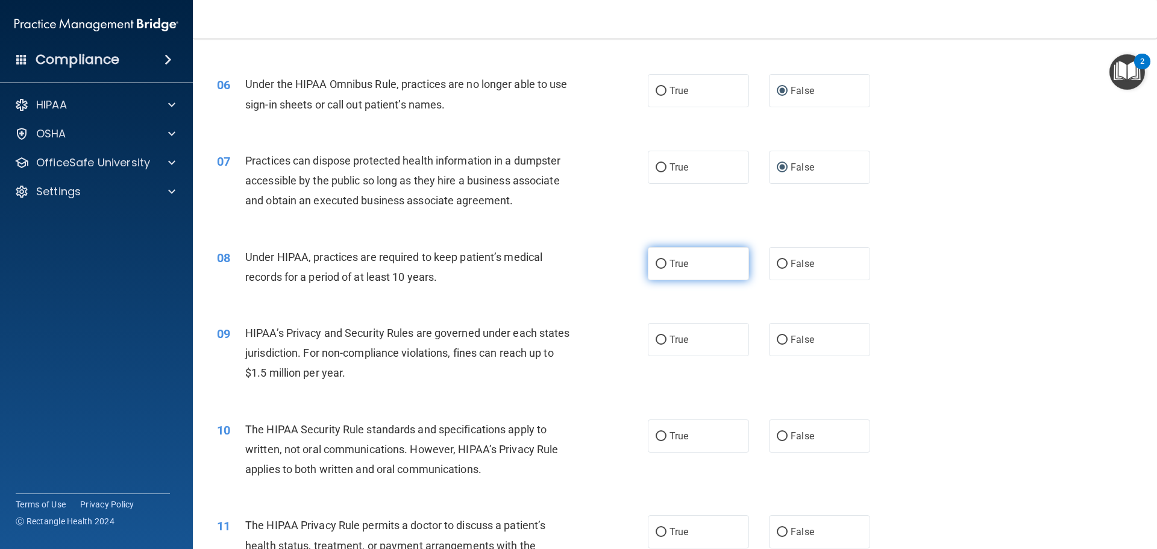
radio input "true"
click at [656, 336] on input "True" at bounding box center [661, 340] width 11 height 9
radio input "true"
click at [657, 434] on input "True" at bounding box center [661, 436] width 11 height 9
radio input "true"
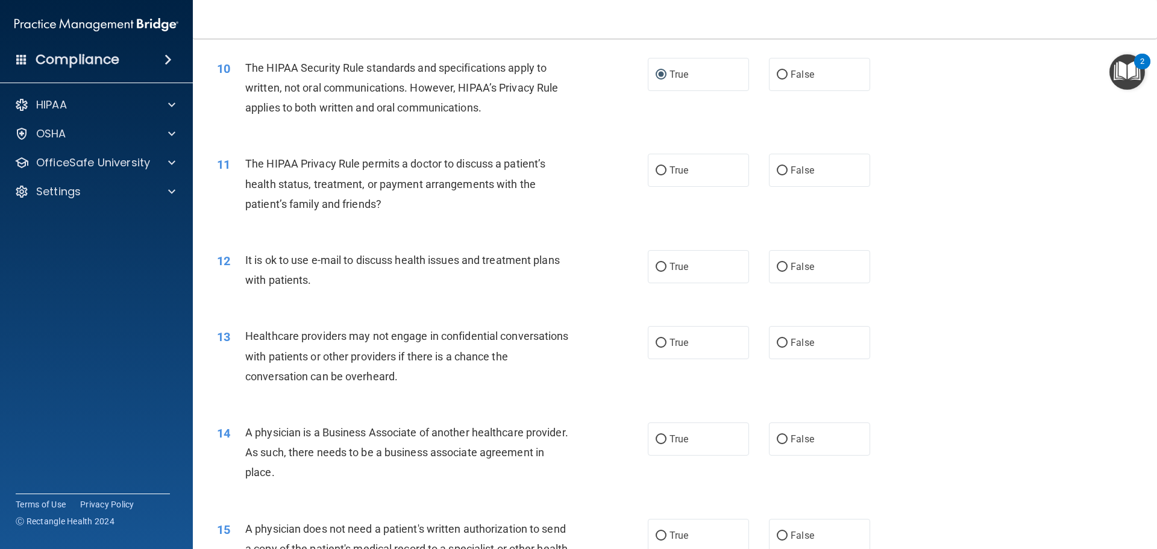
scroll to position [904, 0]
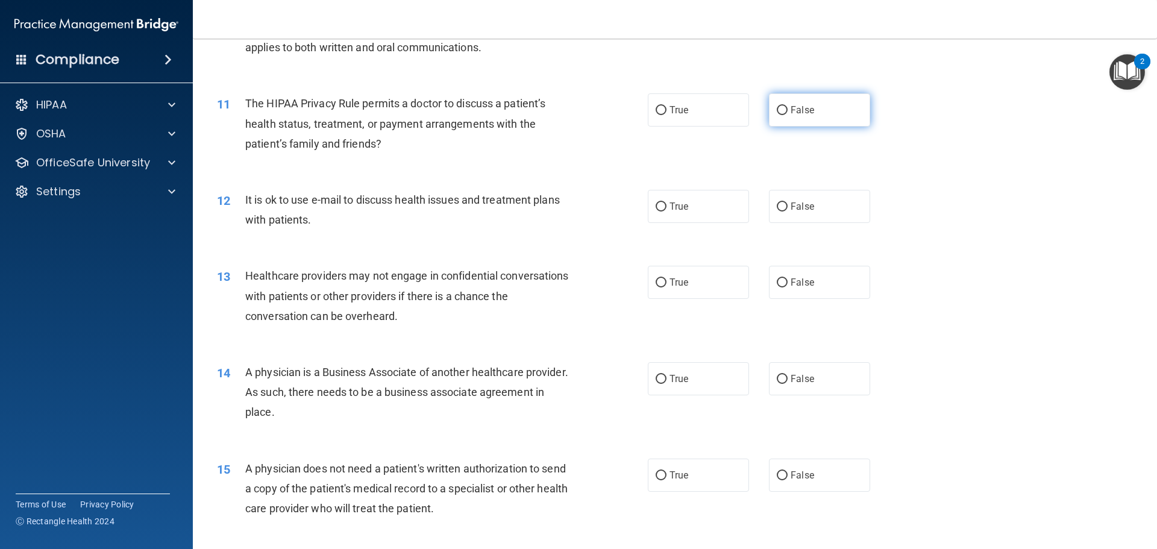
click at [778, 112] on input "False" at bounding box center [782, 110] width 11 height 9
radio input "true"
click at [656, 207] on input "True" at bounding box center [661, 207] width 11 height 9
radio input "true"
click at [656, 280] on input "True" at bounding box center [661, 283] width 11 height 9
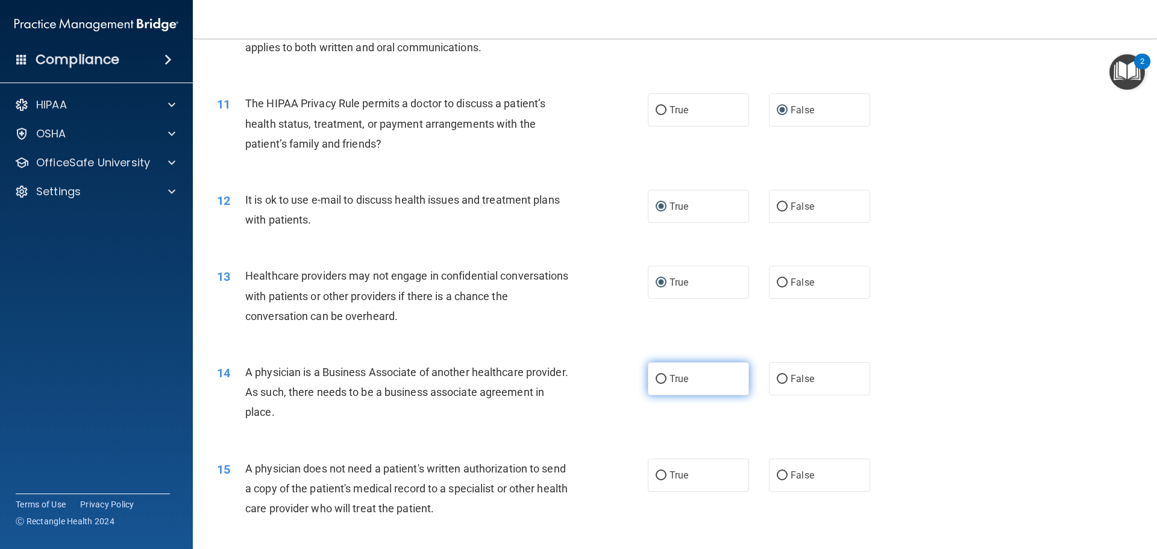
click at [657, 379] on input "True" at bounding box center [661, 379] width 11 height 9
click at [777, 477] on input "False" at bounding box center [782, 475] width 11 height 9
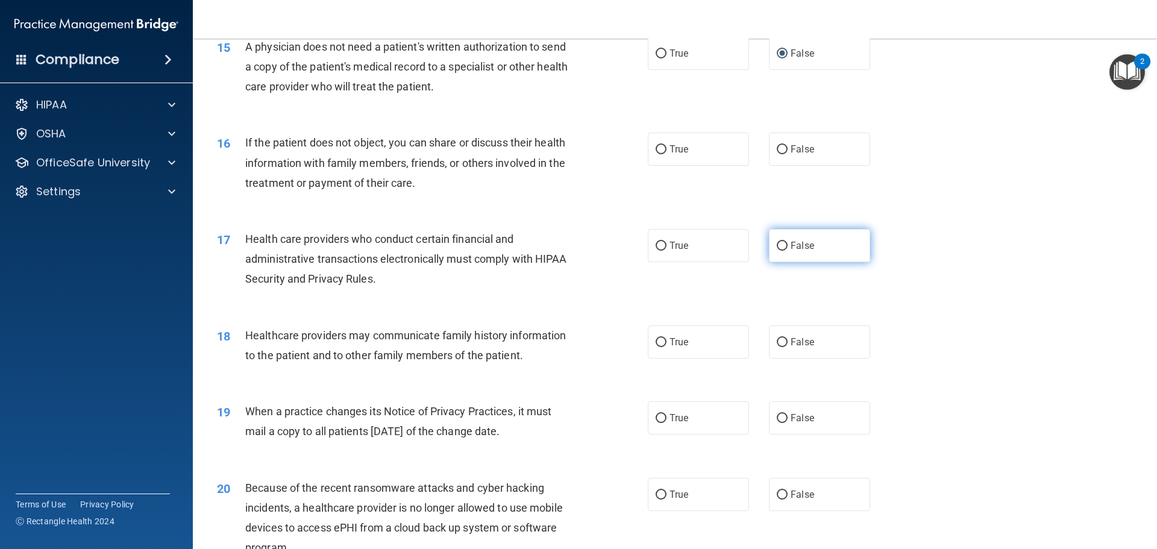
scroll to position [1387, 0]
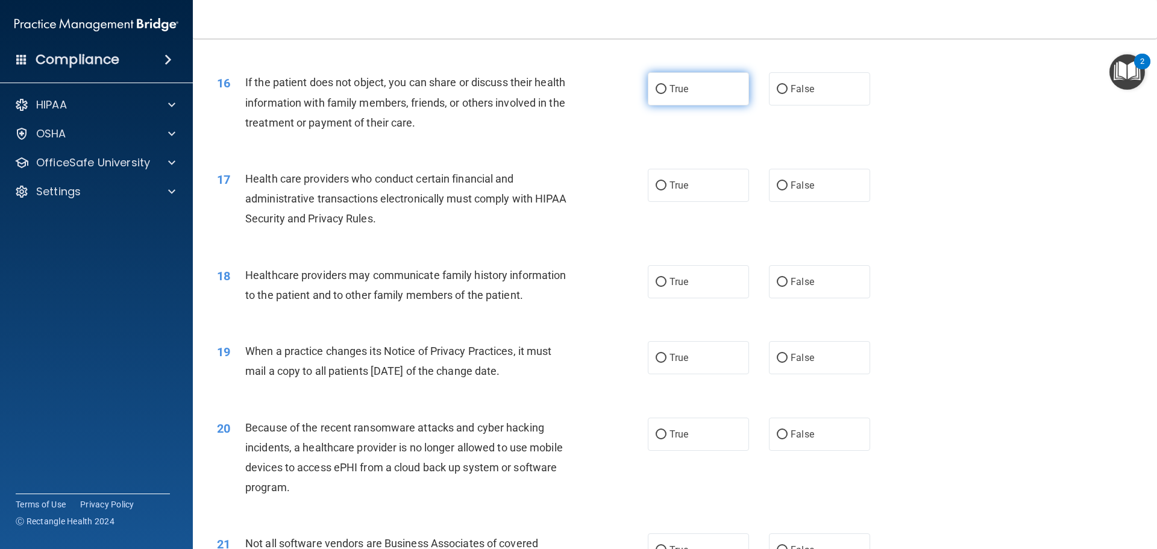
click at [658, 86] on input "True" at bounding box center [661, 89] width 11 height 9
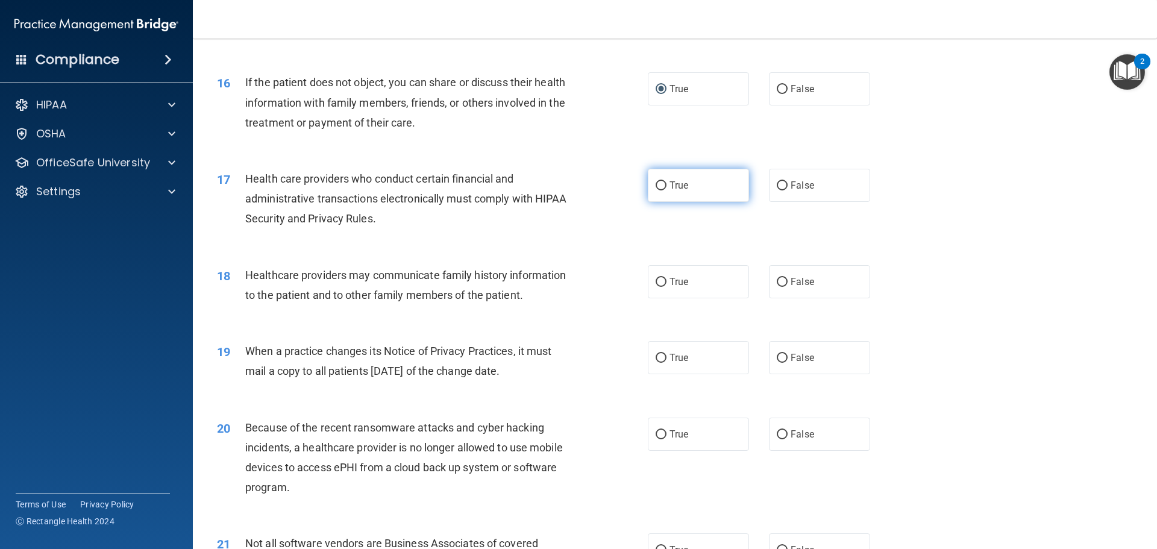
click at [658, 183] on input "True" at bounding box center [661, 185] width 11 height 9
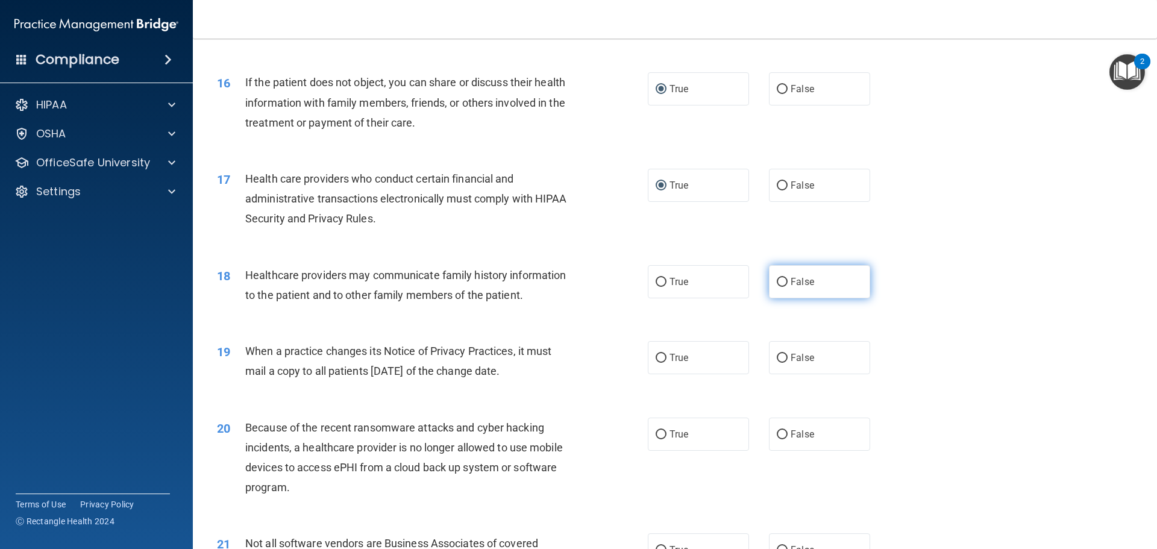
click at [777, 282] on input "False" at bounding box center [782, 282] width 11 height 9
click at [660, 356] on input "True" at bounding box center [661, 358] width 11 height 9
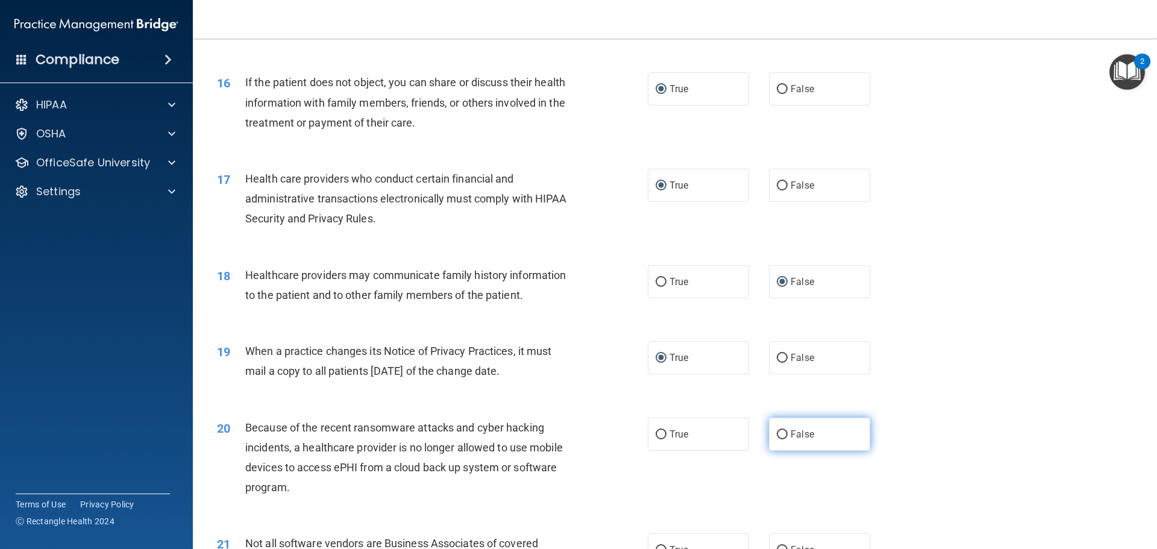
click at [777, 435] on input "False" at bounding box center [782, 434] width 11 height 9
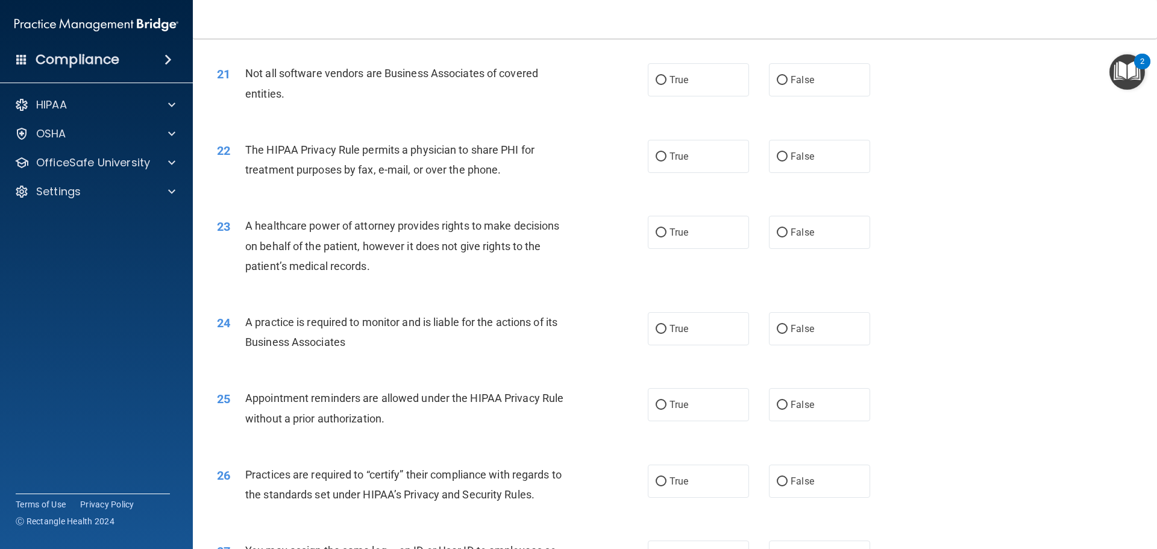
scroll to position [1869, 0]
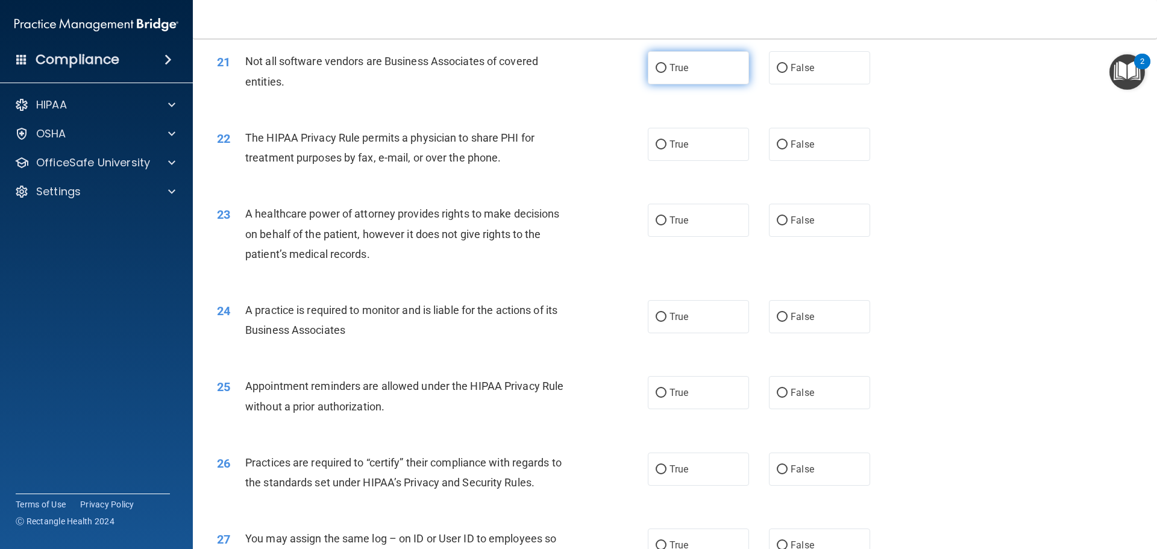
click at [656, 72] on input "True" at bounding box center [661, 68] width 11 height 9
click at [656, 140] on input "True" at bounding box center [661, 144] width 11 height 9
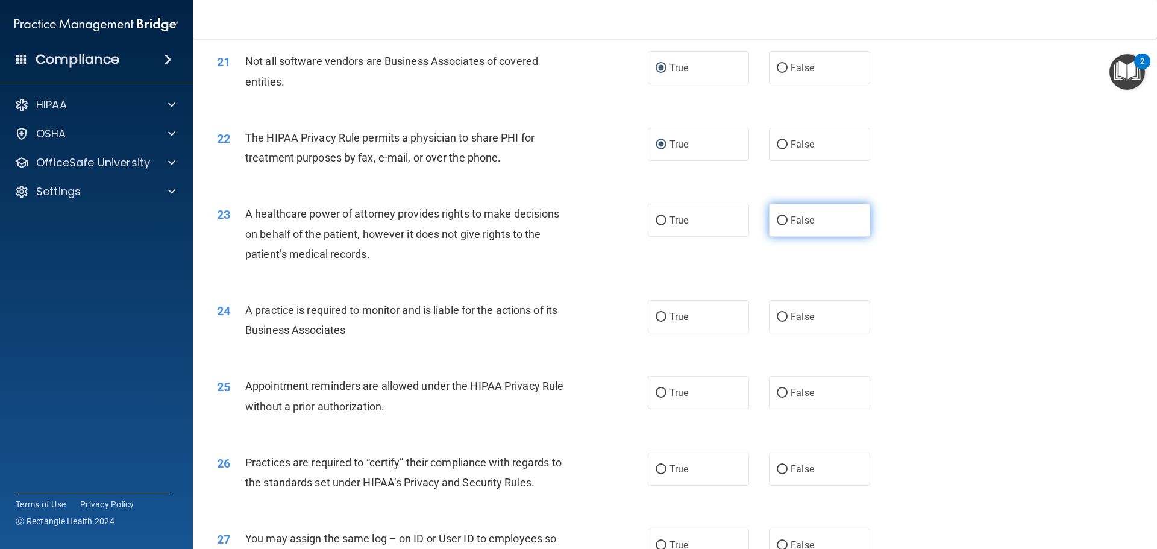
click at [777, 218] on input "False" at bounding box center [782, 220] width 11 height 9
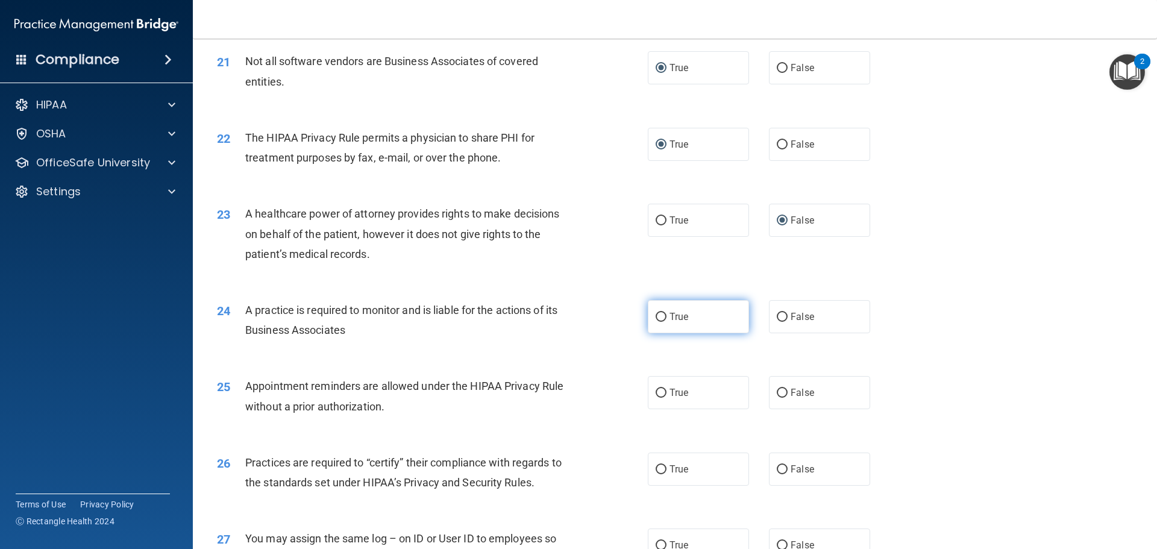
click at [657, 319] on input "True" at bounding box center [661, 317] width 11 height 9
click at [657, 392] on input "True" at bounding box center [661, 393] width 11 height 9
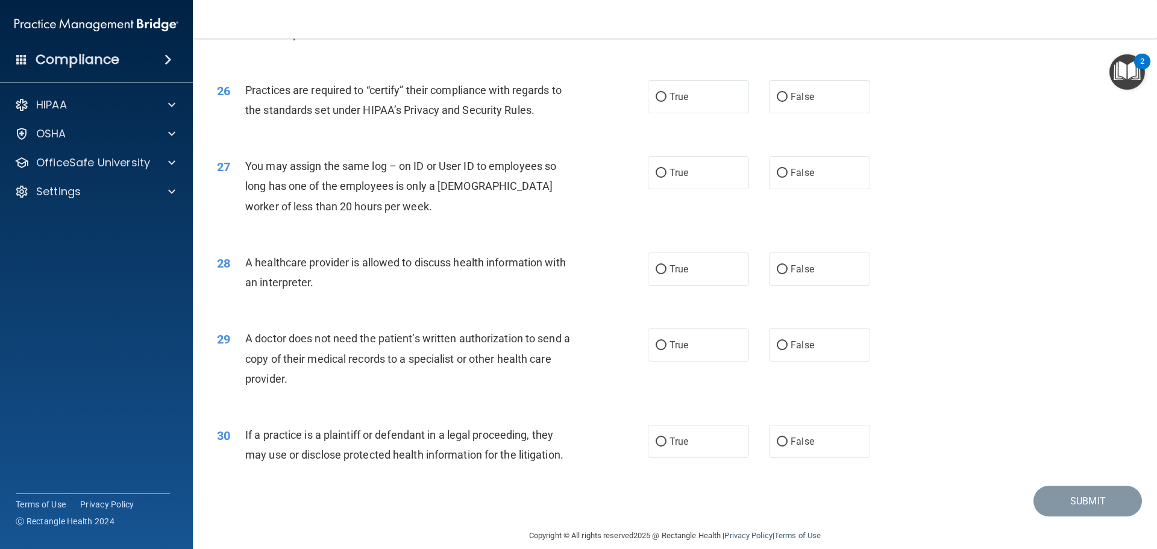
scroll to position [2257, 0]
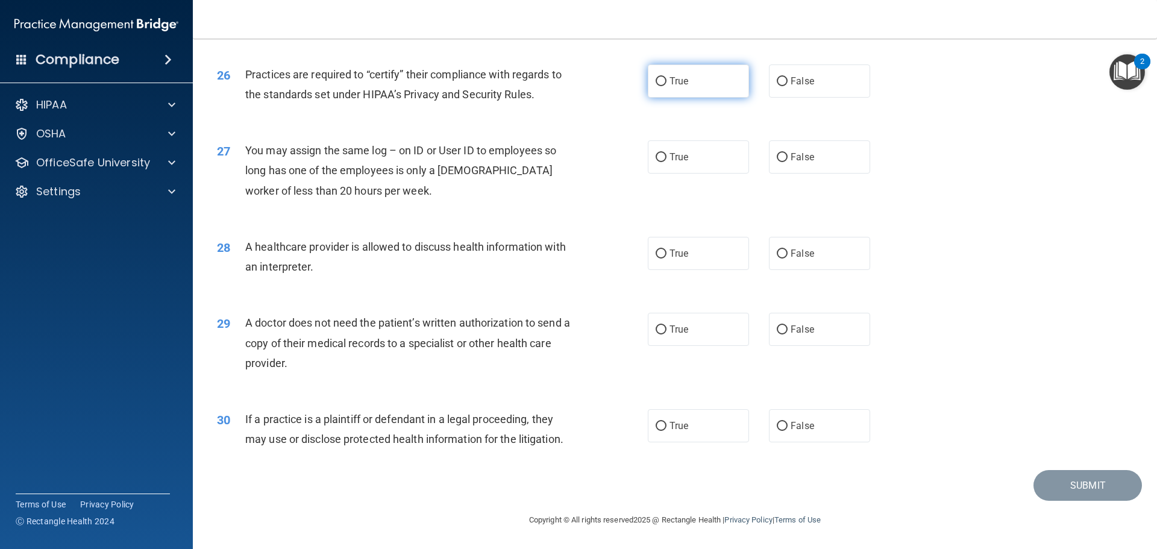
click at [660, 81] on input "True" at bounding box center [661, 81] width 11 height 9
click at [779, 154] on input "False" at bounding box center [782, 157] width 11 height 9
click at [781, 253] on input "False" at bounding box center [782, 254] width 11 height 9
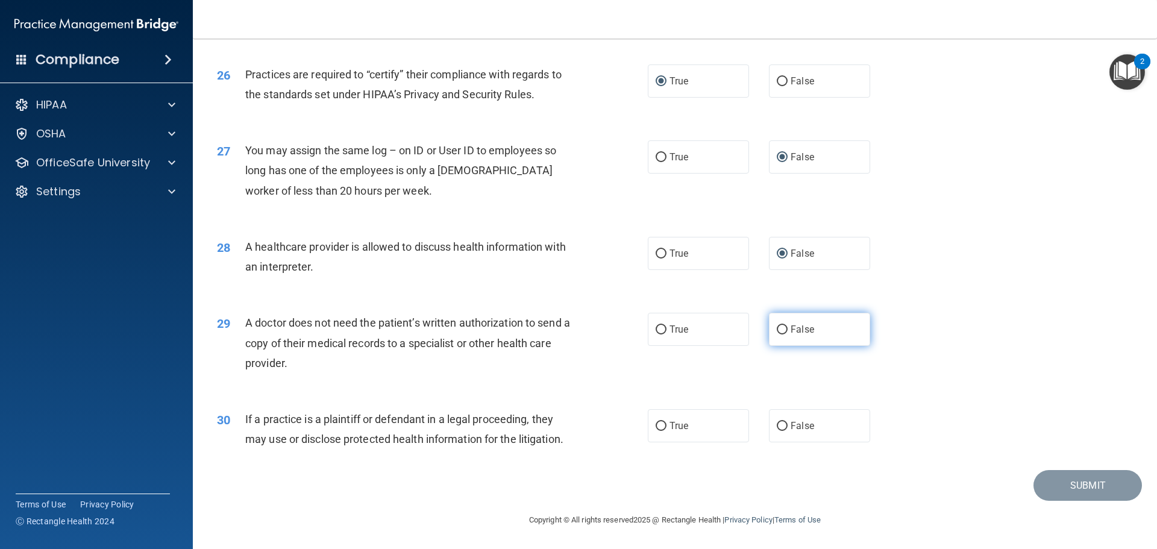
click at [769, 327] on label "False" at bounding box center [819, 329] width 101 height 33
click at [777, 327] on input "False" at bounding box center [782, 330] width 11 height 9
click at [656, 424] on input "True" at bounding box center [661, 426] width 11 height 9
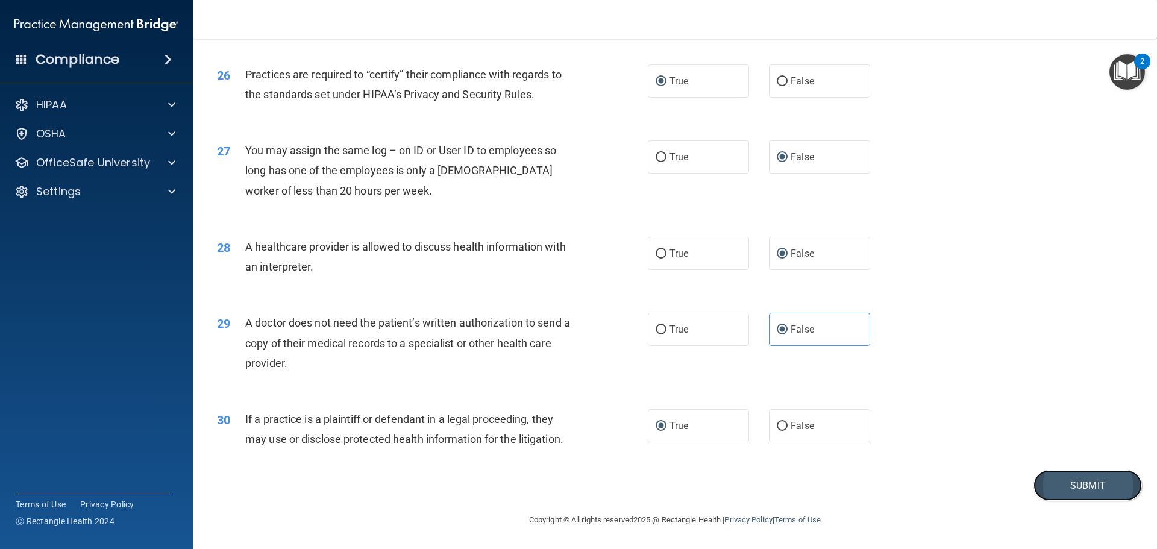
click at [1086, 484] on button "Submit" at bounding box center [1088, 485] width 109 height 31
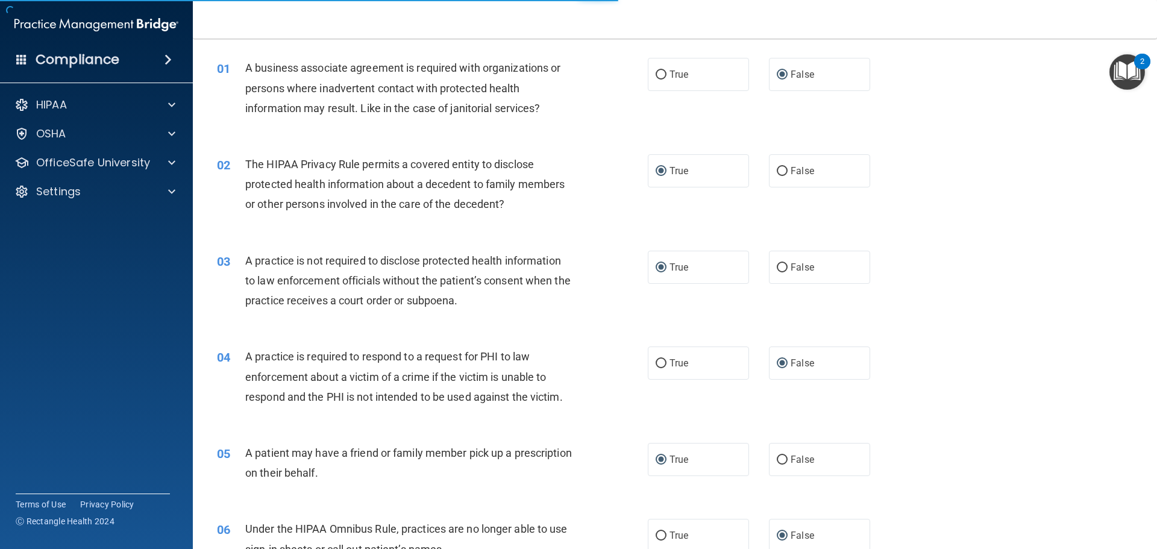
scroll to position [0, 0]
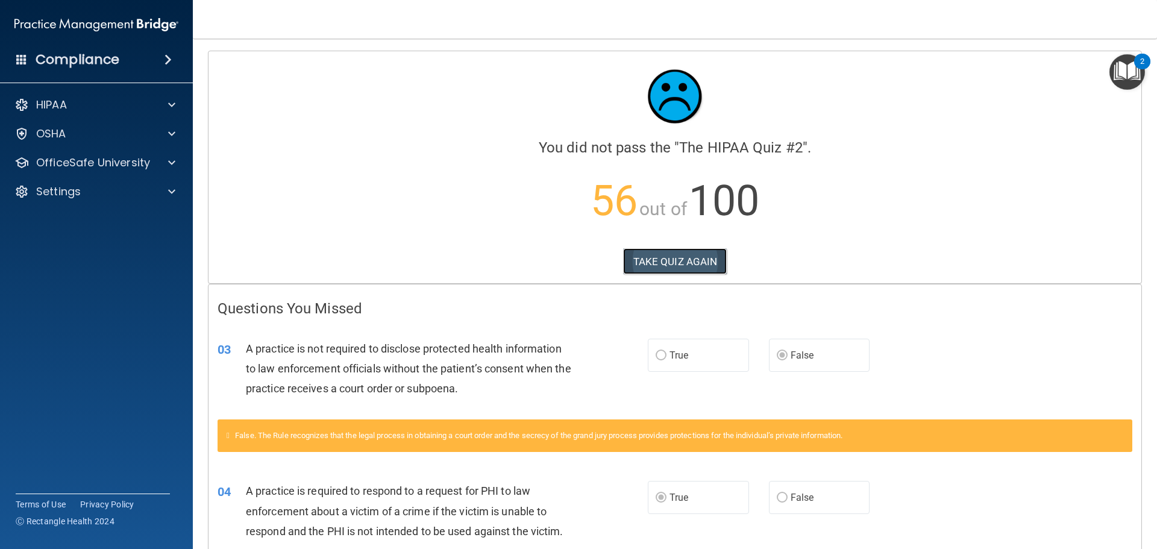
click at [679, 257] on button "TAKE QUIZ AGAIN" at bounding box center [675, 261] width 104 height 27
click at [659, 262] on button "TAKE QUIZ AGAIN" at bounding box center [675, 261] width 104 height 27
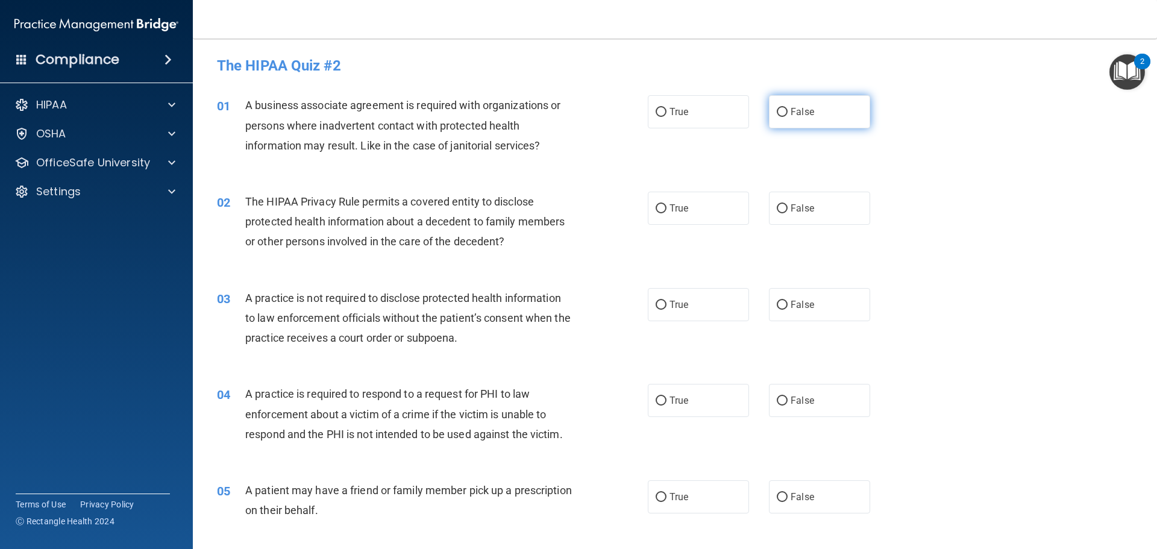
click at [777, 108] on input "False" at bounding box center [782, 112] width 11 height 9
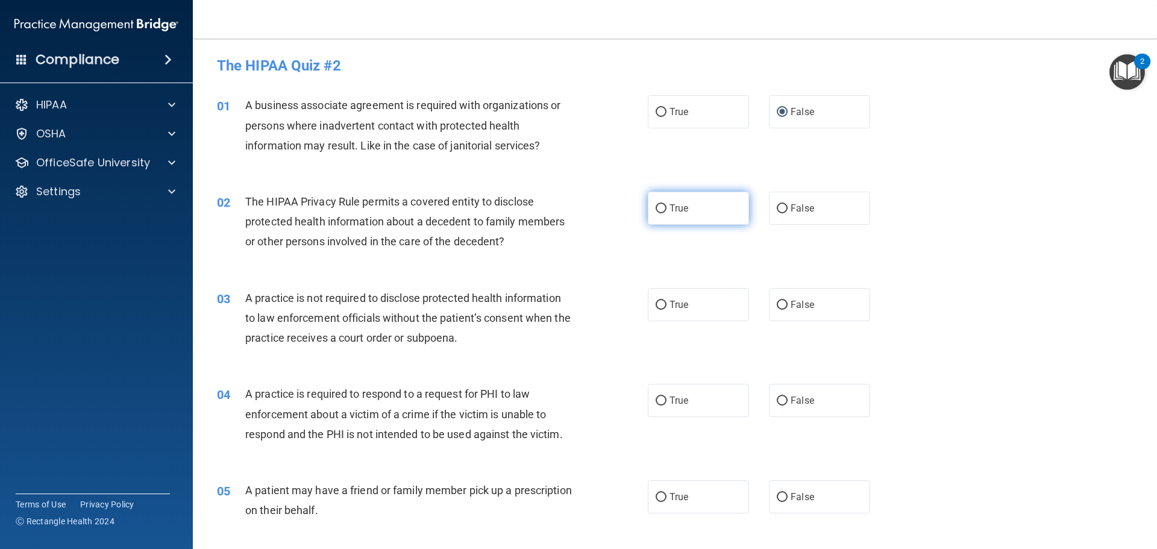
click at [656, 208] on input "True" at bounding box center [661, 208] width 11 height 9
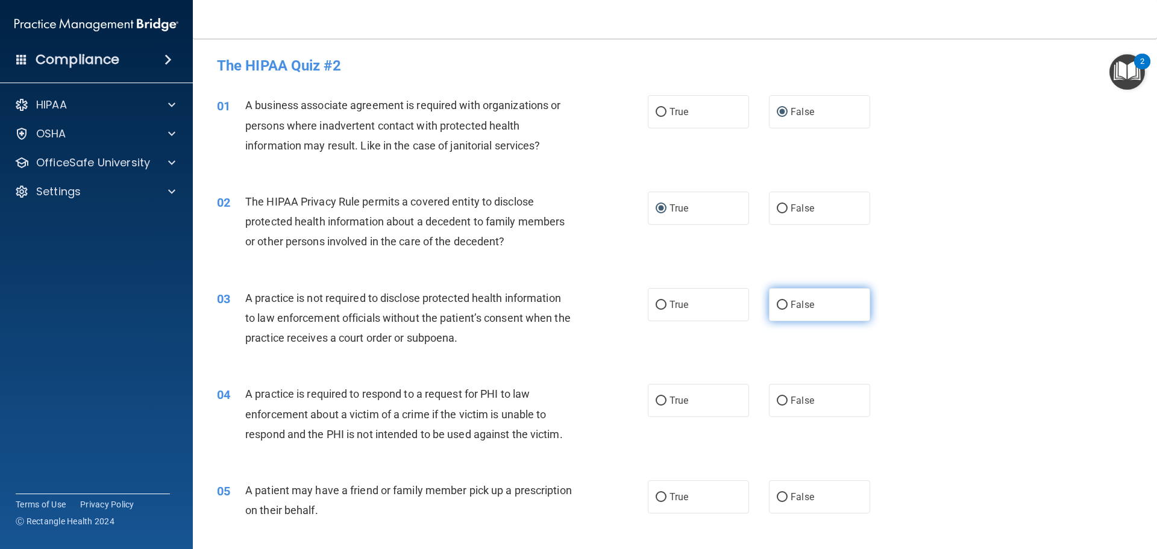
click at [777, 301] on input "False" at bounding box center [782, 305] width 11 height 9
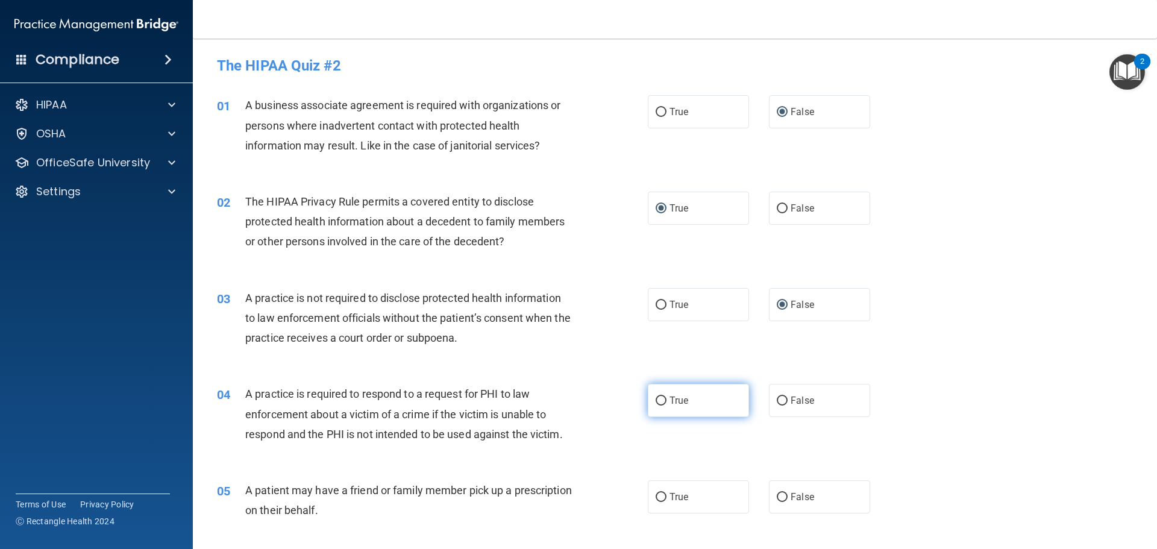
click at [658, 397] on input "True" at bounding box center [661, 401] width 11 height 9
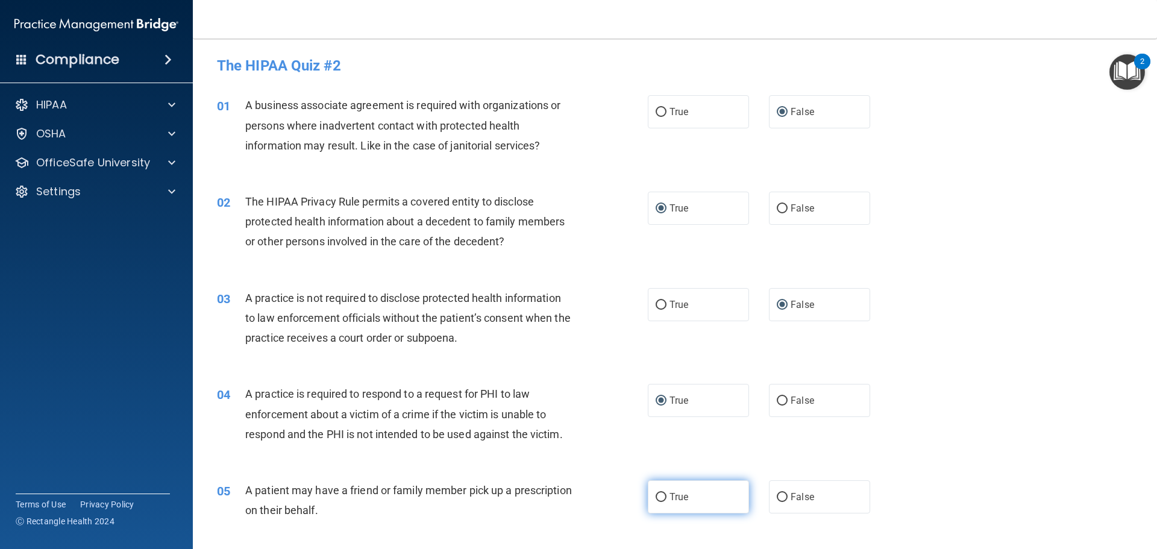
click at [657, 497] on input "True" at bounding box center [661, 497] width 11 height 9
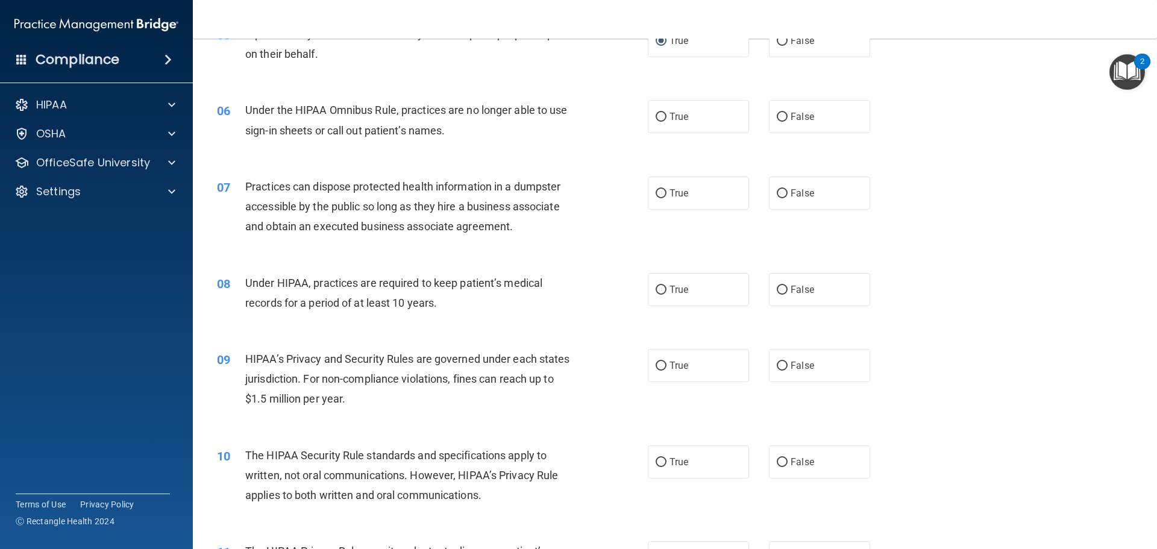
scroll to position [482, 0]
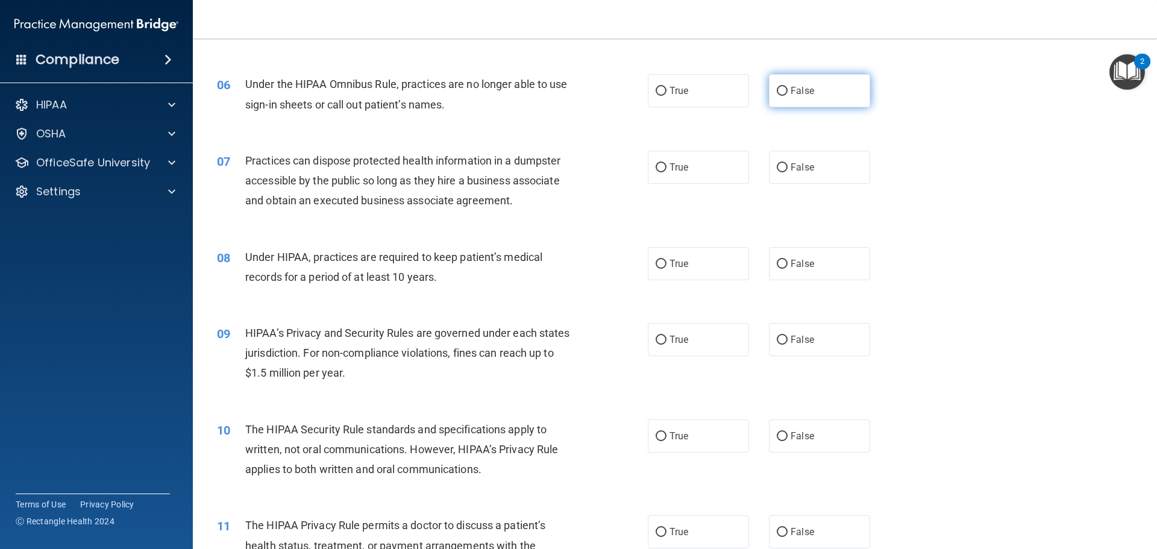
drag, startPoint x: 767, startPoint y: 89, endPoint x: 775, endPoint y: 92, distance: 8.4
click at [770, 90] on label "False" at bounding box center [819, 90] width 101 height 33
click at [777, 90] on input "False" at bounding box center [782, 91] width 11 height 9
drag, startPoint x: 779, startPoint y: 164, endPoint x: 779, endPoint y: 194, distance: 30.1
click at [778, 167] on input "False" at bounding box center [782, 167] width 11 height 9
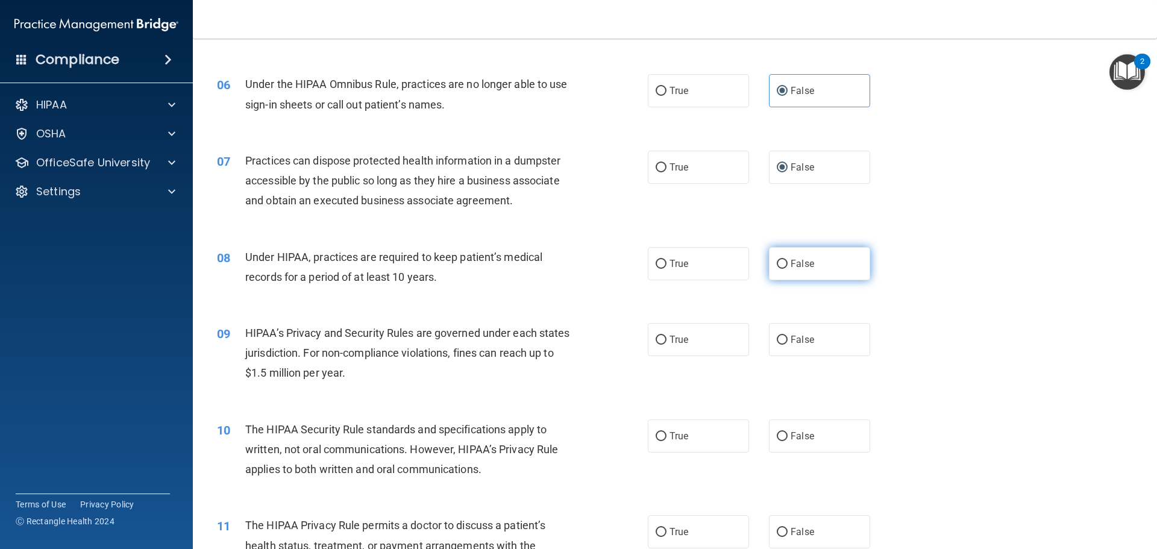
click at [778, 263] on input "False" at bounding box center [782, 264] width 11 height 9
click at [779, 339] on input "False" at bounding box center [782, 340] width 11 height 9
click at [656, 439] on input "True" at bounding box center [661, 436] width 11 height 9
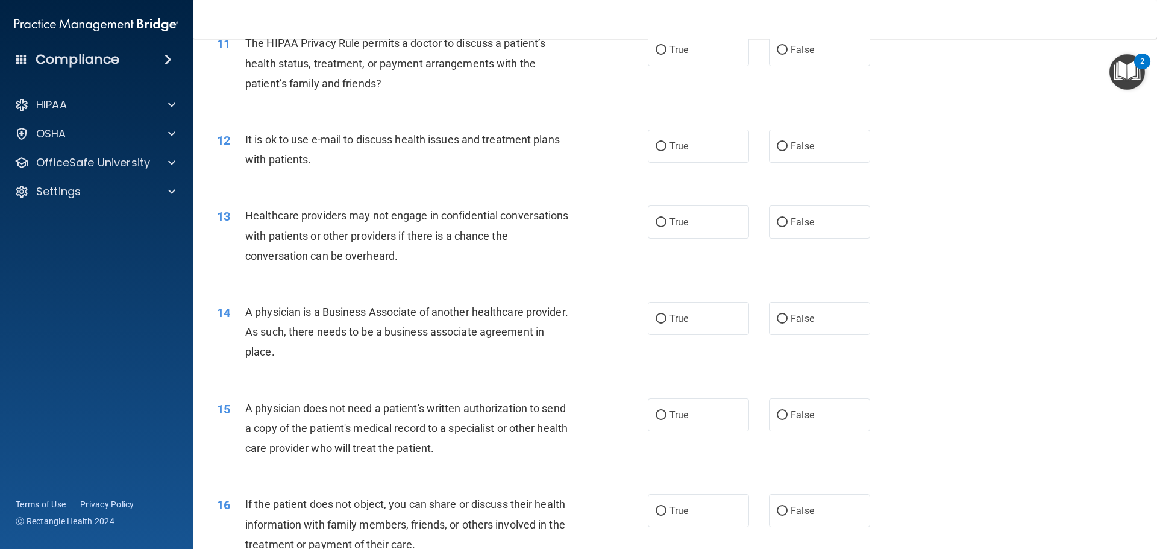
scroll to position [904, 0]
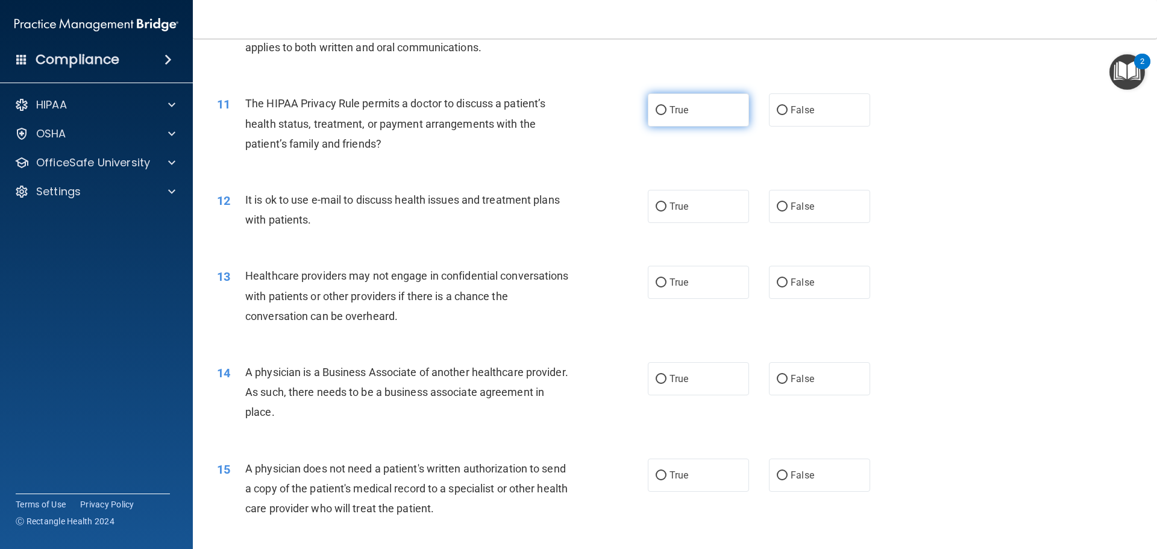
click at [657, 112] on input "True" at bounding box center [661, 110] width 11 height 9
click at [656, 203] on input "True" at bounding box center [661, 207] width 11 height 9
drag, startPoint x: 774, startPoint y: 283, endPoint x: 776, endPoint y: 301, distance: 18.2
click at [777, 286] on input "False" at bounding box center [782, 283] width 11 height 9
click at [777, 380] on input "False" at bounding box center [782, 379] width 11 height 9
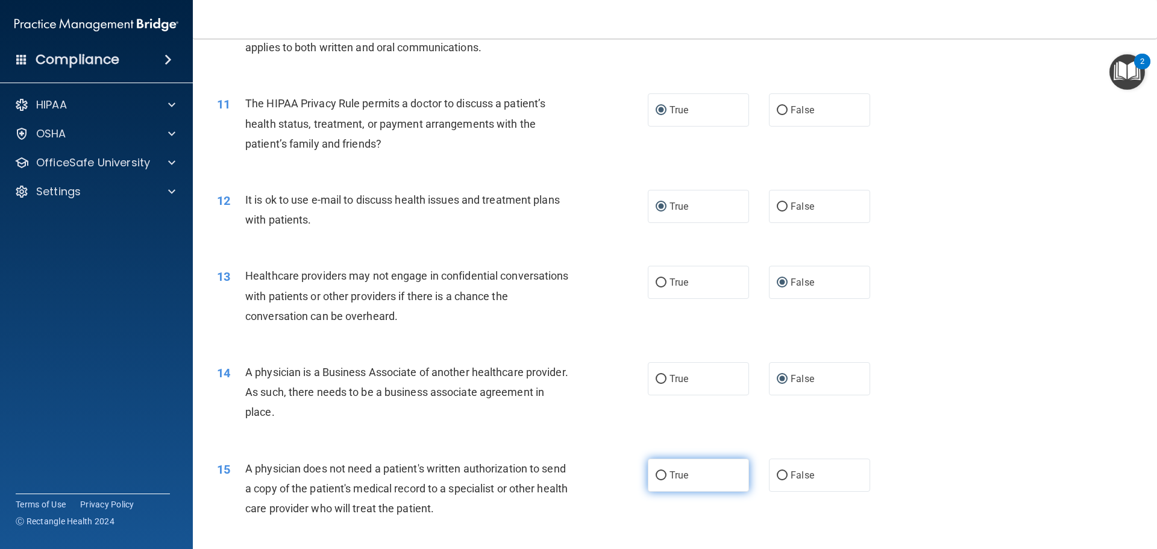
click at [657, 473] on input "True" at bounding box center [661, 475] width 11 height 9
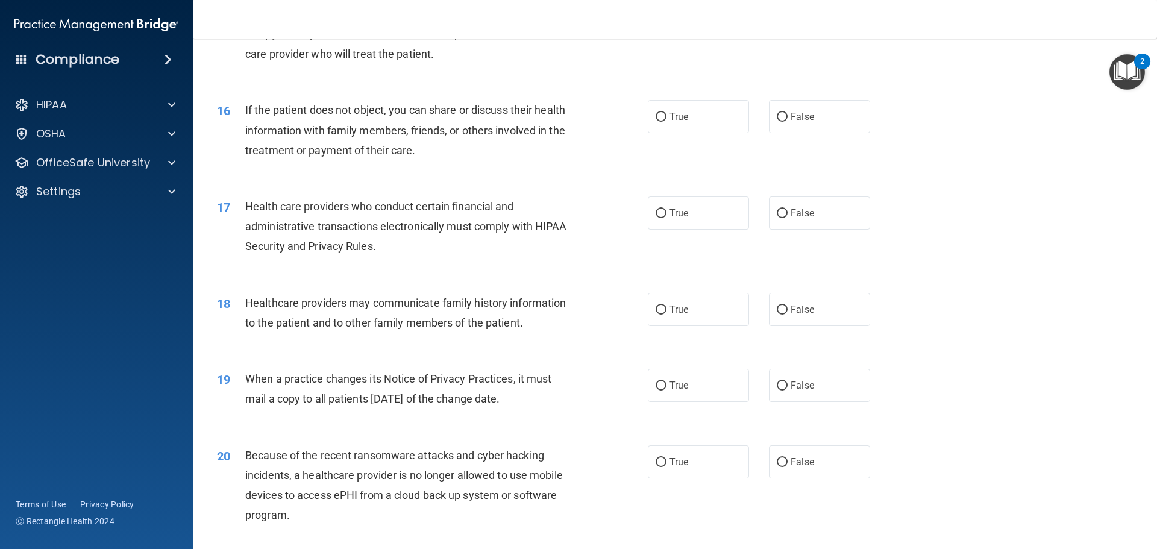
scroll to position [1387, 0]
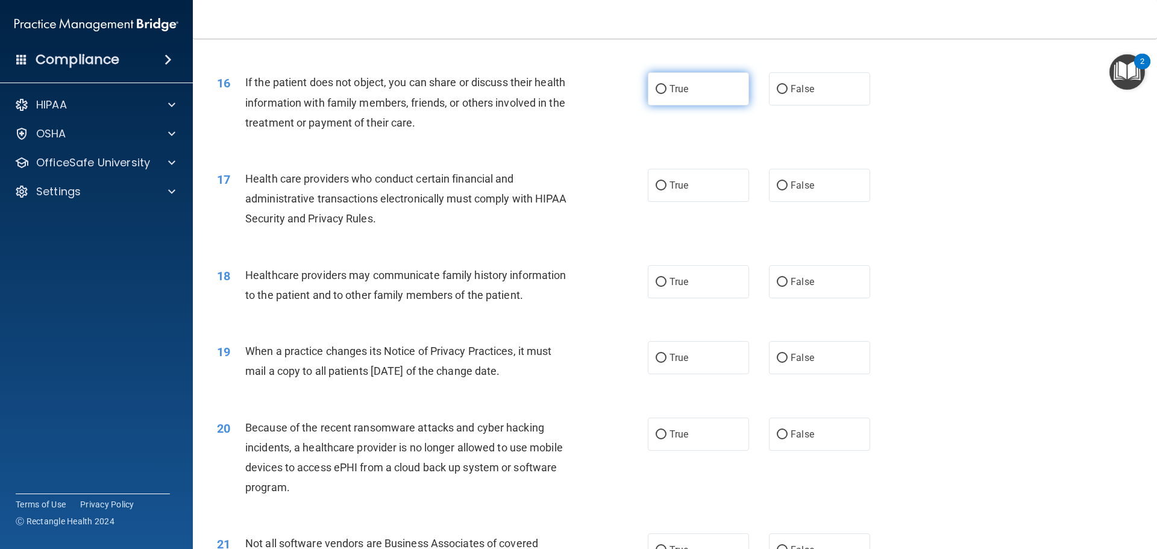
click at [656, 87] on input "True" at bounding box center [661, 89] width 11 height 9
drag, startPoint x: 654, startPoint y: 186, endPoint x: 742, endPoint y: 308, distance: 149.9
click at [656, 186] on input "True" at bounding box center [661, 185] width 11 height 9
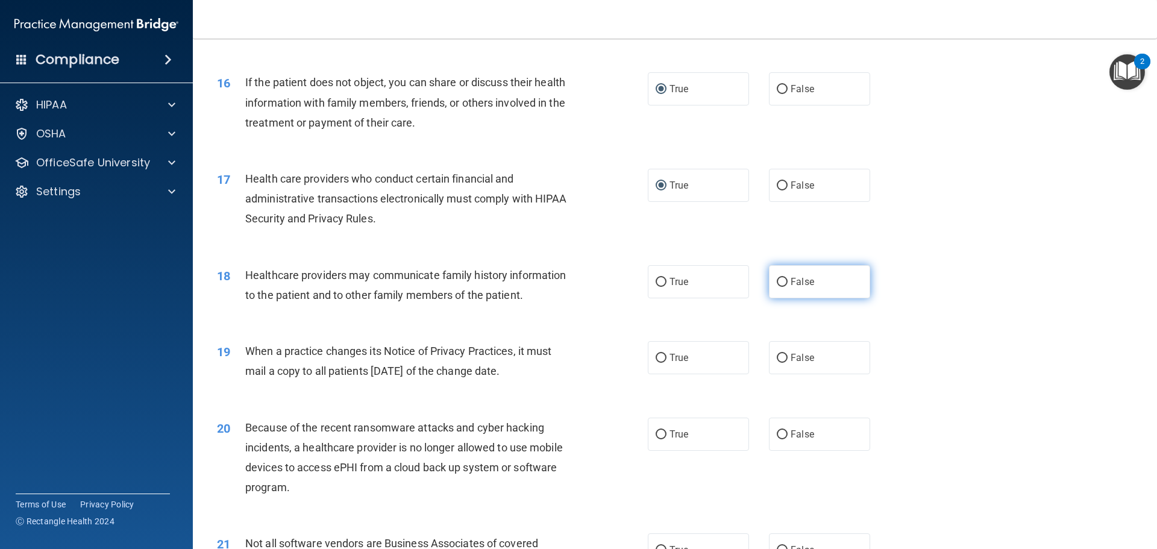
drag, startPoint x: 773, startPoint y: 282, endPoint x: 786, endPoint y: 323, distance: 42.7
click at [777, 282] on input "False" at bounding box center [782, 282] width 11 height 9
click at [778, 355] on input "False" at bounding box center [782, 358] width 11 height 9
click at [777, 432] on input "False" at bounding box center [782, 434] width 11 height 9
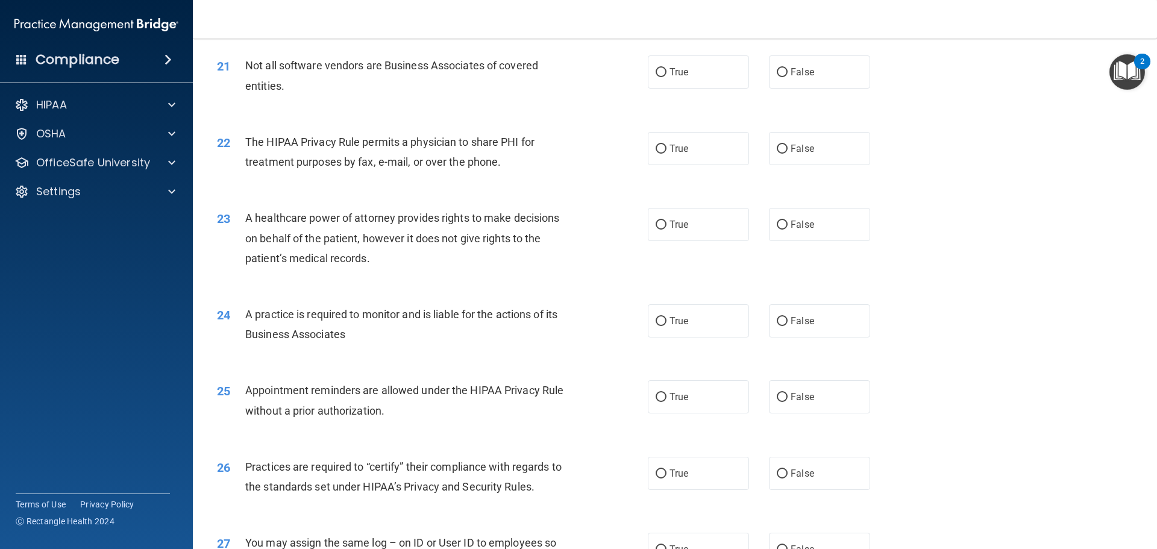
scroll to position [1869, 0]
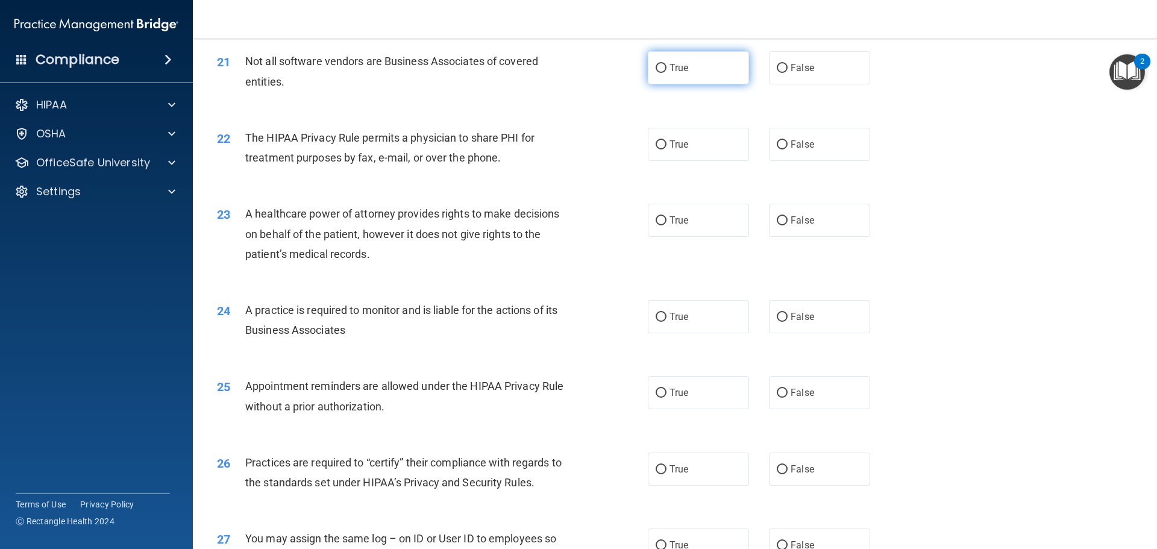
click at [657, 71] on input "True" at bounding box center [661, 68] width 11 height 9
drag, startPoint x: 655, startPoint y: 142, endPoint x: 740, endPoint y: 240, distance: 129.5
click at [656, 143] on input "True" at bounding box center [661, 144] width 11 height 9
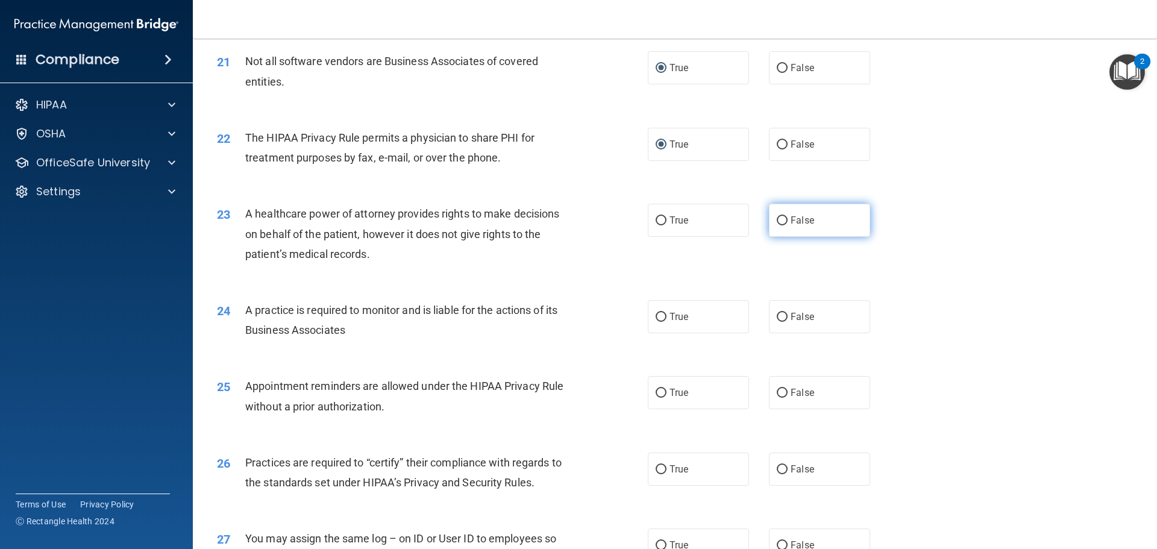
click at [777, 221] on input "False" at bounding box center [782, 220] width 11 height 9
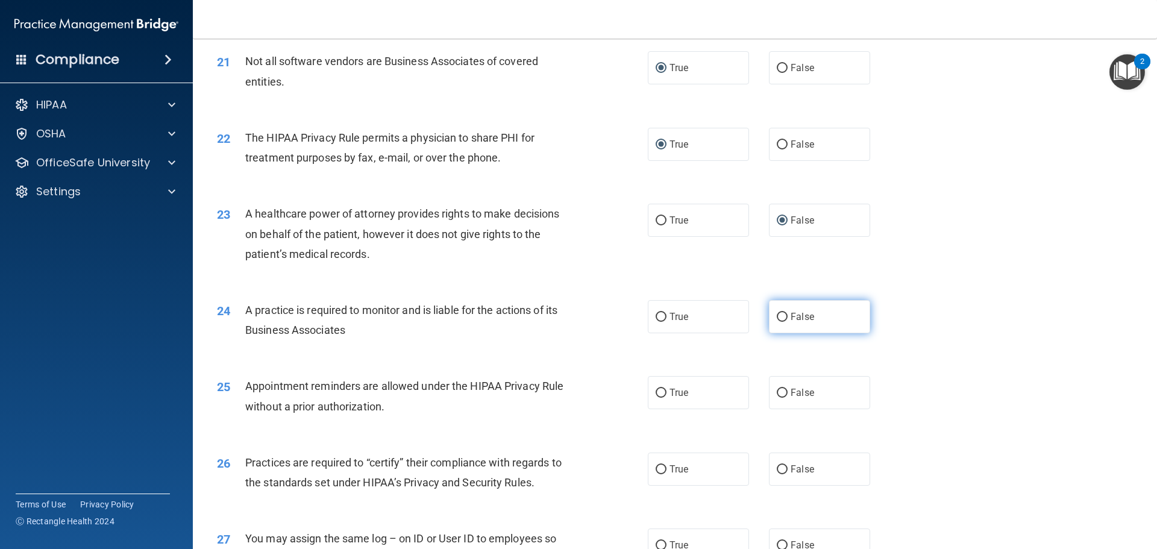
click at [777, 313] on input "False" at bounding box center [782, 317] width 11 height 9
click at [657, 392] on input "True" at bounding box center [661, 393] width 11 height 9
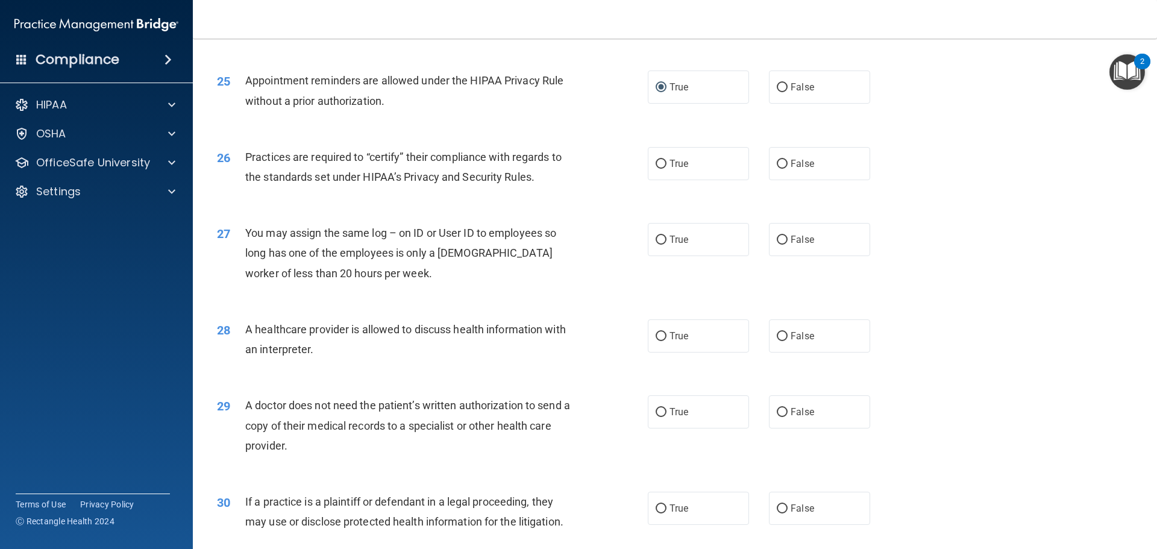
scroll to position [2231, 0]
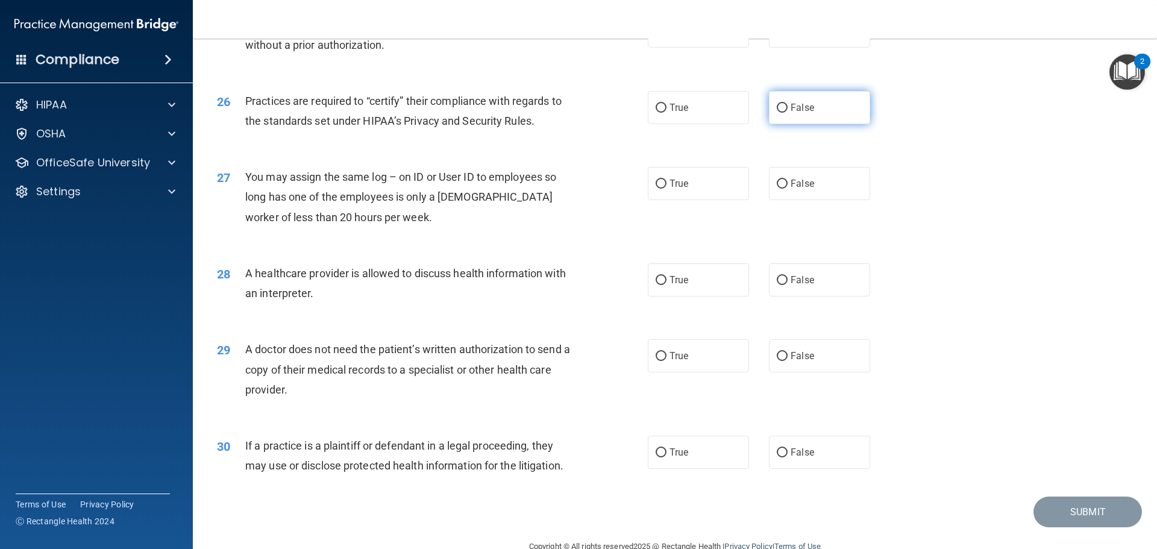
click at [791, 102] on span "False" at bounding box center [803, 107] width 24 height 11
click at [787, 104] on input "False" at bounding box center [782, 108] width 11 height 9
drag, startPoint x: 776, startPoint y: 182, endPoint x: 769, endPoint y: 197, distance: 16.7
click at [777, 183] on input "False" at bounding box center [782, 184] width 11 height 9
drag, startPoint x: 657, startPoint y: 282, endPoint x: 660, endPoint y: 327, distance: 45.3
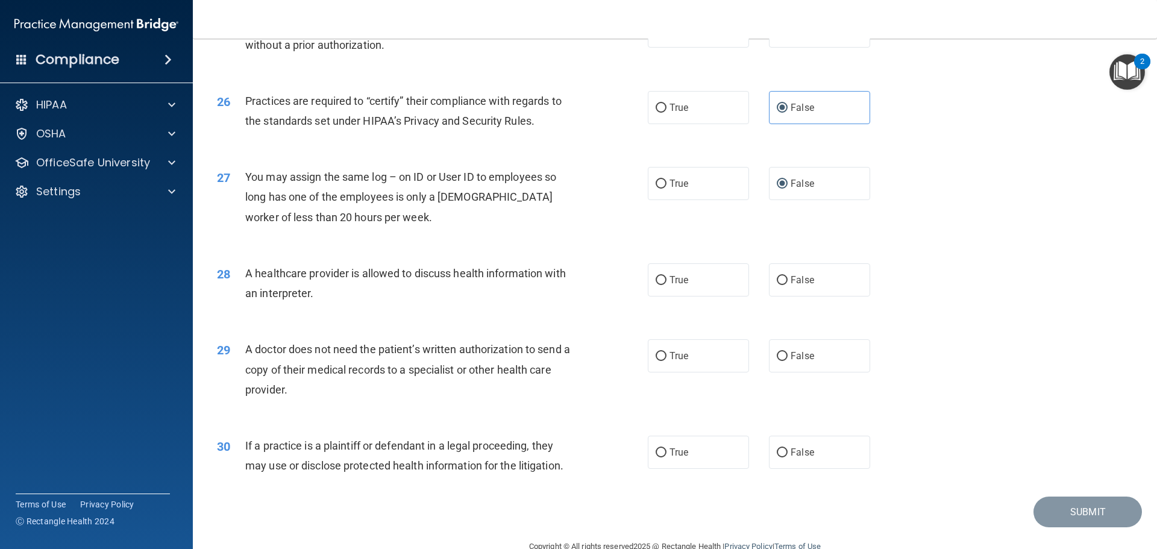
click at [658, 292] on label "True" at bounding box center [698, 279] width 101 height 33
click at [658, 285] on input "True" at bounding box center [661, 280] width 11 height 9
drag, startPoint x: 658, startPoint y: 353, endPoint x: 657, endPoint y: 373, distance: 19.9
click at [658, 355] on input "True" at bounding box center [661, 356] width 11 height 9
click at [658, 449] on input "True" at bounding box center [661, 453] width 11 height 9
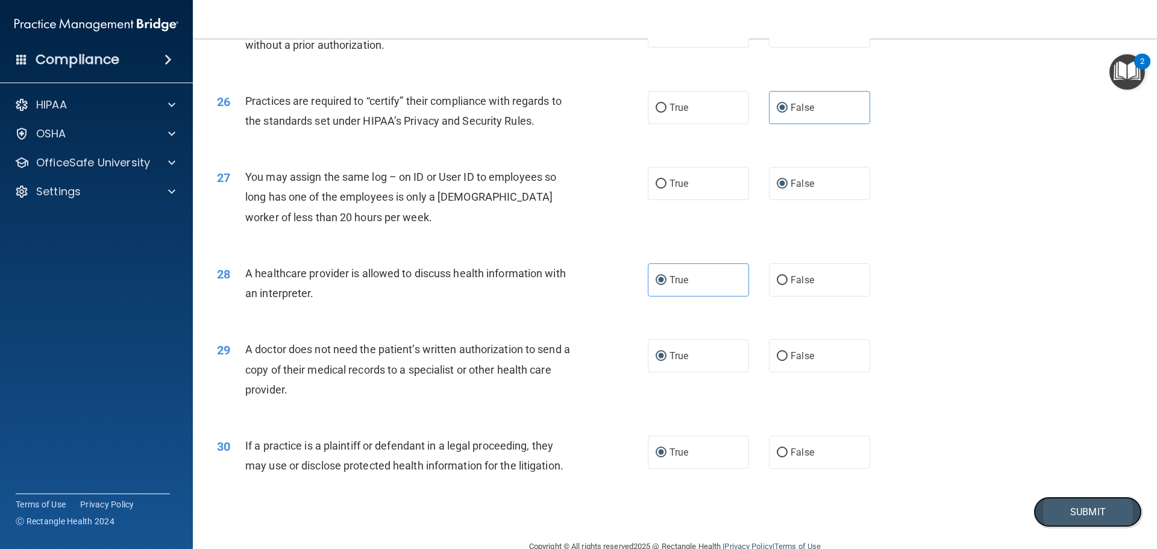
click at [1076, 515] on button "Submit" at bounding box center [1088, 512] width 109 height 31
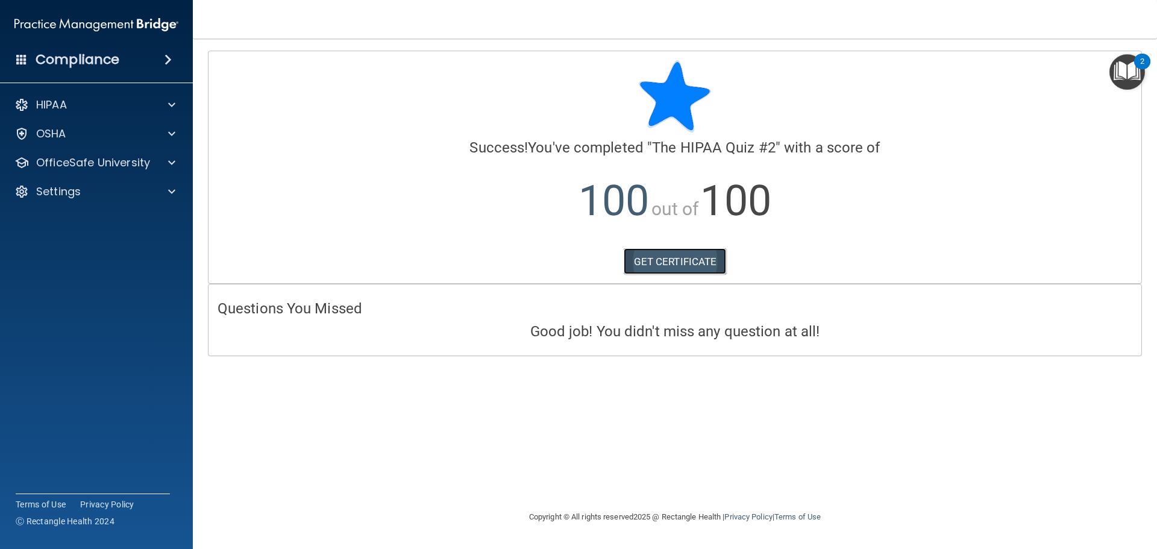
click at [673, 263] on link "GET CERTIFICATE" at bounding box center [675, 261] width 103 height 27
click at [58, 160] on p "OfficeSafe University" at bounding box center [93, 163] width 114 height 14
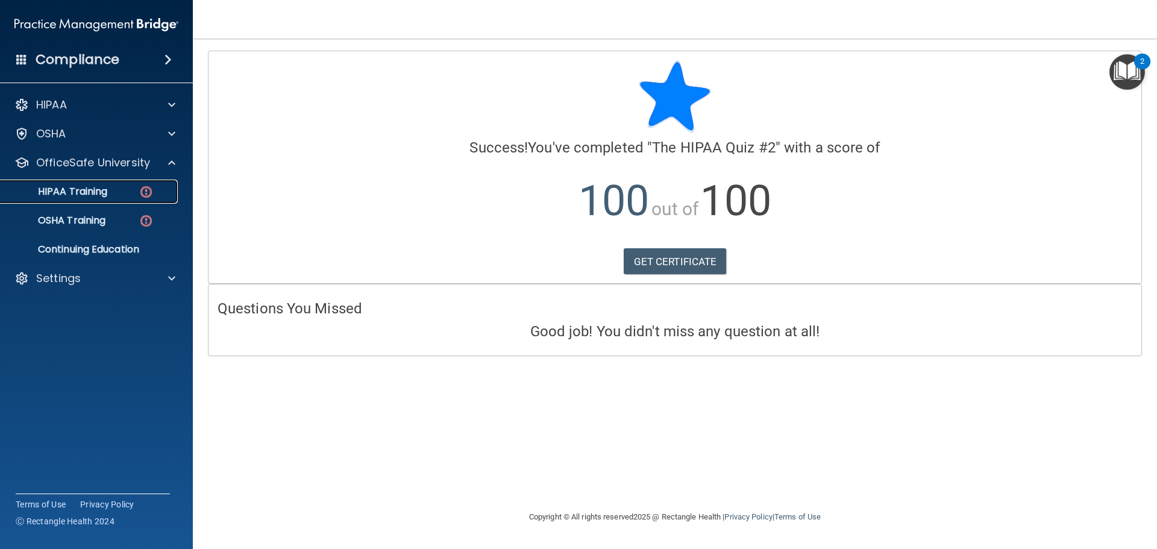
click at [65, 189] on p "HIPAA Training" at bounding box center [57, 192] width 99 height 12
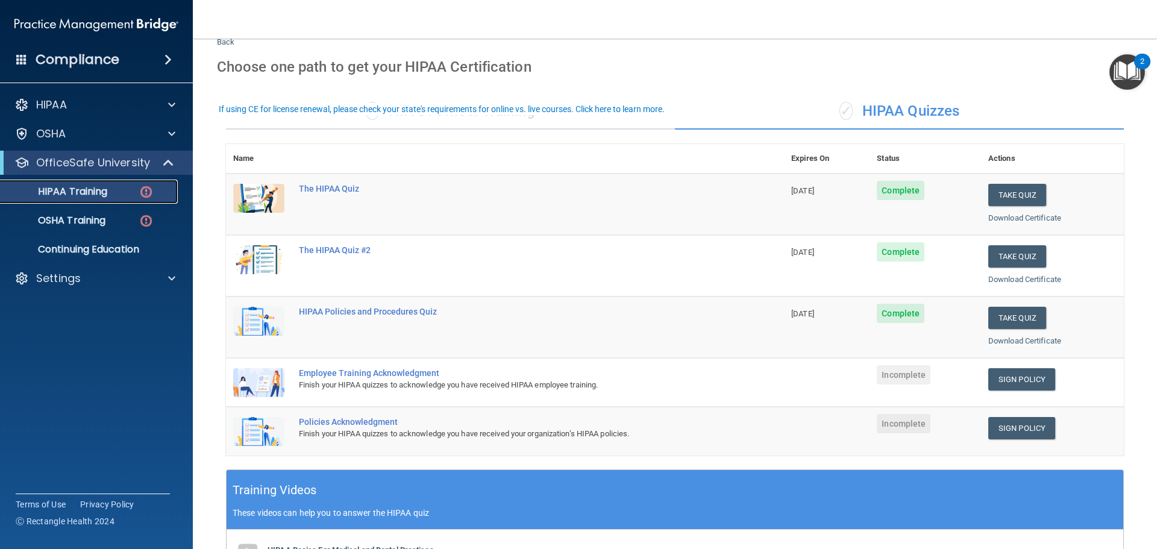
scroll to position [60, 0]
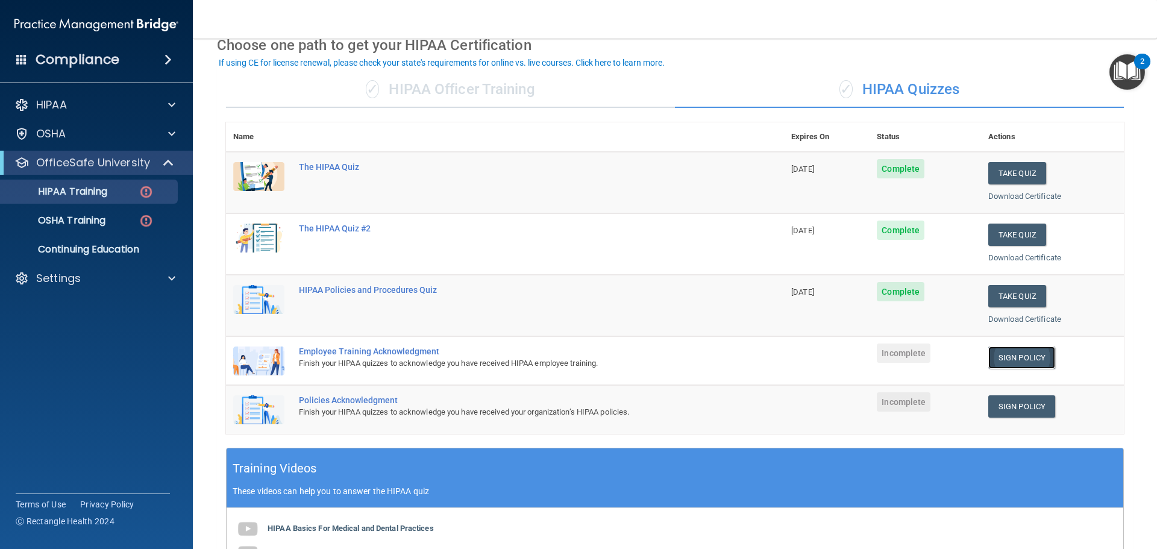
click at [1019, 357] on link "Sign Policy" at bounding box center [1022, 358] width 67 height 22
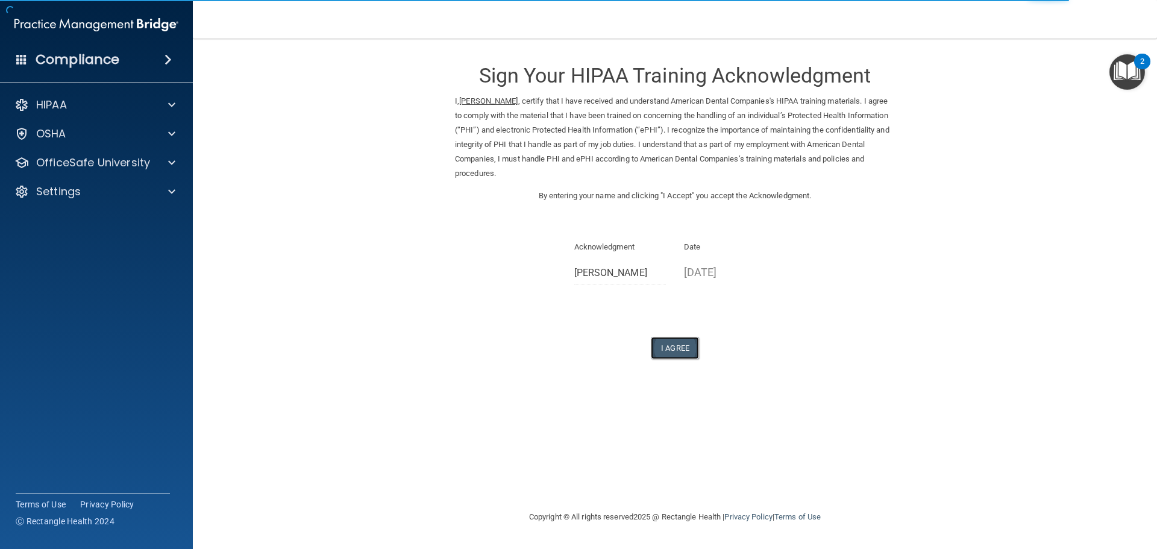
click at [676, 351] on button "I Agree" at bounding box center [675, 348] width 48 height 22
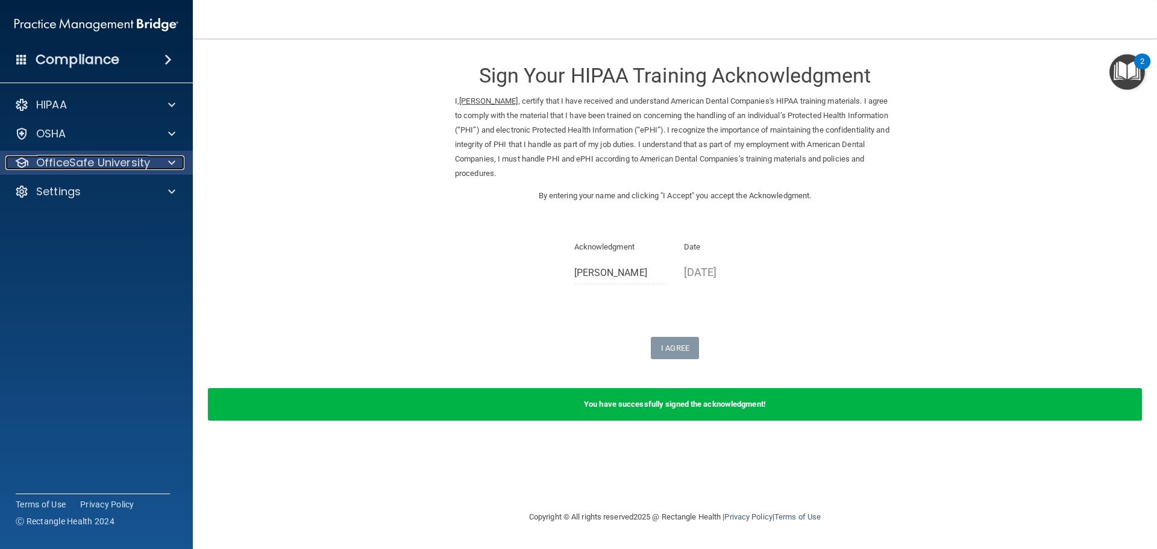
click at [74, 165] on p "OfficeSafe University" at bounding box center [93, 163] width 114 height 14
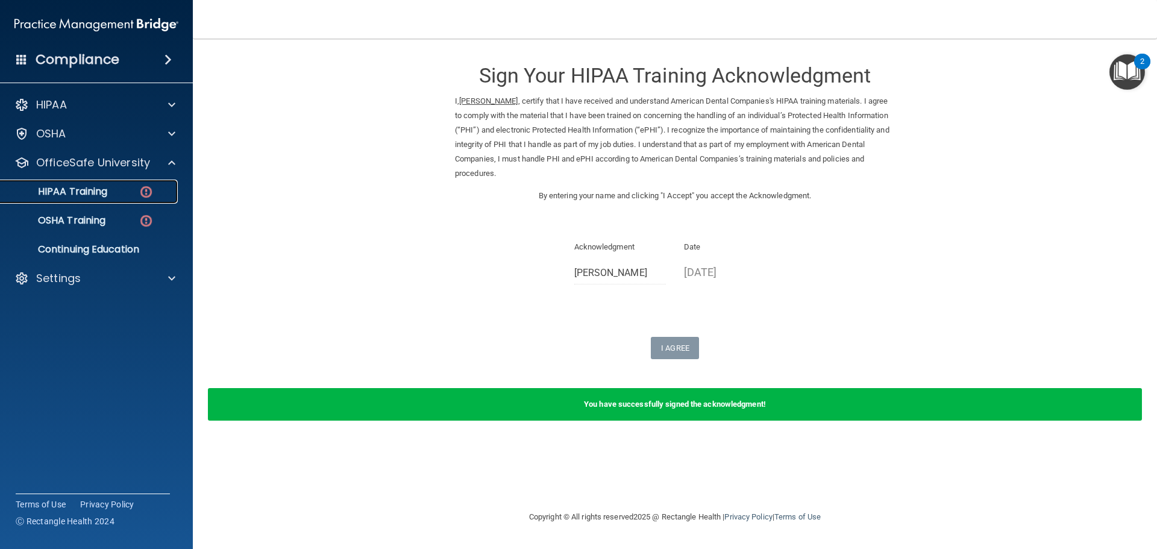
click at [74, 194] on p "HIPAA Training" at bounding box center [57, 192] width 99 height 12
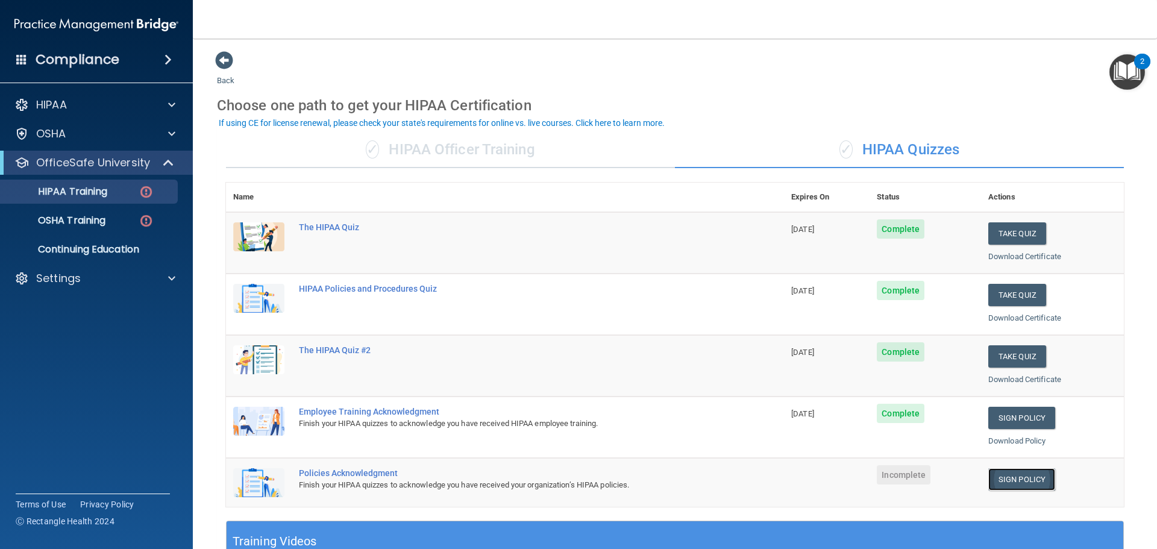
click at [1011, 483] on link "Sign Policy" at bounding box center [1022, 479] width 67 height 22
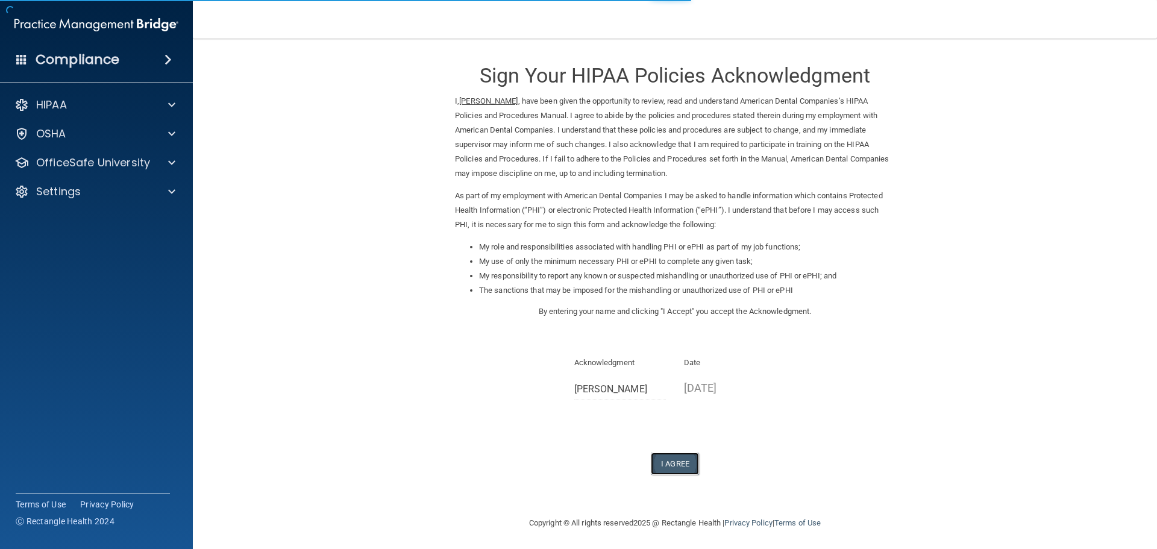
click at [664, 468] on button "I Agree" at bounding box center [675, 464] width 48 height 22
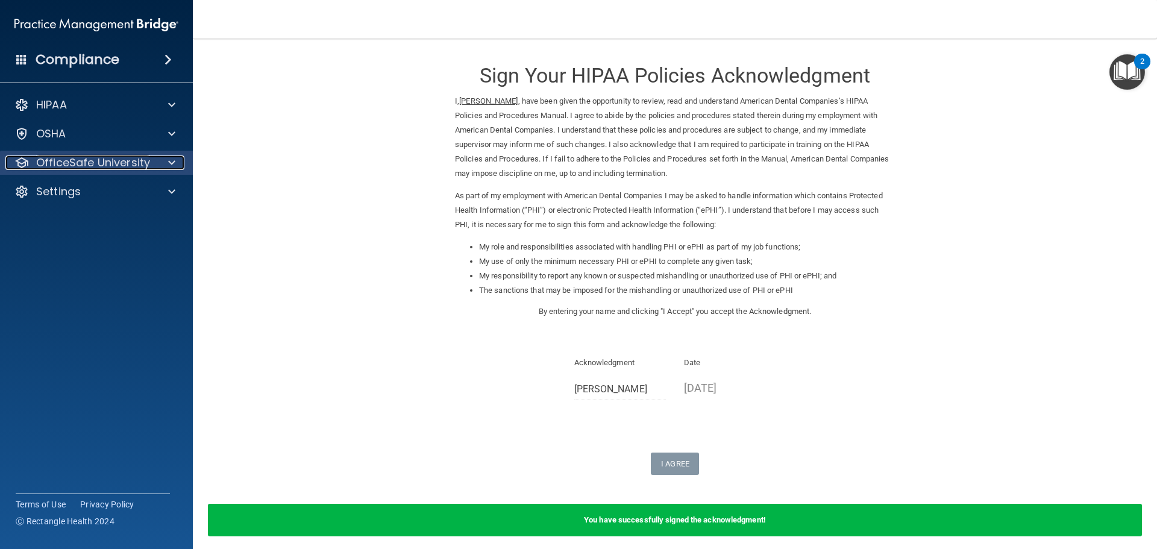
click at [112, 162] on p "OfficeSafe University" at bounding box center [93, 163] width 114 height 14
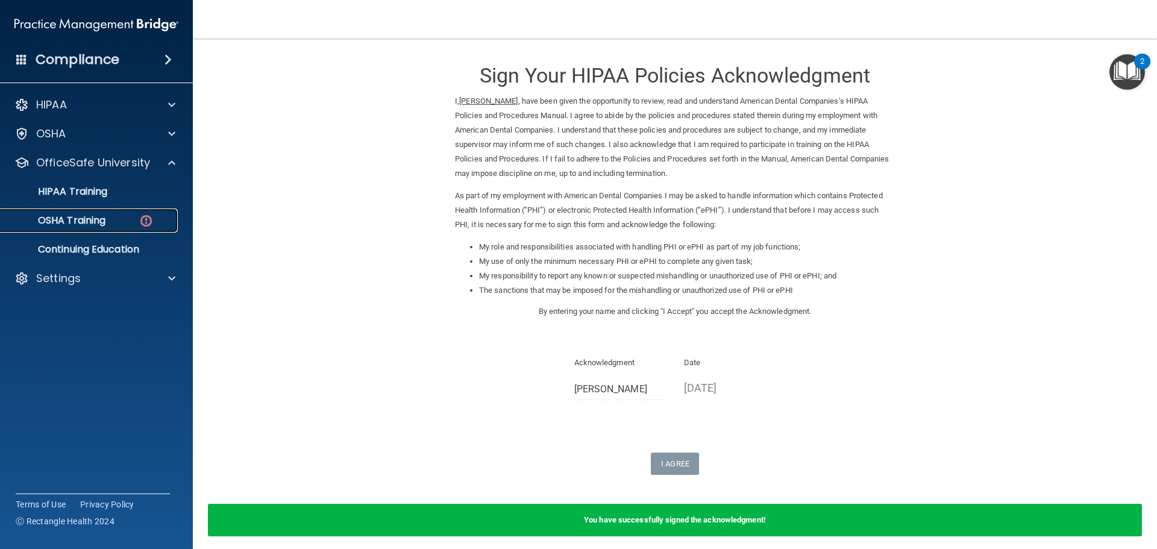
click at [60, 228] on link "OSHA Training" at bounding box center [83, 221] width 190 height 24
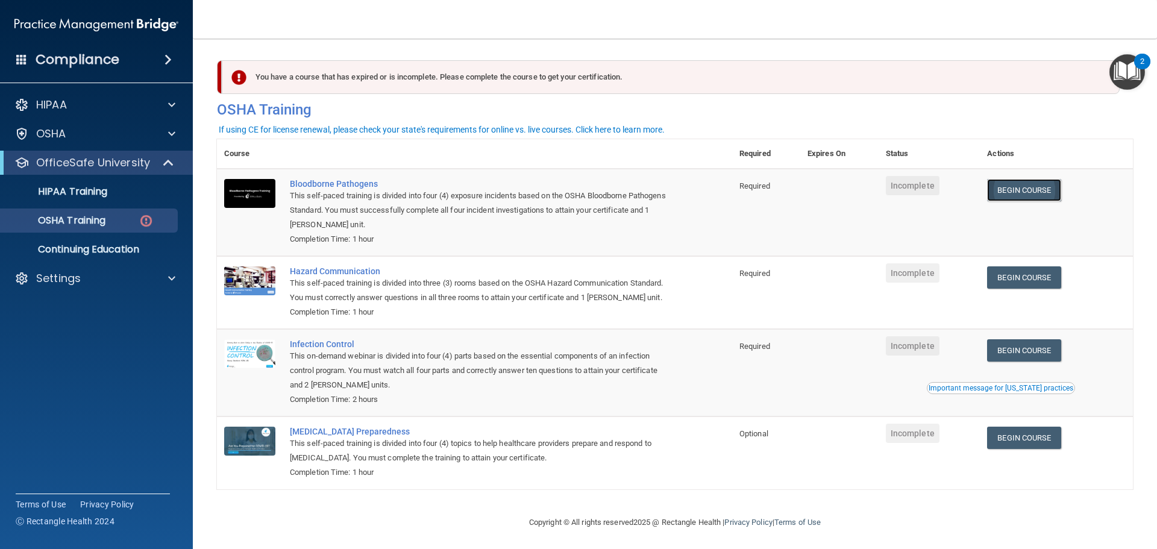
click at [1034, 191] on link "Begin Course" at bounding box center [1024, 190] width 74 height 22
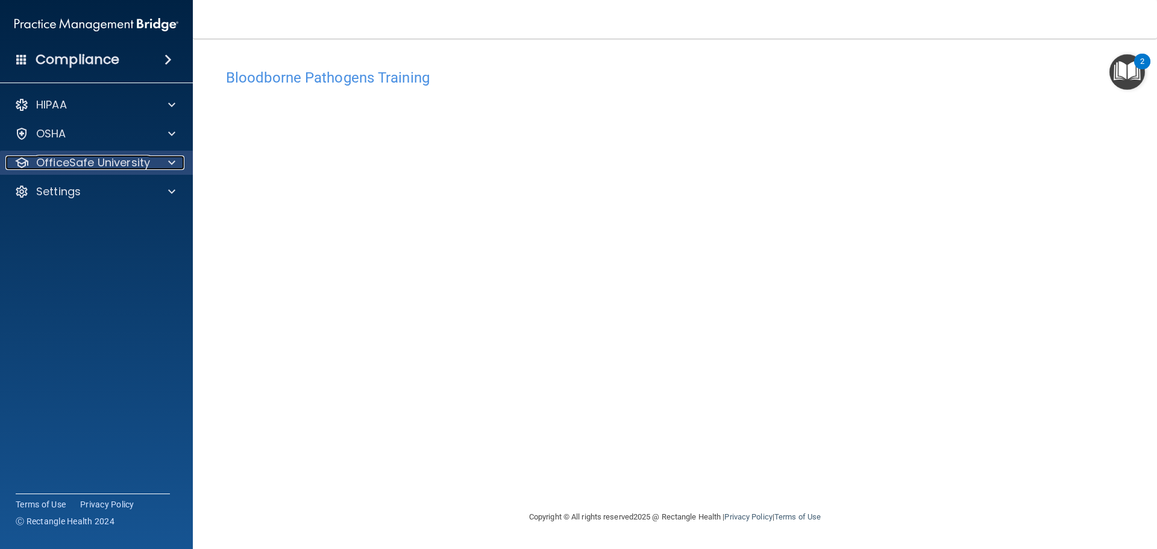
click at [101, 167] on p "OfficeSafe University" at bounding box center [93, 163] width 114 height 14
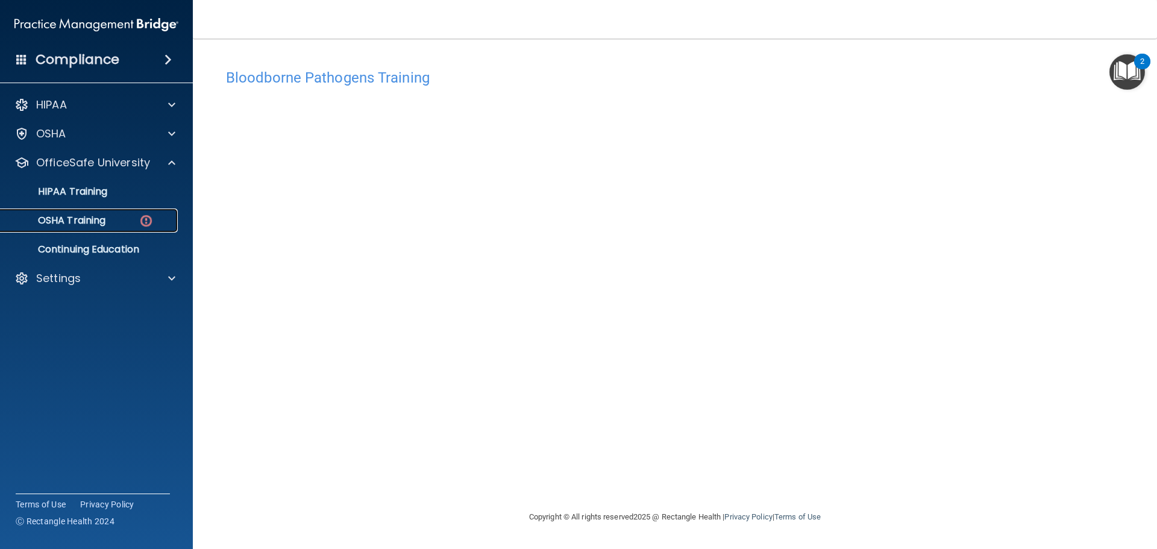
click at [75, 223] on p "OSHA Training" at bounding box center [57, 221] width 98 height 12
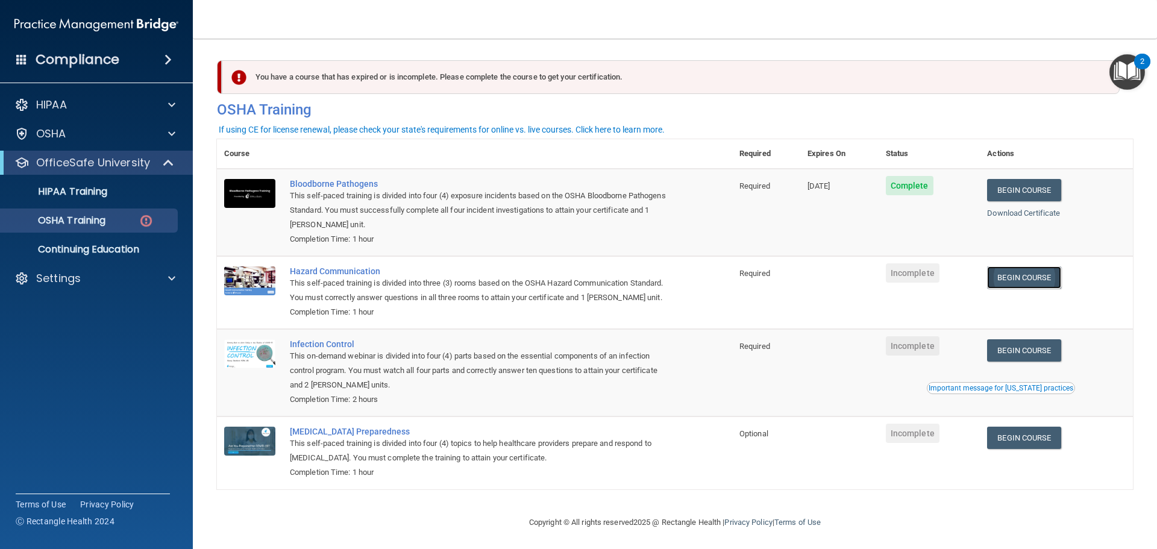
click at [1016, 277] on link "Begin Course" at bounding box center [1024, 277] width 74 height 22
click at [1028, 285] on link "Begin Course" at bounding box center [1024, 277] width 74 height 22
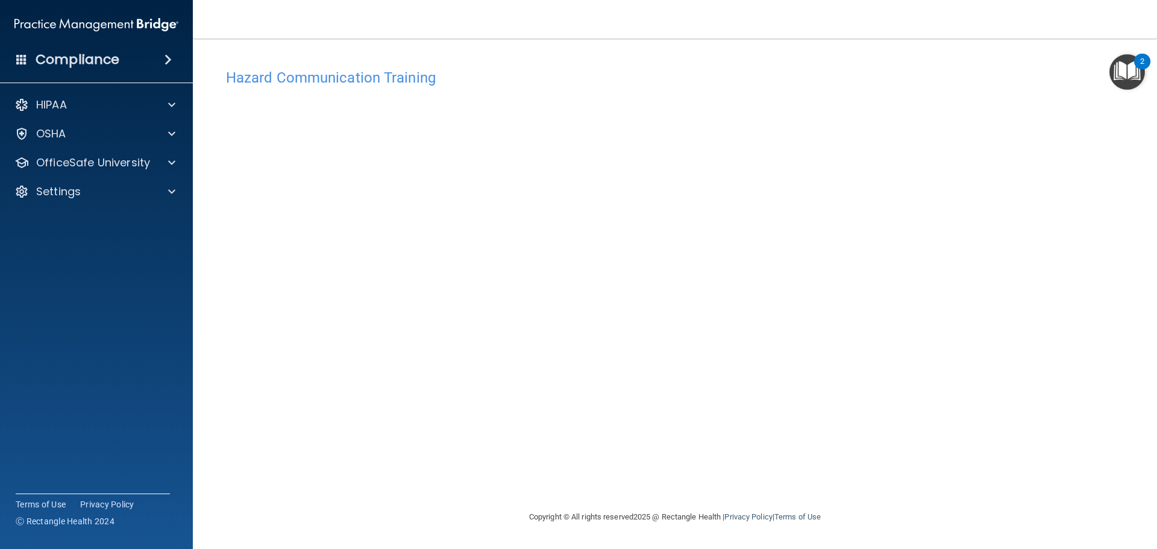
click at [430, 83] on h4 "Hazard Communication Training" at bounding box center [675, 78] width 898 height 16
click at [79, 159] on p "OfficeSafe University" at bounding box center [93, 163] width 114 height 14
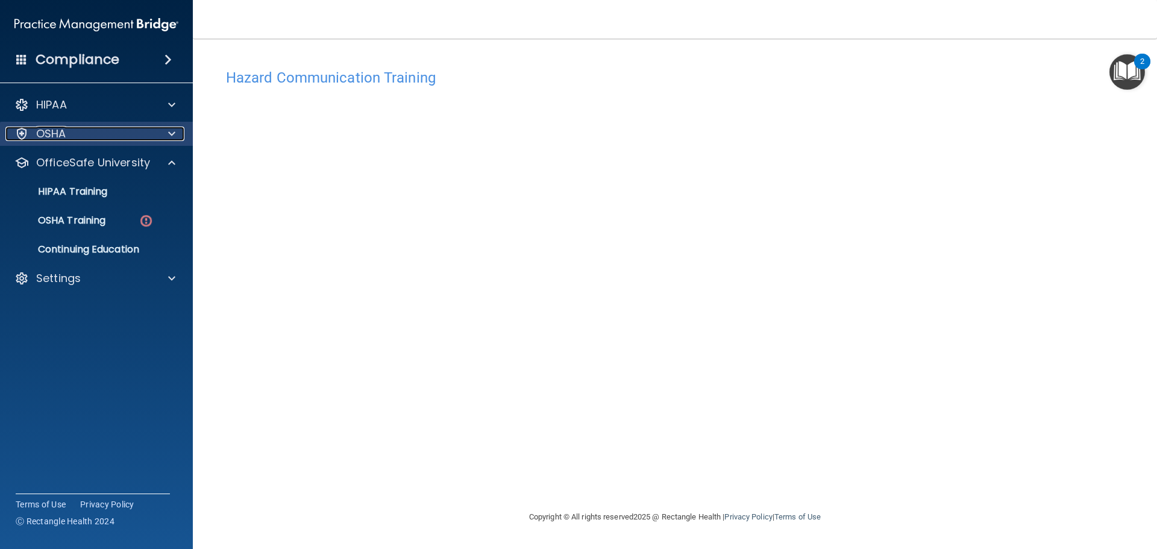
click at [64, 138] on p "OSHA" at bounding box center [51, 134] width 30 height 14
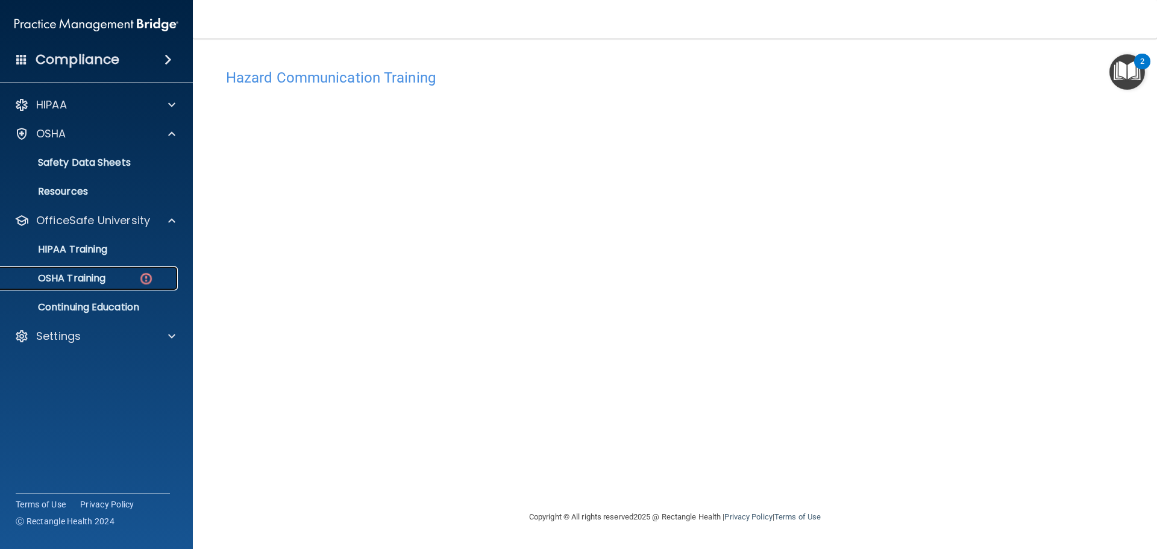
click at [72, 280] on p "OSHA Training" at bounding box center [57, 278] width 98 height 12
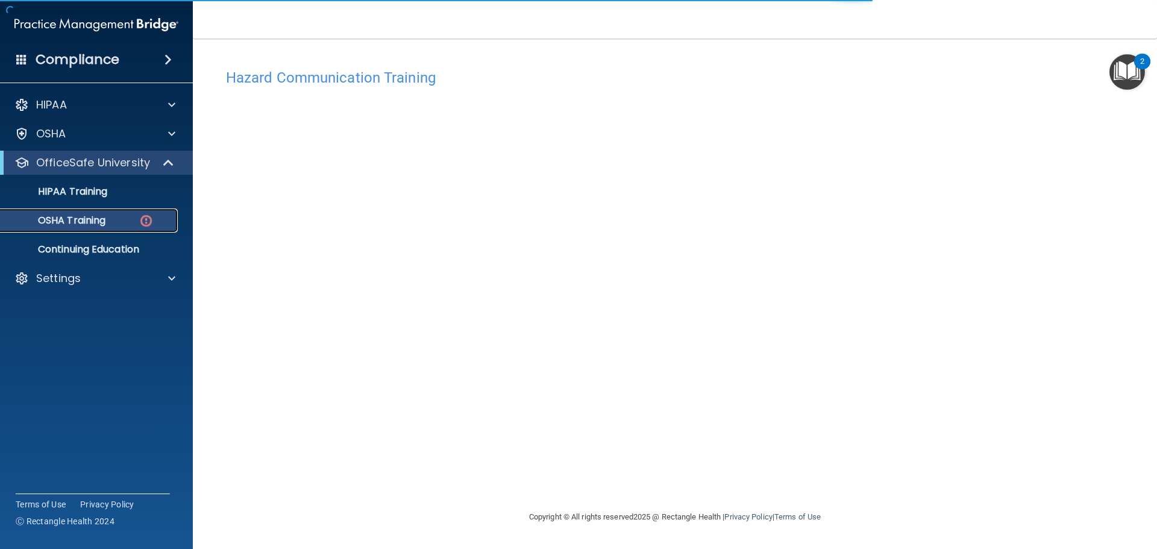
click at [77, 219] on p "OSHA Training" at bounding box center [57, 221] width 98 height 12
